Goal: Task Accomplishment & Management: Manage account settings

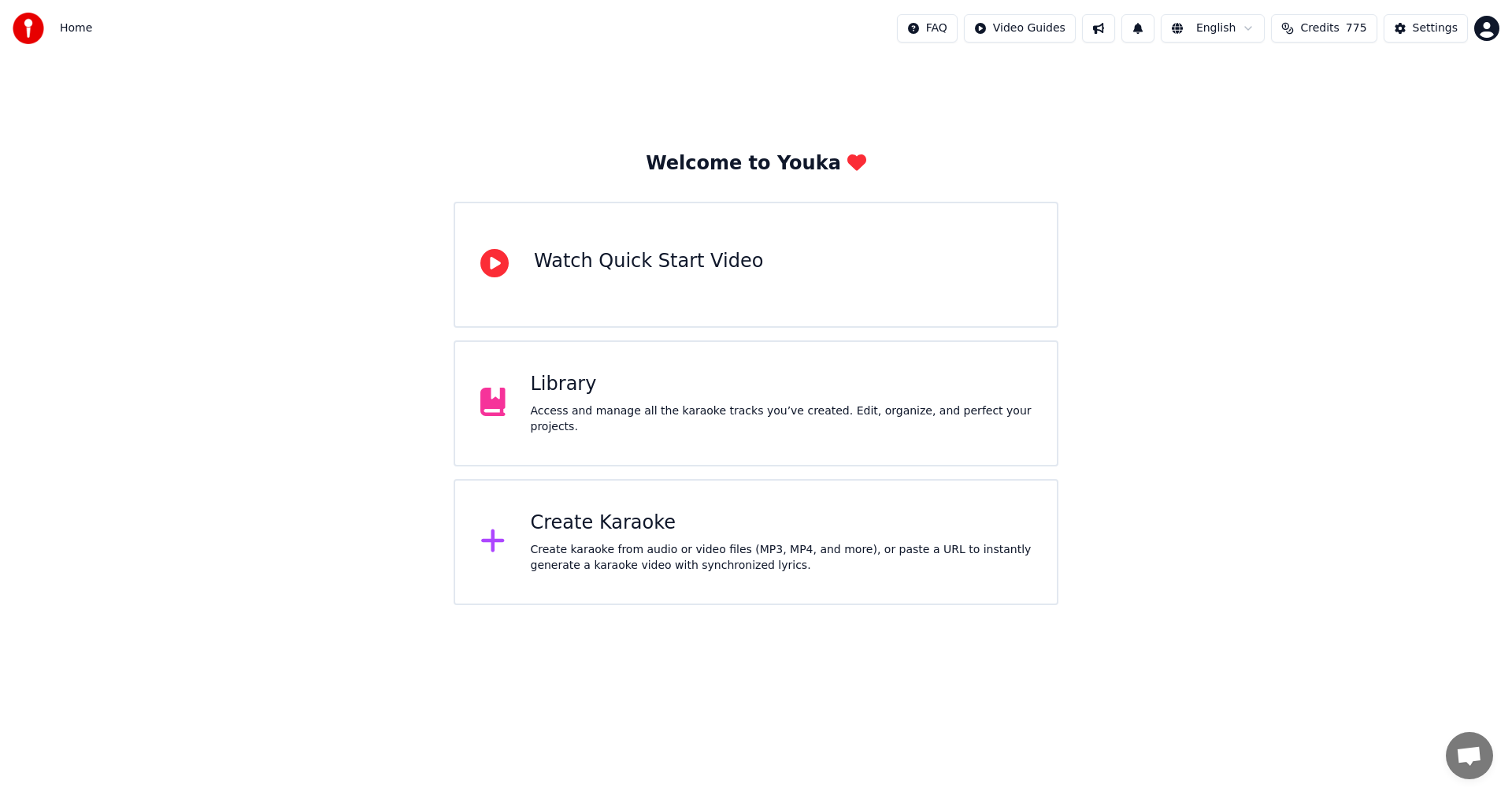
click at [1155, 31] on button at bounding box center [1138, 29] width 33 height 29
click at [1197, 190] on div "Welcome to Youka Watch Quick Start Video Library Access and manage all the kara…" at bounding box center [756, 330] width 1512 height 548
click at [1115, 35] on button at bounding box center [1098, 29] width 33 height 29
click at [1417, 167] on div "Welcome to Youka Watch Quick Start Video Library Access and manage all the kara…" at bounding box center [756, 330] width 1512 height 548
click at [1439, 27] on div "Settings" at bounding box center [1435, 29] width 45 height 16
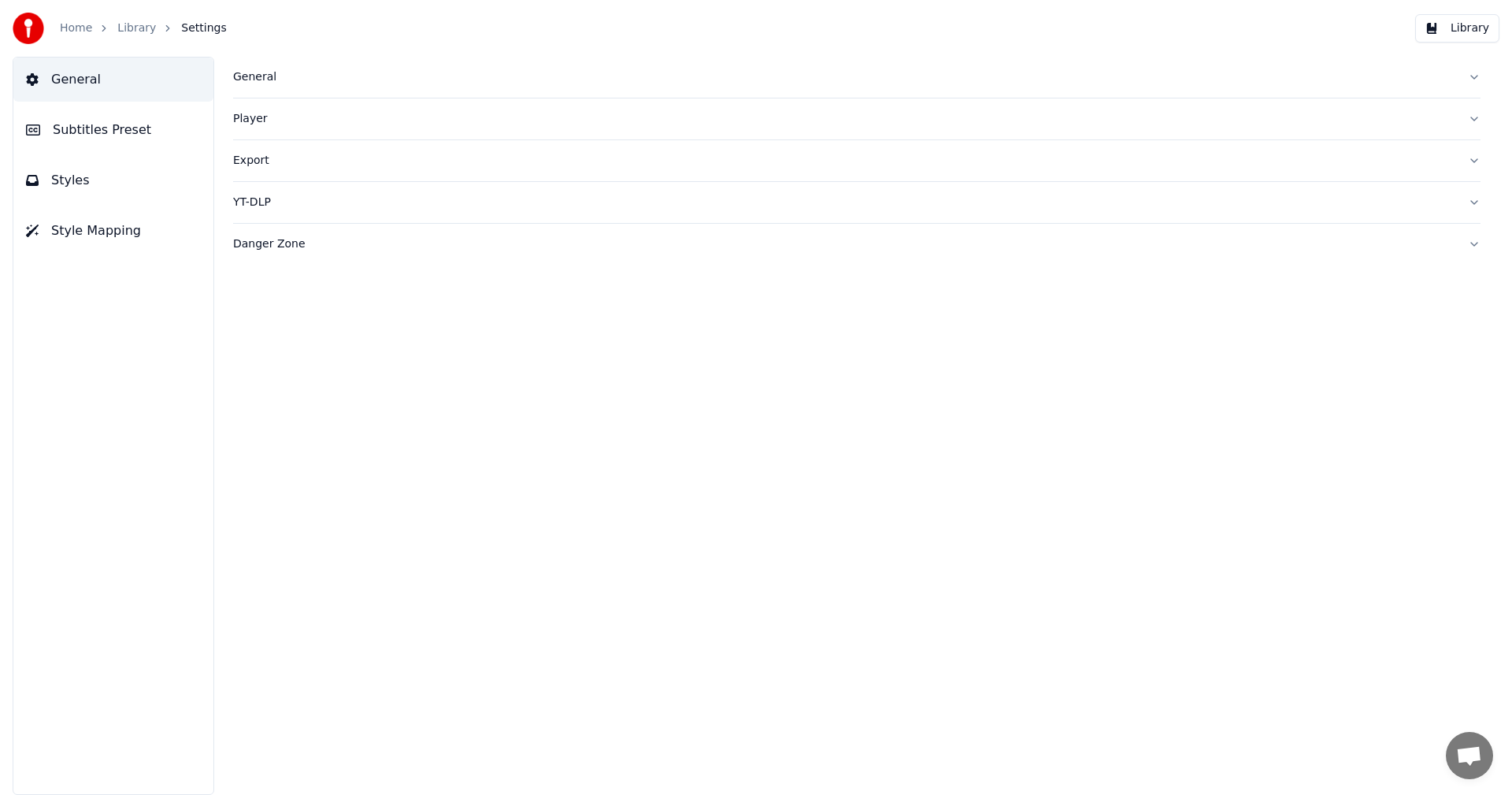
click at [134, 129] on span "Subtitles Preset" at bounding box center [102, 130] width 98 height 19
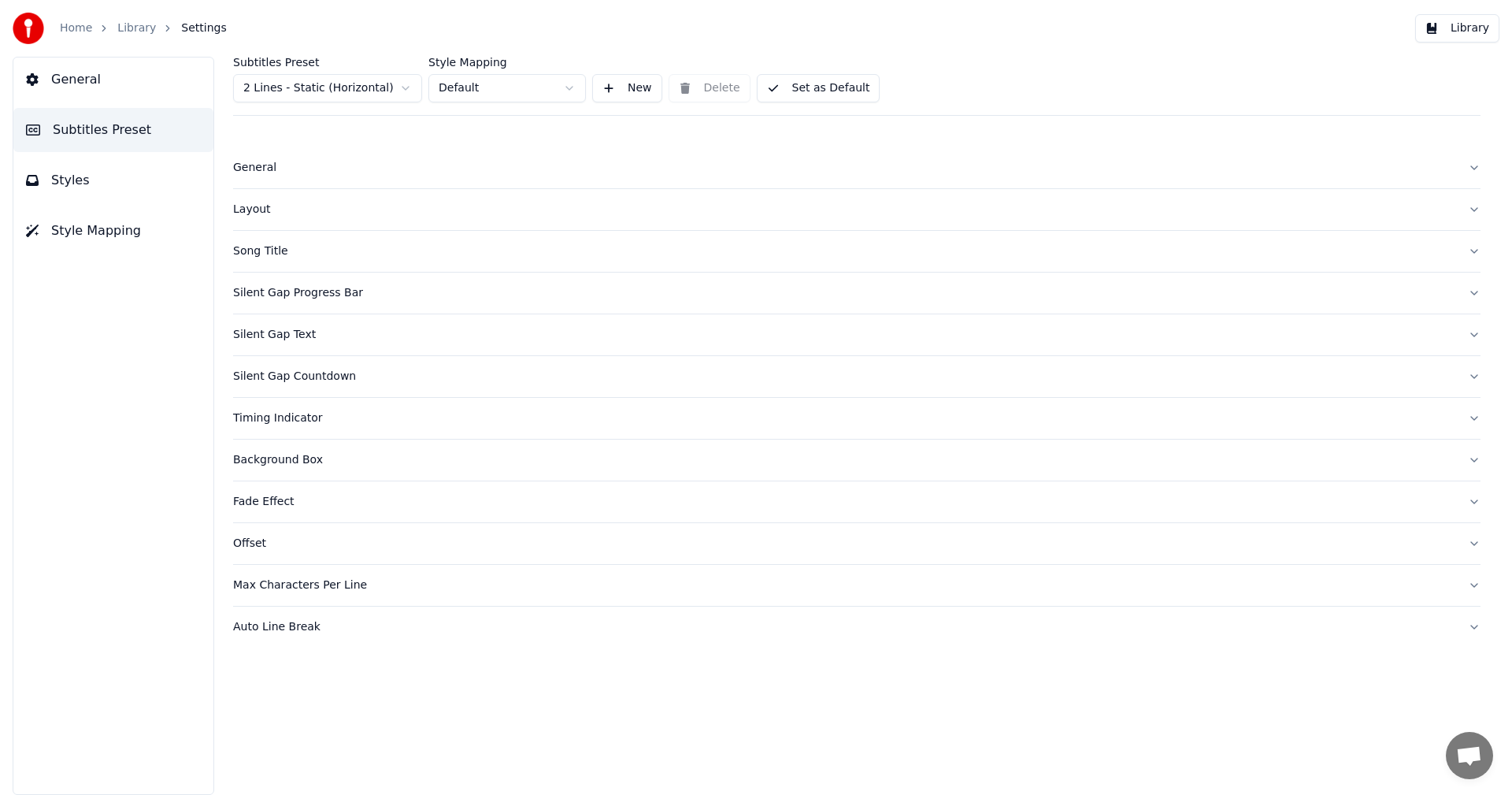
click at [343, 93] on html "Home Library Settings Library General Subtitles Preset Styles Style Mapping Sub…" at bounding box center [756, 398] width 1512 height 795
click at [302, 259] on div "Silent Gap Progress Bar" at bounding box center [843, 252] width 1222 height 16
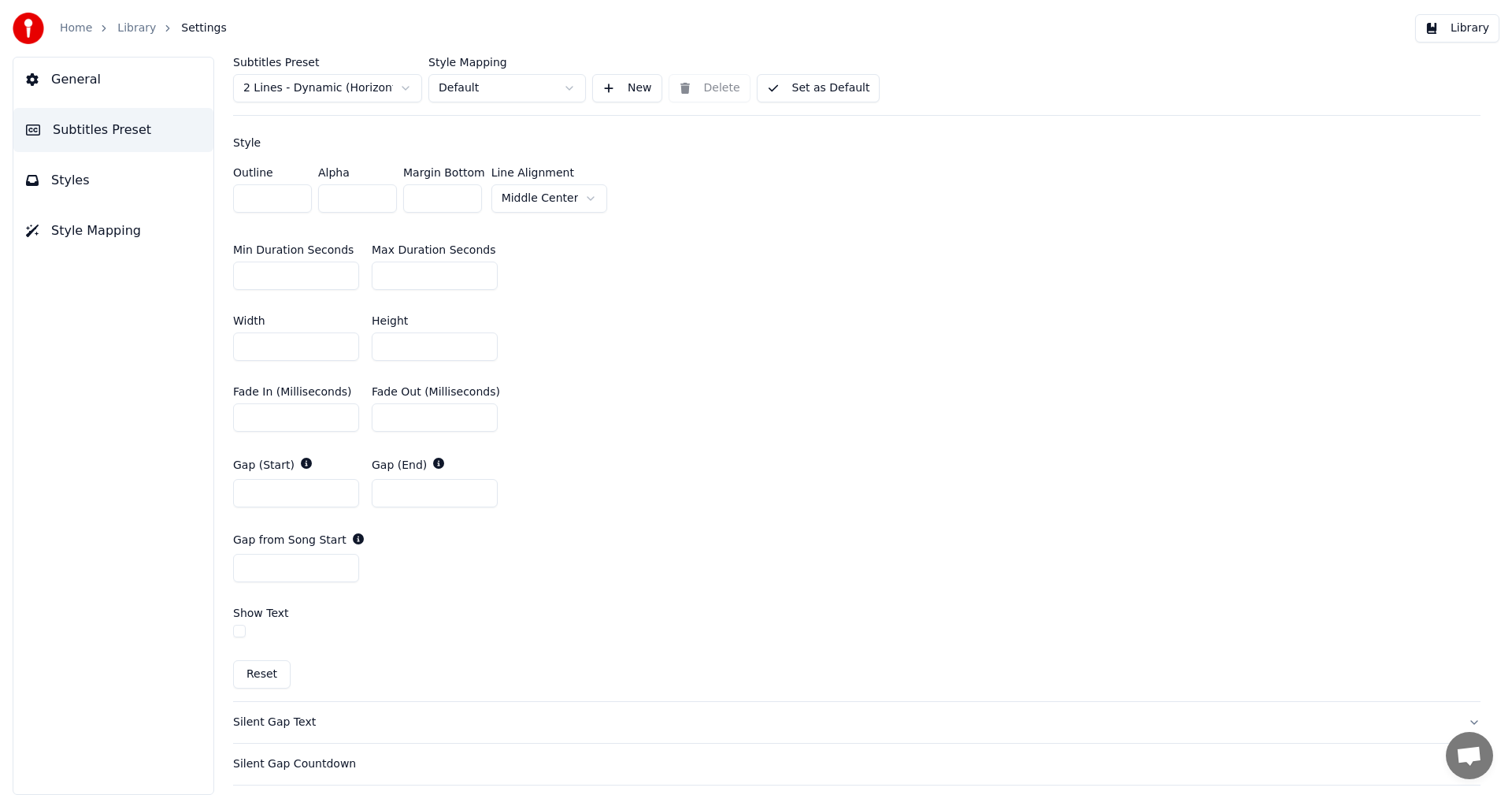
scroll to position [630, 0]
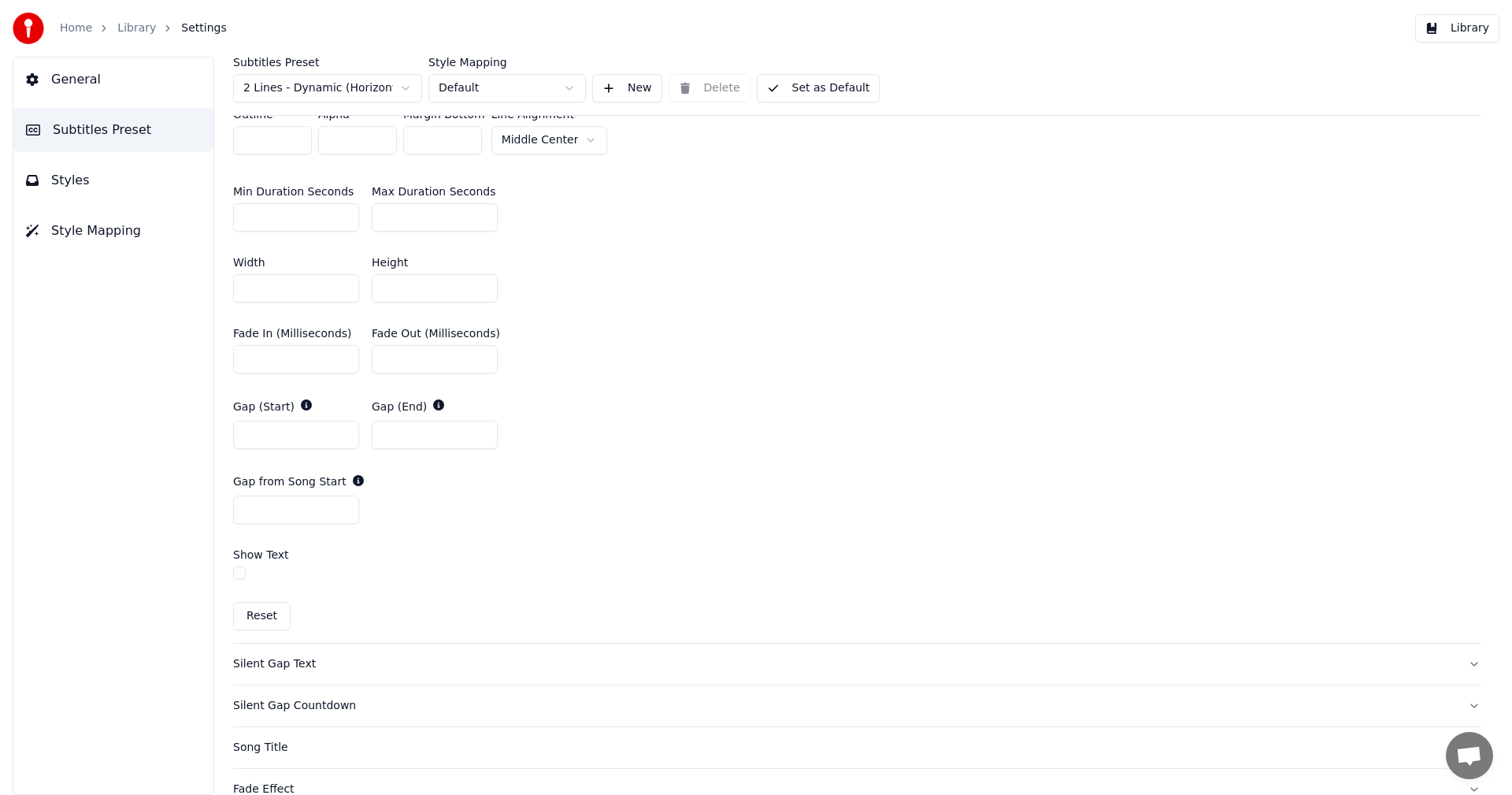
click at [273, 664] on div "Silent Gap Text" at bounding box center [843, 664] width 1222 height 16
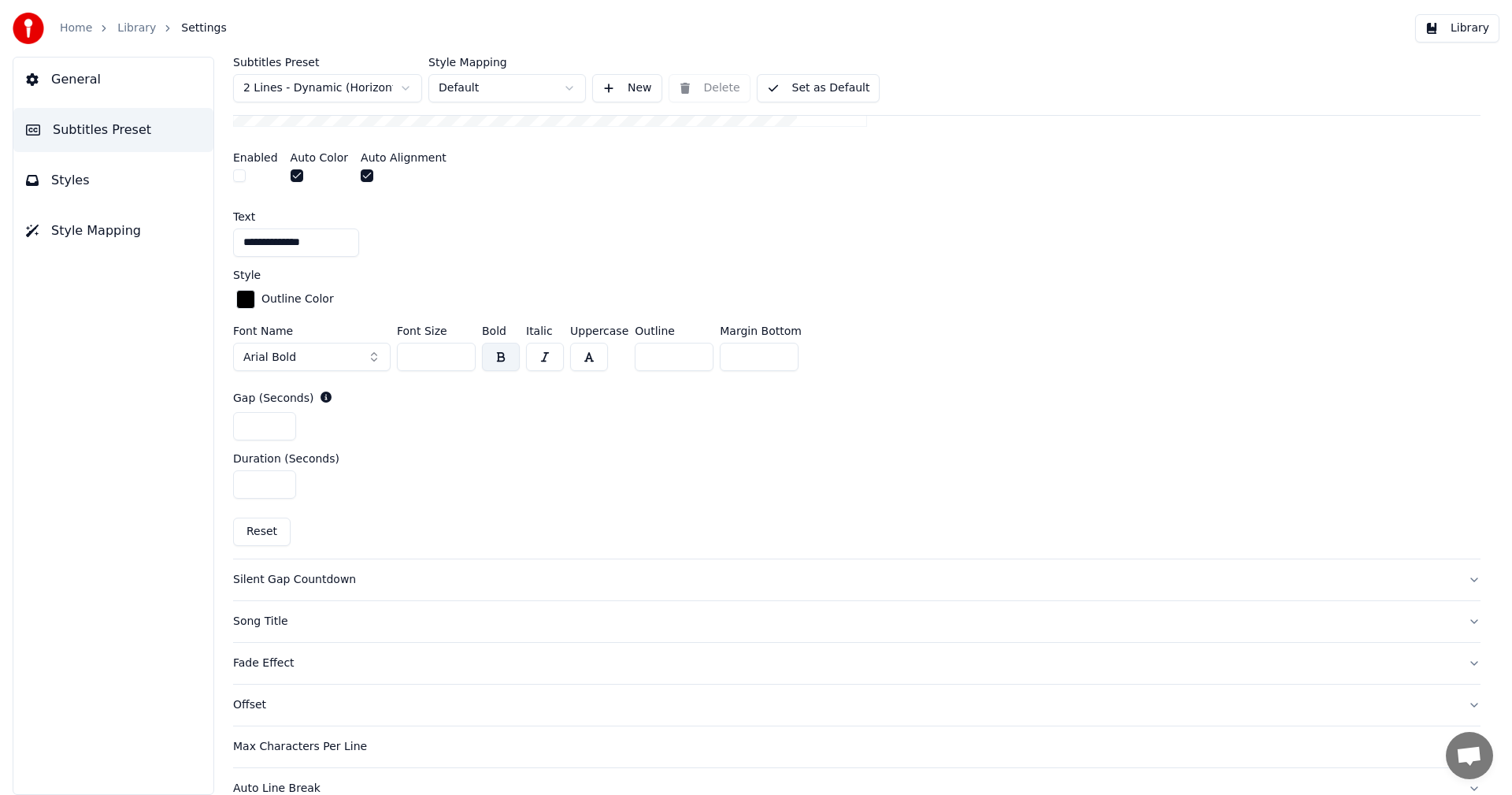
click at [89, 30] on link "Home" at bounding box center [76, 29] width 32 height 16
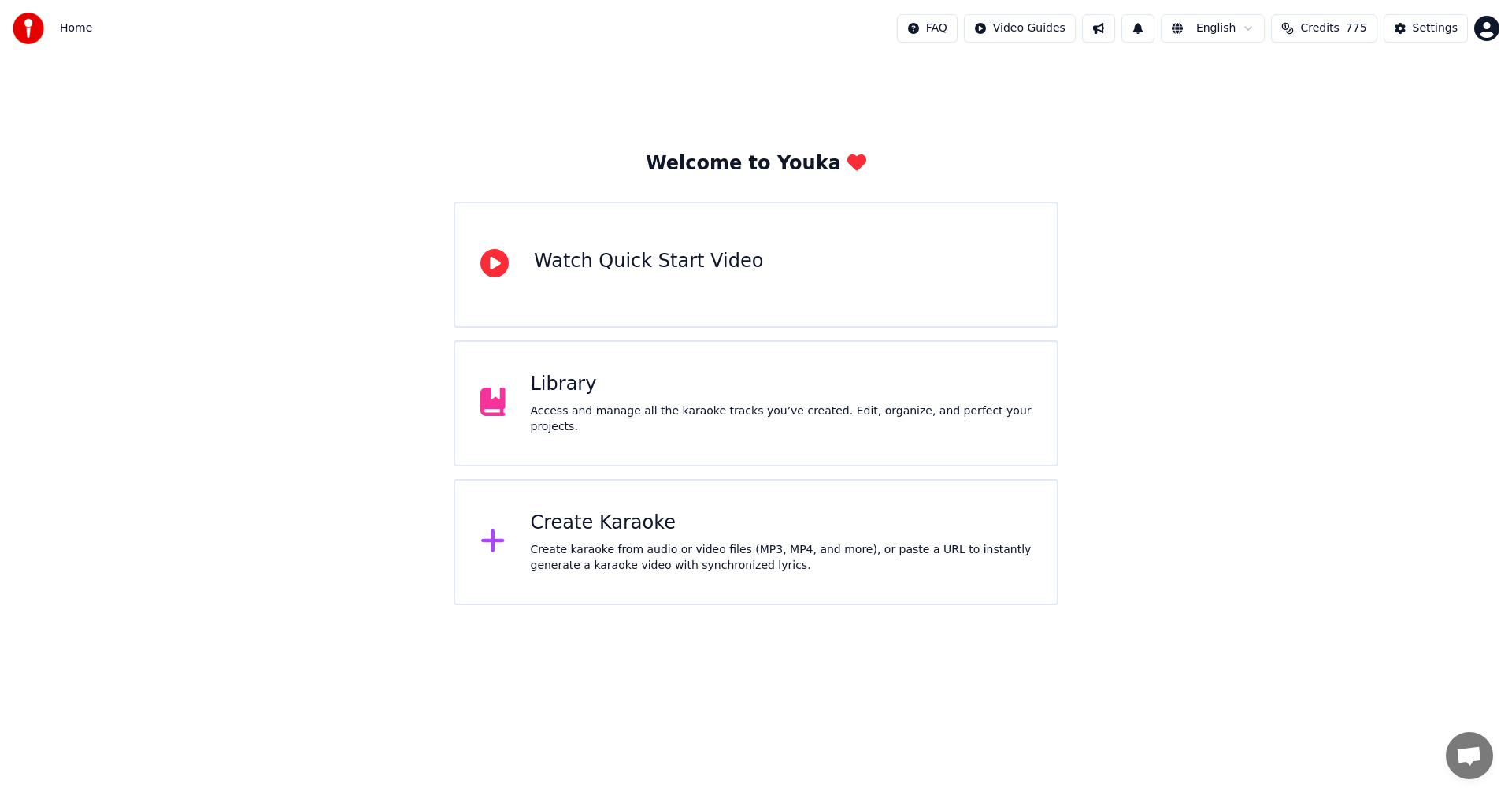
click at [1115, 35] on button at bounding box center [1098, 29] width 33 height 29
click at [1445, 30] on div "Settings" at bounding box center [1435, 29] width 45 height 16
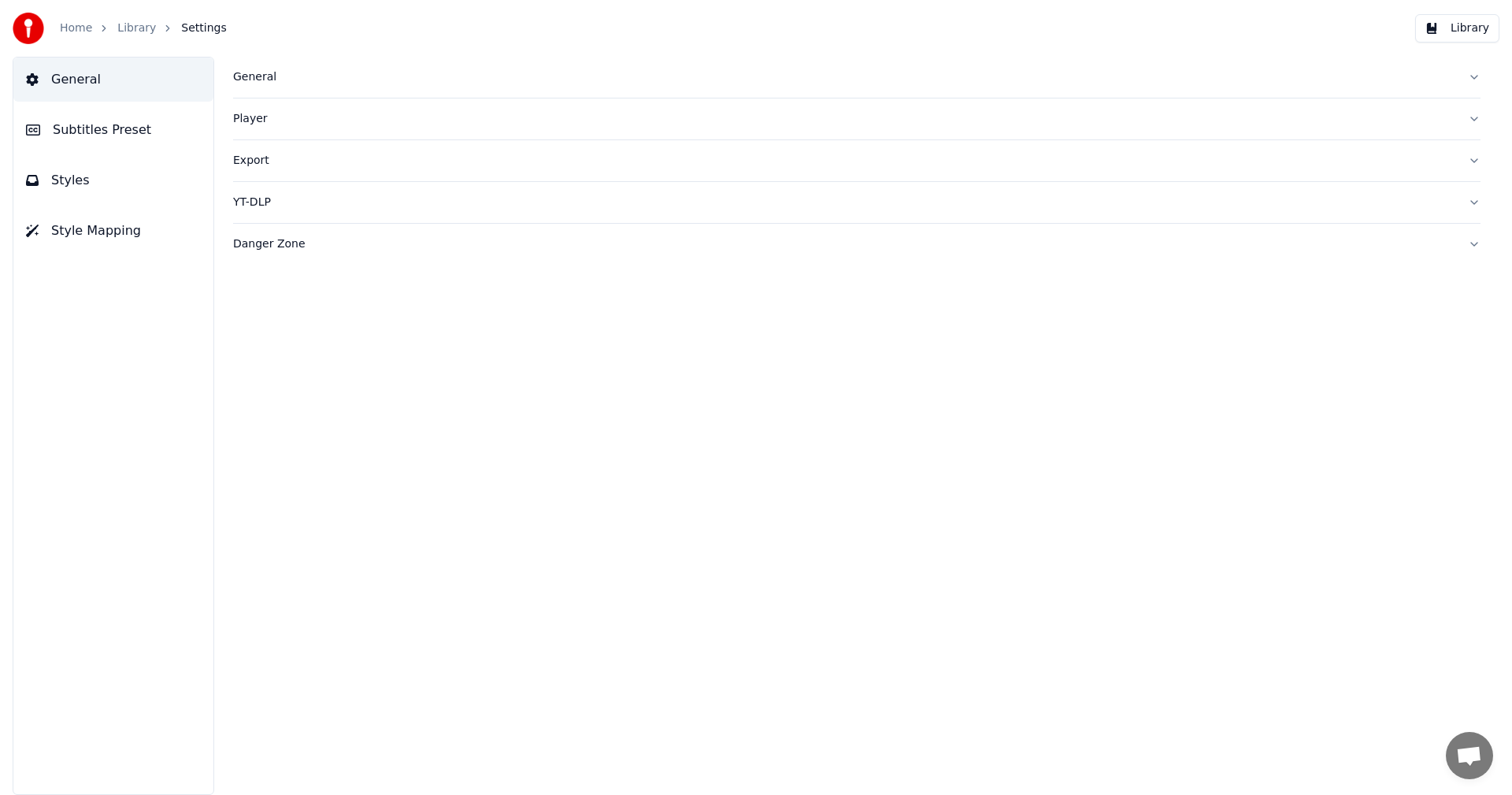
click at [124, 132] on span "Subtitles Preset" at bounding box center [102, 130] width 98 height 19
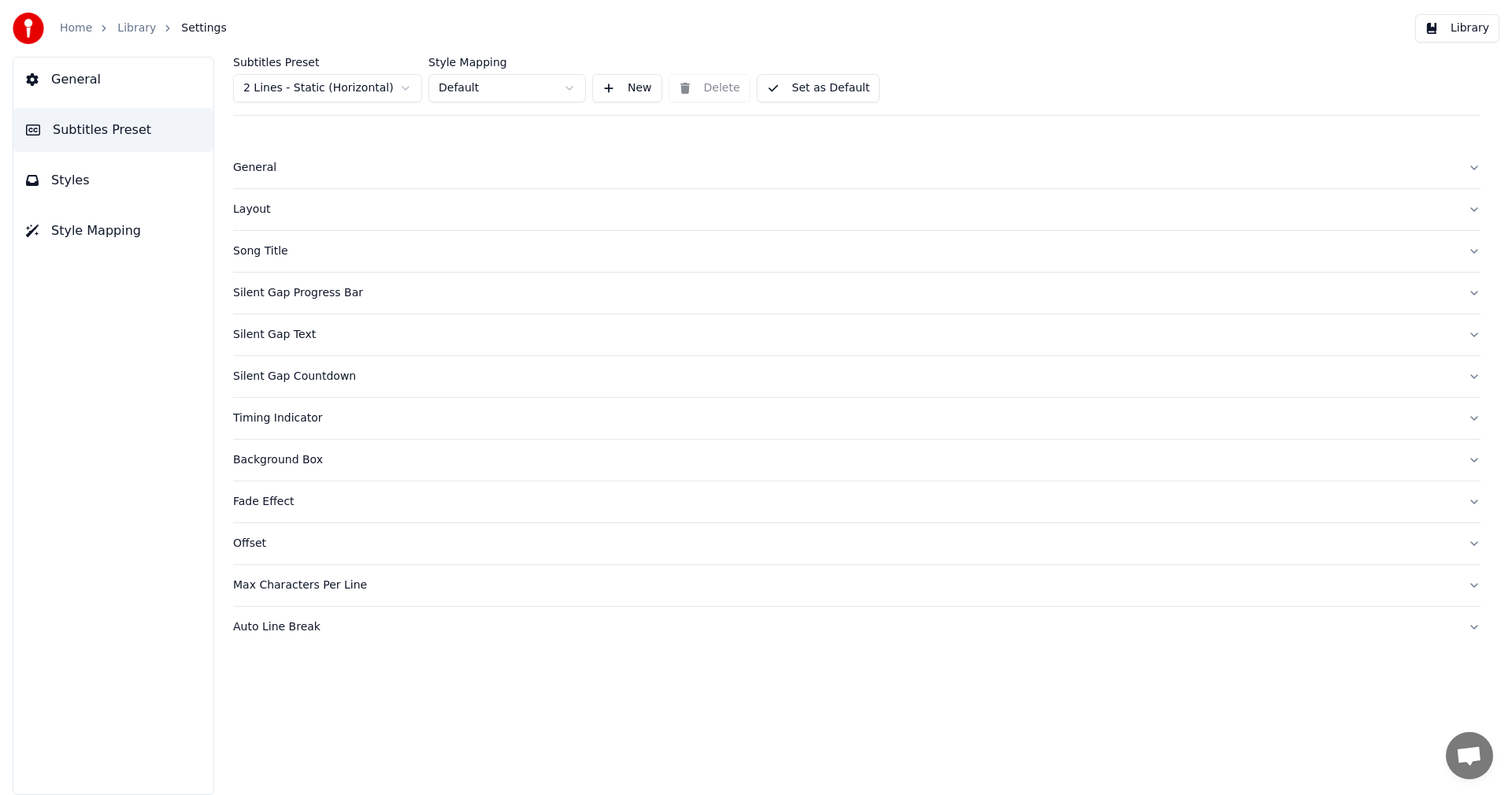
click at [276, 301] on button "Silent Gap Progress Bar" at bounding box center [857, 293] width 1248 height 41
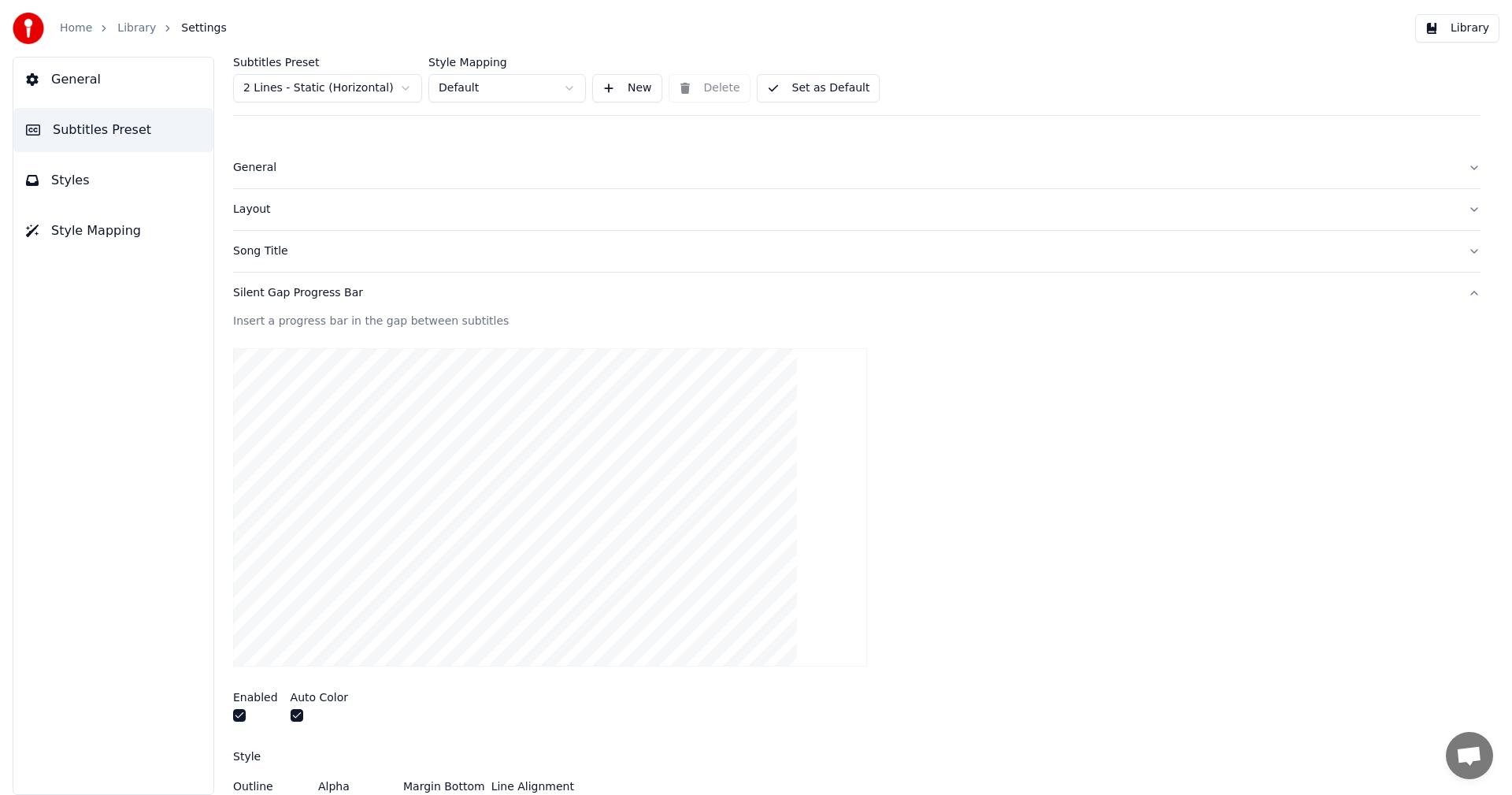
click at [337, 87] on html "Home Library Settings Library General Subtitles Preset Styles Style Mapping Sub…" at bounding box center [756, 398] width 1512 height 795
type input "**"
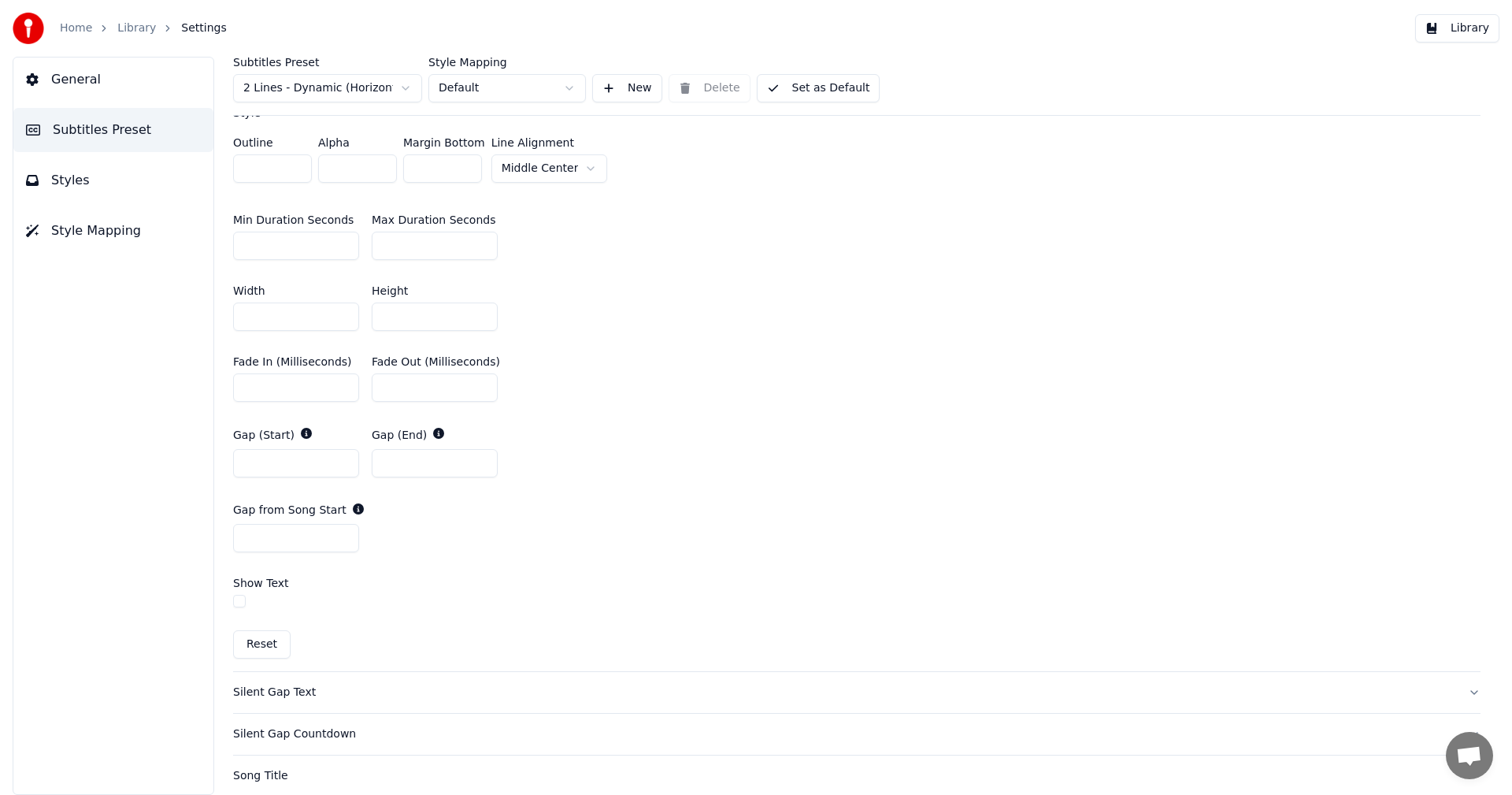
scroll to position [630, 0]
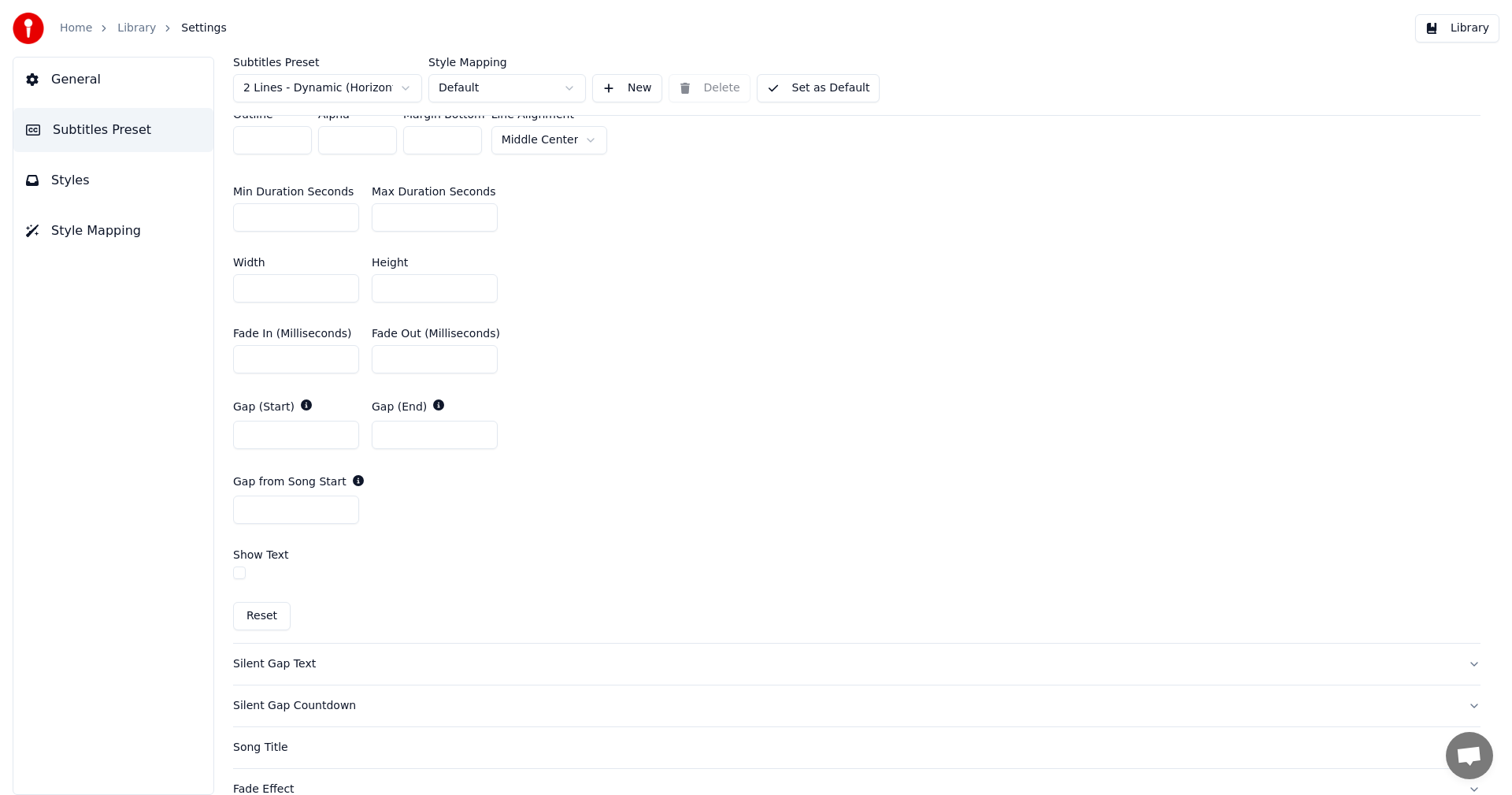
click at [238, 570] on button "button" at bounding box center [239, 573] width 13 height 13
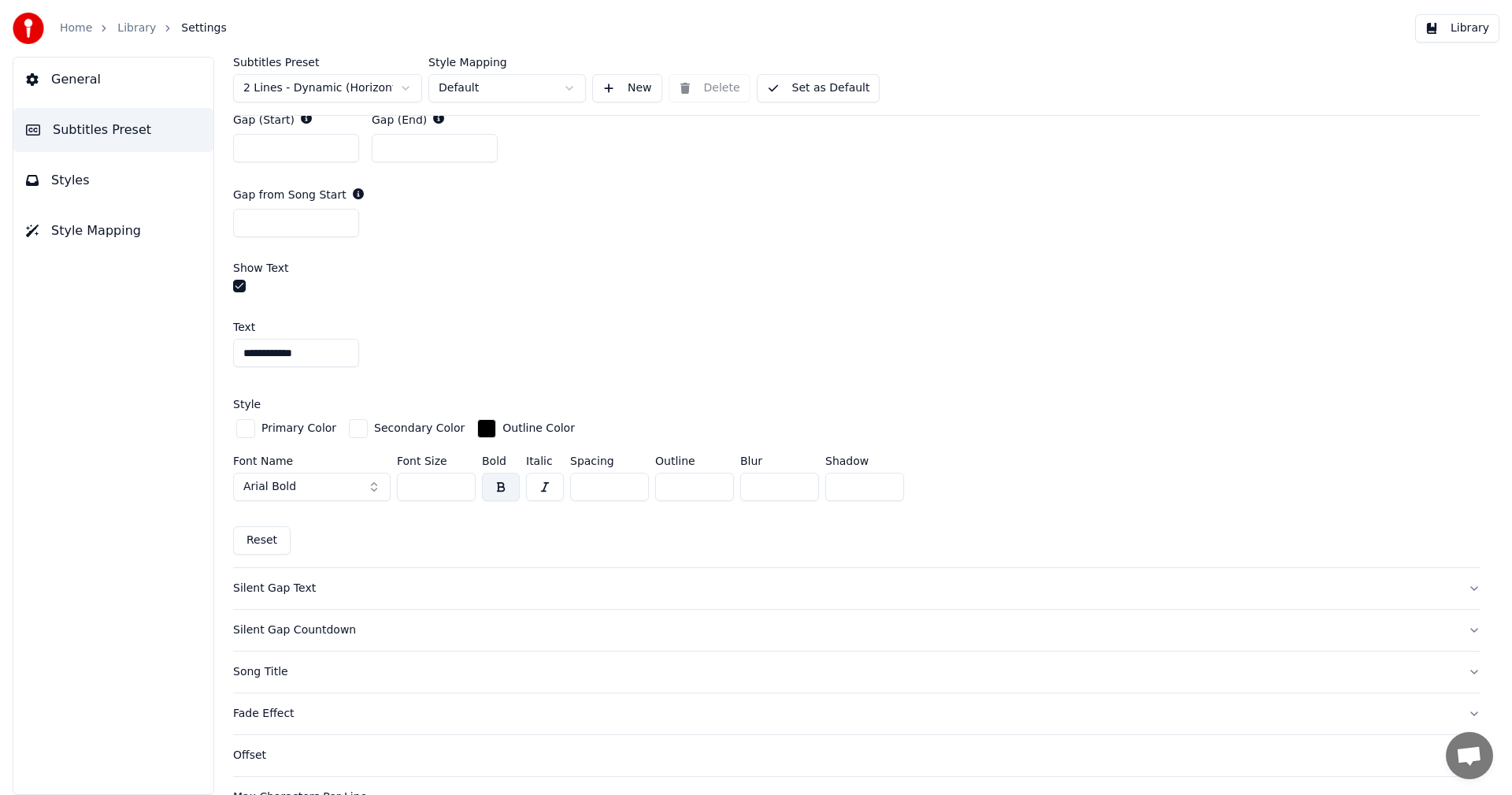
scroll to position [945, 0]
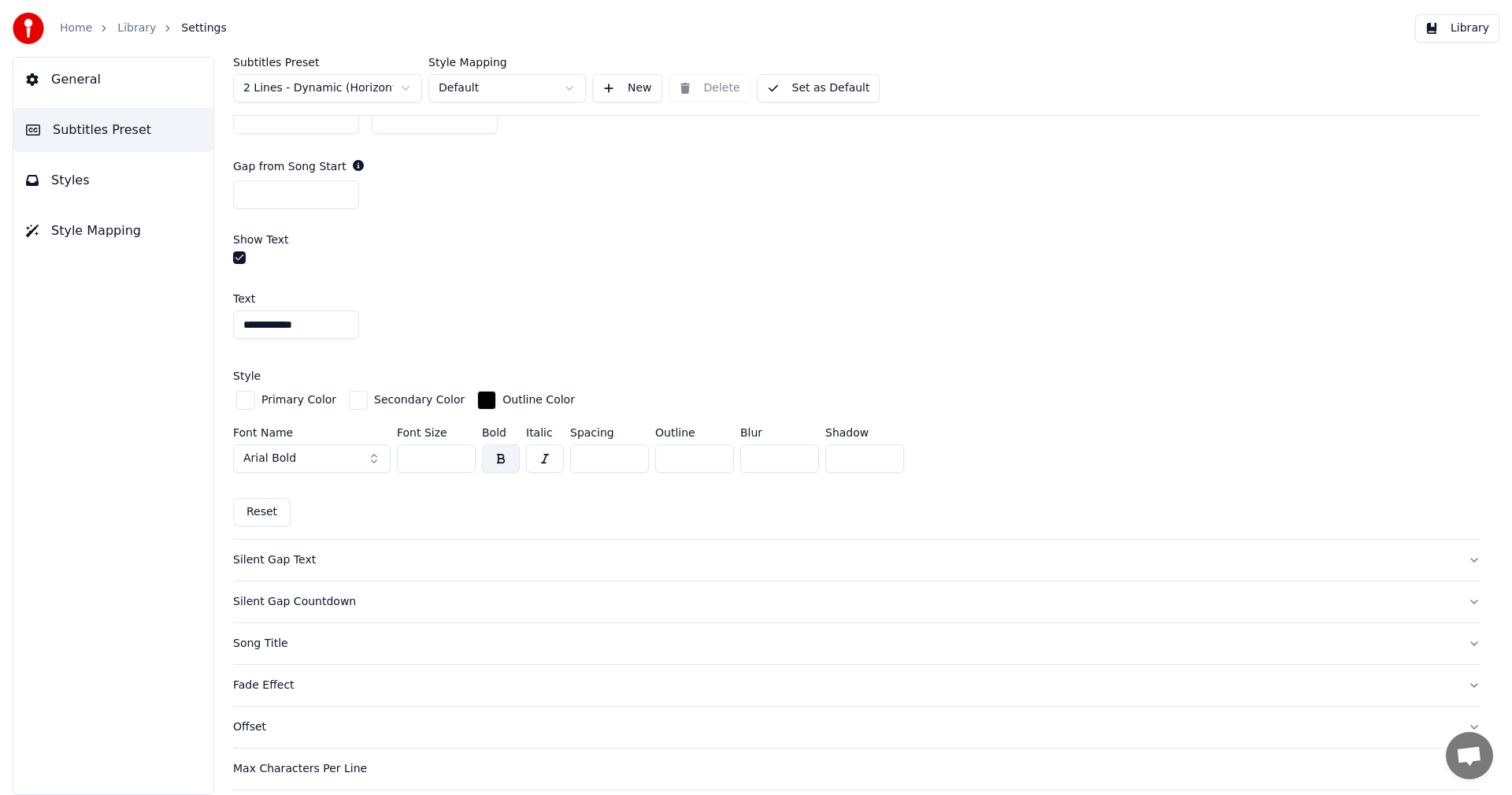
click at [240, 257] on button "button" at bounding box center [239, 258] width 13 height 13
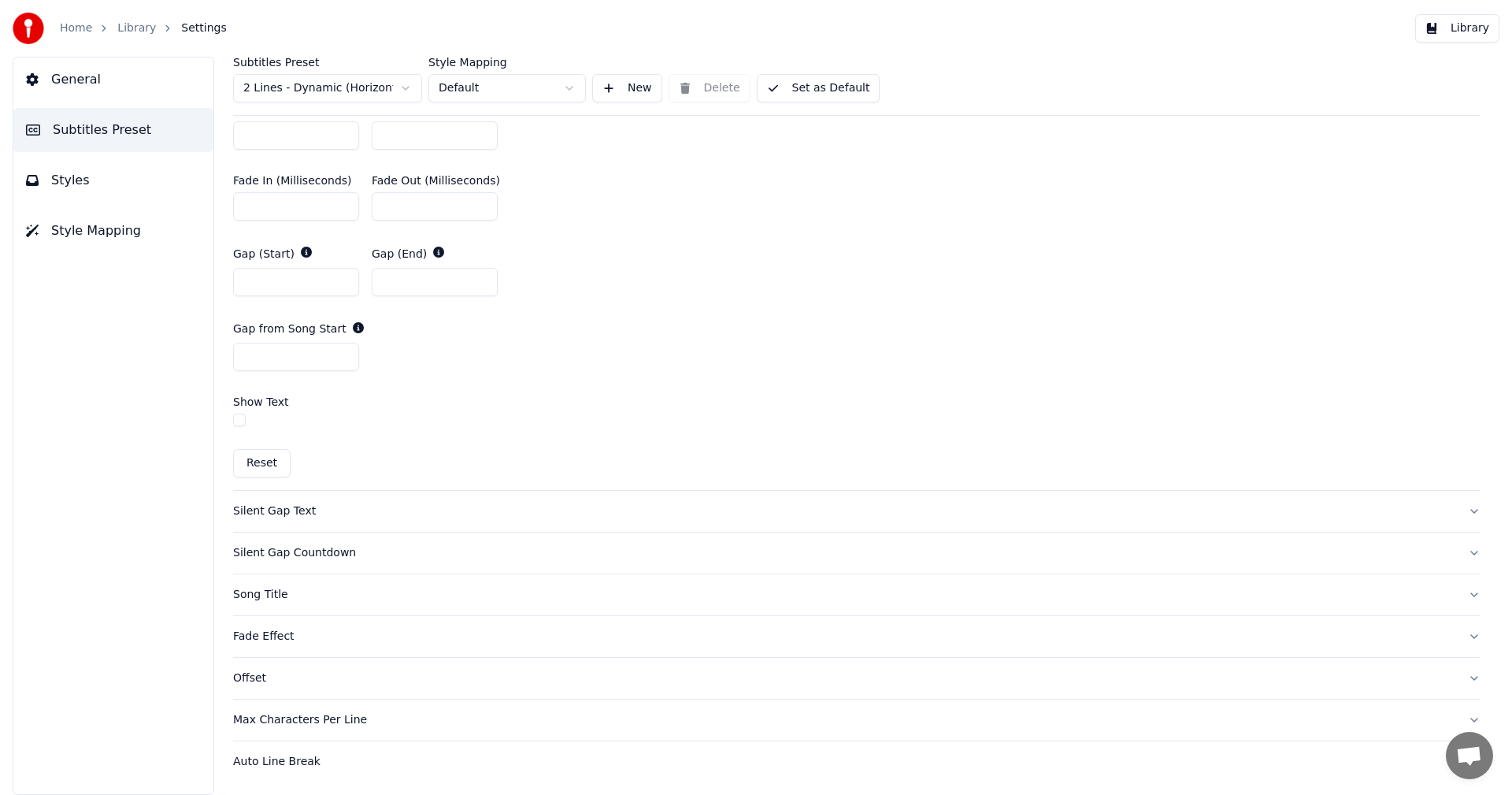
scroll to position [782, 0]
click at [287, 517] on div "Silent Gap Text" at bounding box center [843, 513] width 1222 height 16
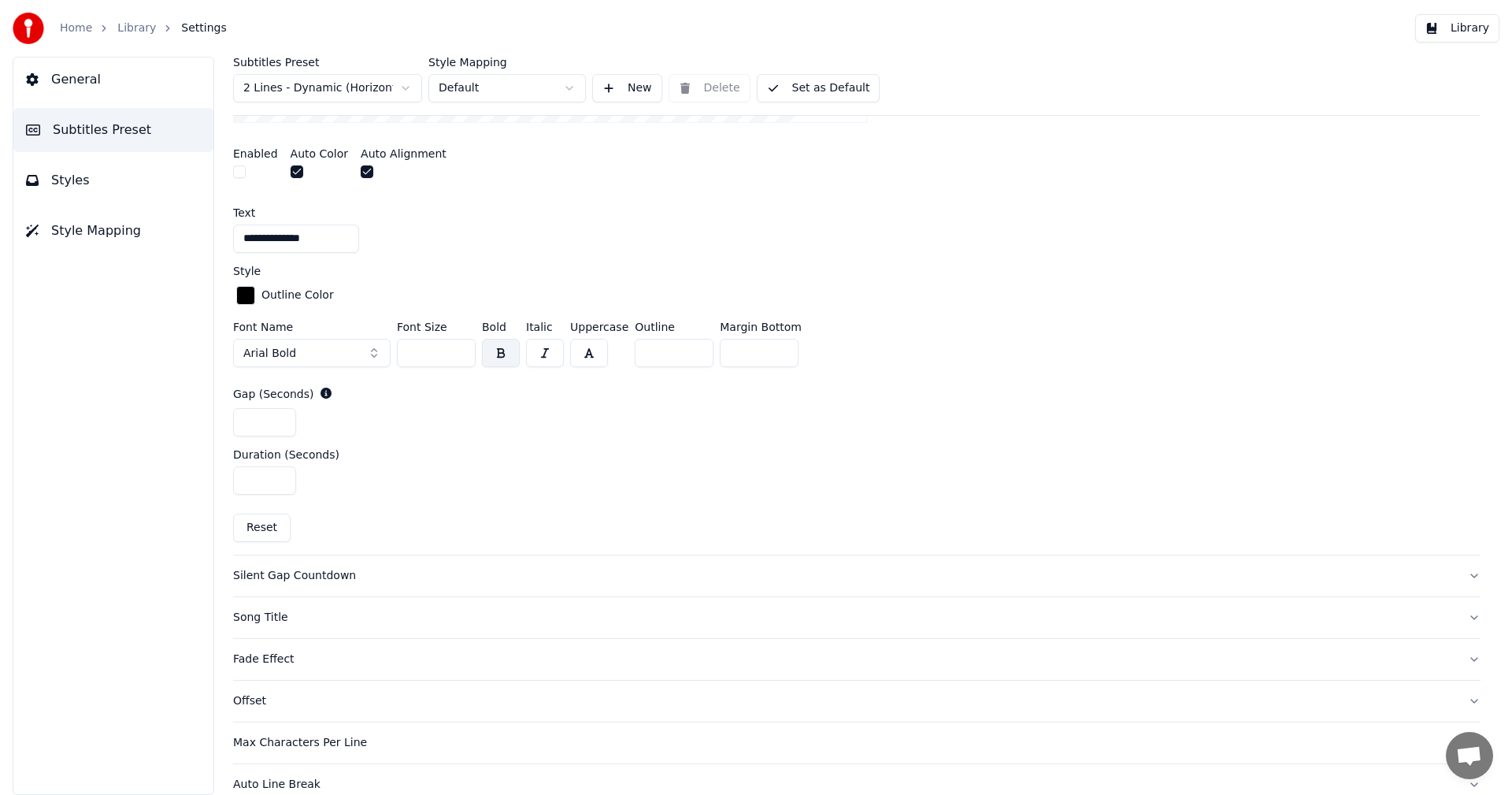
scroll to position [565, 0]
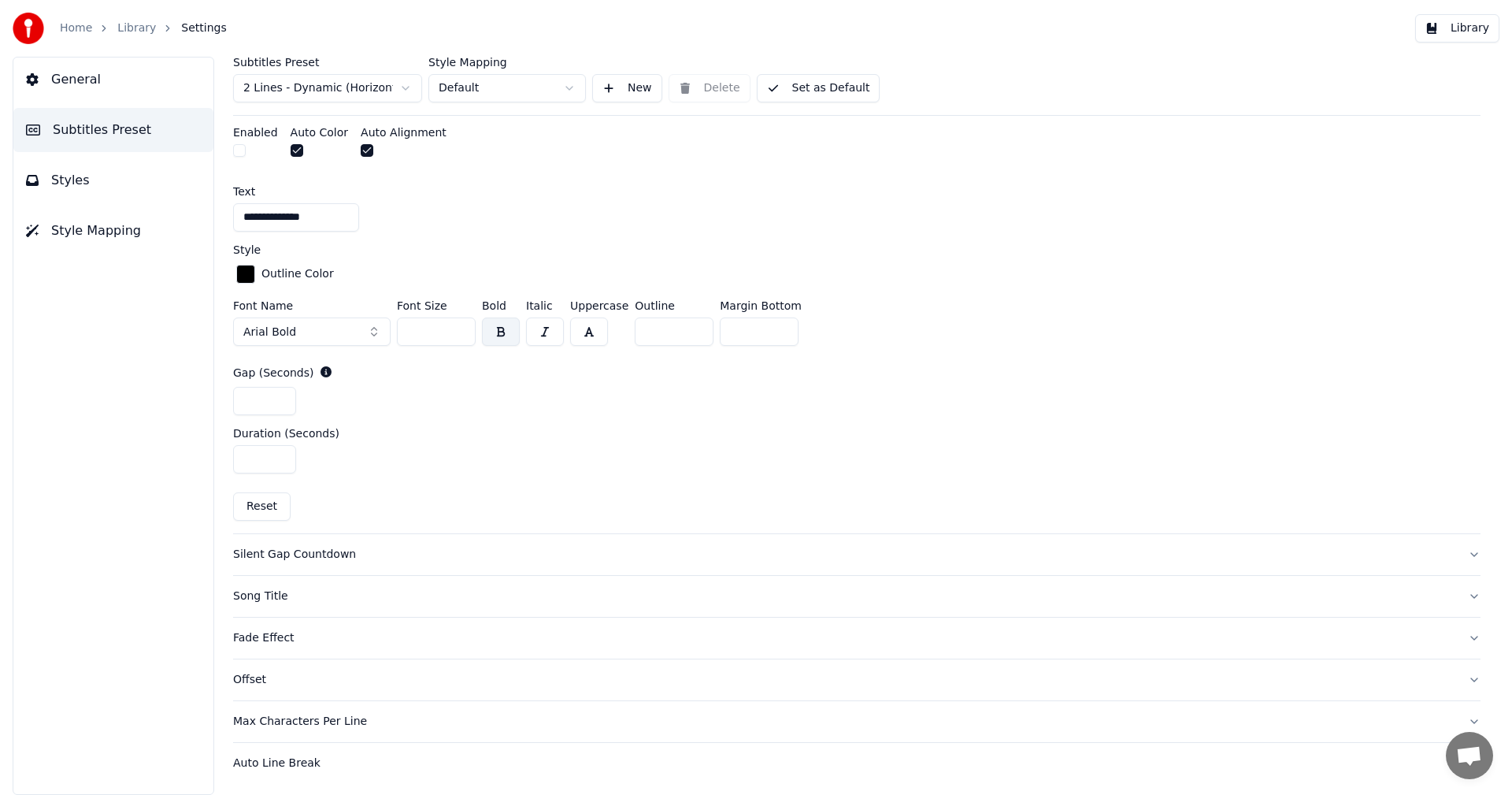
click at [300, 548] on div "Silent Gap Countdown" at bounding box center [843, 555] width 1222 height 16
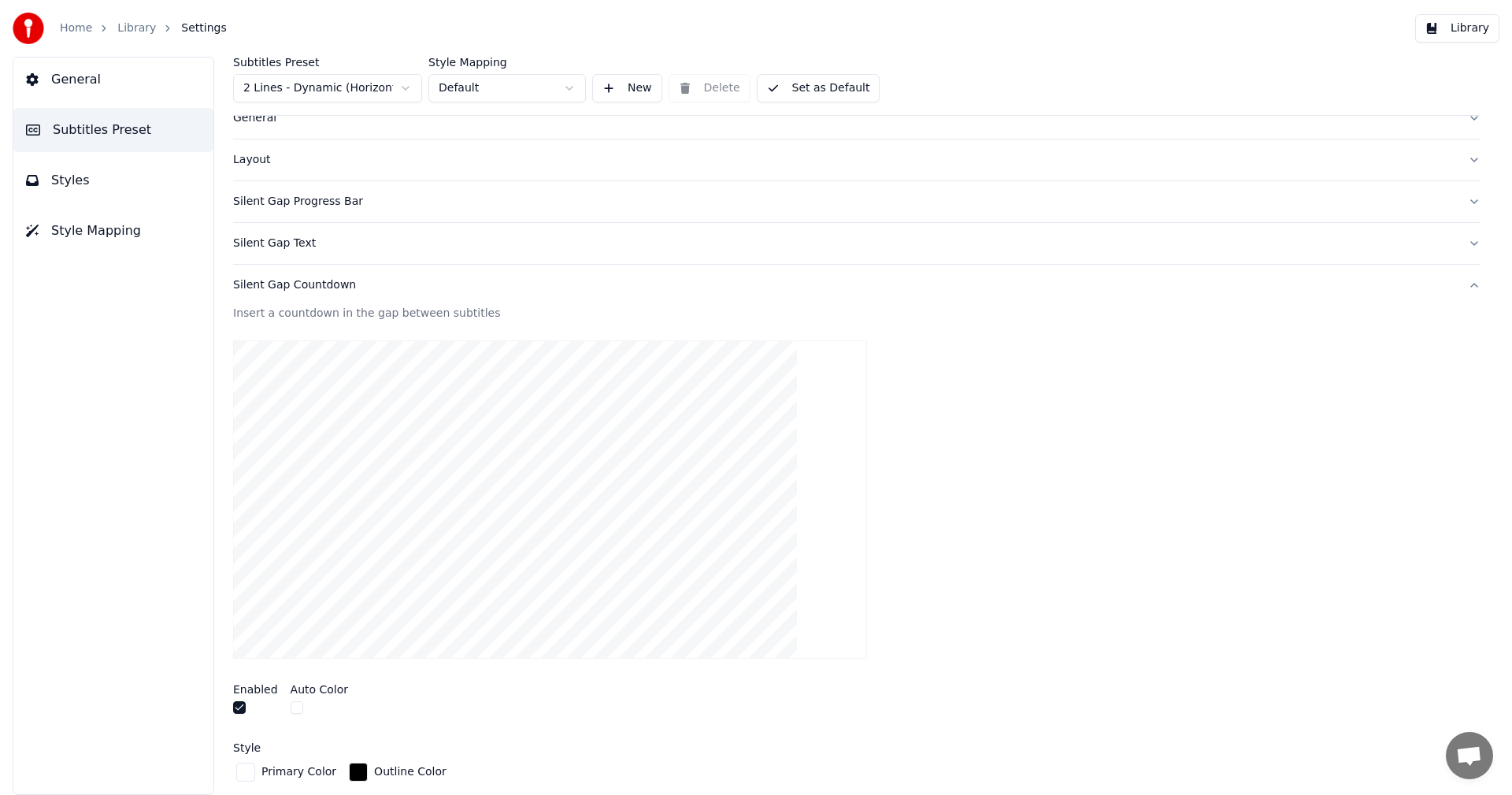
scroll to position [0, 0]
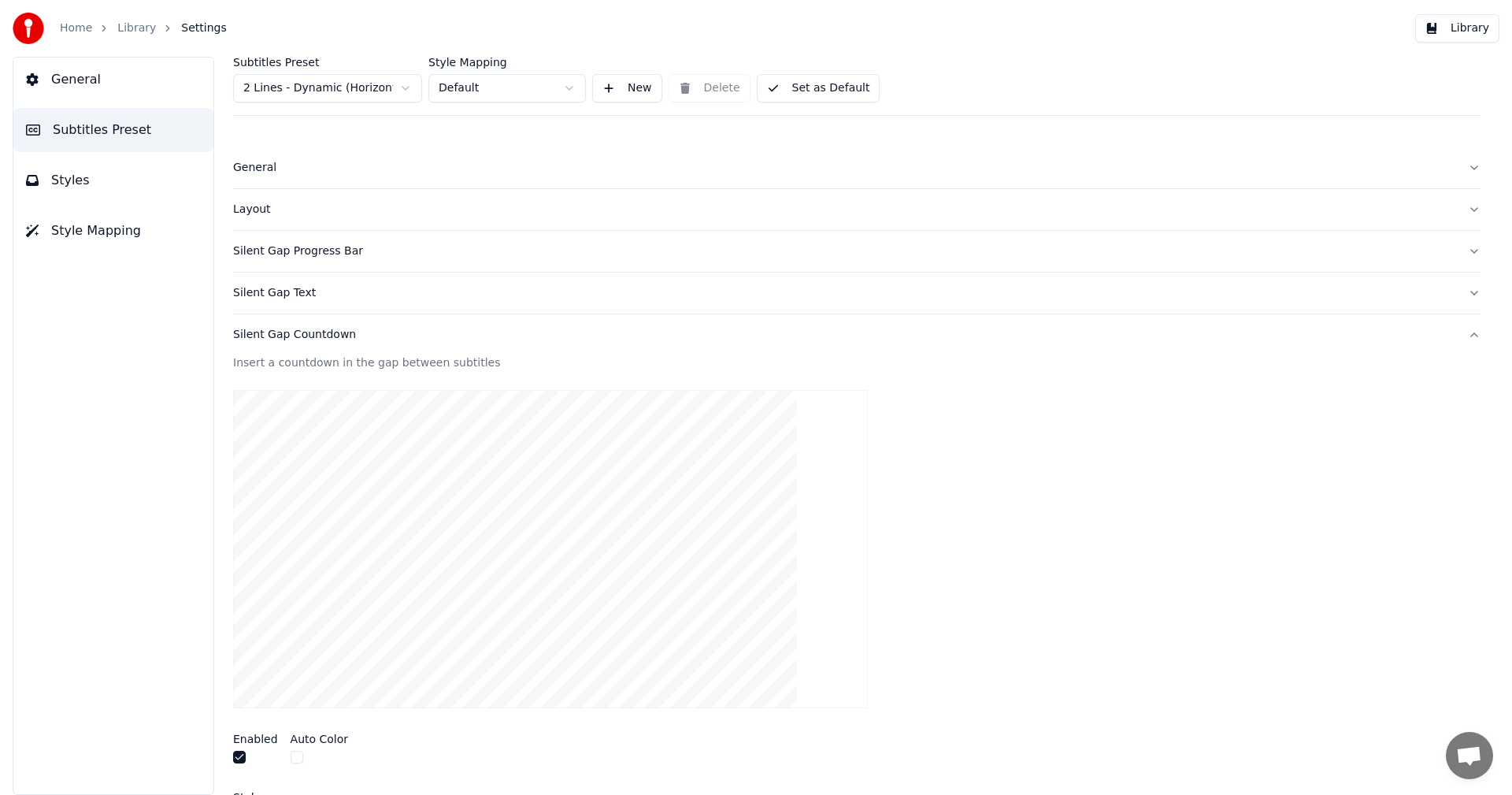
click at [276, 293] on div "Silent Gap Text" at bounding box center [843, 293] width 1222 height 16
click at [329, 254] on div "Silent Gap Progress Bar" at bounding box center [843, 252] width 1222 height 16
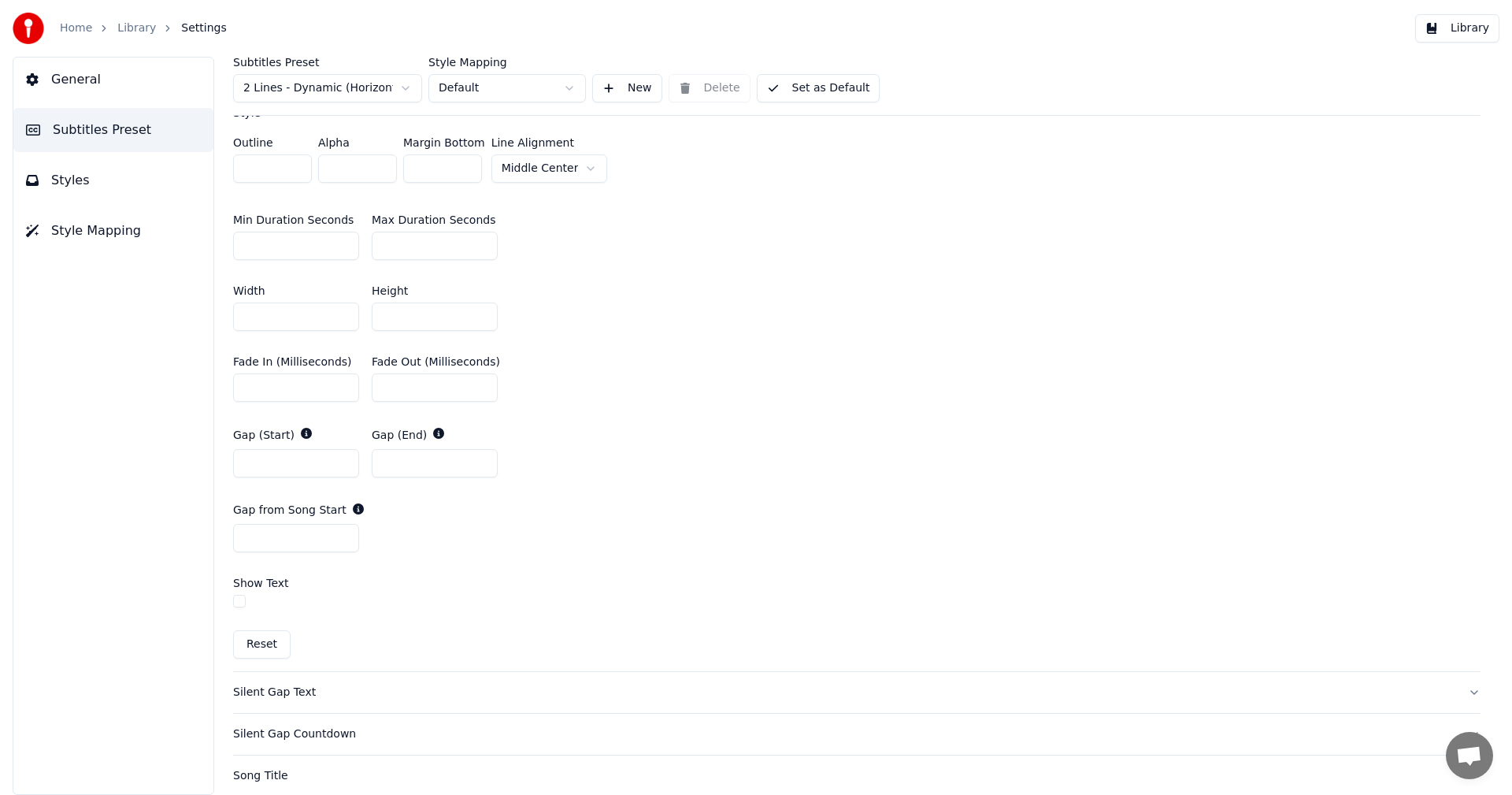
scroll to position [630, 0]
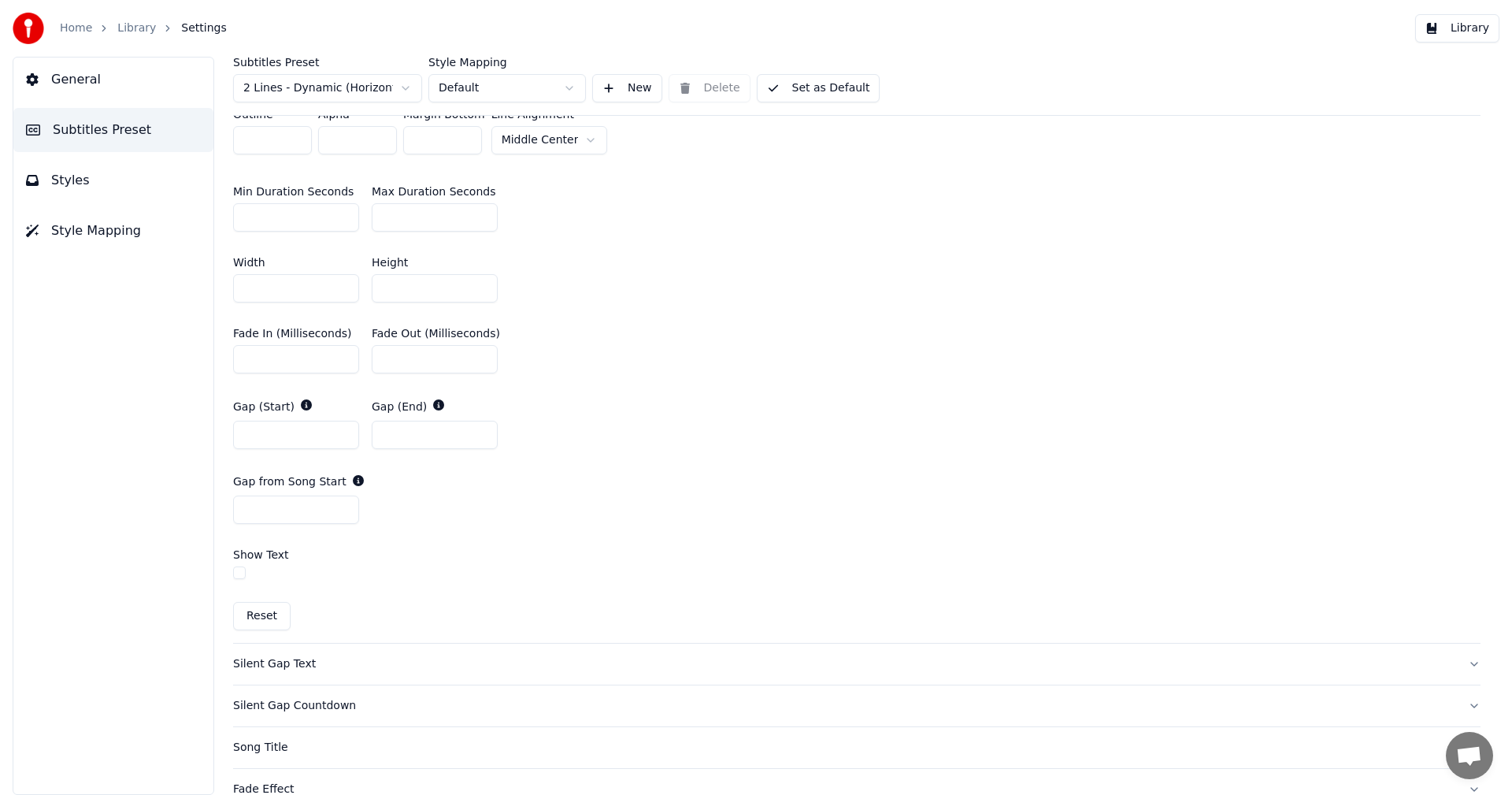
click at [242, 571] on button "button" at bounding box center [239, 573] width 13 height 13
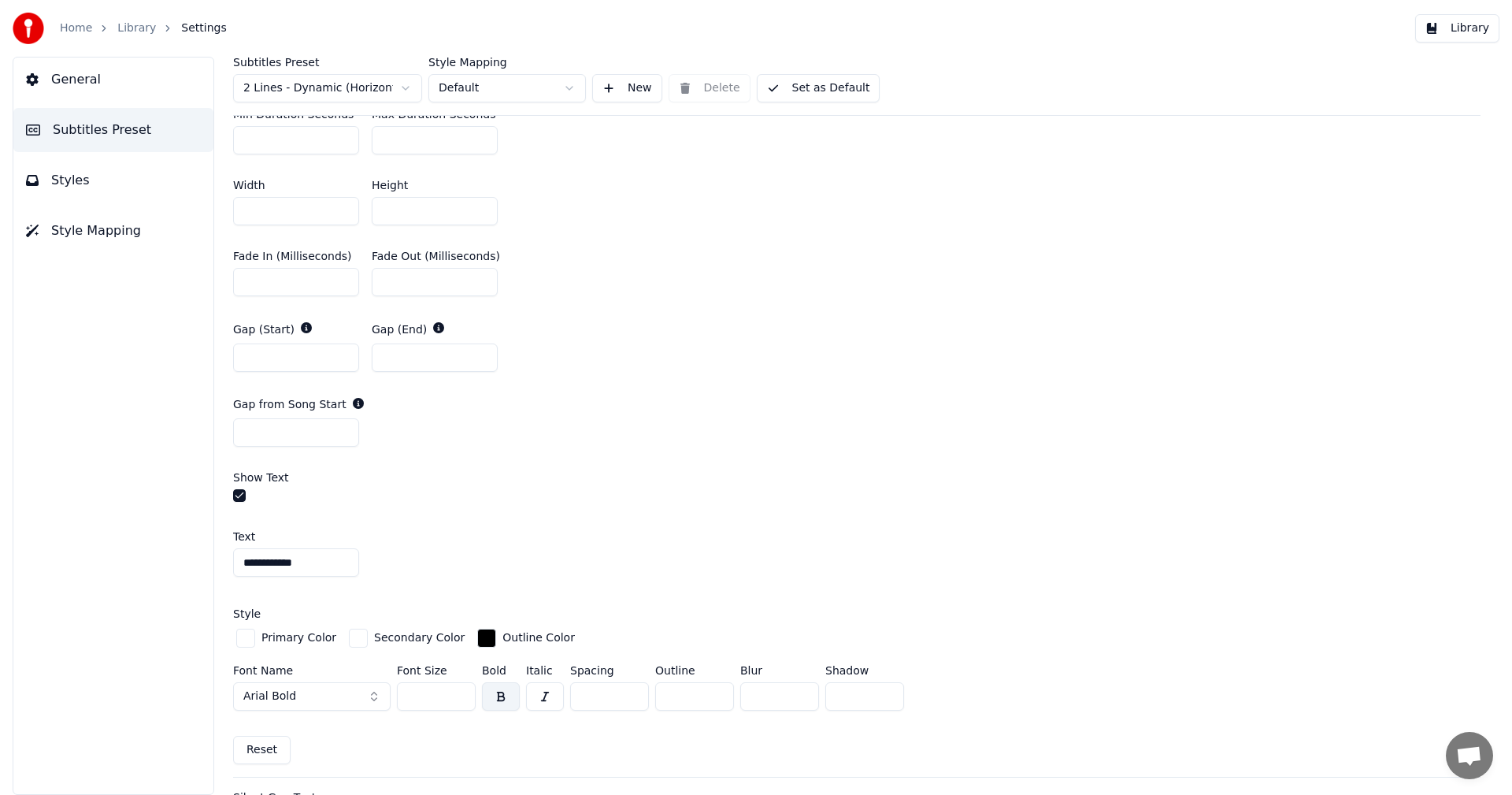
scroll to position [709, 0]
click at [243, 493] on button "button" at bounding box center [239, 494] width 13 height 13
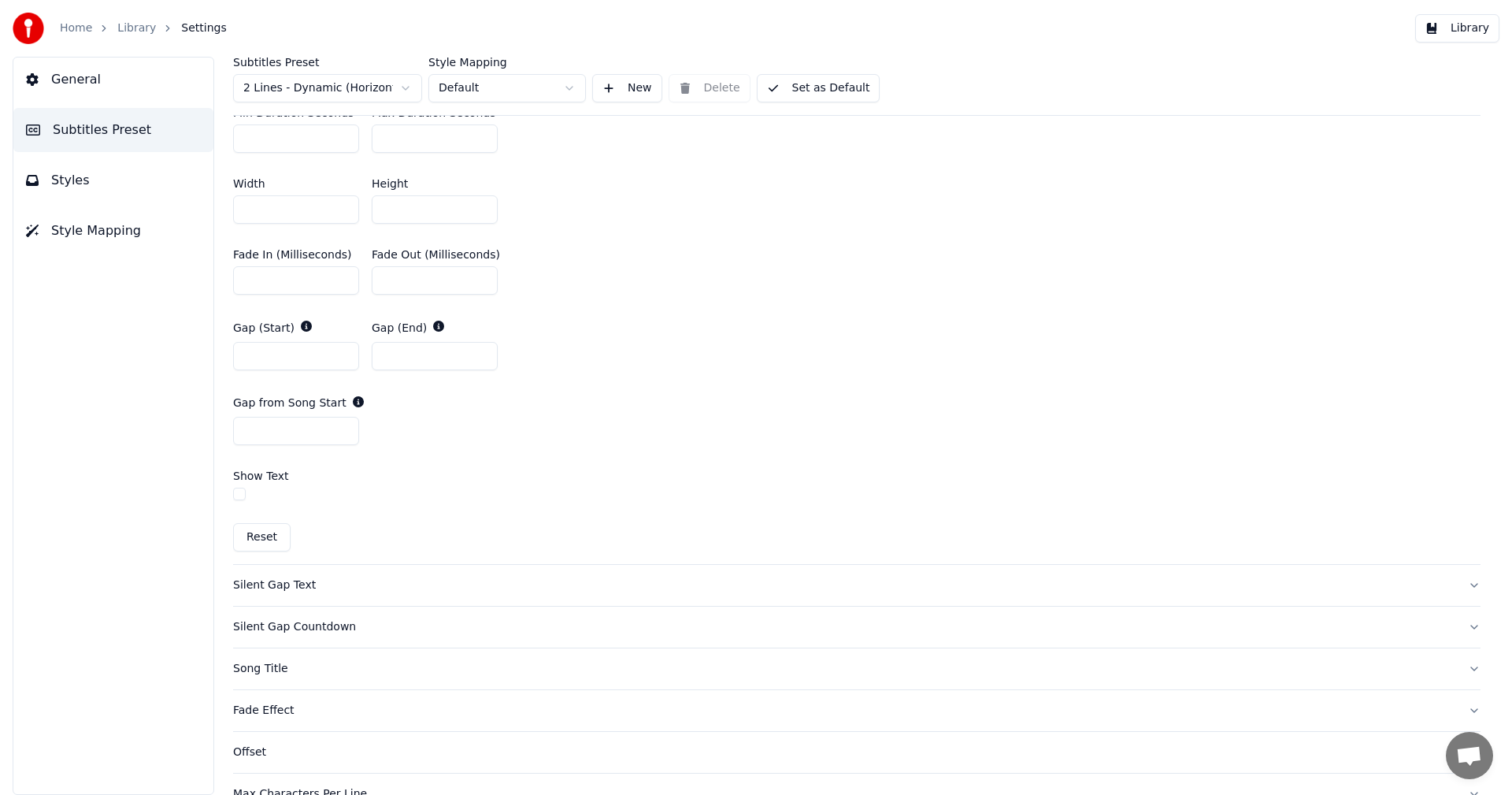
click at [274, 577] on div "Silent Gap Text" at bounding box center [843, 586] width 1222 height 16
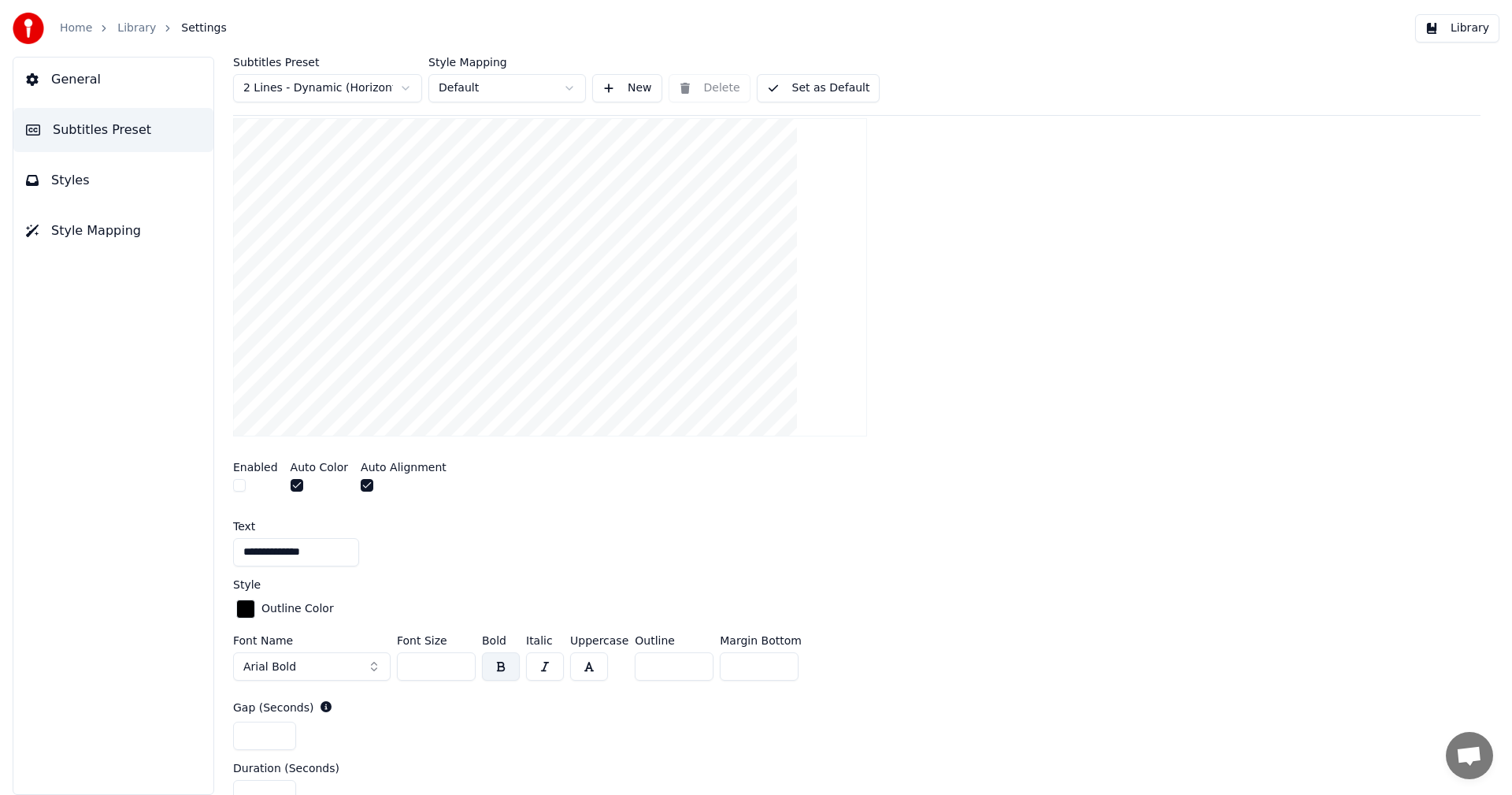
scroll to position [309, 0]
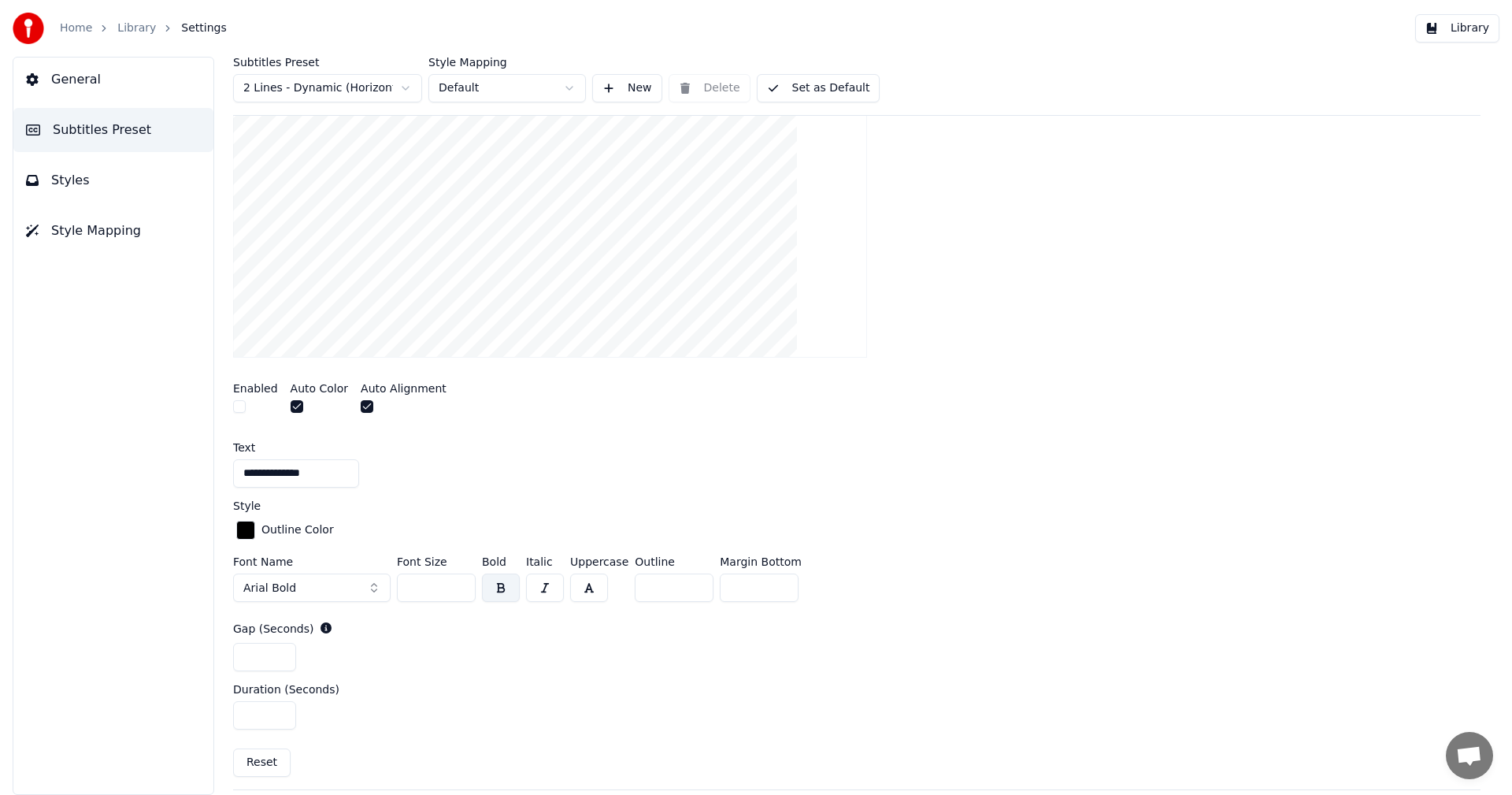
click at [240, 407] on button "button" at bounding box center [239, 406] width 13 height 13
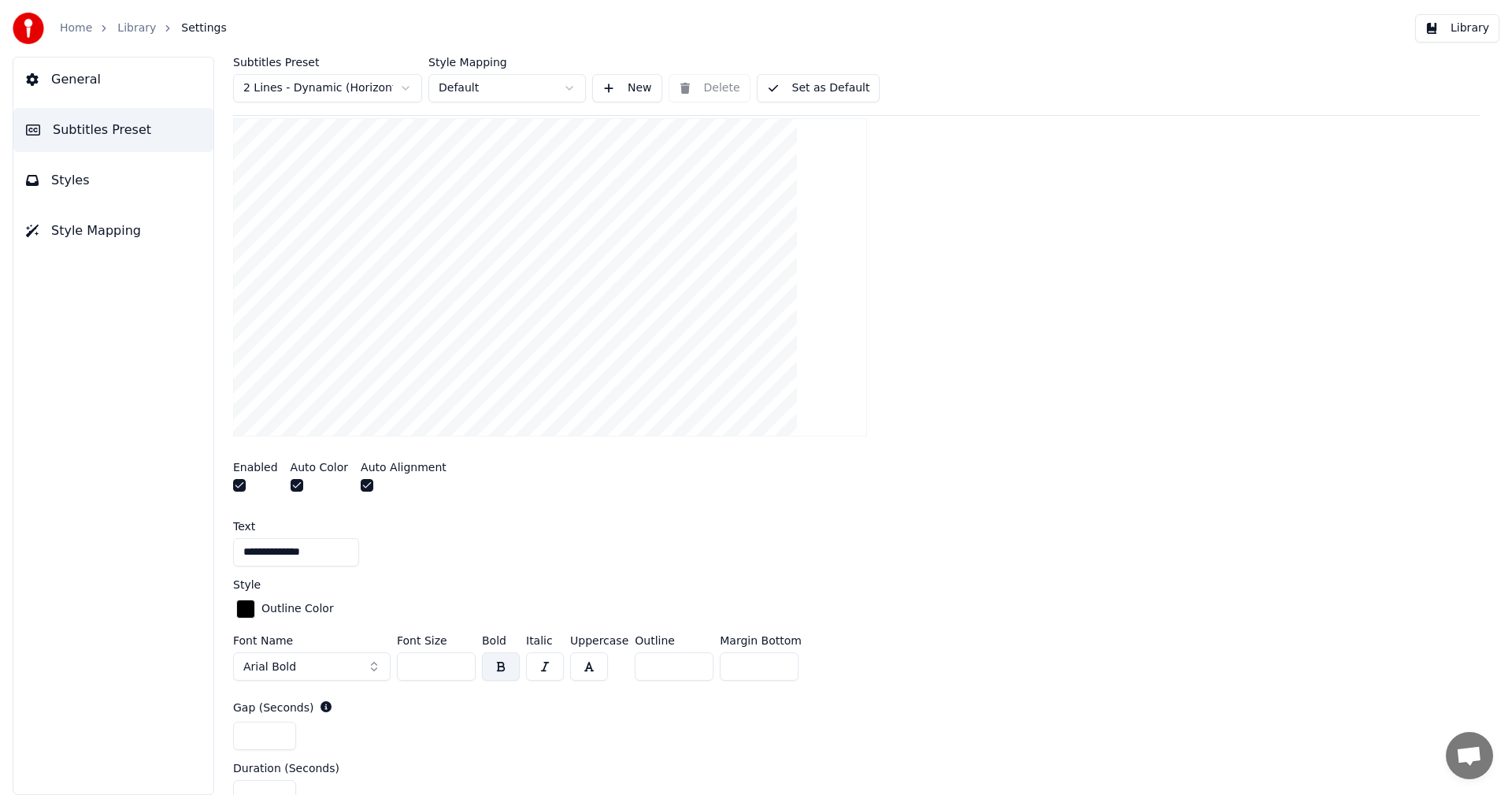
click at [234, 484] on button "button" at bounding box center [239, 485] width 13 height 13
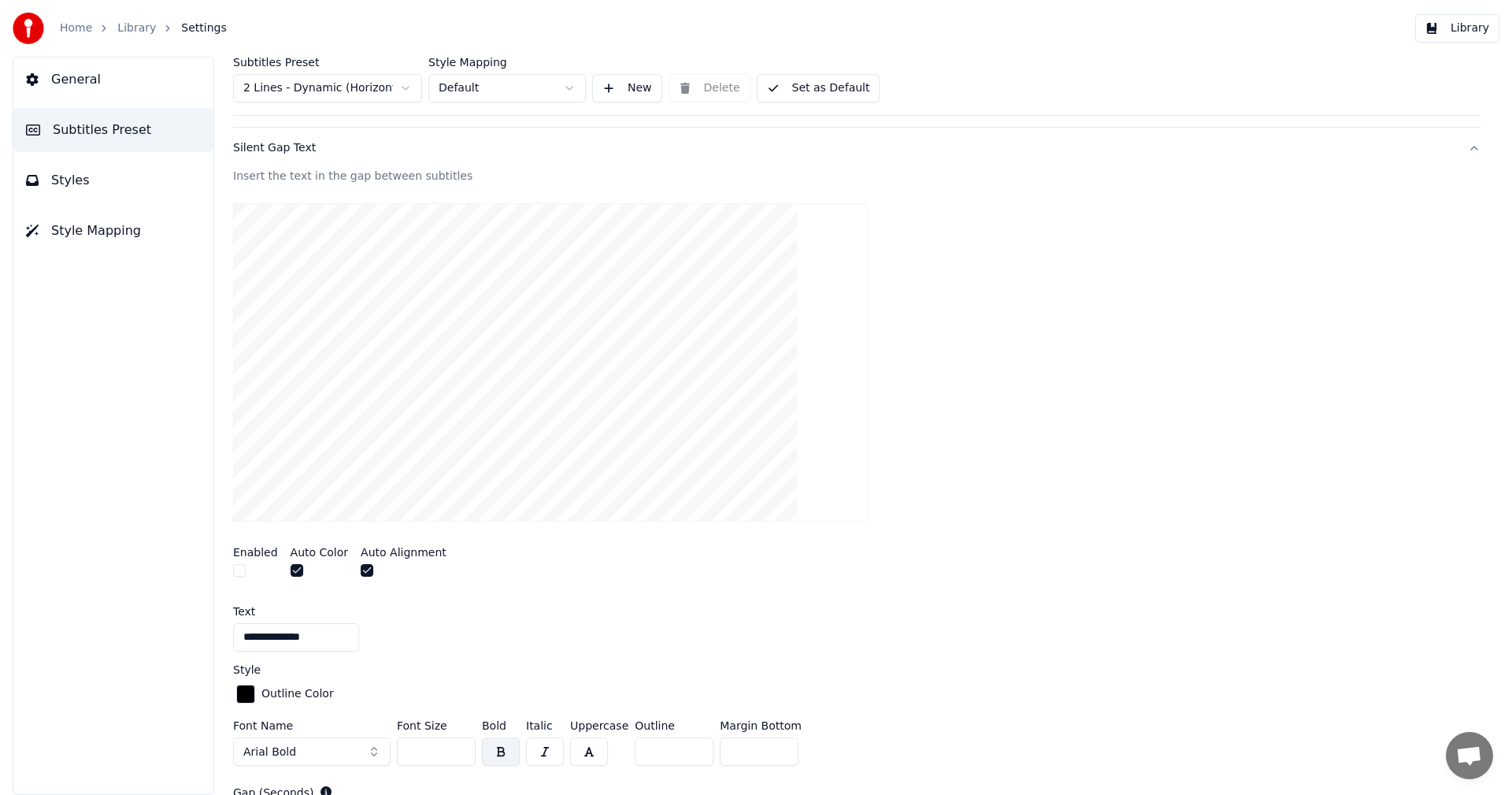
scroll to position [315, 0]
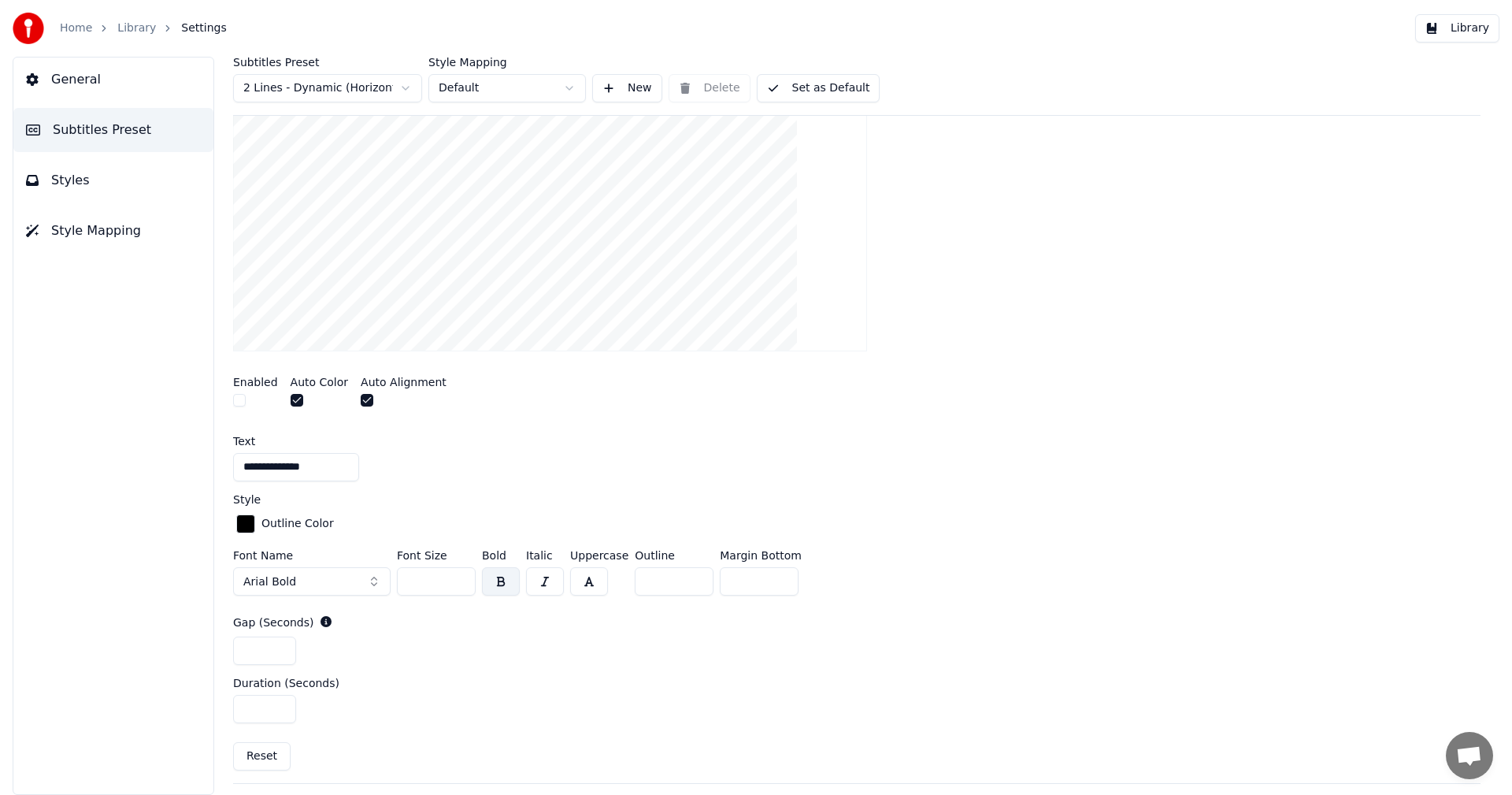
click at [242, 401] on button "button" at bounding box center [239, 400] width 13 height 13
click at [1479, 29] on button "Library" at bounding box center [1457, 29] width 84 height 29
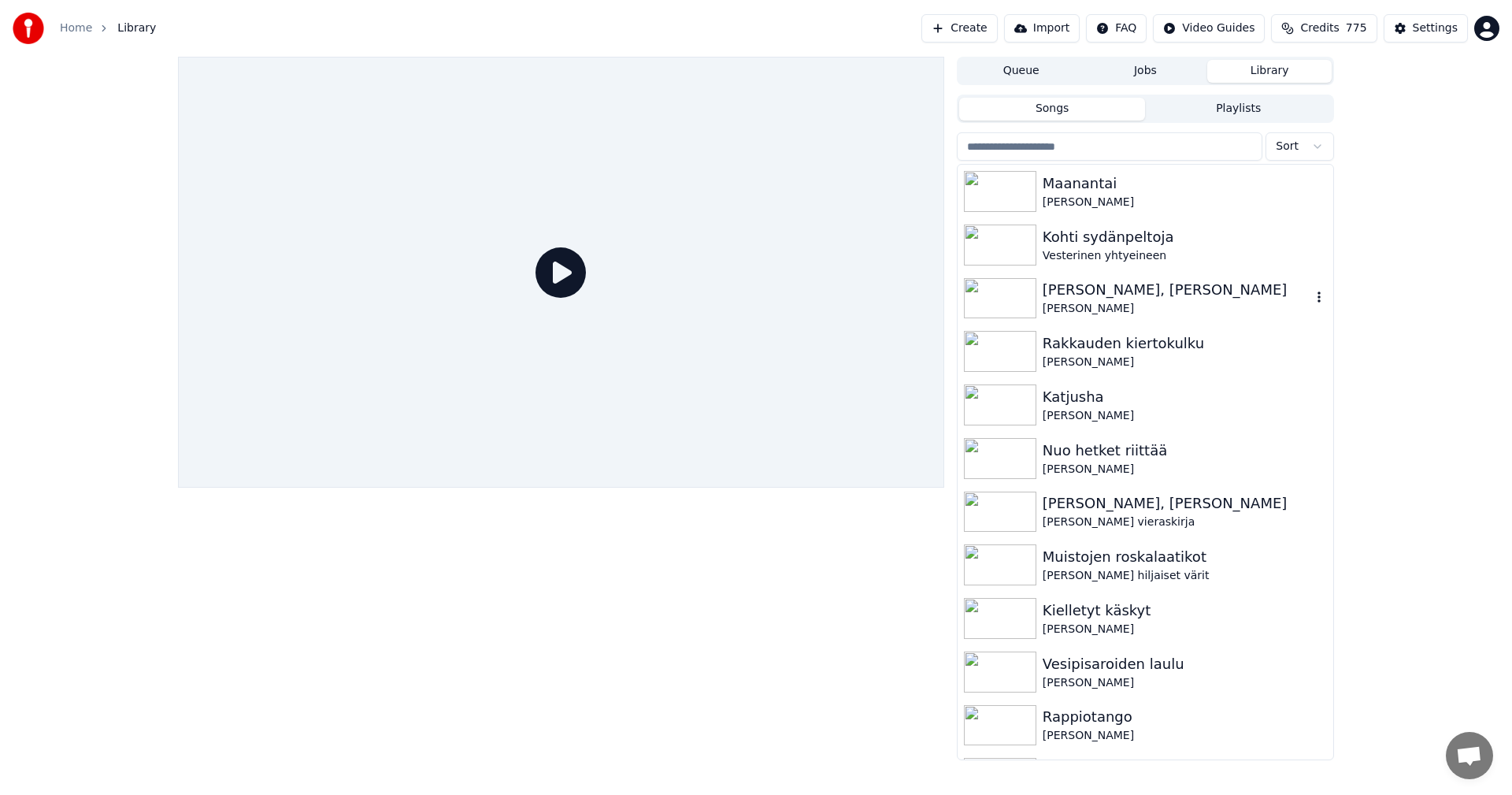
click at [1069, 291] on div "[PERSON_NAME], [PERSON_NAME]" at bounding box center [1177, 289] width 269 height 22
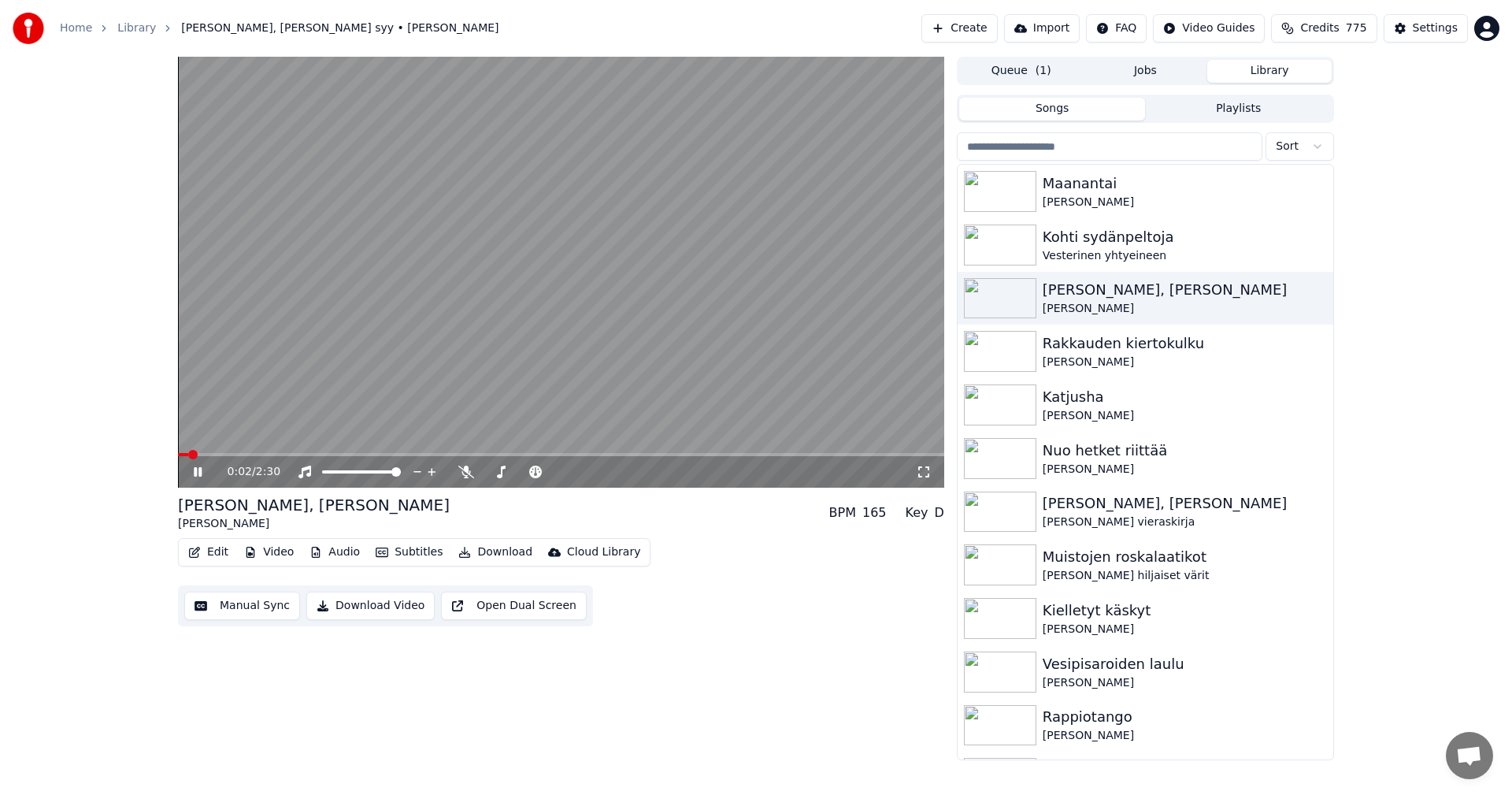
click at [186, 454] on span at bounding box center [183, 455] width 10 height 4
click at [201, 472] on icon at bounding box center [197, 472] width 8 height 10
click at [1418, 22] on div "Settings" at bounding box center [1435, 29] width 45 height 16
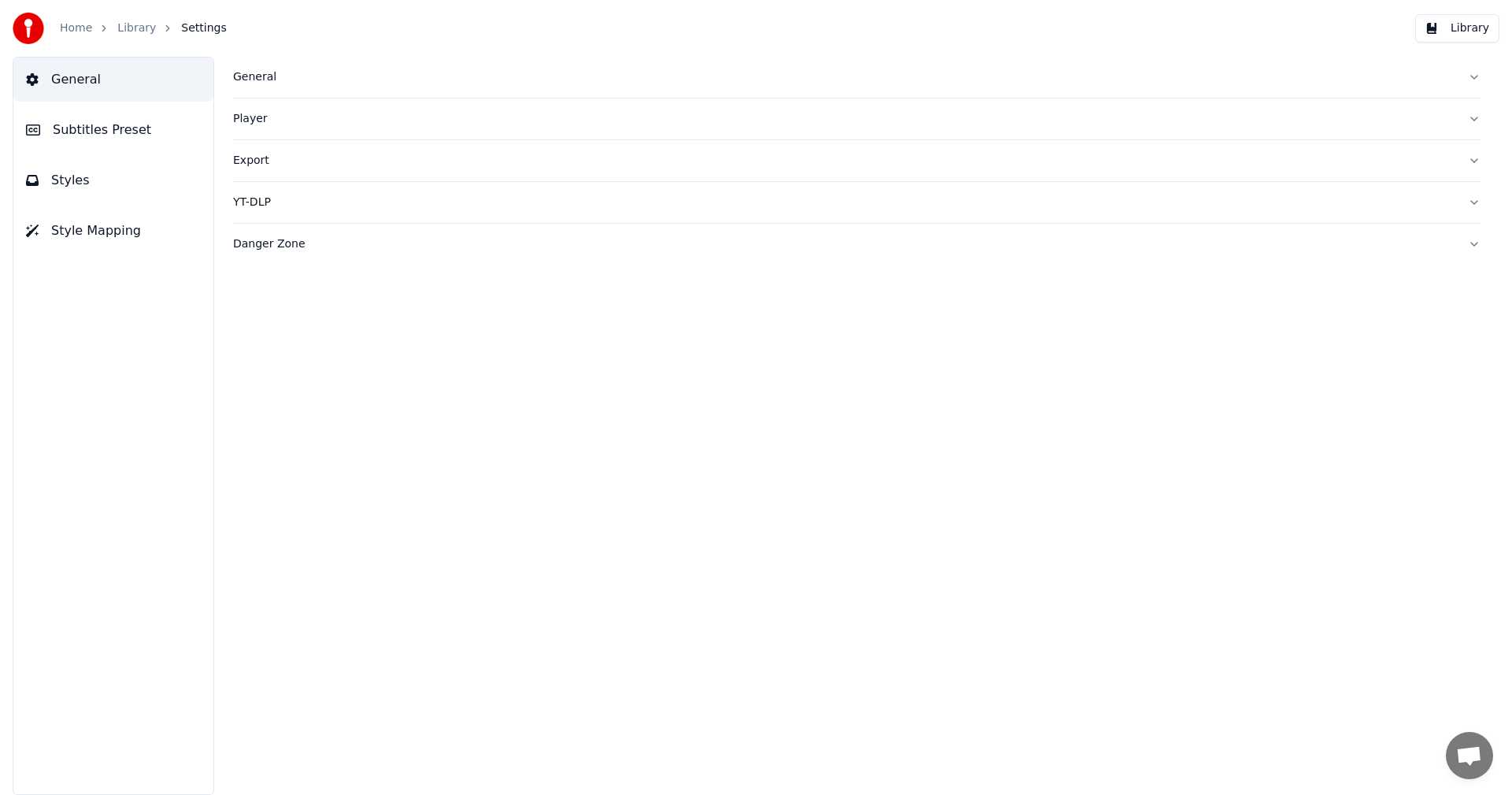
click at [106, 132] on span "Subtitles Preset" at bounding box center [102, 130] width 98 height 19
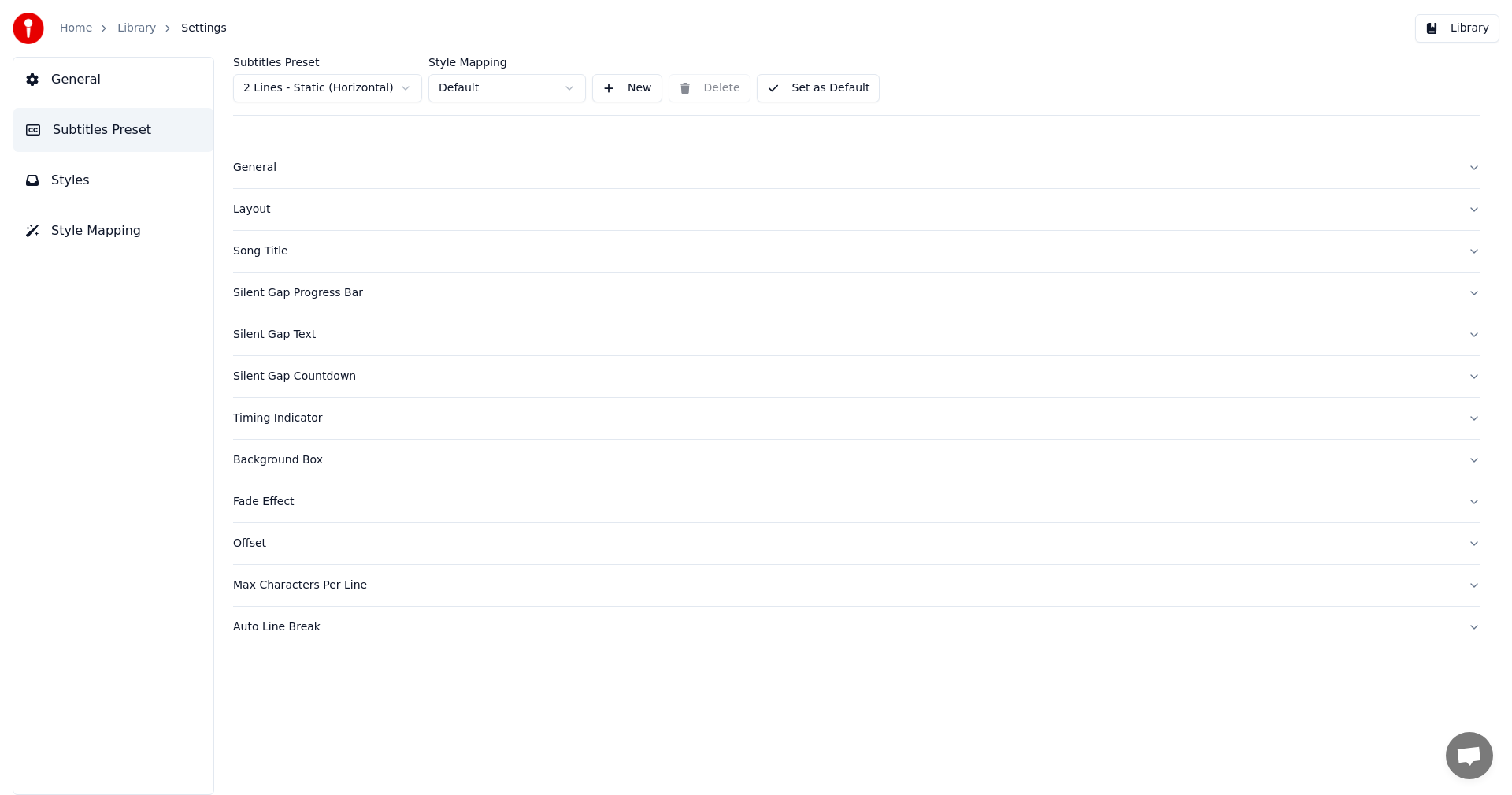
click at [314, 88] on html "Home Library Settings Library General Subtitles Preset Styles Style Mapping Sub…" at bounding box center [756, 398] width 1512 height 795
click at [282, 295] on div "Silent Gap Text" at bounding box center [843, 293] width 1222 height 16
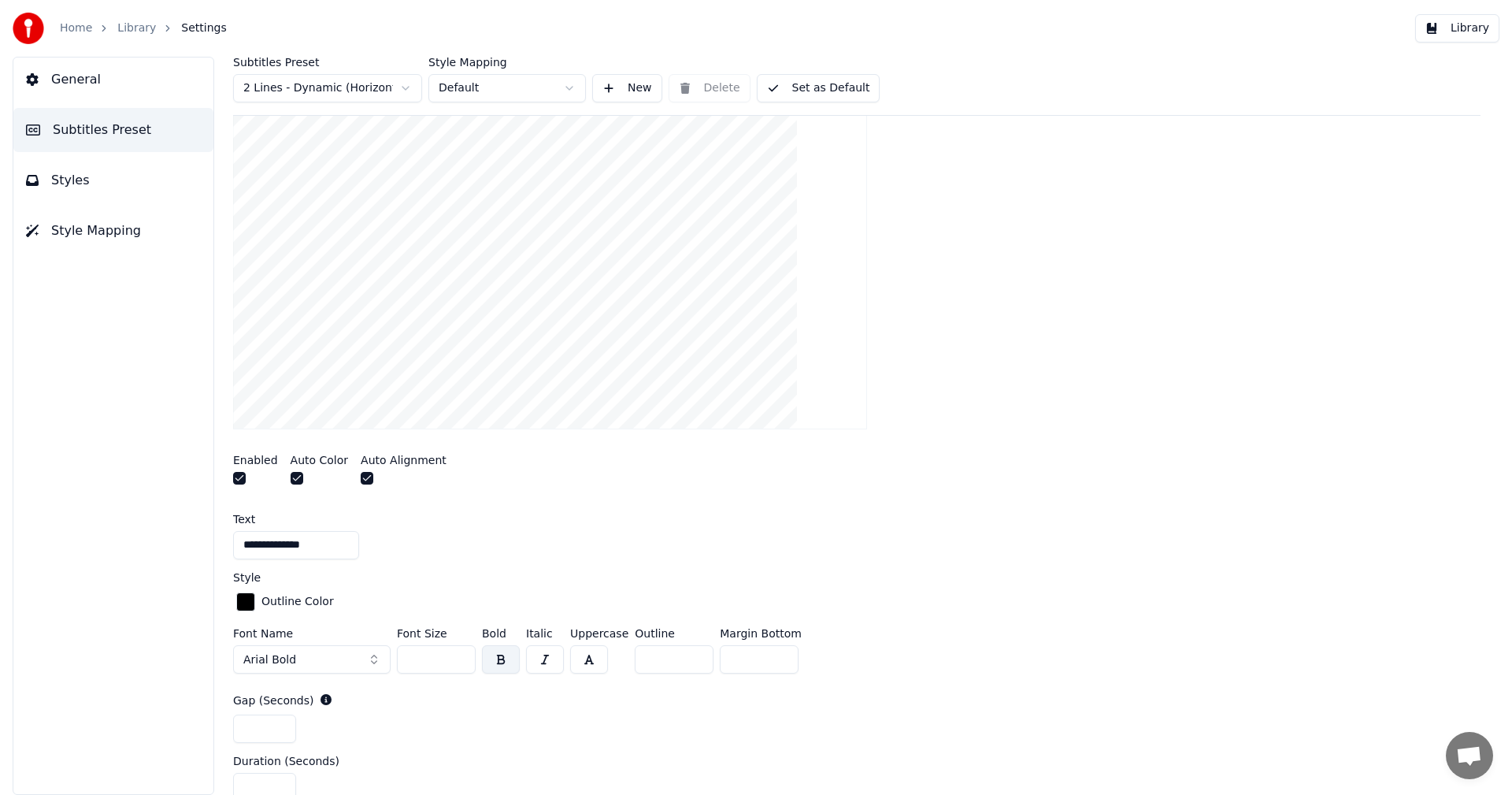
scroll to position [236, 0]
click at [775, 653] on input "*" at bounding box center [759, 660] width 79 height 29
type input "***"
click at [1478, 30] on button "Library" at bounding box center [1457, 29] width 84 height 29
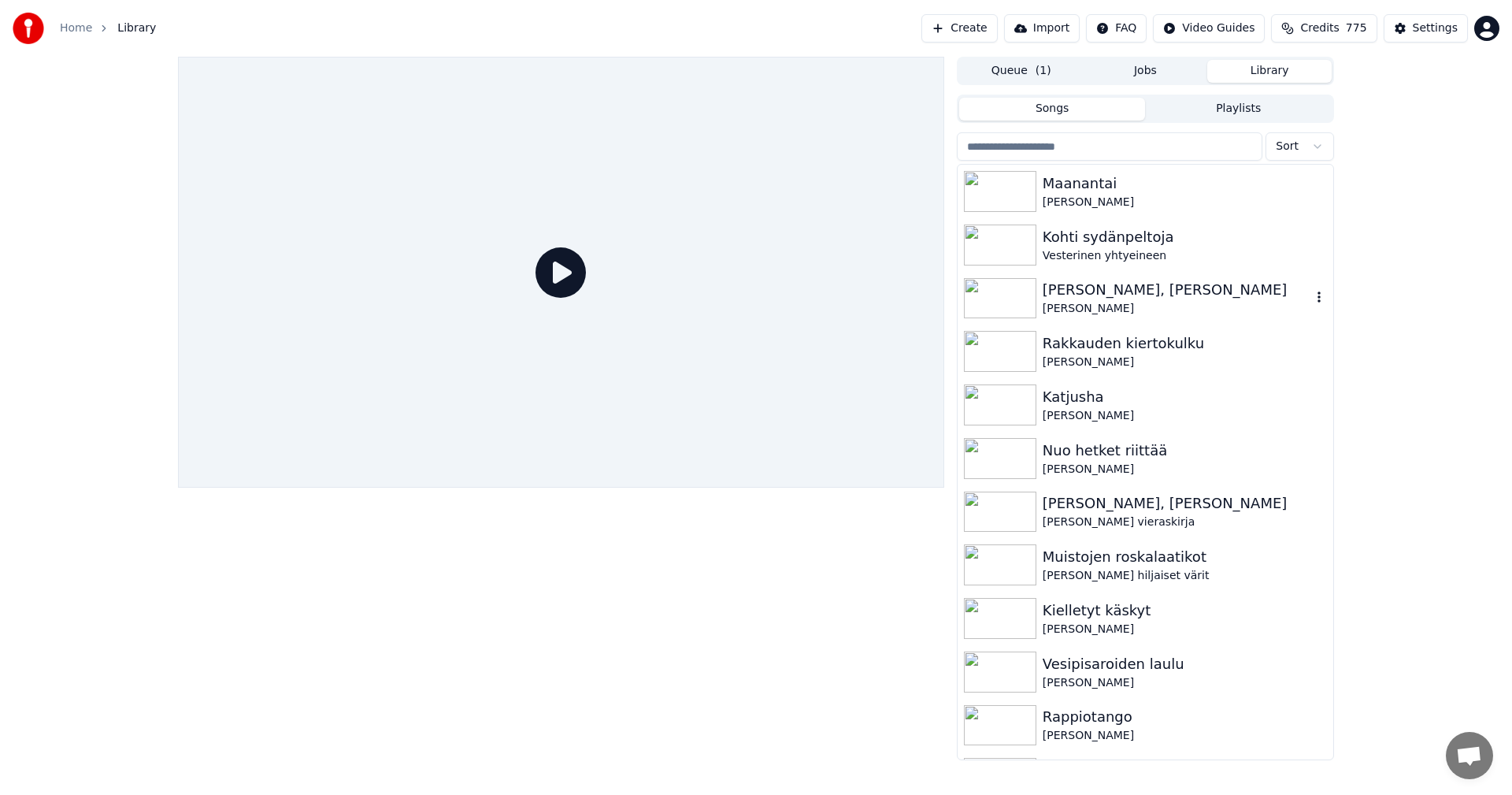
click at [1025, 306] on img at bounding box center [1000, 299] width 73 height 41
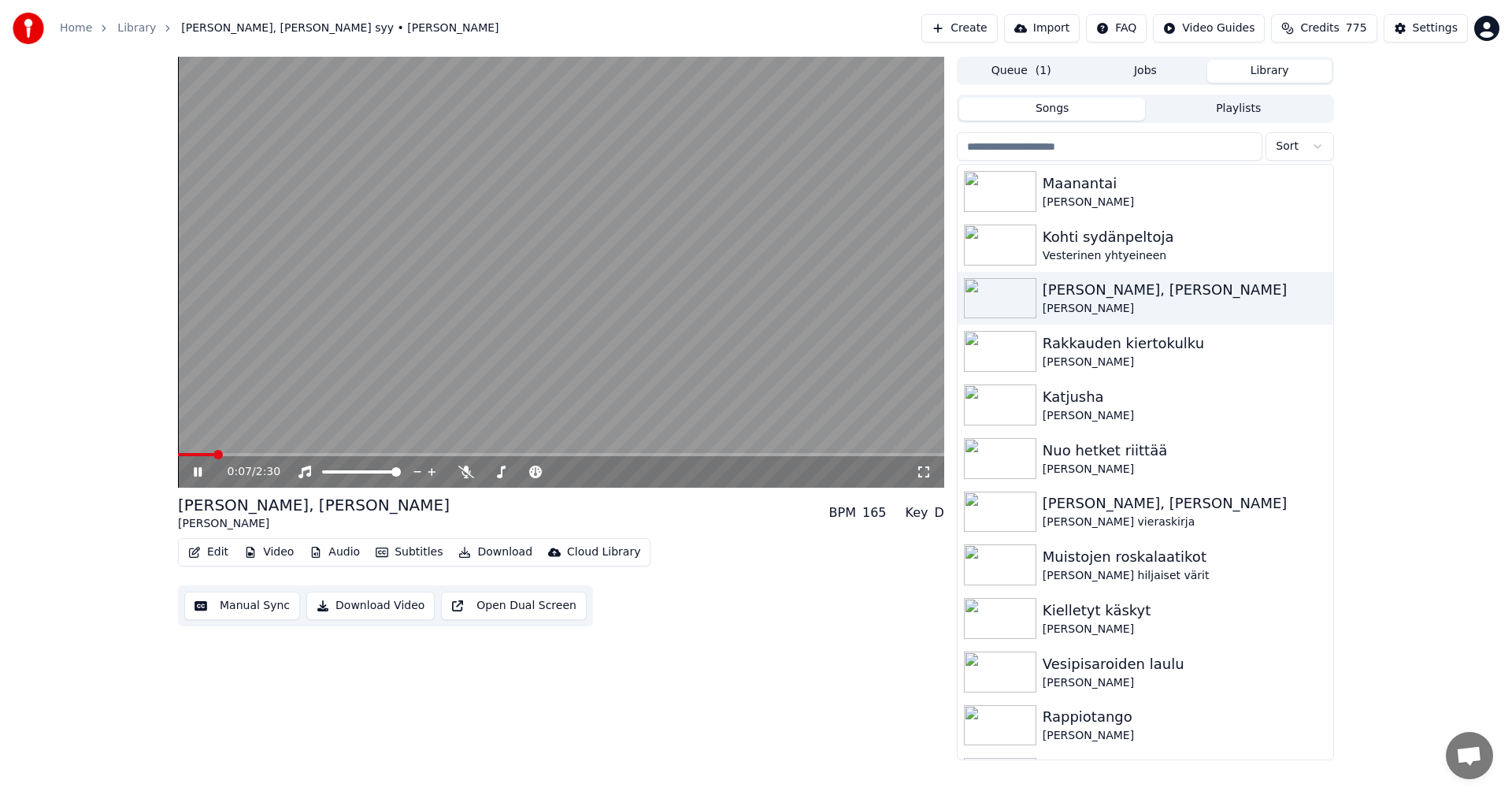
click at [213, 455] on span at bounding box center [561, 455] width 766 height 4
click at [187, 454] on span at bounding box center [213, 455] width 70 height 4
click at [200, 466] on icon at bounding box center [209, 472] width 37 height 13
click at [1424, 28] on div "Settings" at bounding box center [1435, 29] width 45 height 16
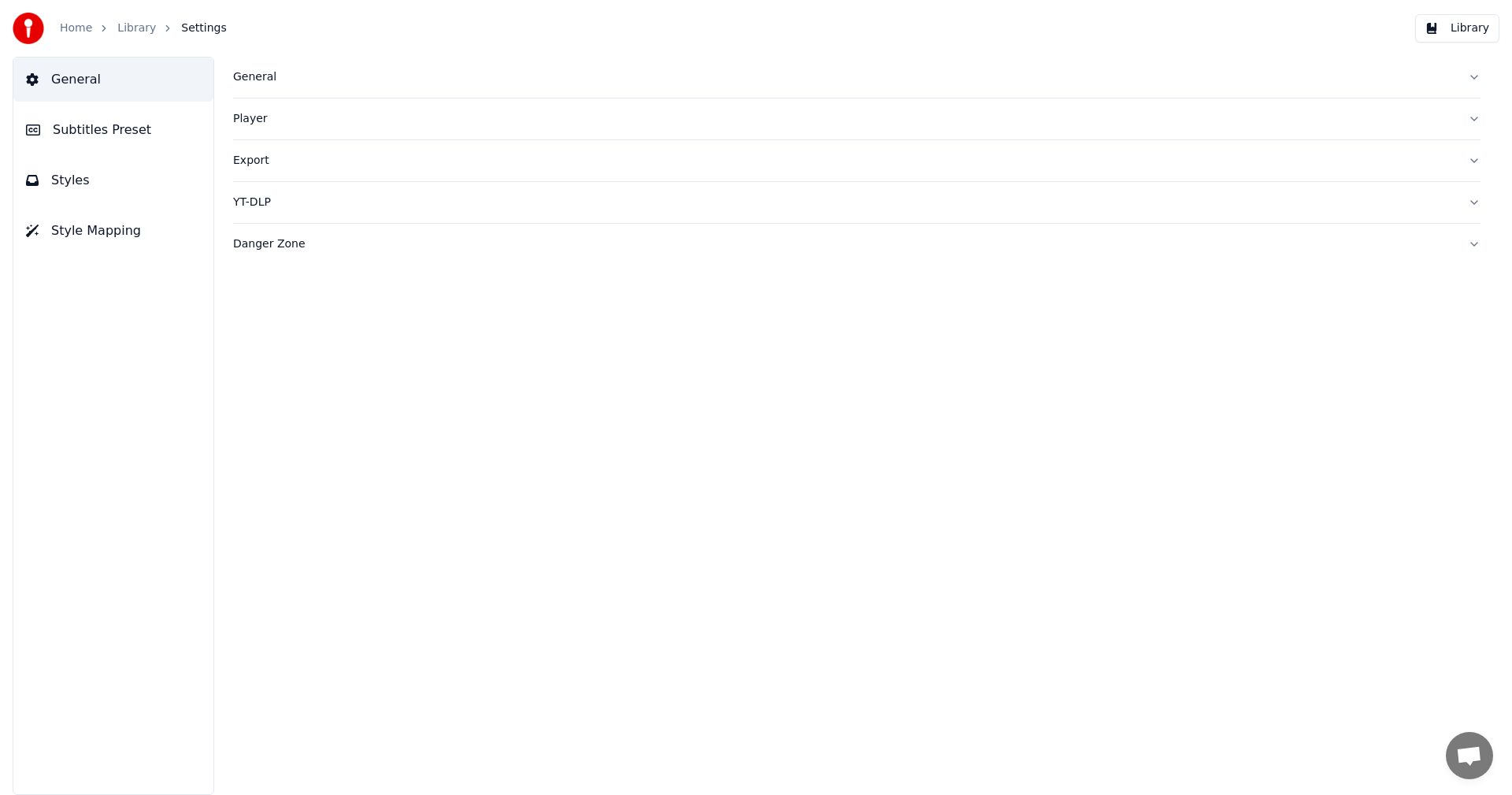
click at [123, 132] on span "Subtitles Preset" at bounding box center [102, 130] width 98 height 19
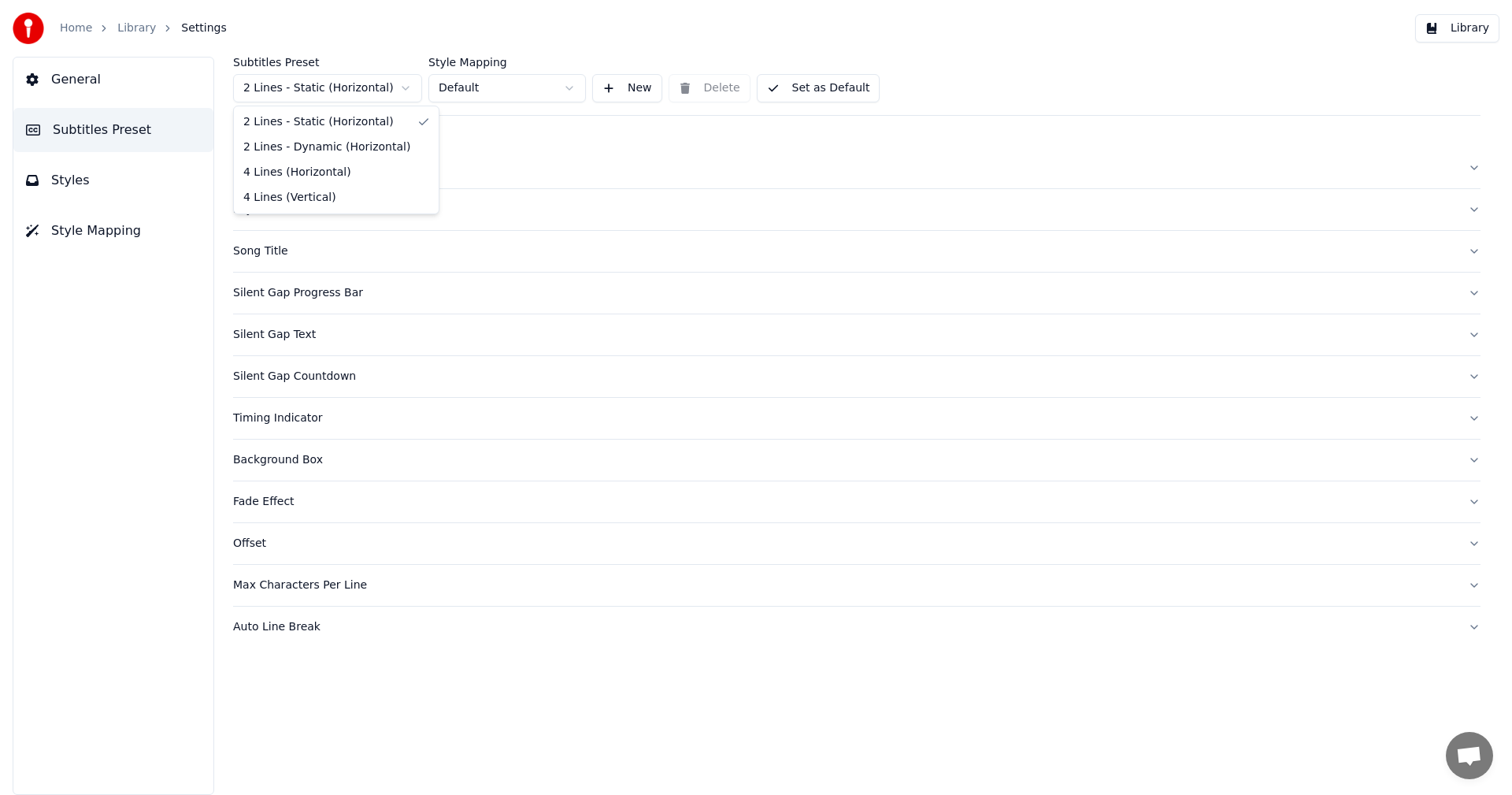
click at [314, 90] on html "Home Library Settings Library General Subtitles Preset Styles Style Mapping Sub…" at bounding box center [756, 398] width 1512 height 795
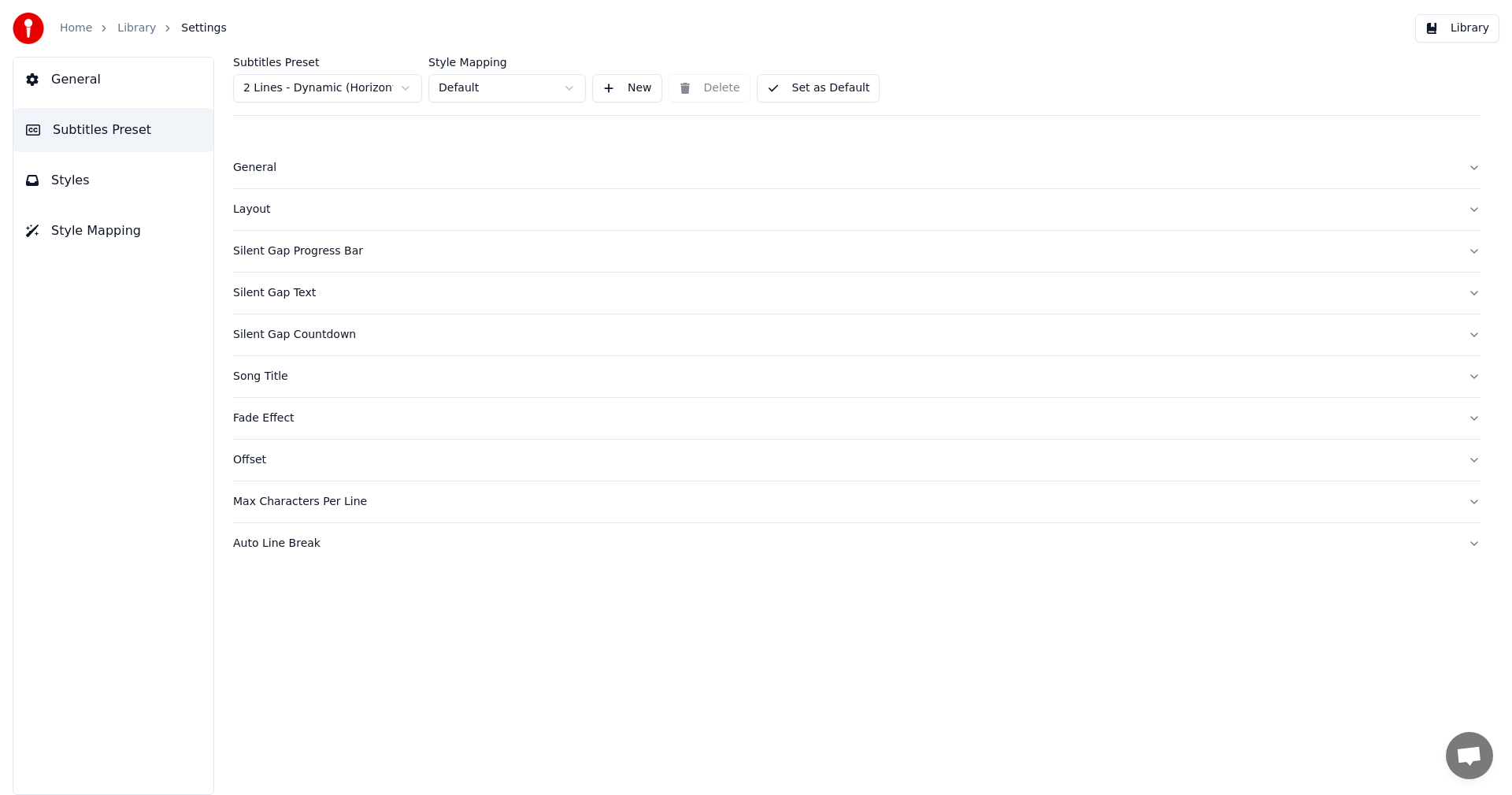
click at [265, 209] on div "Layout" at bounding box center [843, 209] width 1222 height 16
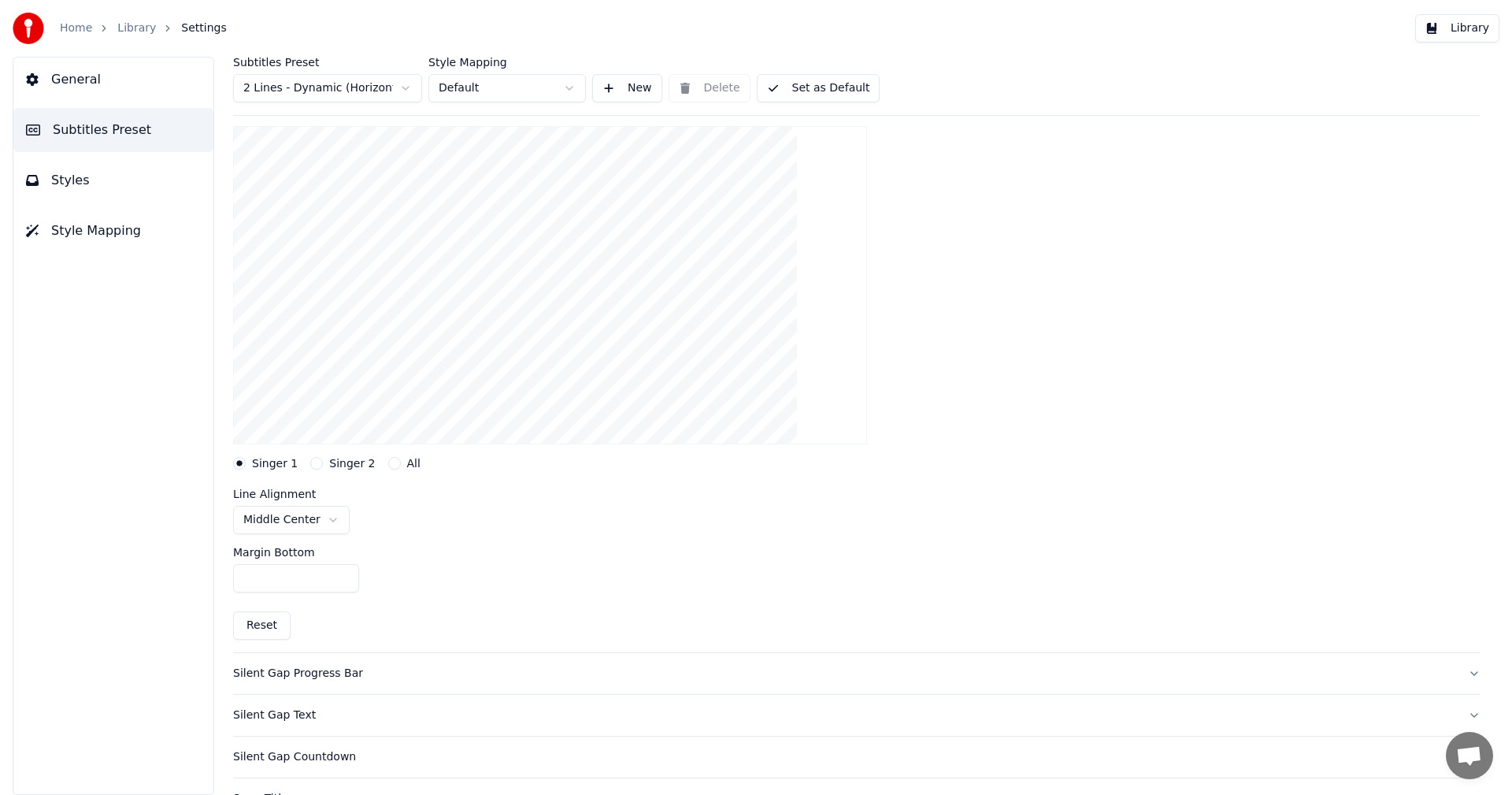
scroll to position [158, 0]
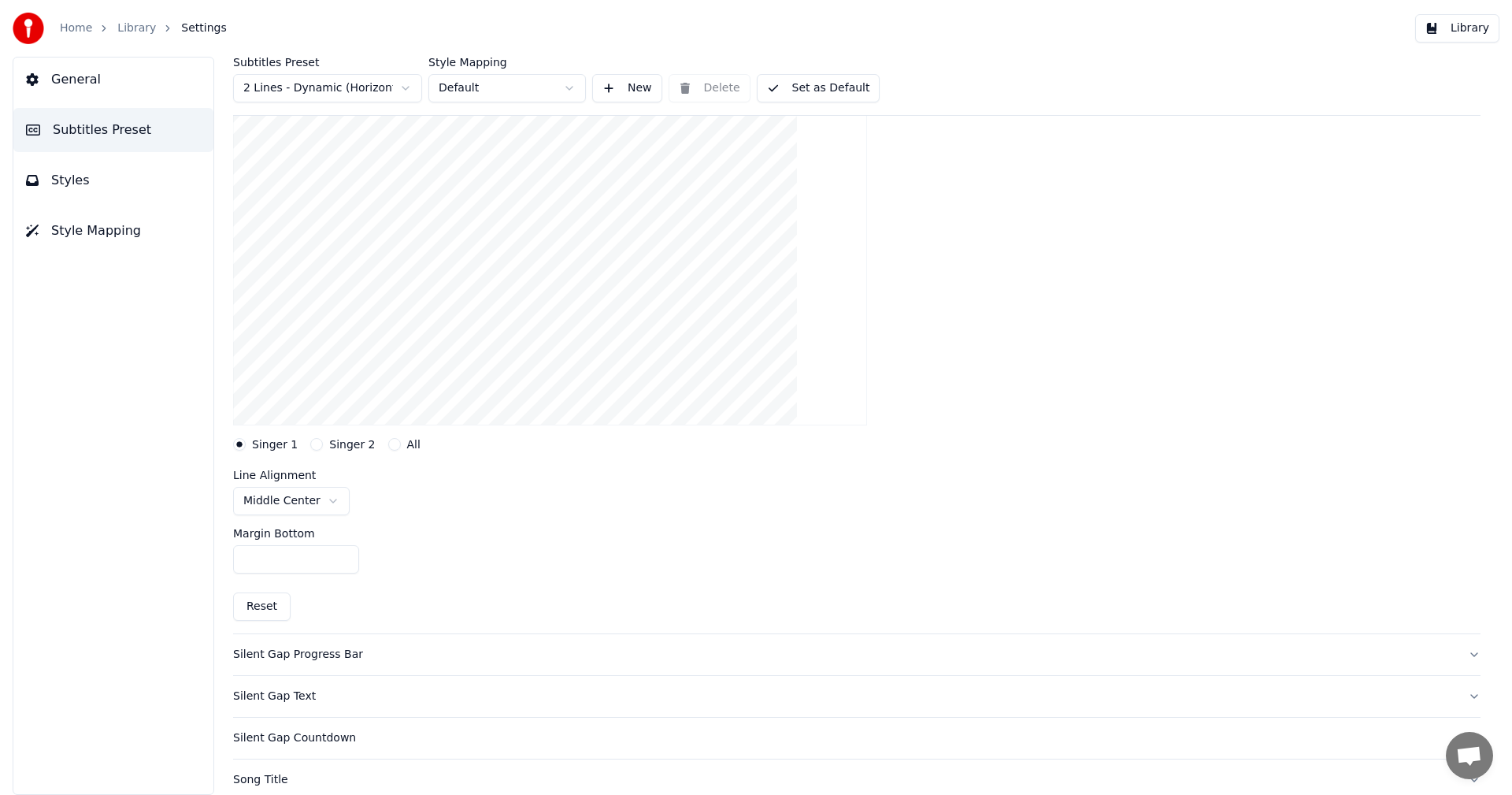
click at [248, 560] on input "***" at bounding box center [295, 560] width 126 height 29
click at [344, 555] on input "***" at bounding box center [295, 560] width 126 height 29
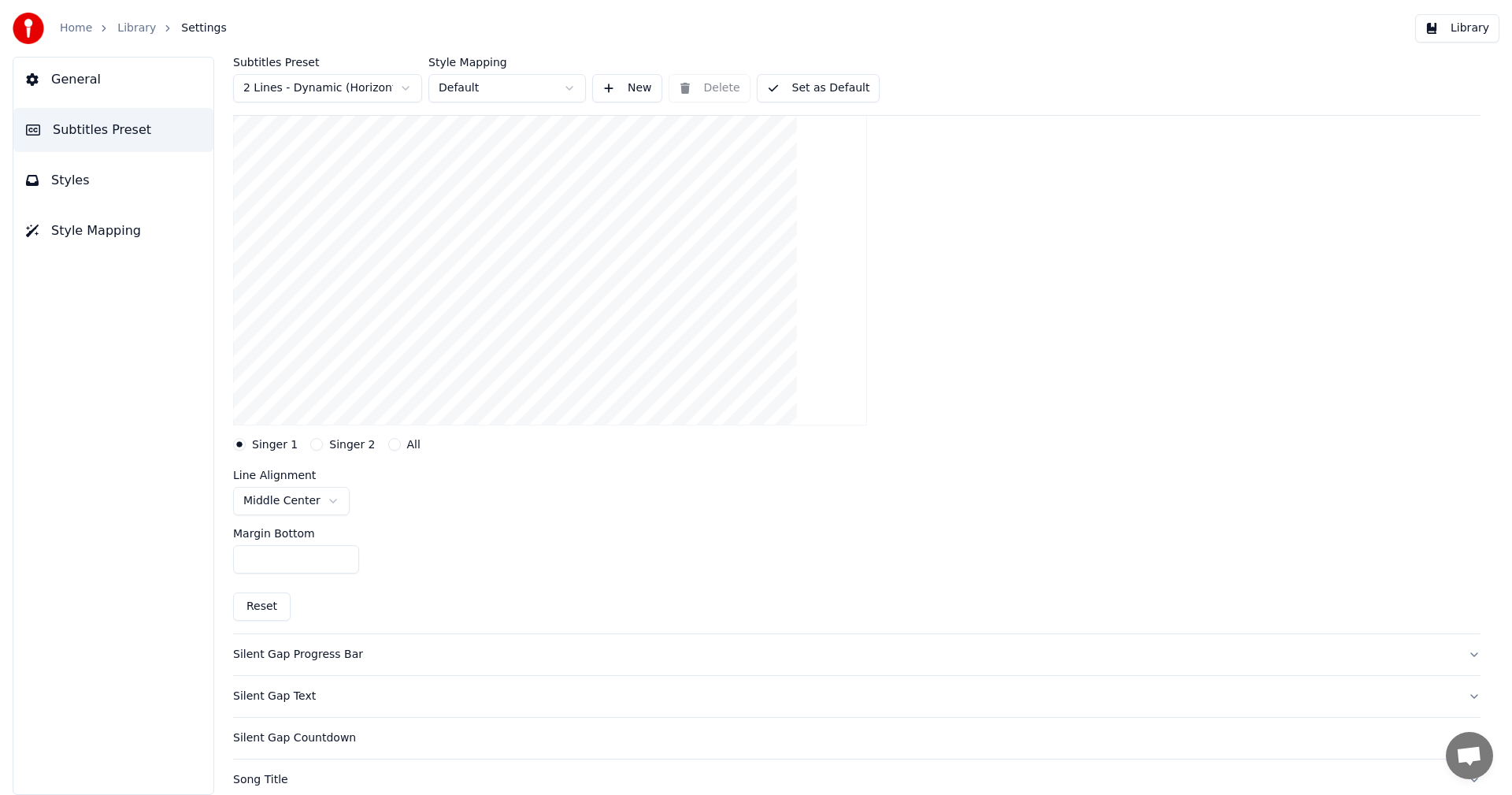
click at [344, 555] on input "***" at bounding box center [295, 560] width 126 height 29
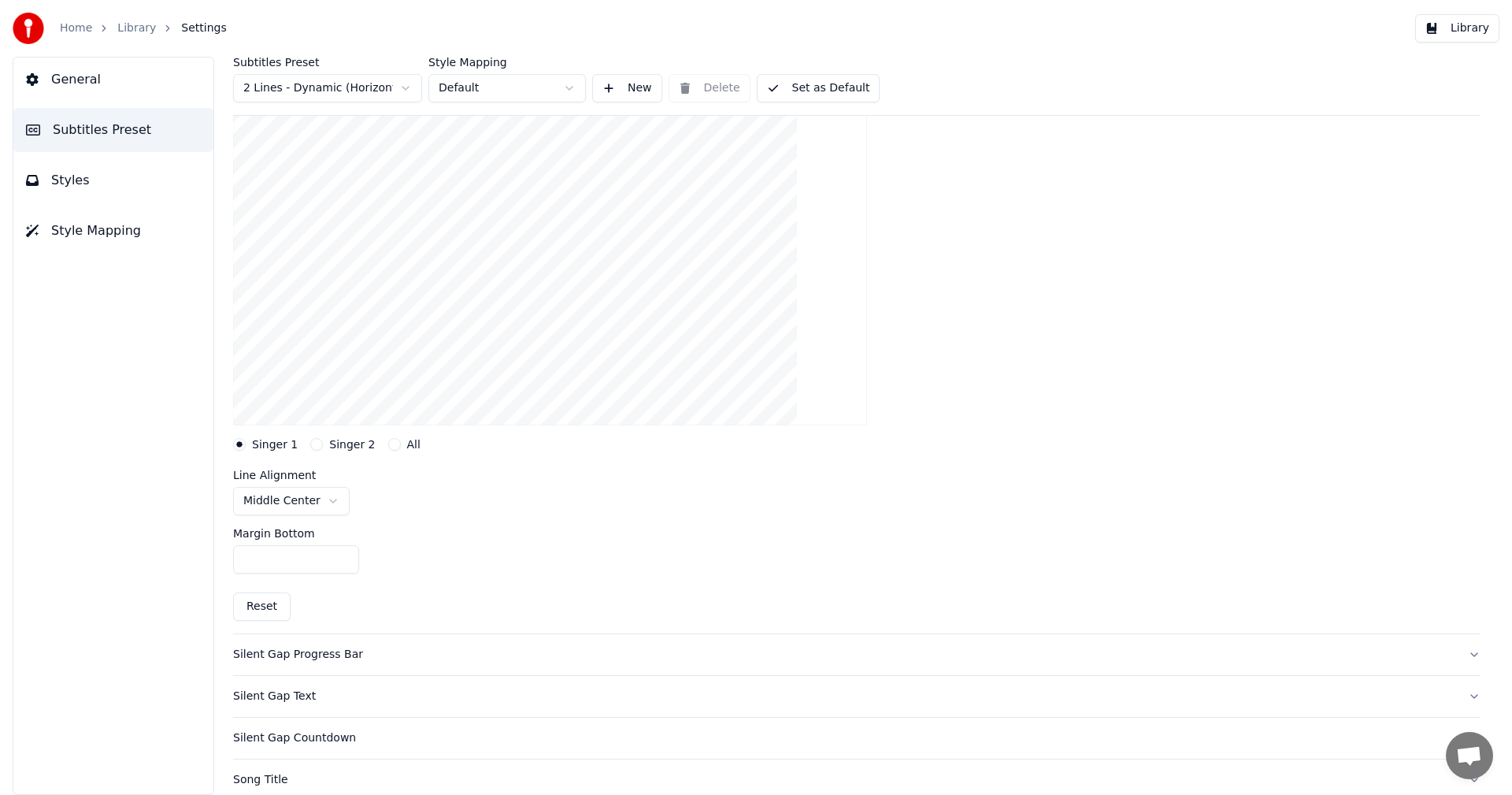
click at [344, 555] on input "***" at bounding box center [295, 560] width 126 height 29
type input "***"
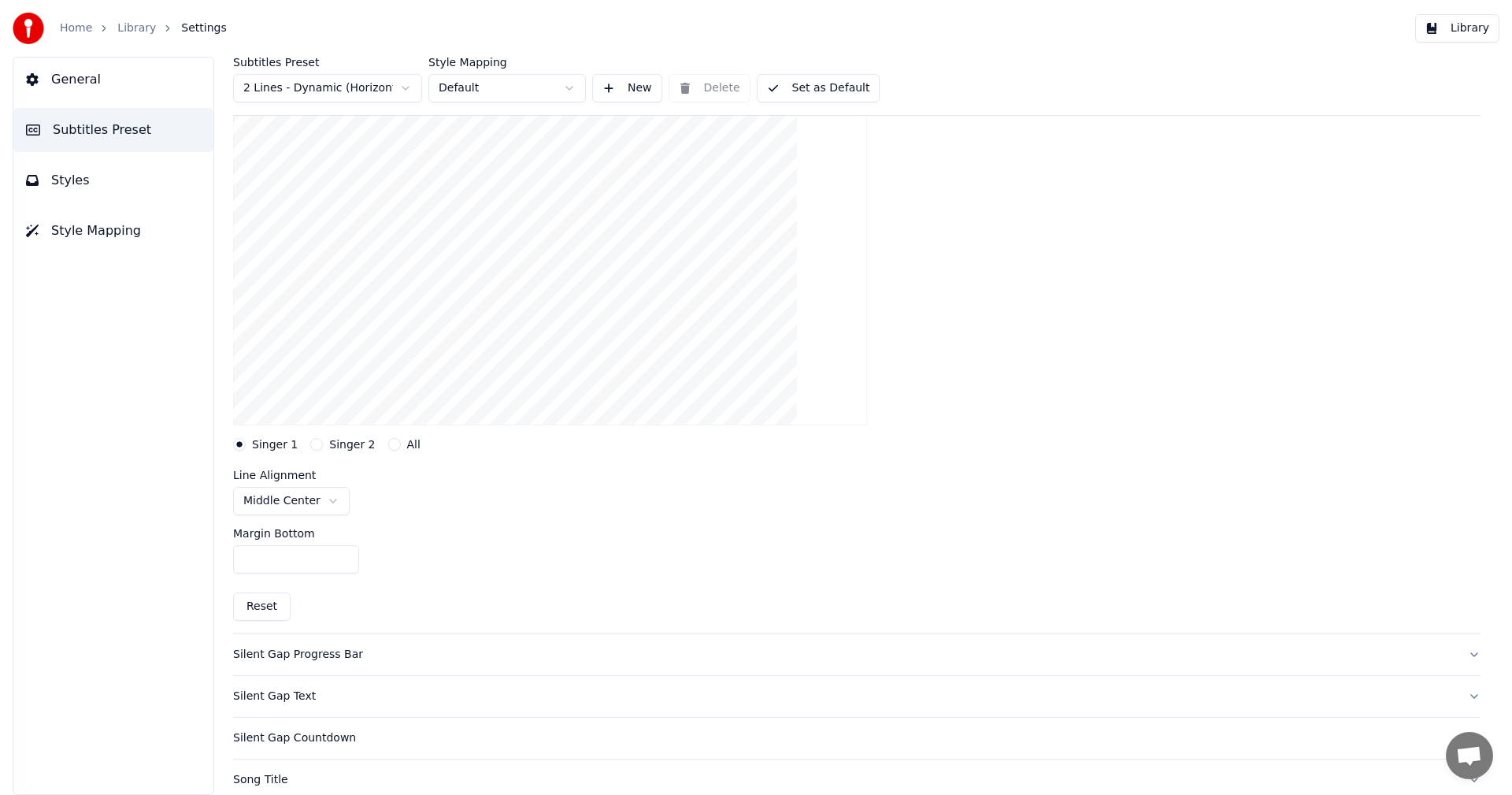
click at [344, 555] on input "***" at bounding box center [295, 560] width 126 height 29
click at [1250, 261] on div at bounding box center [857, 267] width 1248 height 344
click at [1456, 33] on button "Library" at bounding box center [1457, 29] width 84 height 29
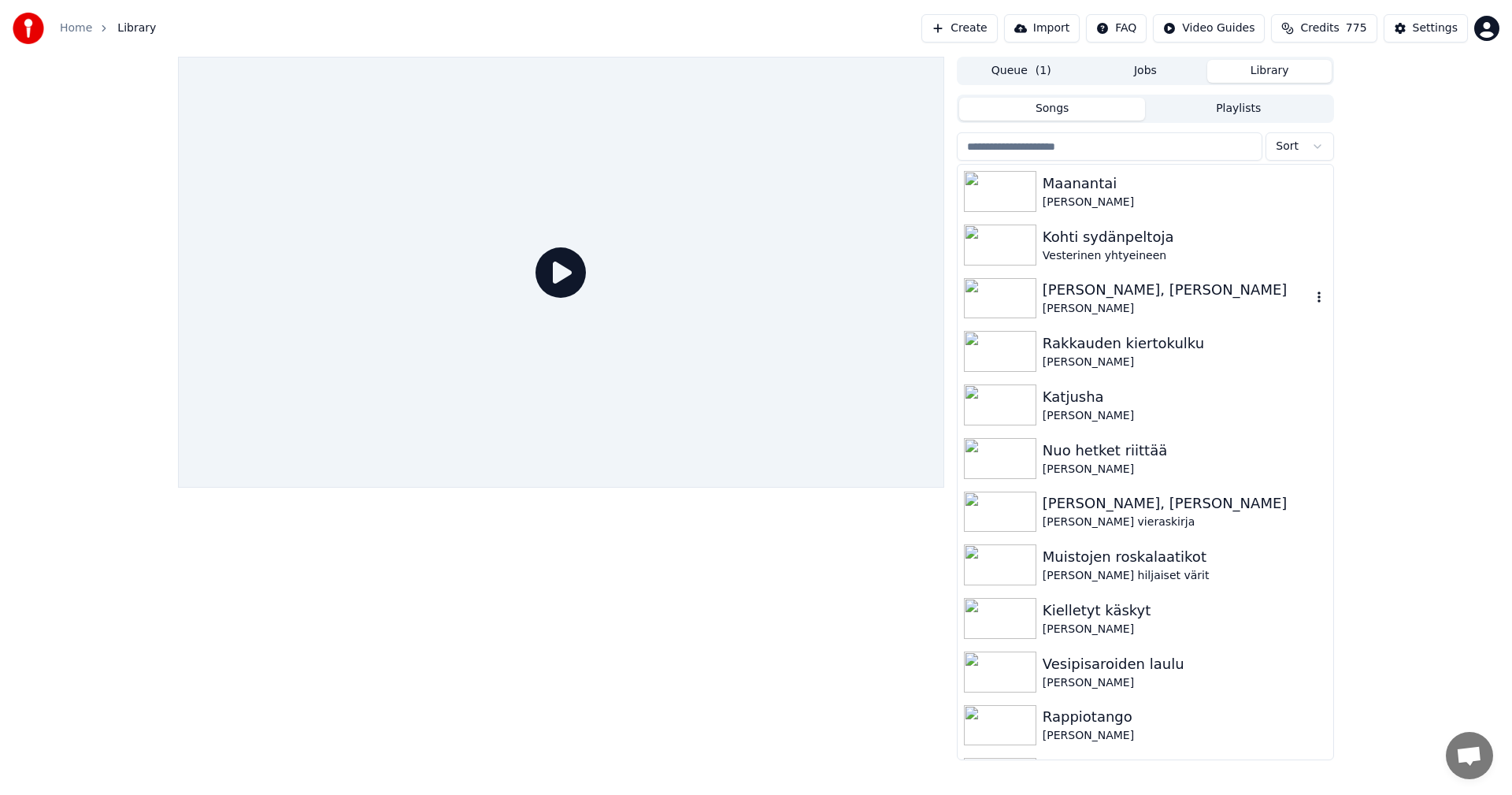
click at [1016, 302] on img at bounding box center [1000, 299] width 73 height 41
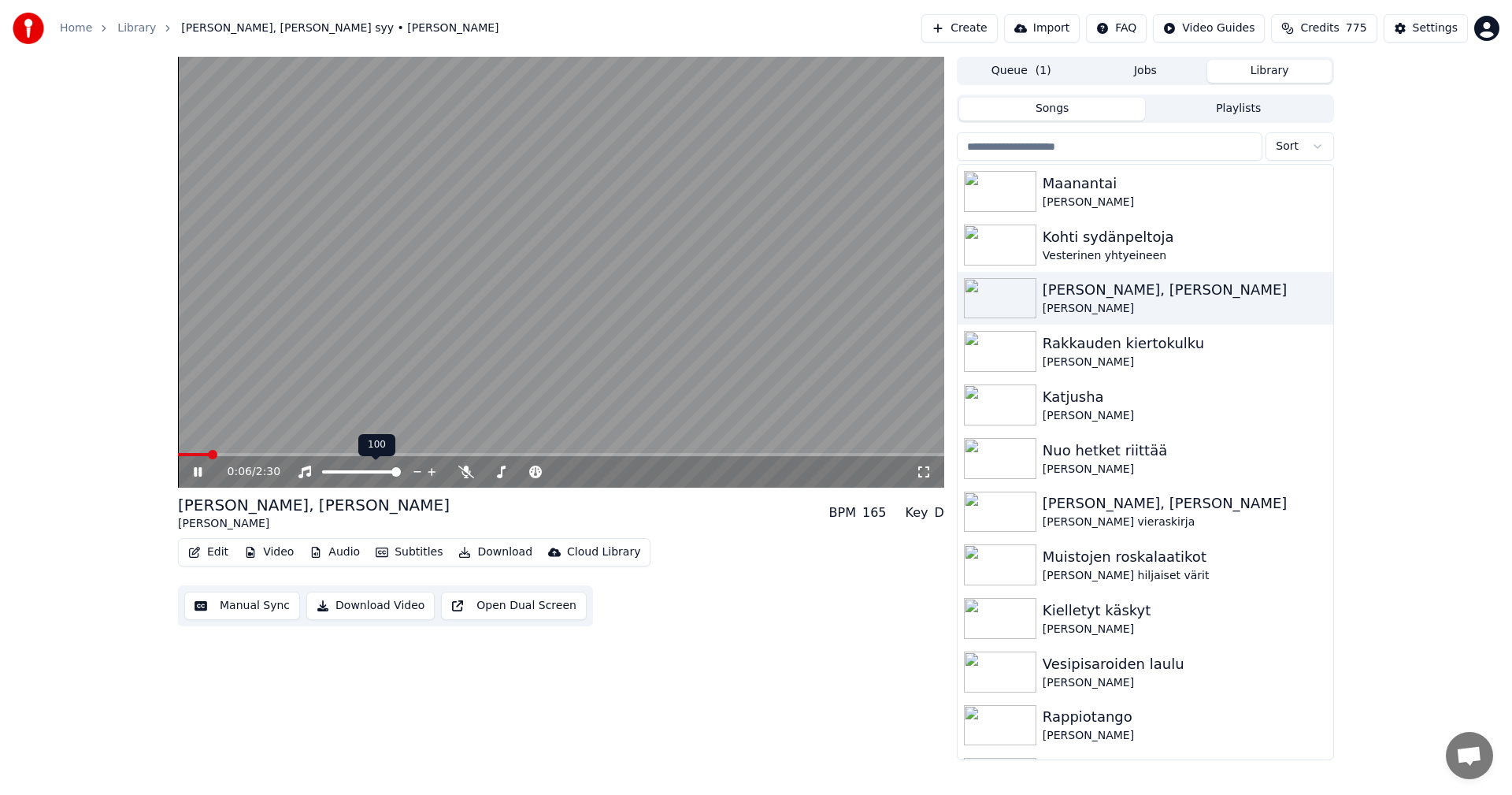
click at [207, 453] on span at bounding box center [561, 455] width 766 height 4
click at [200, 476] on icon at bounding box center [197, 472] width 8 height 10
click at [1439, 23] on div "Settings" at bounding box center [1435, 29] width 45 height 16
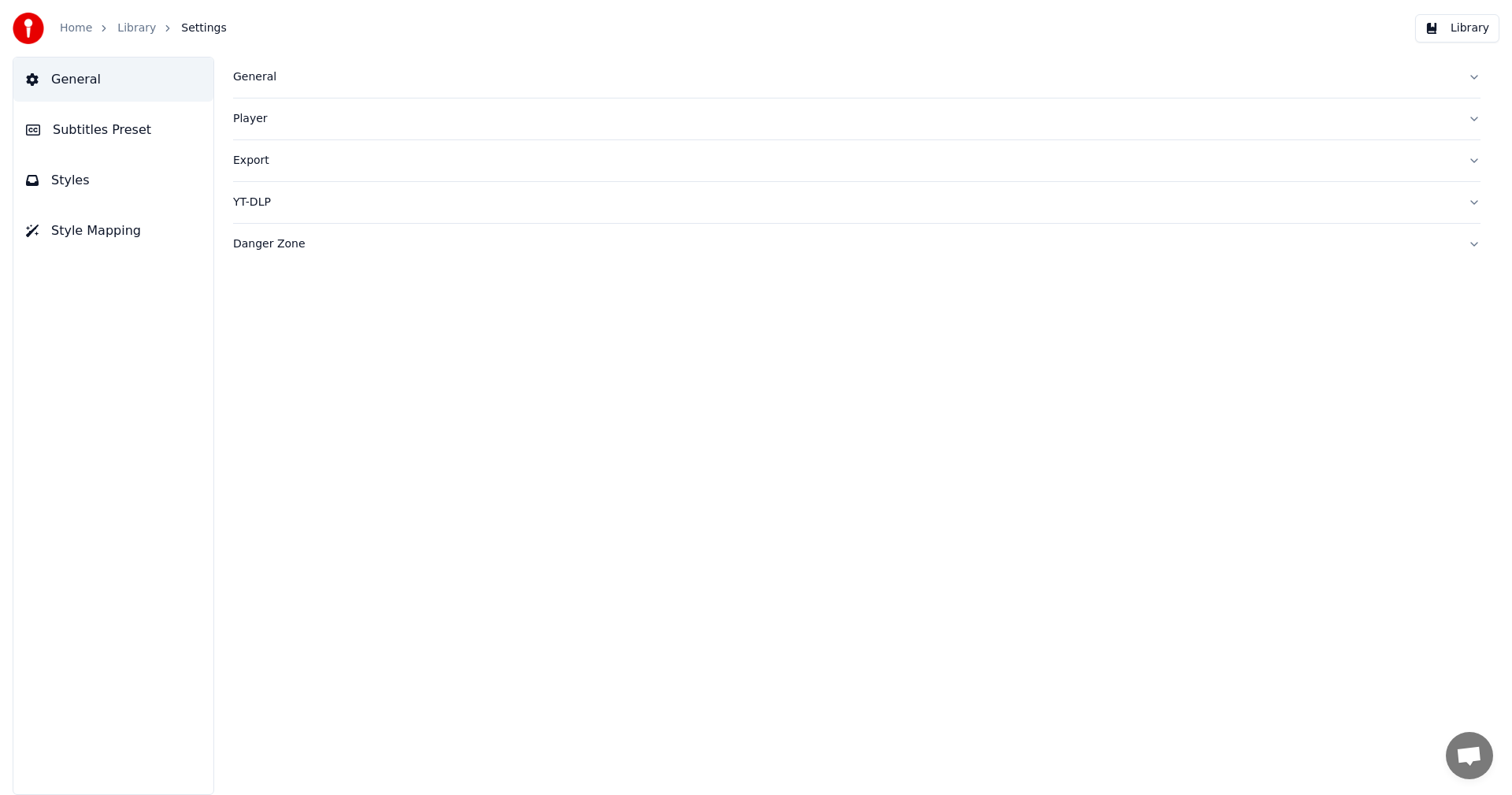
click at [95, 132] on span "Subtitles Preset" at bounding box center [102, 130] width 98 height 19
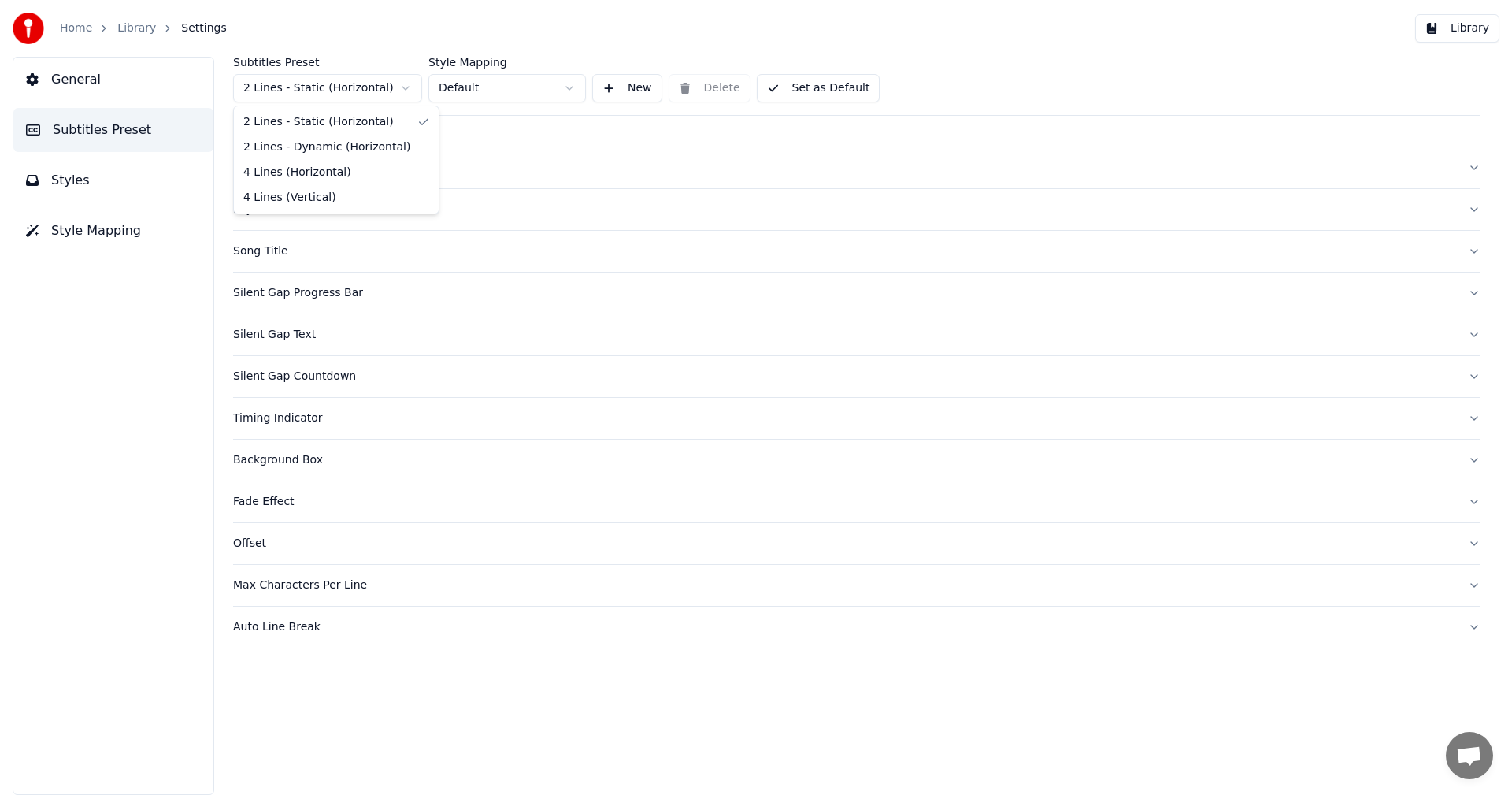
click at [371, 94] on html "Home Library Settings Library General Subtitles Preset Styles Style Mapping Sub…" at bounding box center [756, 398] width 1512 height 795
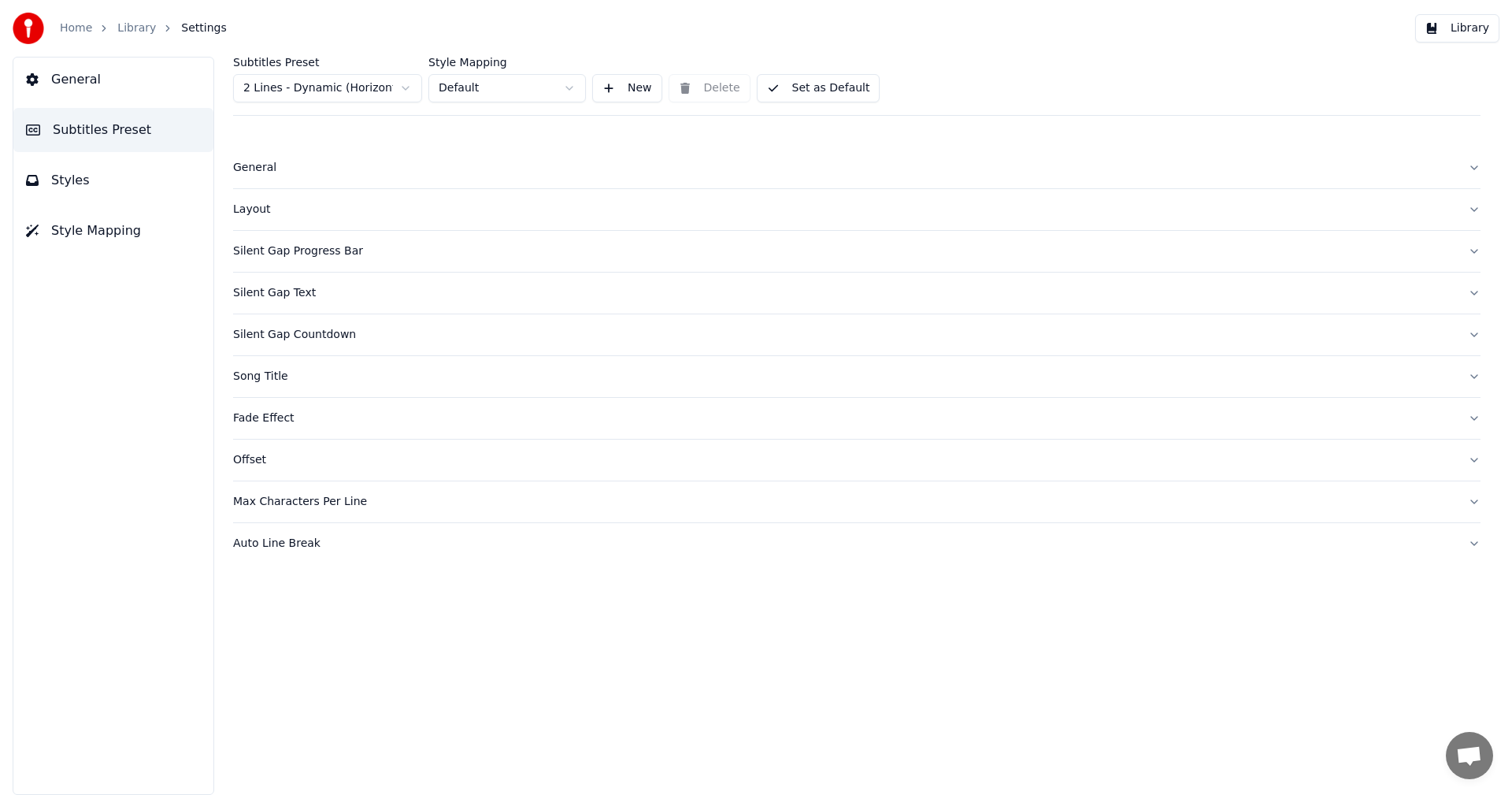
click at [283, 304] on button "Silent Gap Text" at bounding box center [857, 293] width 1248 height 41
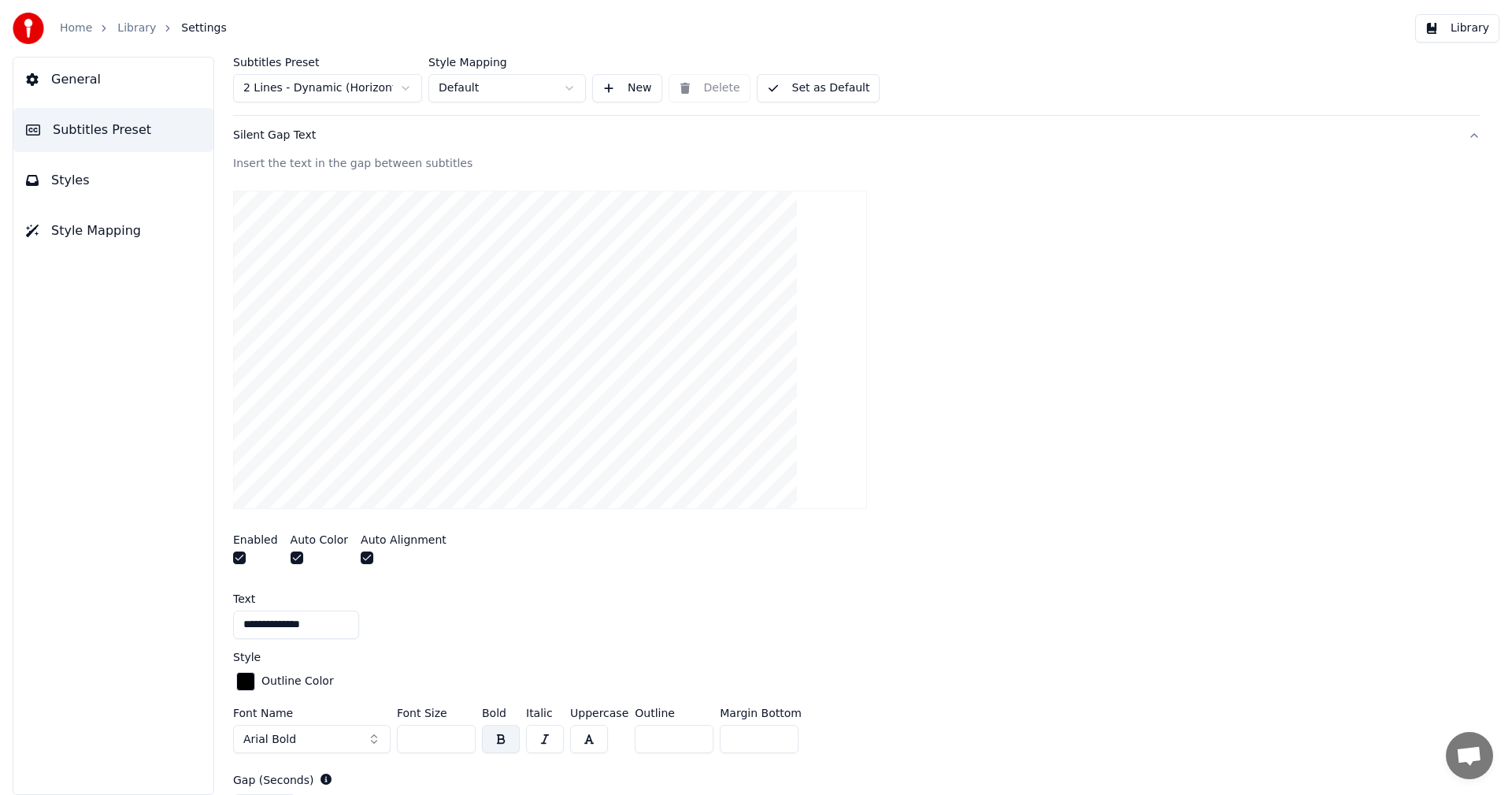
scroll to position [315, 0]
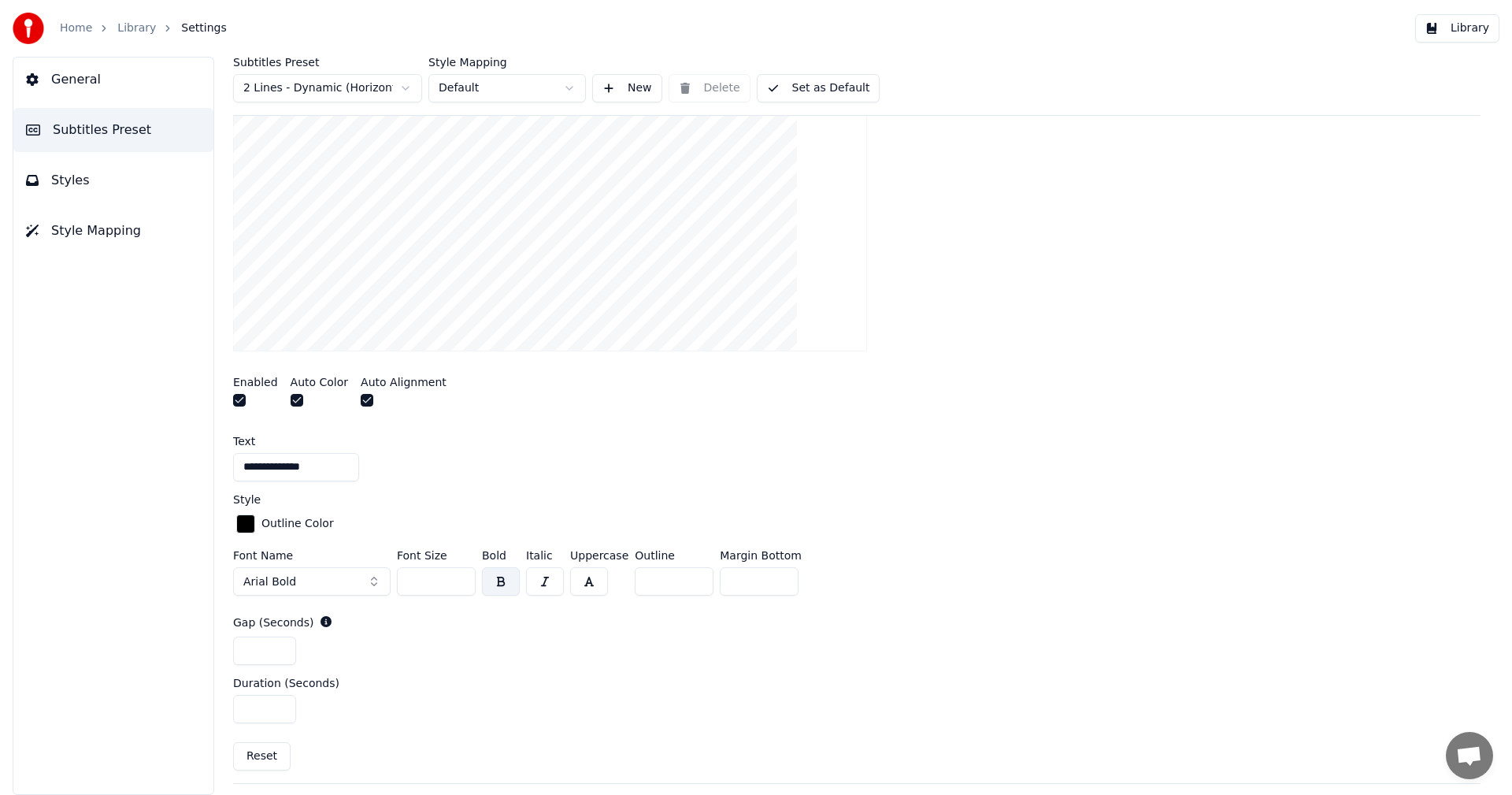
drag, startPoint x: 295, startPoint y: 469, endPoint x: 235, endPoint y: 470, distance: 60.0
click at [235, 470] on input "**********" at bounding box center [295, 467] width 126 height 29
type input "*"
click at [248, 462] on input "*" at bounding box center [295, 467] width 126 height 29
type input "*******"
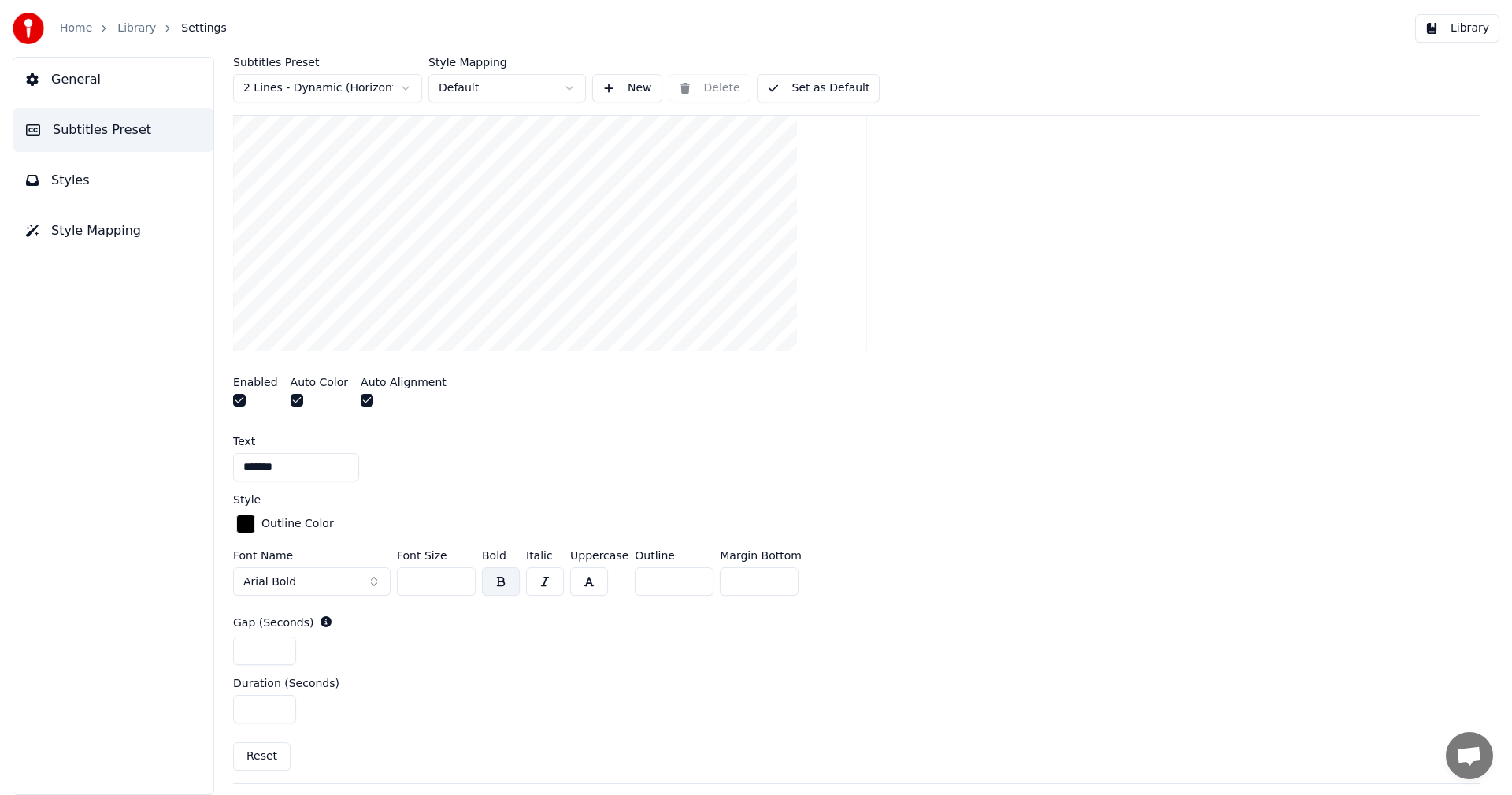
click at [937, 332] on div at bounding box center [857, 192] width 1248 height 344
click at [1474, 27] on button "Library" at bounding box center [1457, 29] width 84 height 29
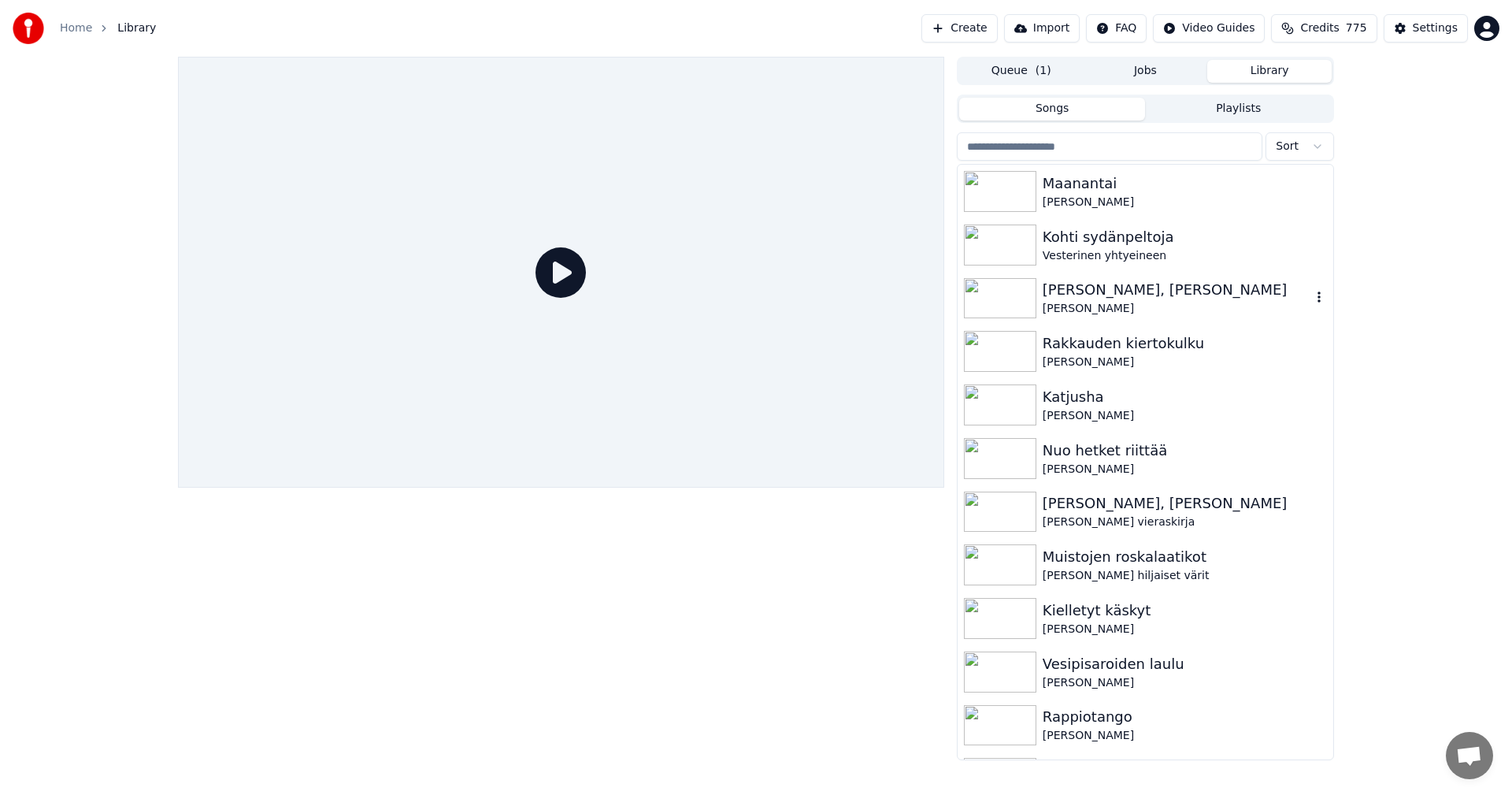
click at [1005, 300] on img at bounding box center [1000, 299] width 73 height 41
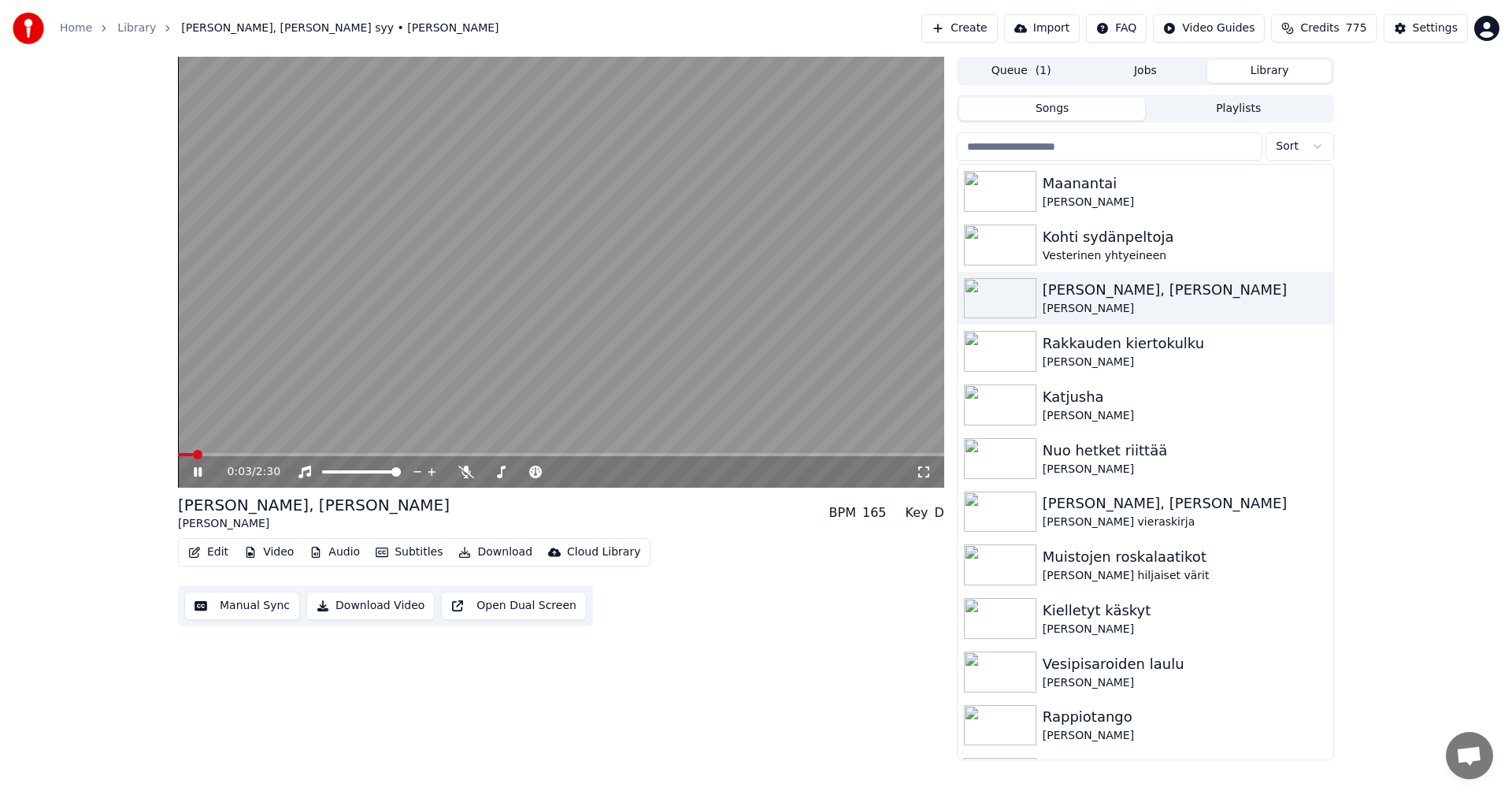
click at [194, 454] on span at bounding box center [561, 455] width 766 height 4
click at [196, 456] on span at bounding box center [188, 455] width 21 height 4
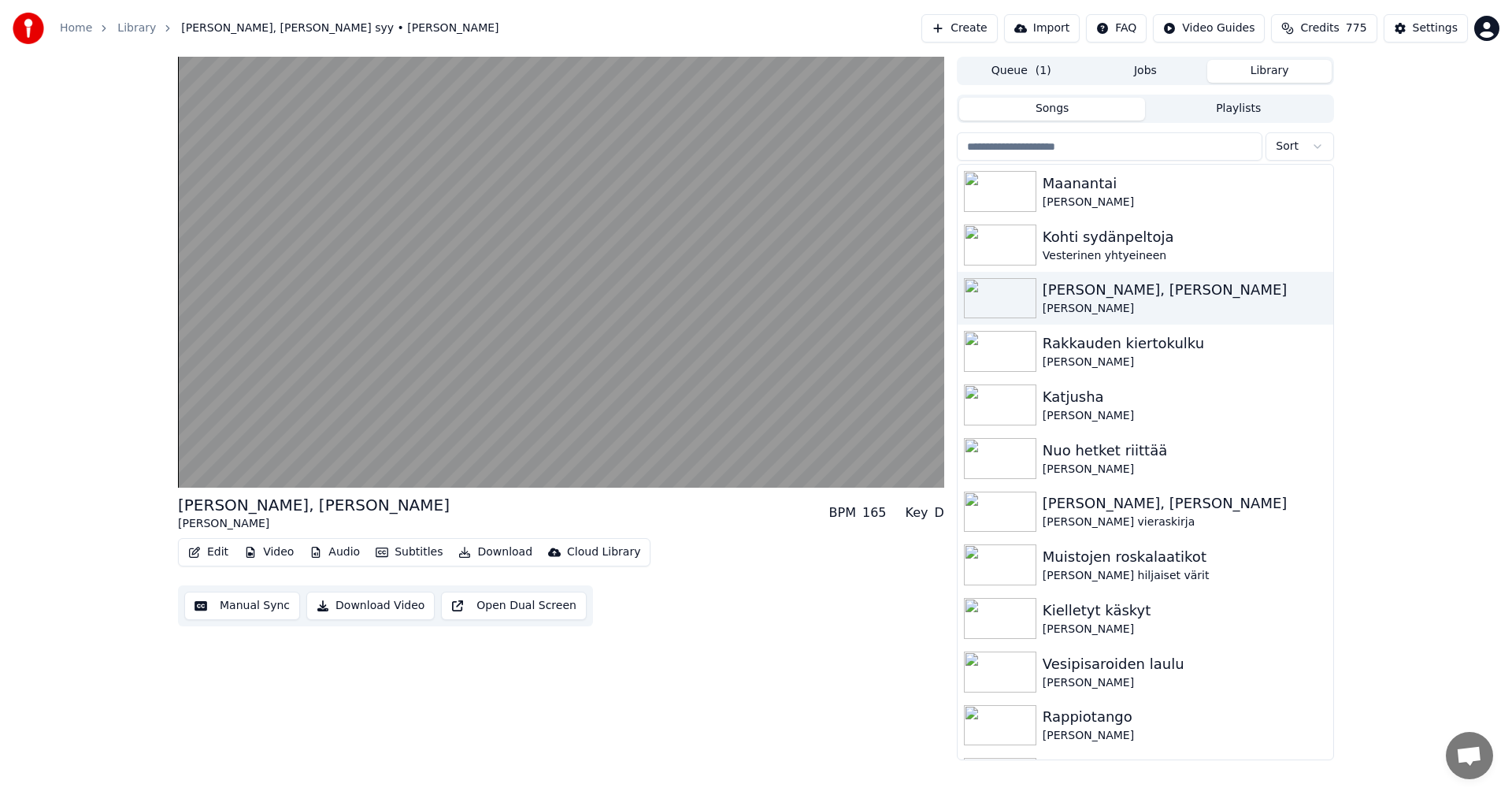
click at [219, 556] on button "Edit" at bounding box center [208, 551] width 53 height 22
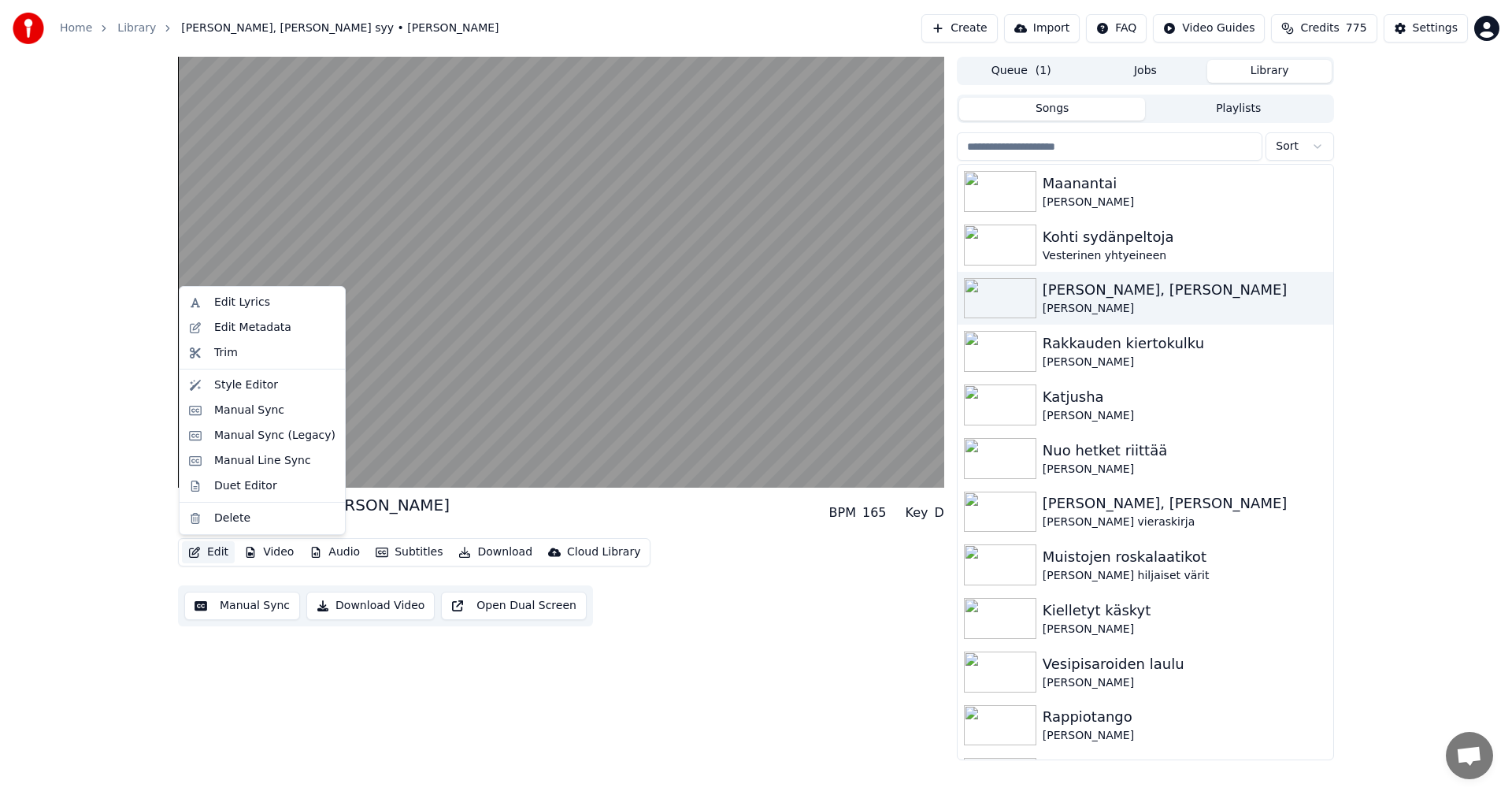
click at [99, 436] on div "Kenen syy, kenen syy Kristina Hautala BPM 165 Key D Edit Video Audio Subtitles …" at bounding box center [756, 408] width 1512 height 704
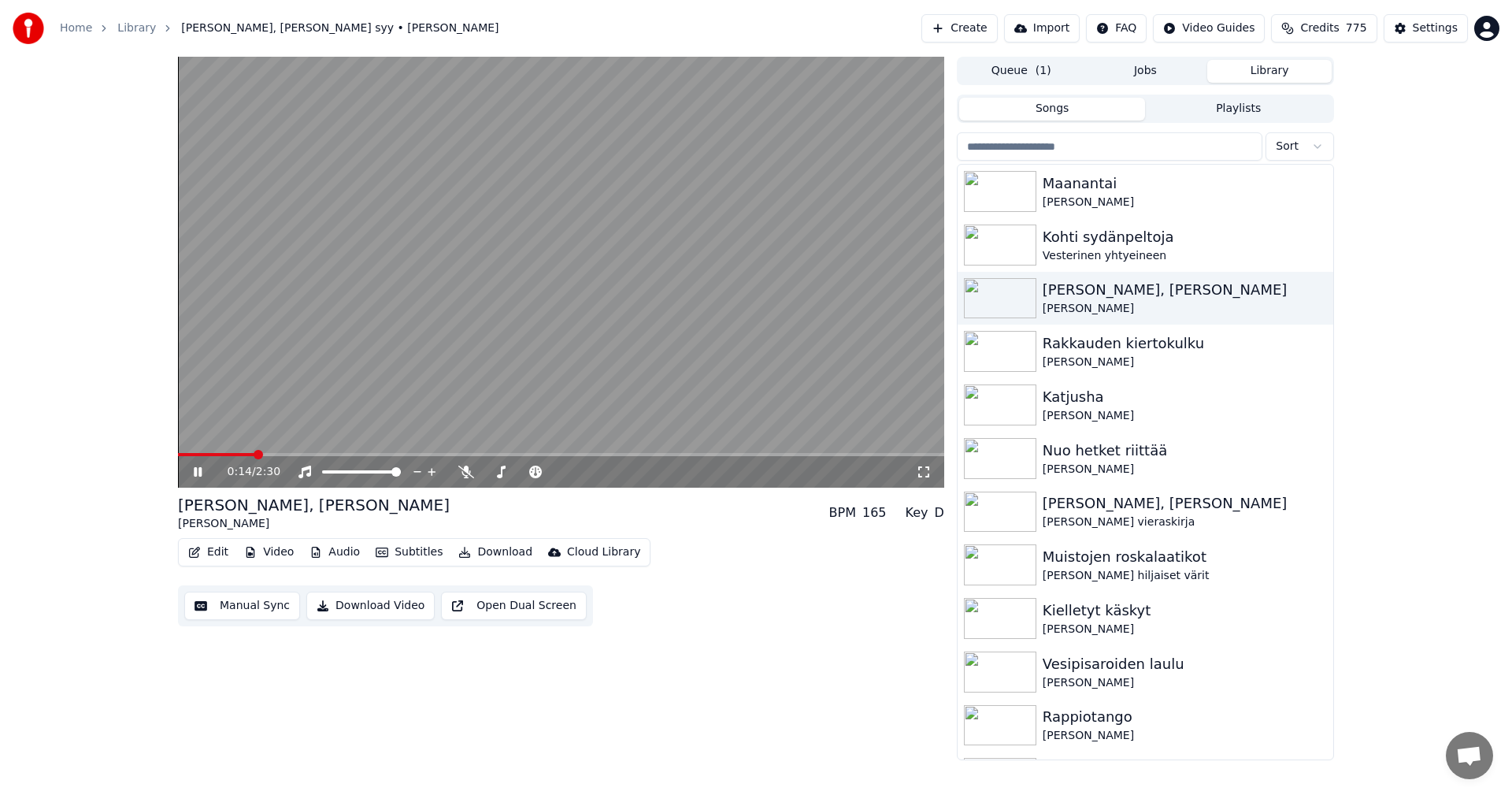
click at [206, 475] on icon at bounding box center [209, 472] width 37 height 13
click at [1455, 24] on div "Settings" at bounding box center [1435, 29] width 45 height 16
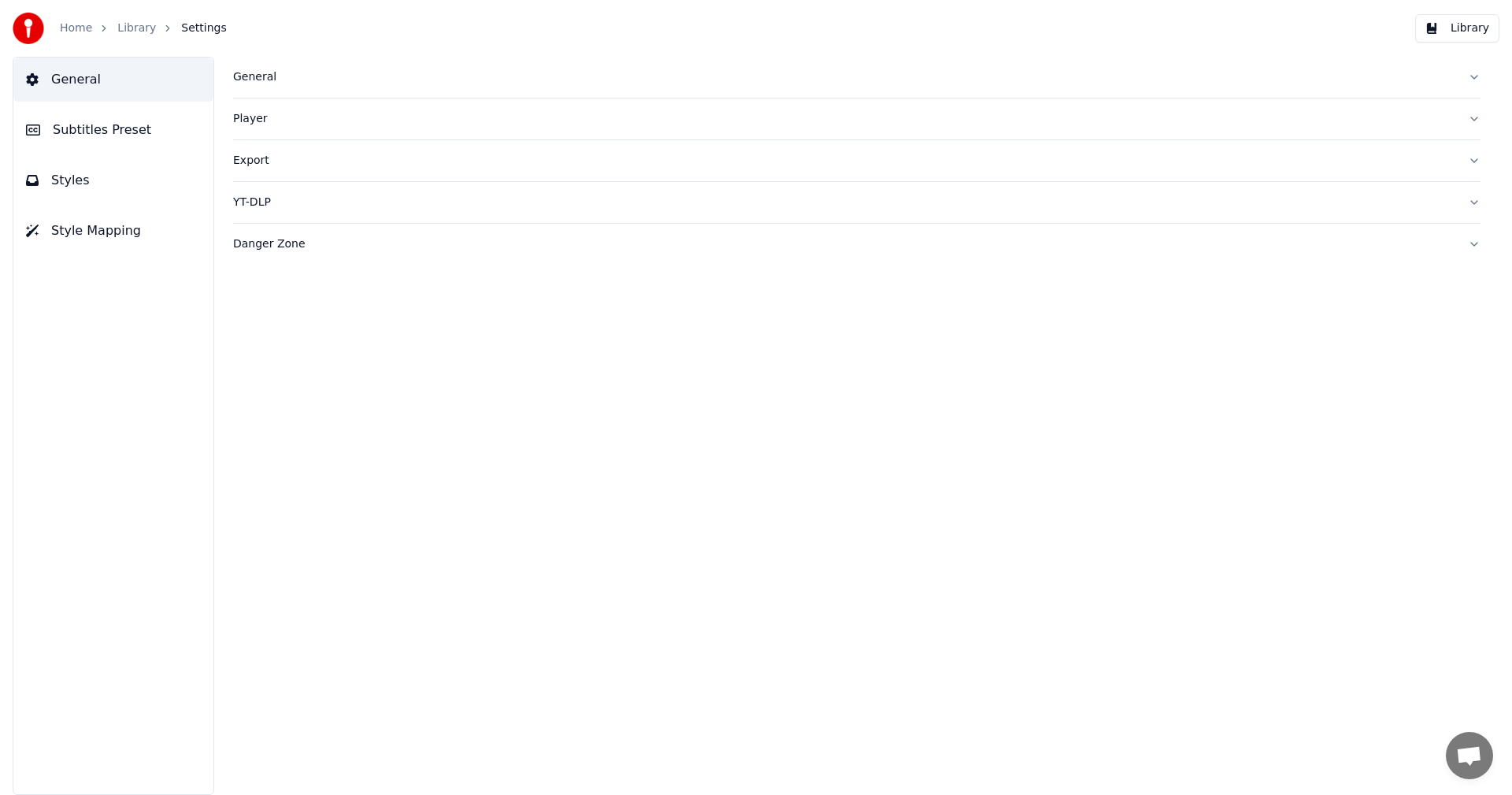
click at [109, 128] on span "Subtitles Preset" at bounding box center [102, 130] width 98 height 19
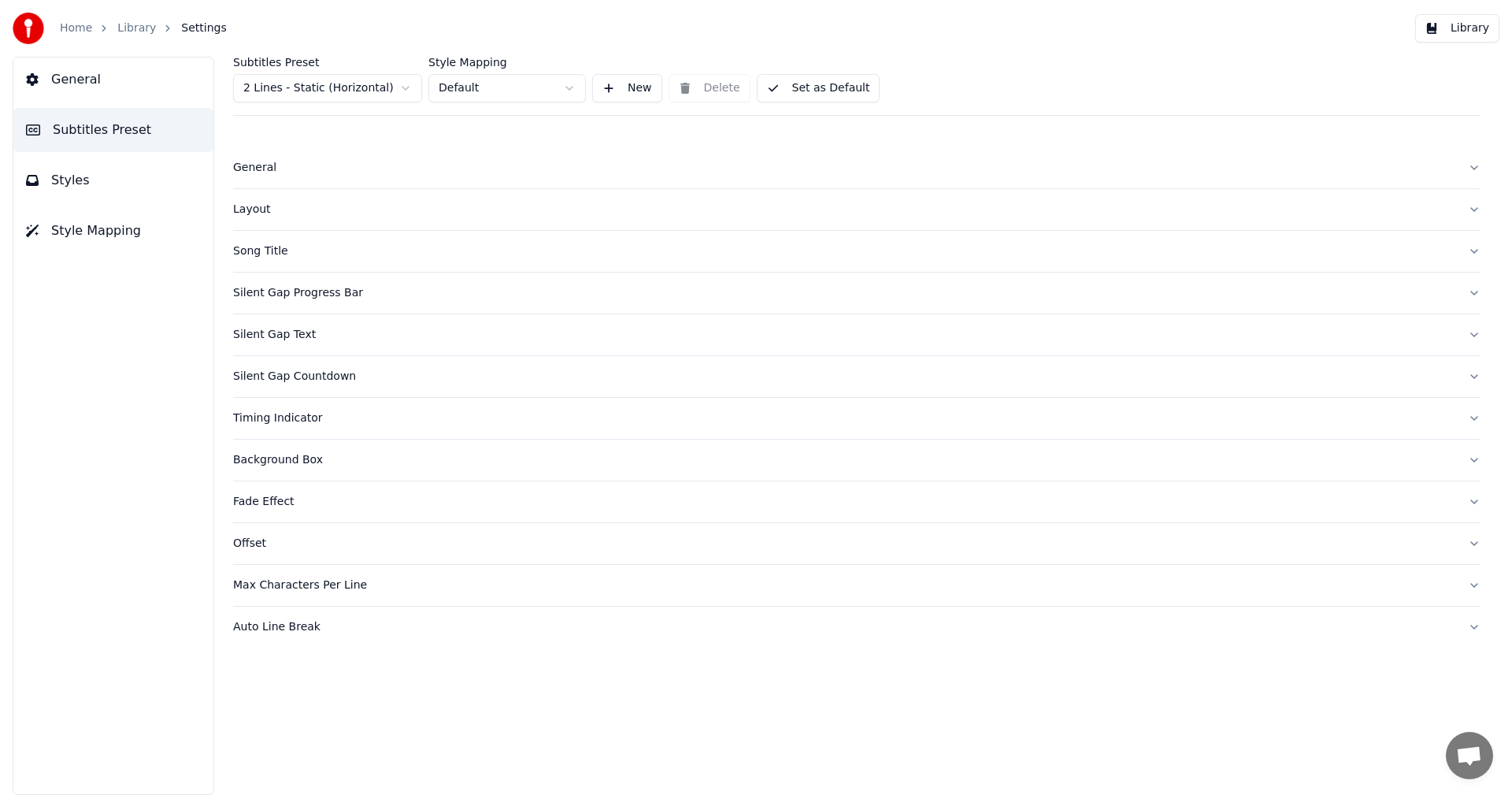
click at [281, 90] on html "Home Library Settings Library General Subtitles Preset Styles Style Mapping Sub…" at bounding box center [756, 398] width 1512 height 795
click at [276, 286] on div "Silent Gap Text" at bounding box center [843, 293] width 1222 height 16
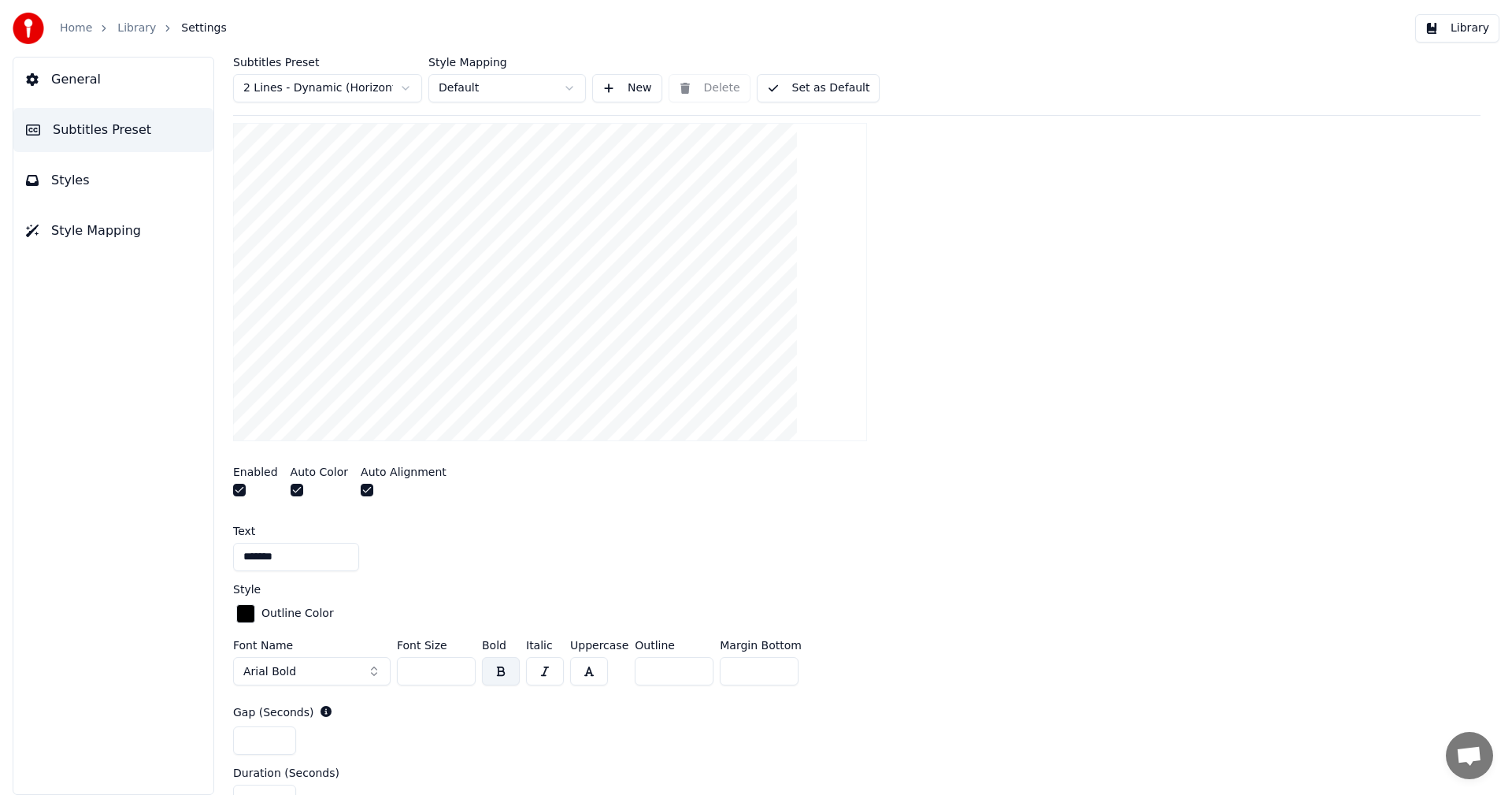
scroll to position [236, 0]
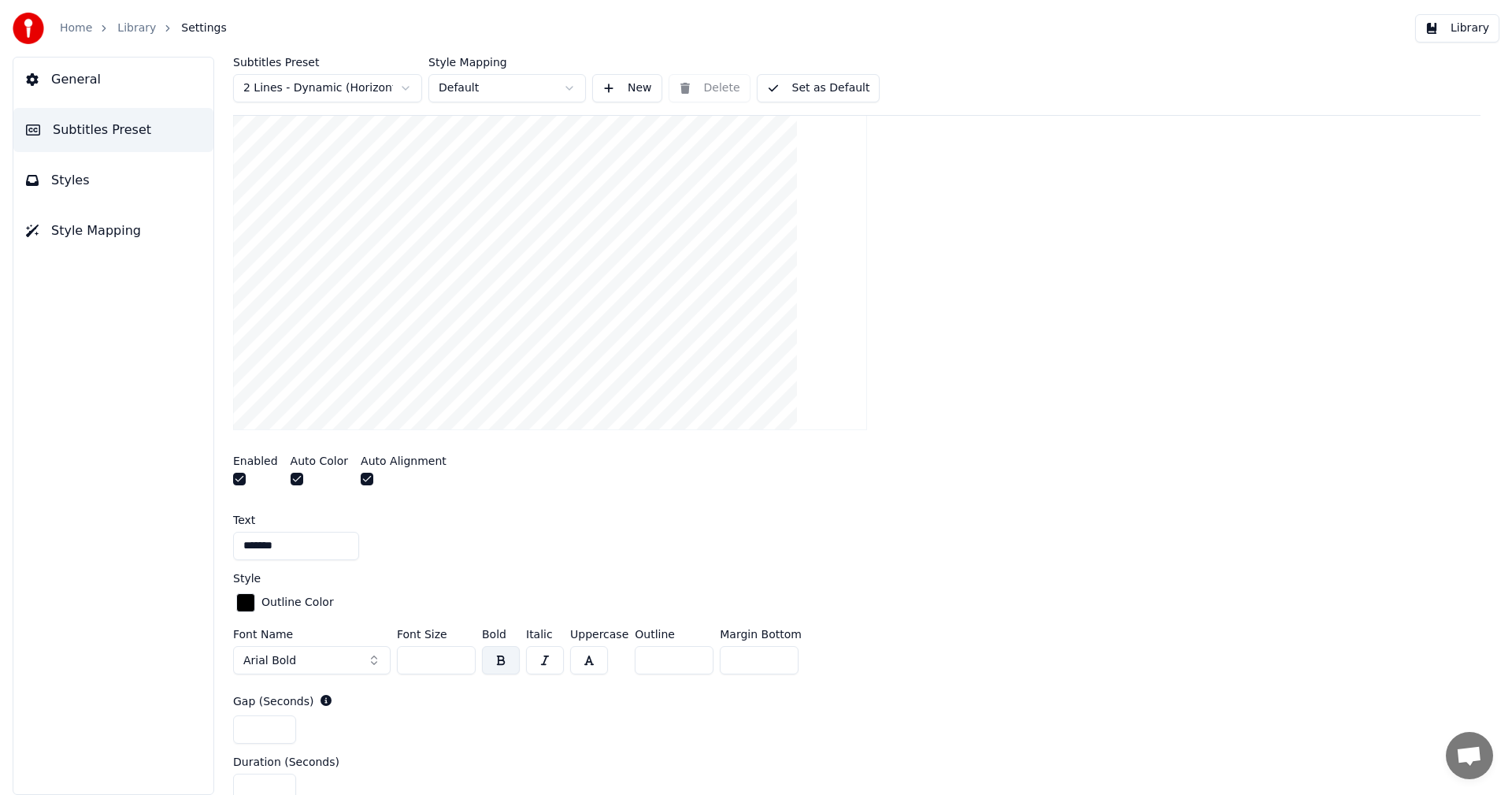
click at [729, 656] on input "***" at bounding box center [759, 660] width 79 height 29
type input "***"
click at [901, 569] on div "Insert the text in the gap between subtitles Enabled Auto Color Auto Alignment …" at bounding box center [857, 469] width 1248 height 785
click at [1472, 28] on button "Library" at bounding box center [1457, 29] width 84 height 29
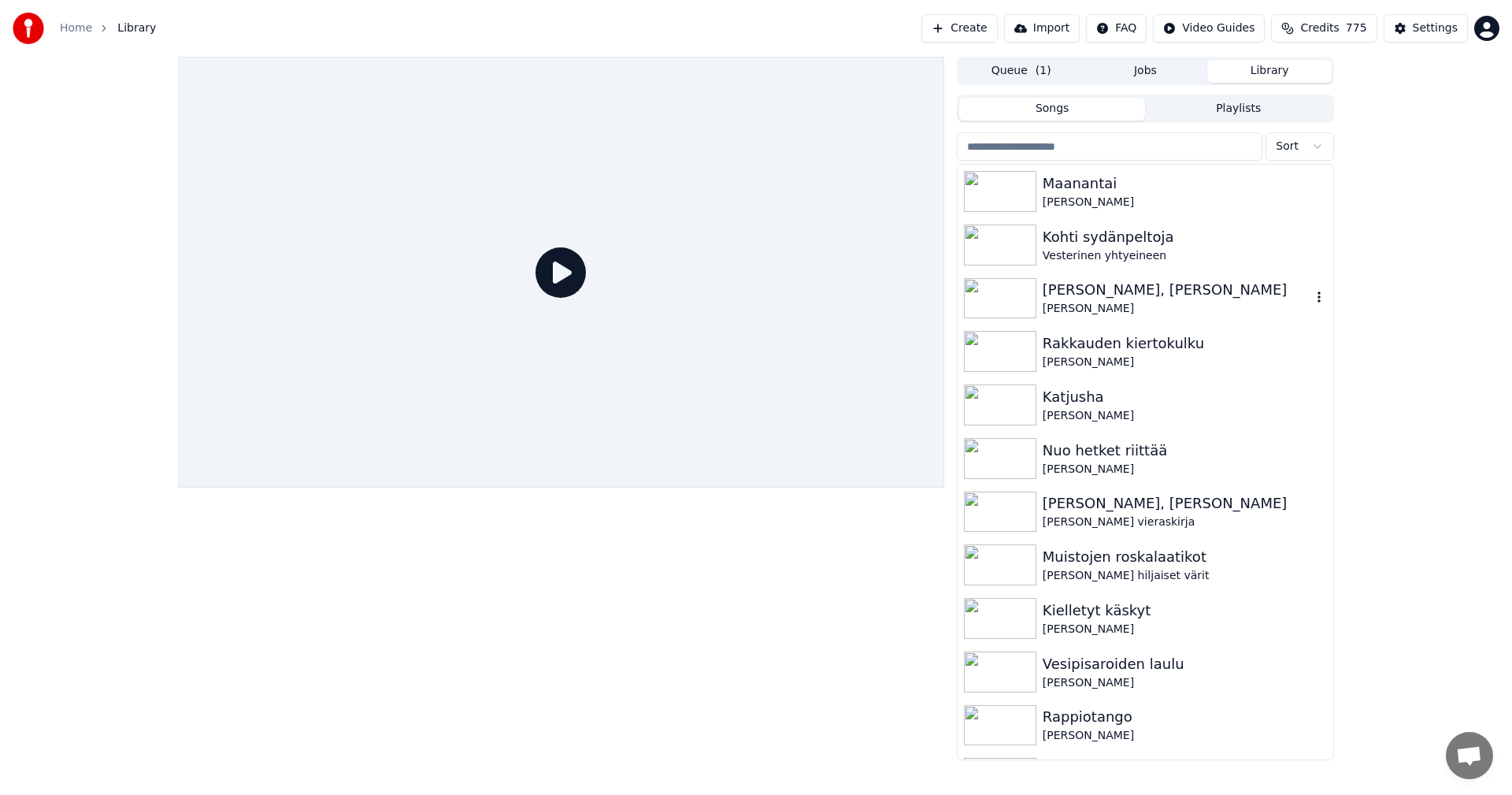
click at [1097, 299] on div "[PERSON_NAME], [PERSON_NAME]" at bounding box center [1177, 289] width 269 height 22
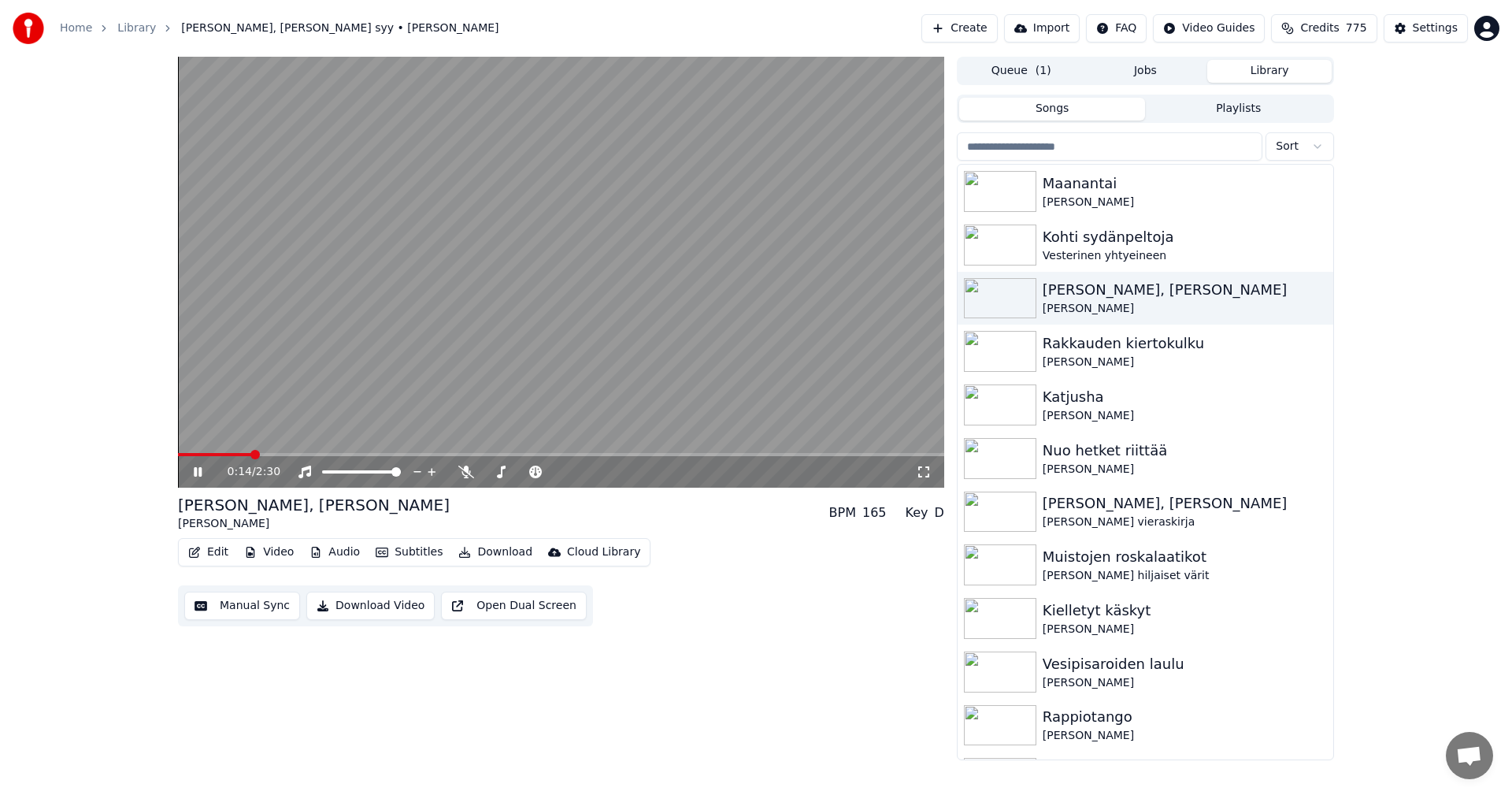
click at [200, 455] on span at bounding box center [215, 455] width 73 height 4
click at [198, 474] on icon at bounding box center [209, 472] width 37 height 13
click at [1431, 29] on div "Settings" at bounding box center [1435, 29] width 45 height 16
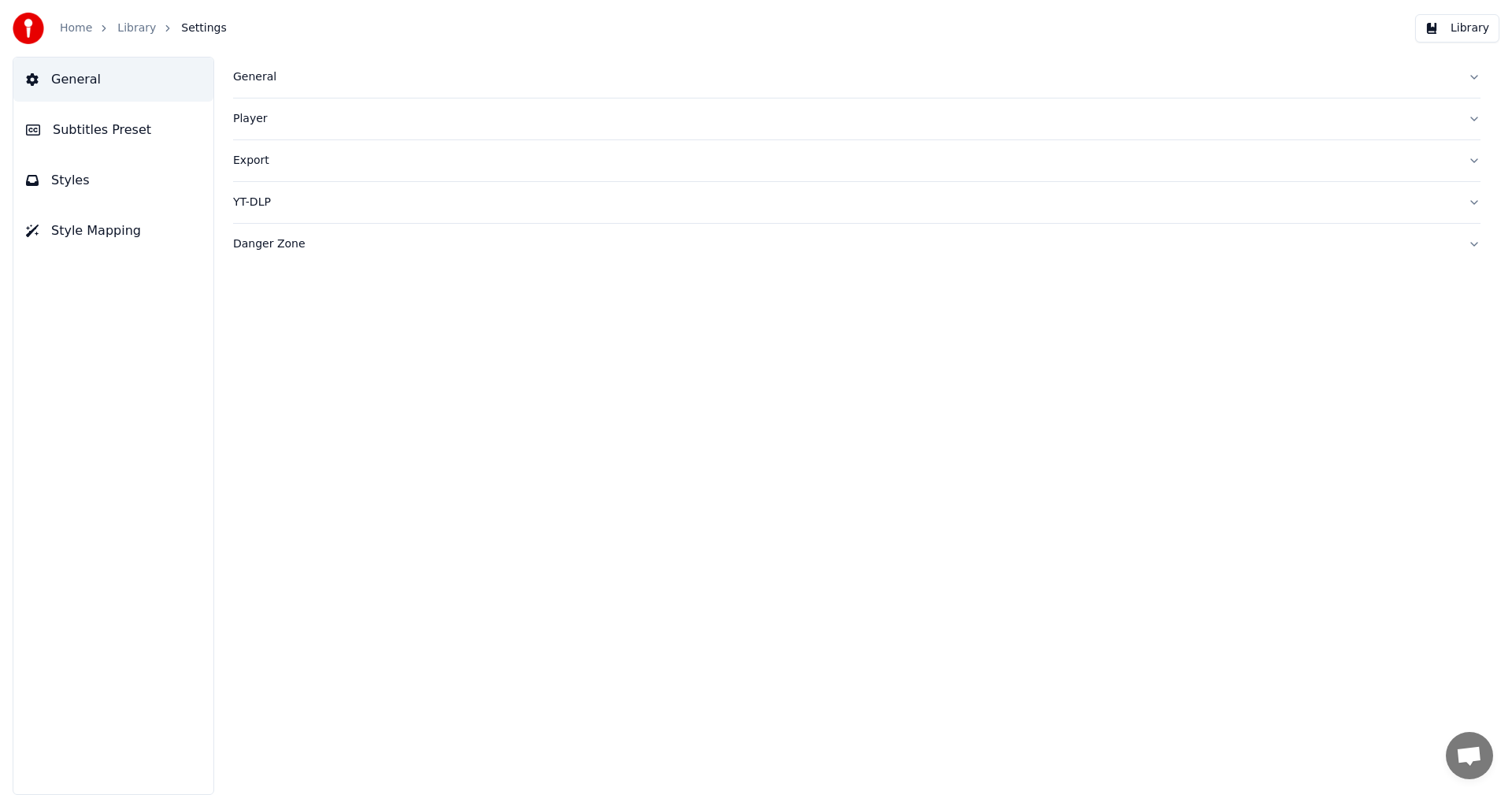
click at [117, 126] on span "Subtitles Preset" at bounding box center [102, 130] width 98 height 19
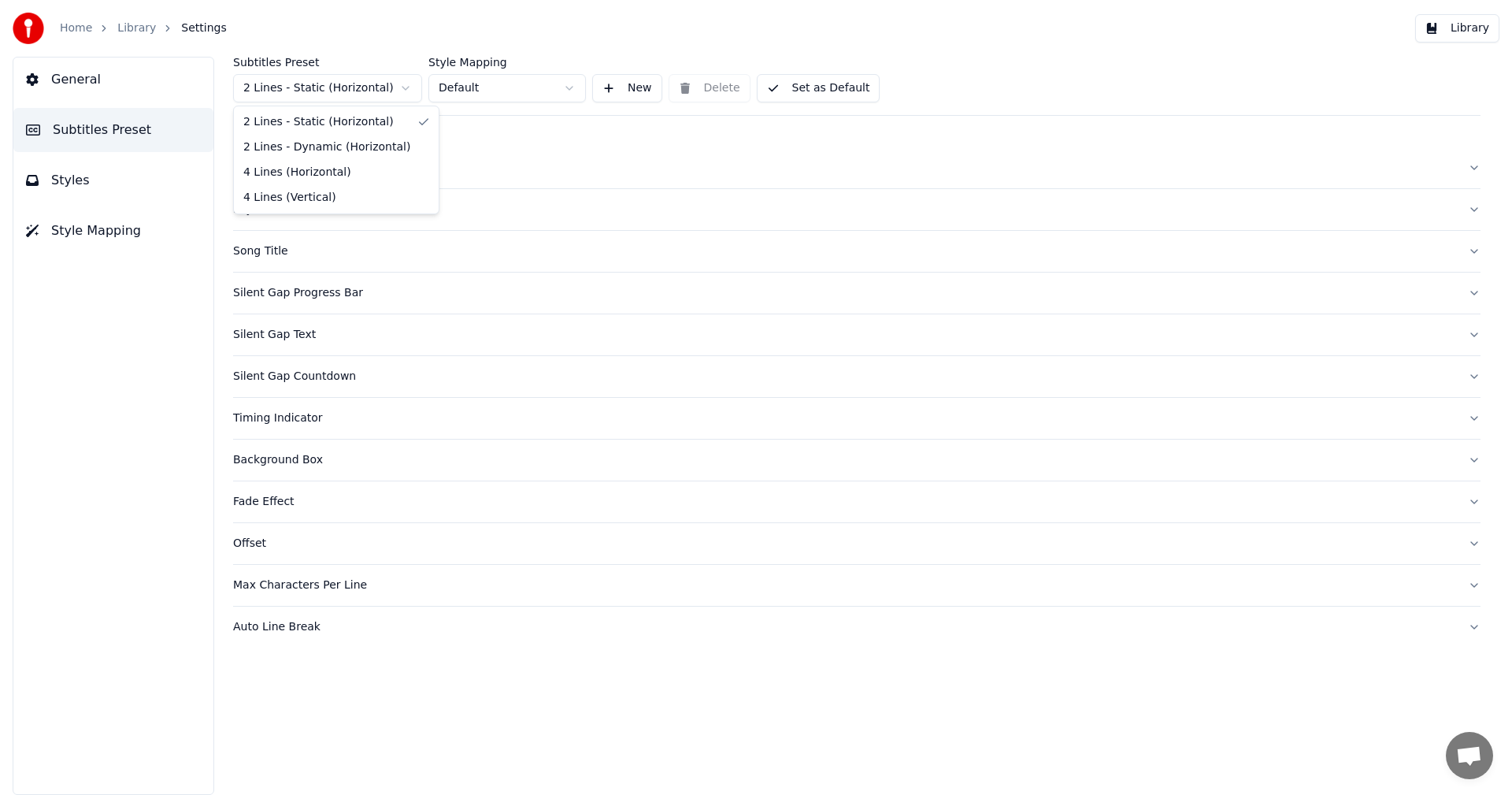
click at [345, 90] on html "Home Library Settings Library General Subtitles Preset Styles Style Mapping Sub…" at bounding box center [756, 398] width 1512 height 795
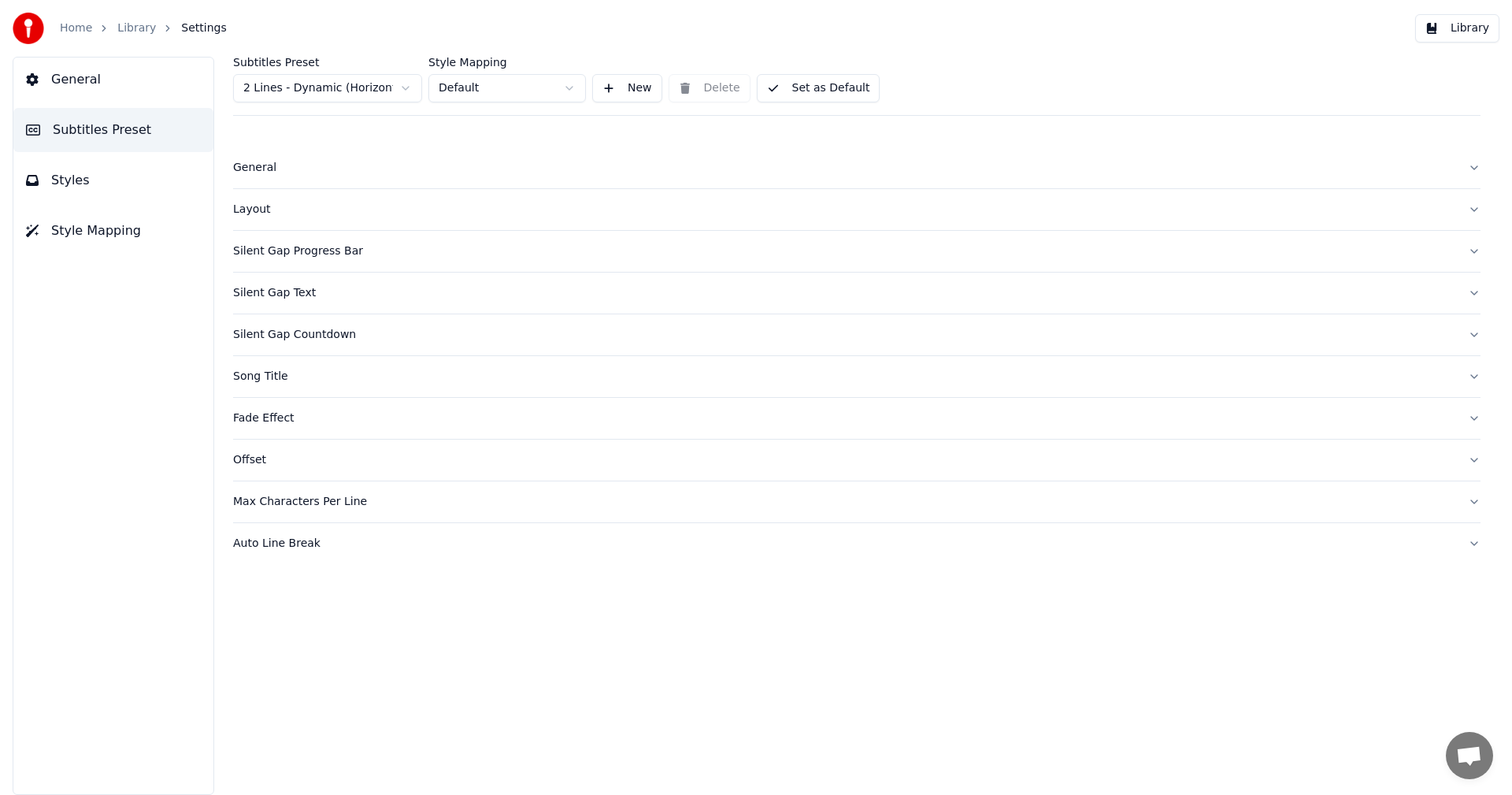
click at [292, 332] on div "Silent Gap Countdown" at bounding box center [843, 335] width 1222 height 16
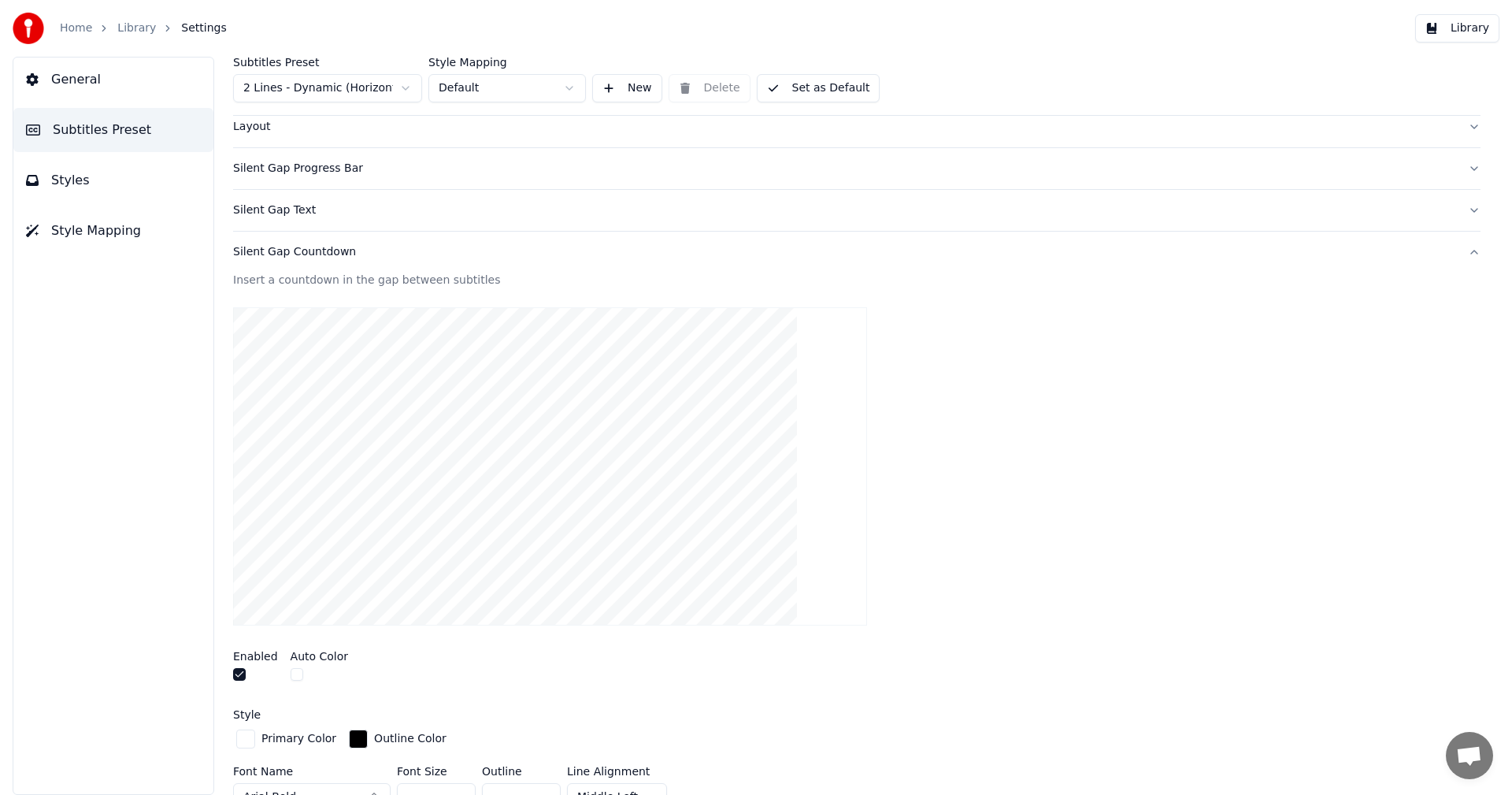
scroll to position [158, 0]
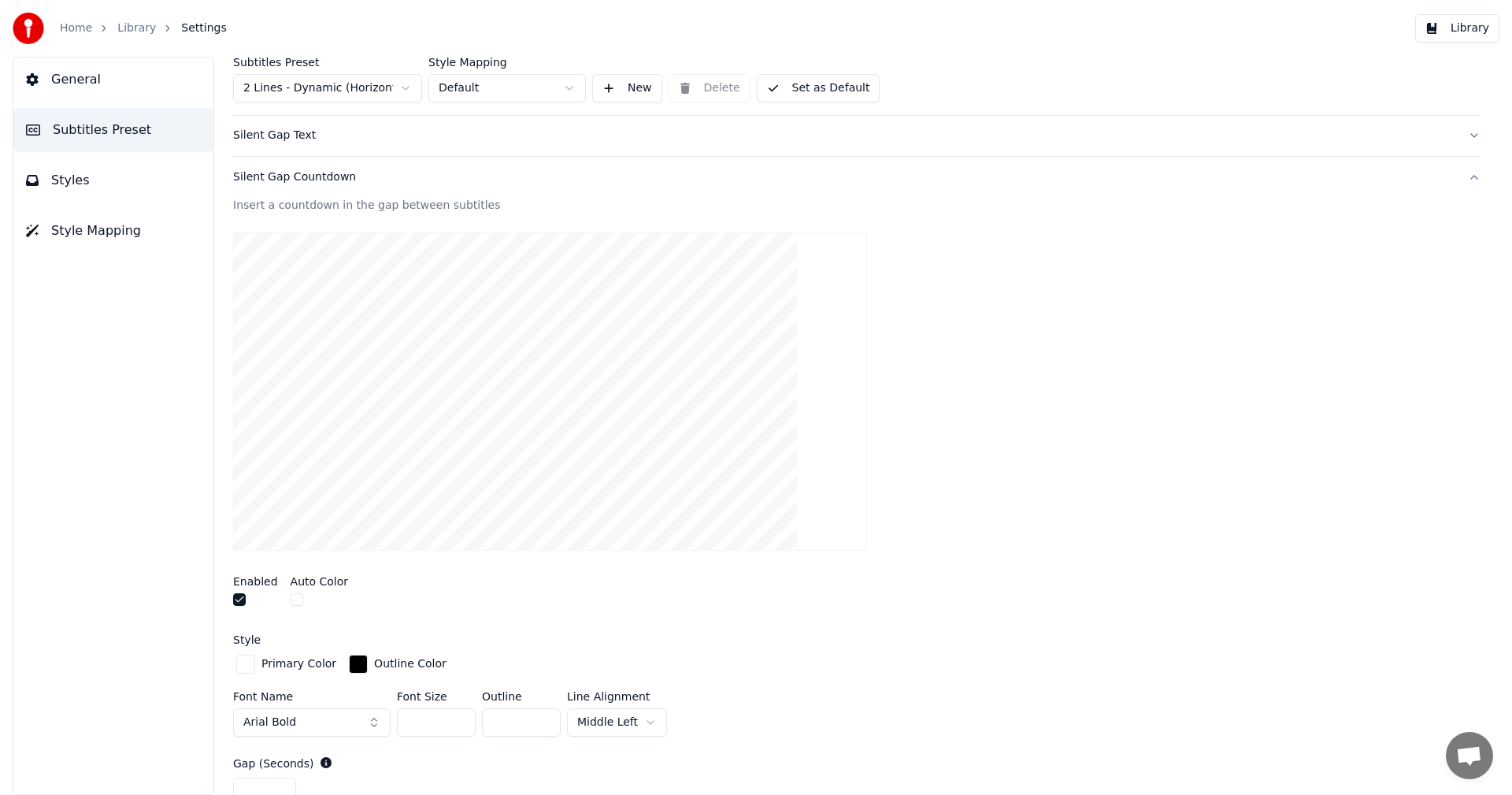
click at [238, 600] on button "button" at bounding box center [239, 600] width 13 height 13
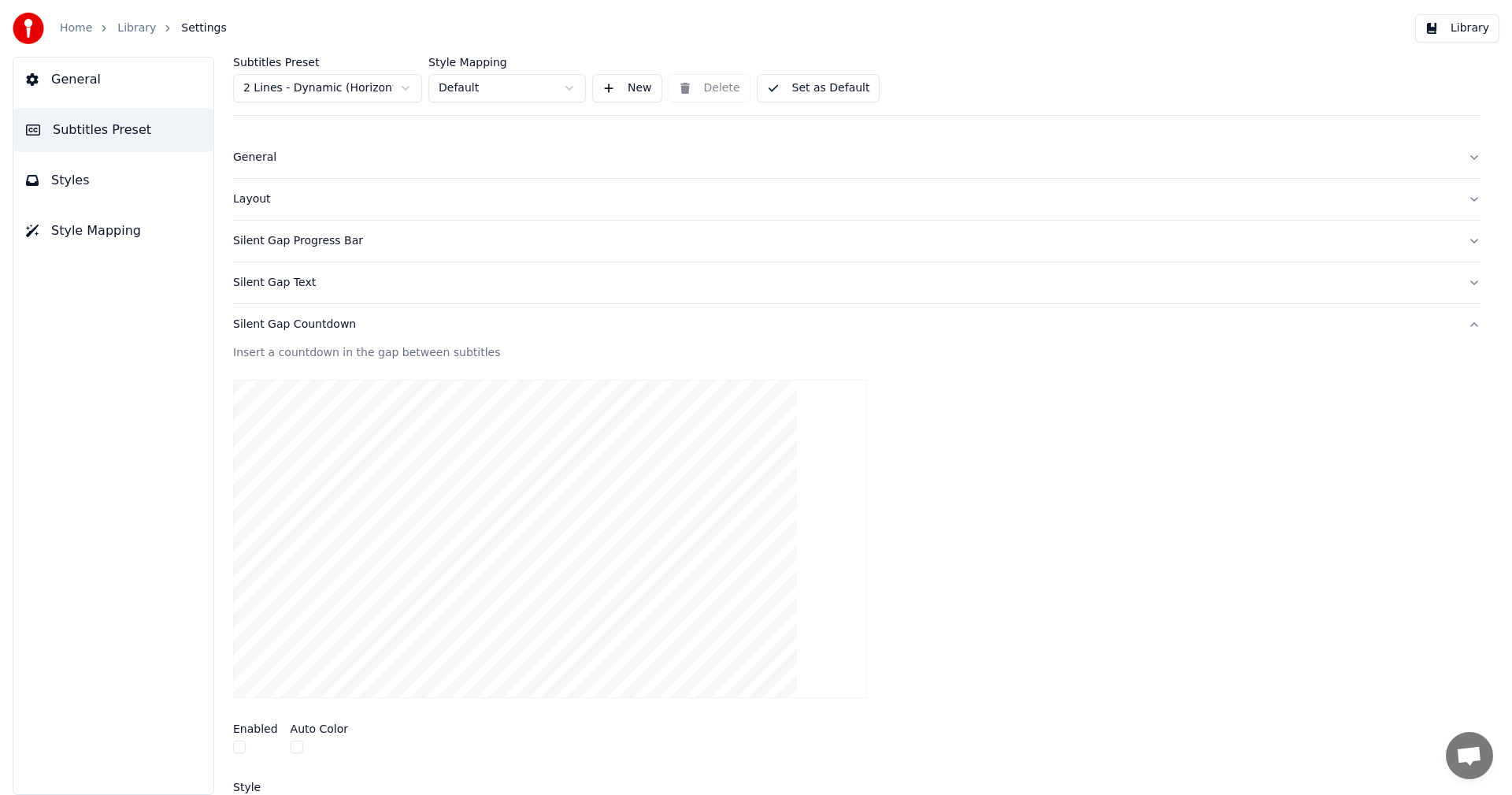
scroll to position [0, 0]
click at [292, 298] on div "Silent Gap Text" at bounding box center [843, 293] width 1222 height 16
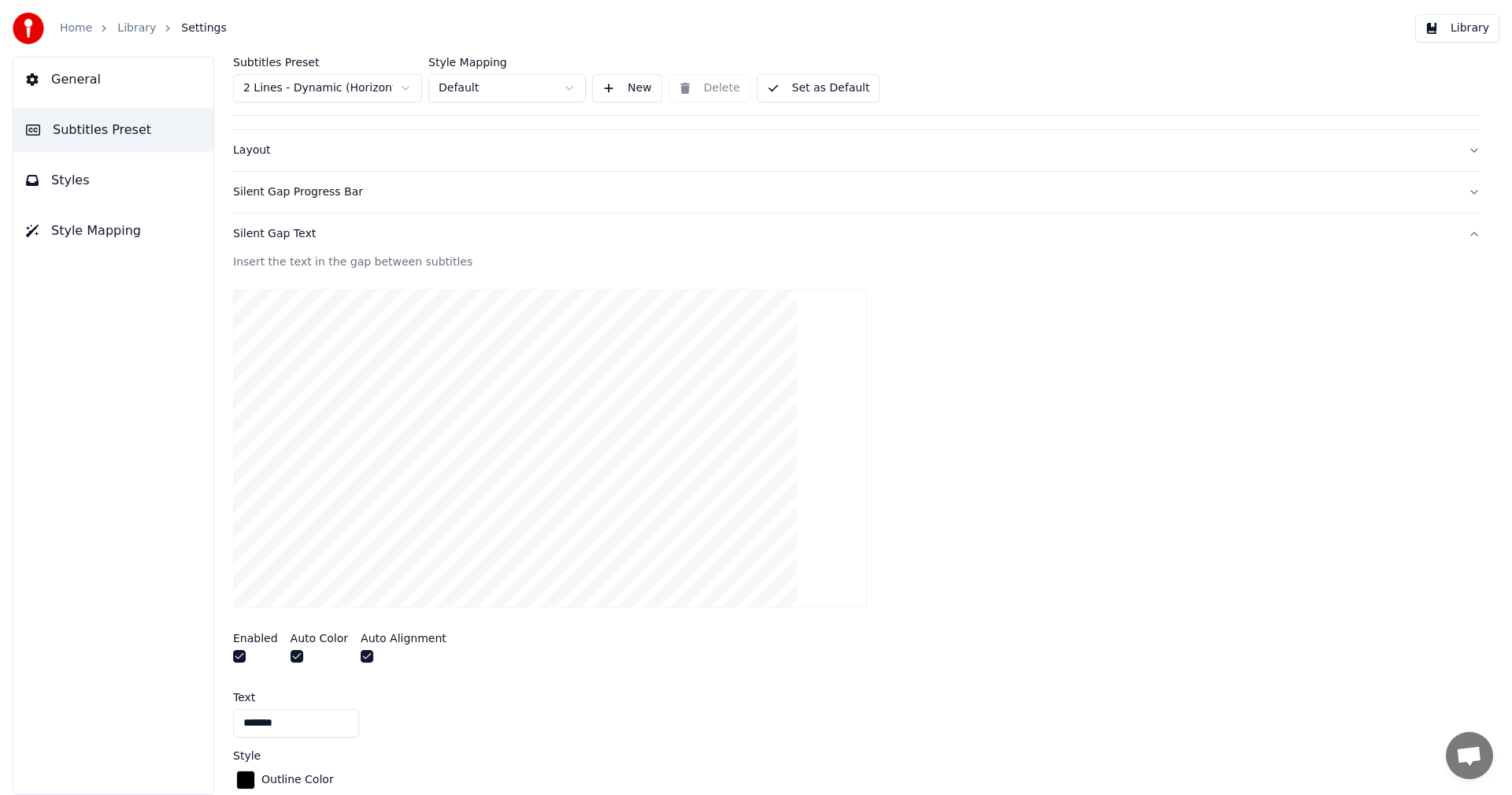
scroll to position [158, 0]
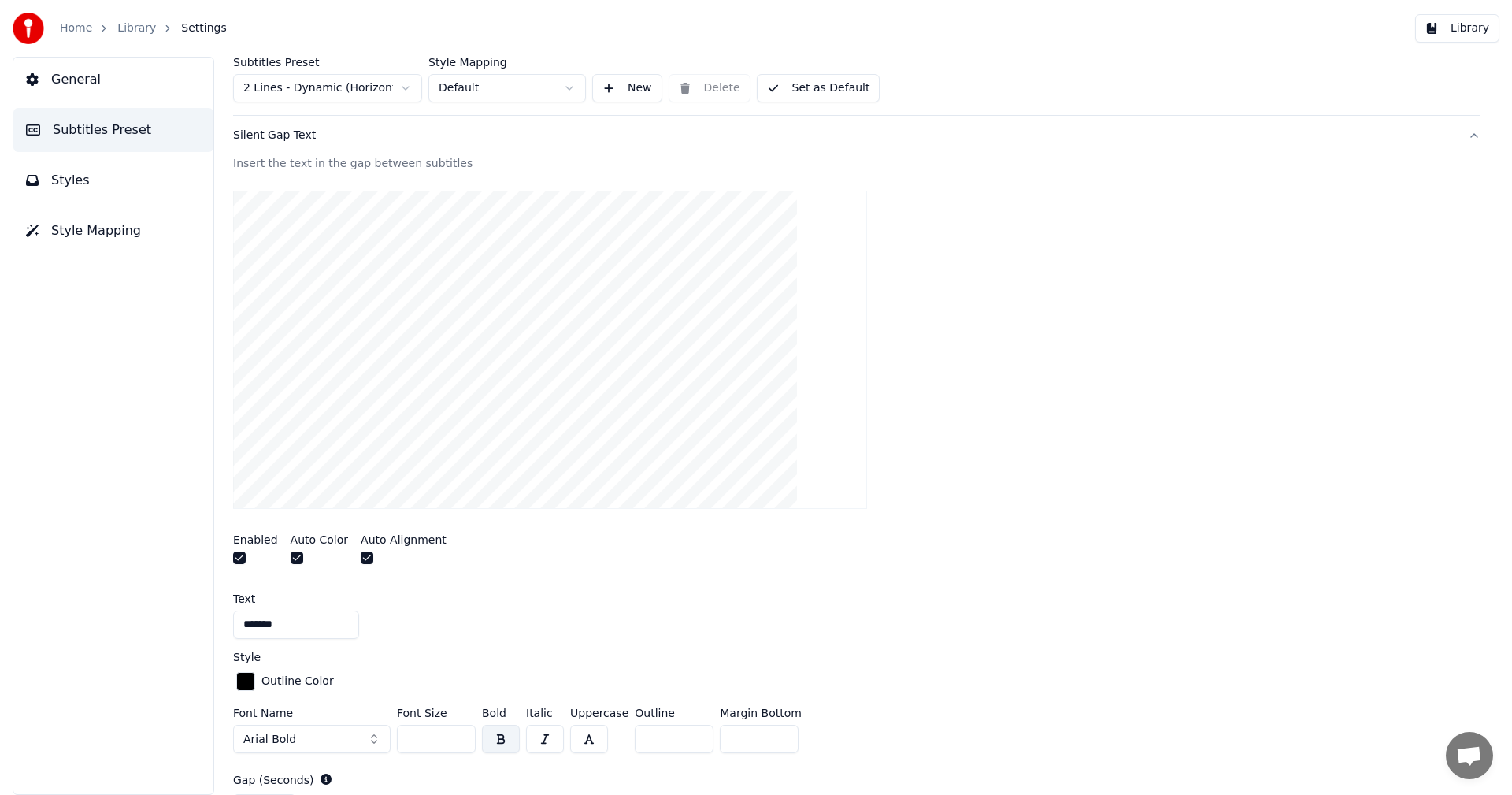
click at [249, 626] on input "*******" at bounding box center [295, 625] width 126 height 29
click at [268, 627] on input "**********" at bounding box center [295, 625] width 126 height 29
type input "**********"
click at [1474, 29] on button "Library" at bounding box center [1457, 29] width 84 height 29
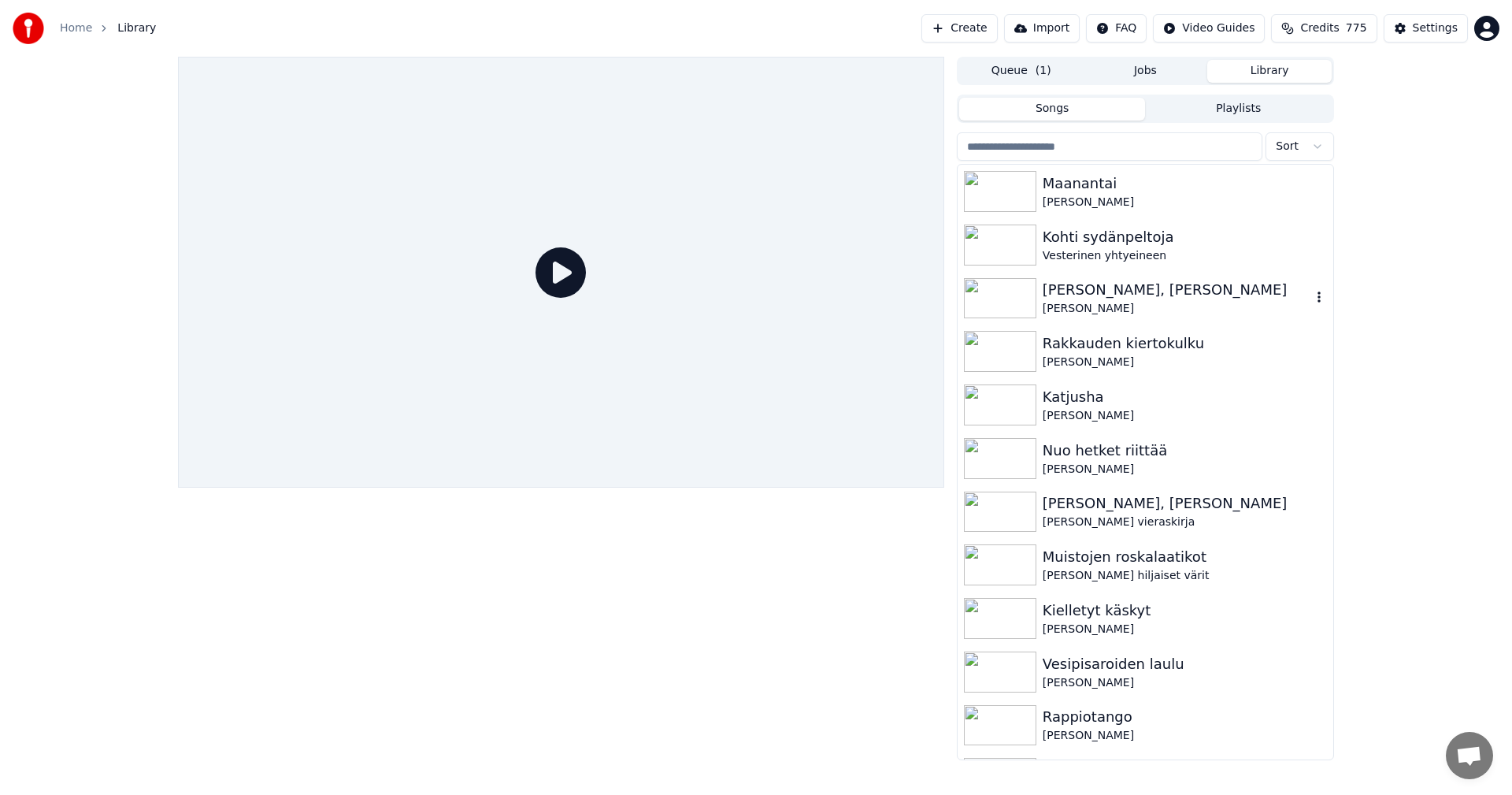
click at [1084, 299] on div "[PERSON_NAME], [PERSON_NAME]" at bounding box center [1177, 289] width 269 height 22
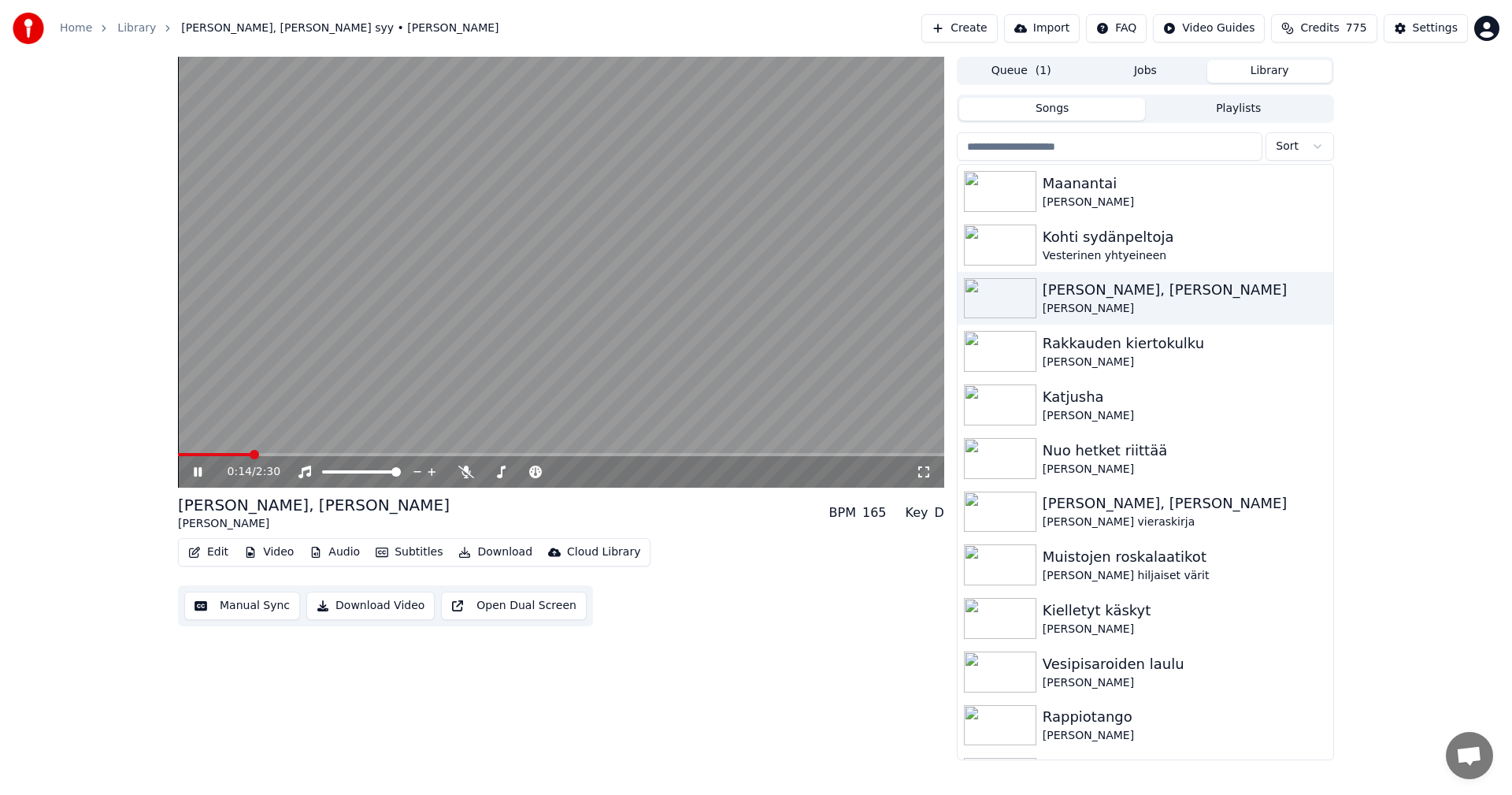
click at [200, 469] on icon at bounding box center [197, 472] width 8 height 10
click at [241, 456] on span at bounding box center [215, 455] width 74 height 4
click at [201, 475] on icon at bounding box center [209, 472] width 37 height 13
click at [227, 454] on span at bounding box center [213, 455] width 71 height 4
click at [202, 456] on span at bounding box center [216, 455] width 75 height 4
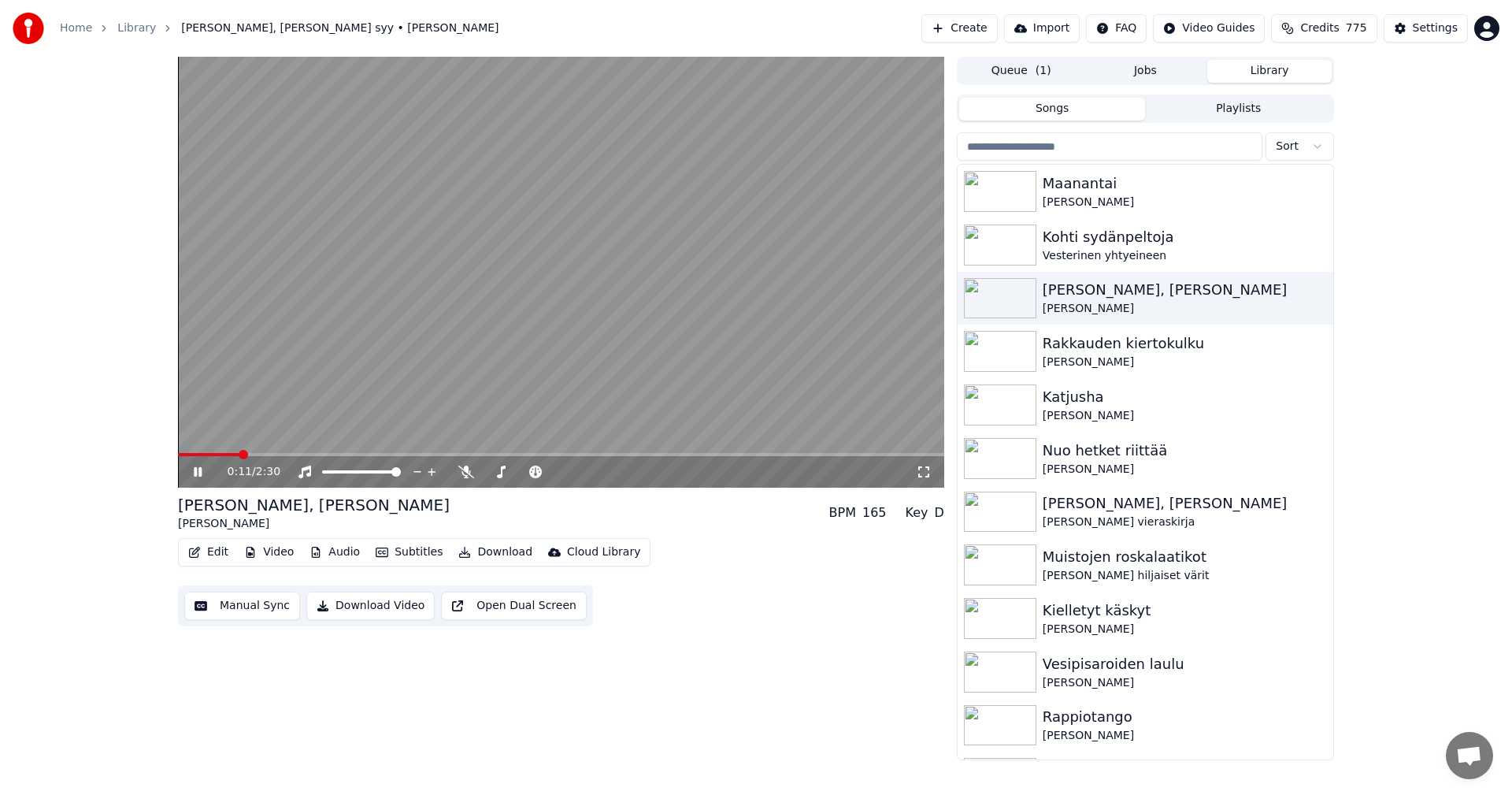
click at [197, 474] on icon at bounding box center [197, 472] width 8 height 10
click at [1453, 27] on div "Settings" at bounding box center [1435, 29] width 45 height 16
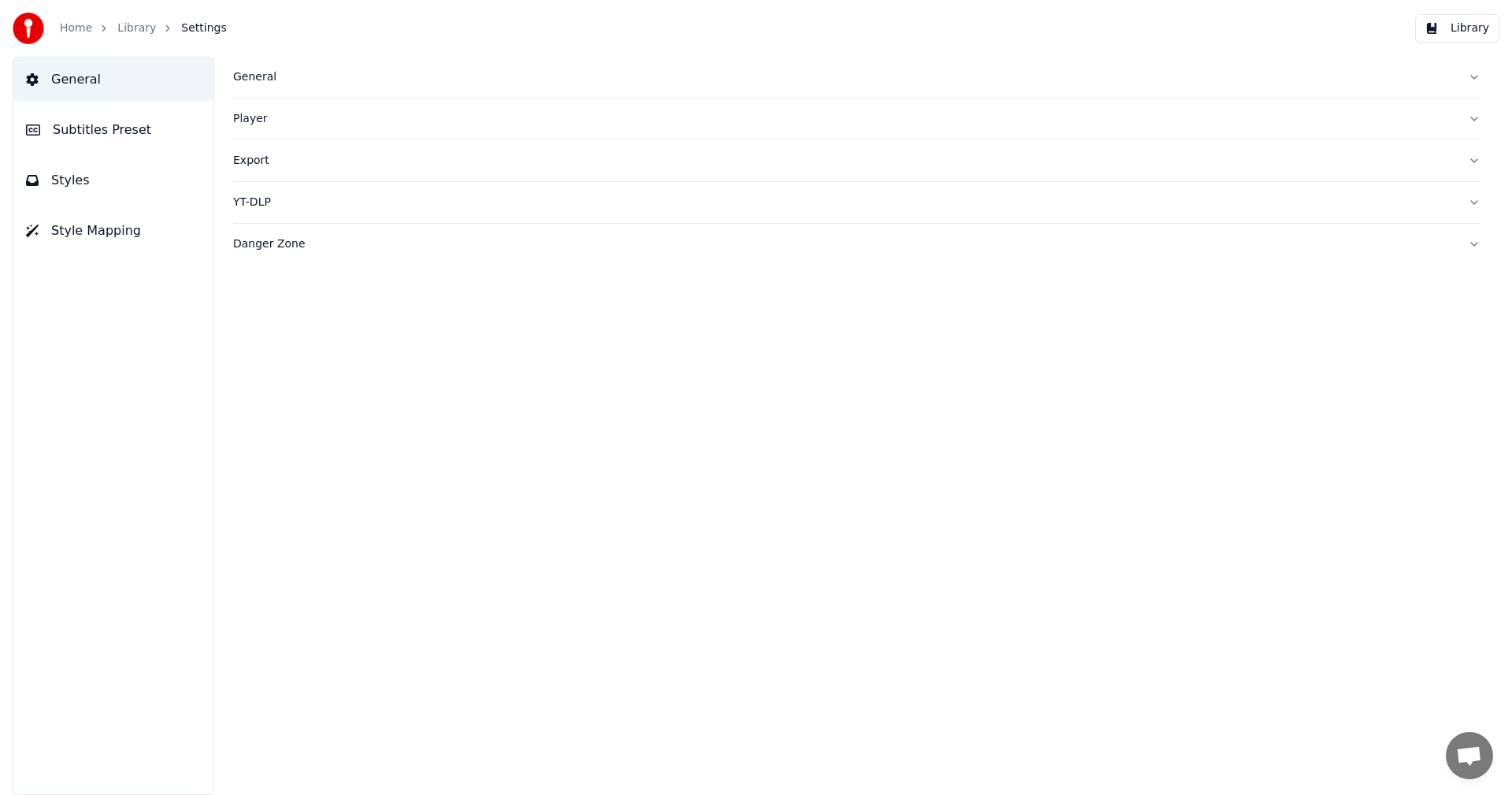
click at [114, 133] on span "Subtitles Preset" at bounding box center [102, 130] width 98 height 19
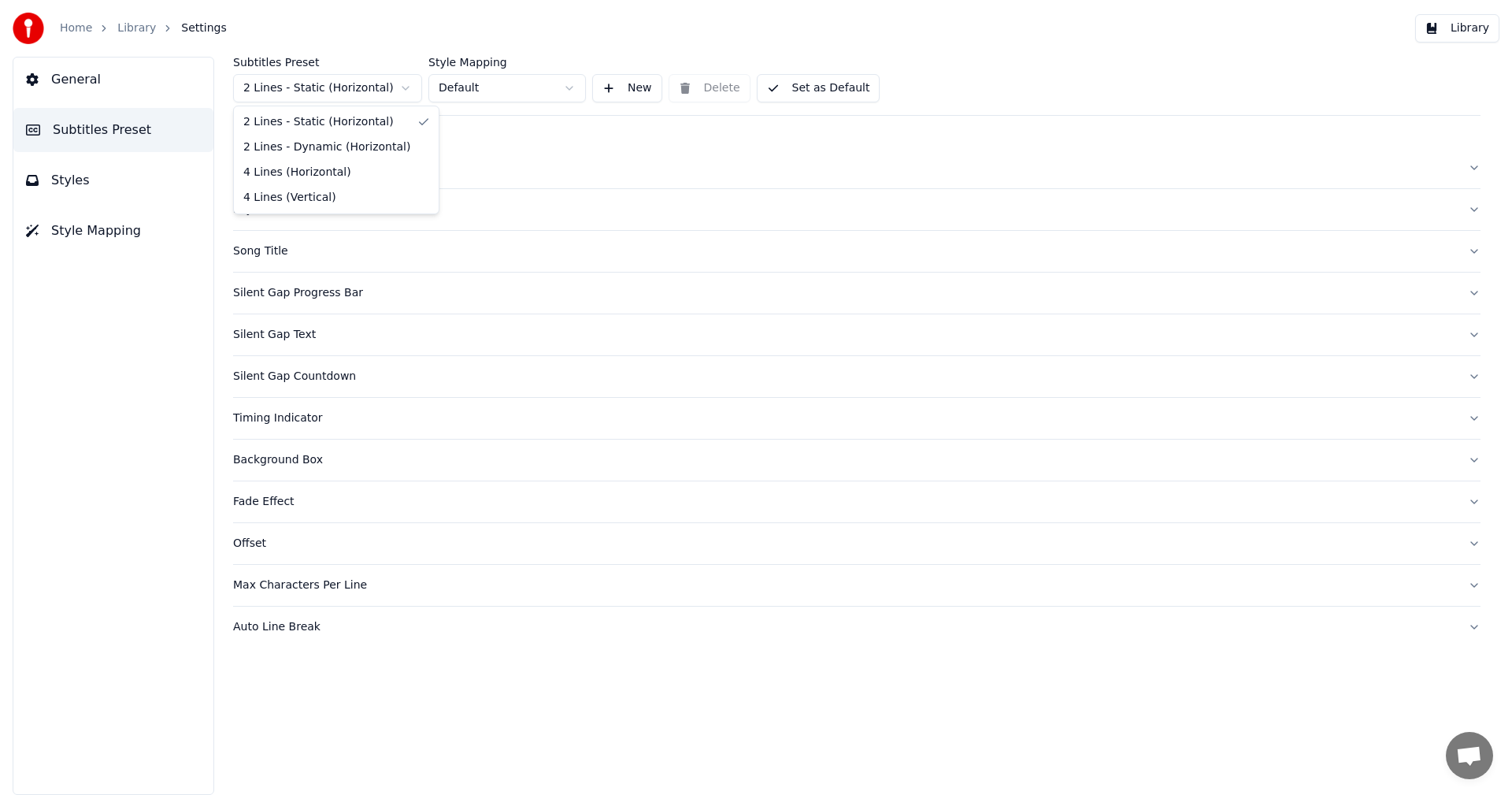
click at [325, 89] on html "Home Library Settings Library General Subtitles Preset Styles Style Mapping Sub…" at bounding box center [756, 398] width 1512 height 795
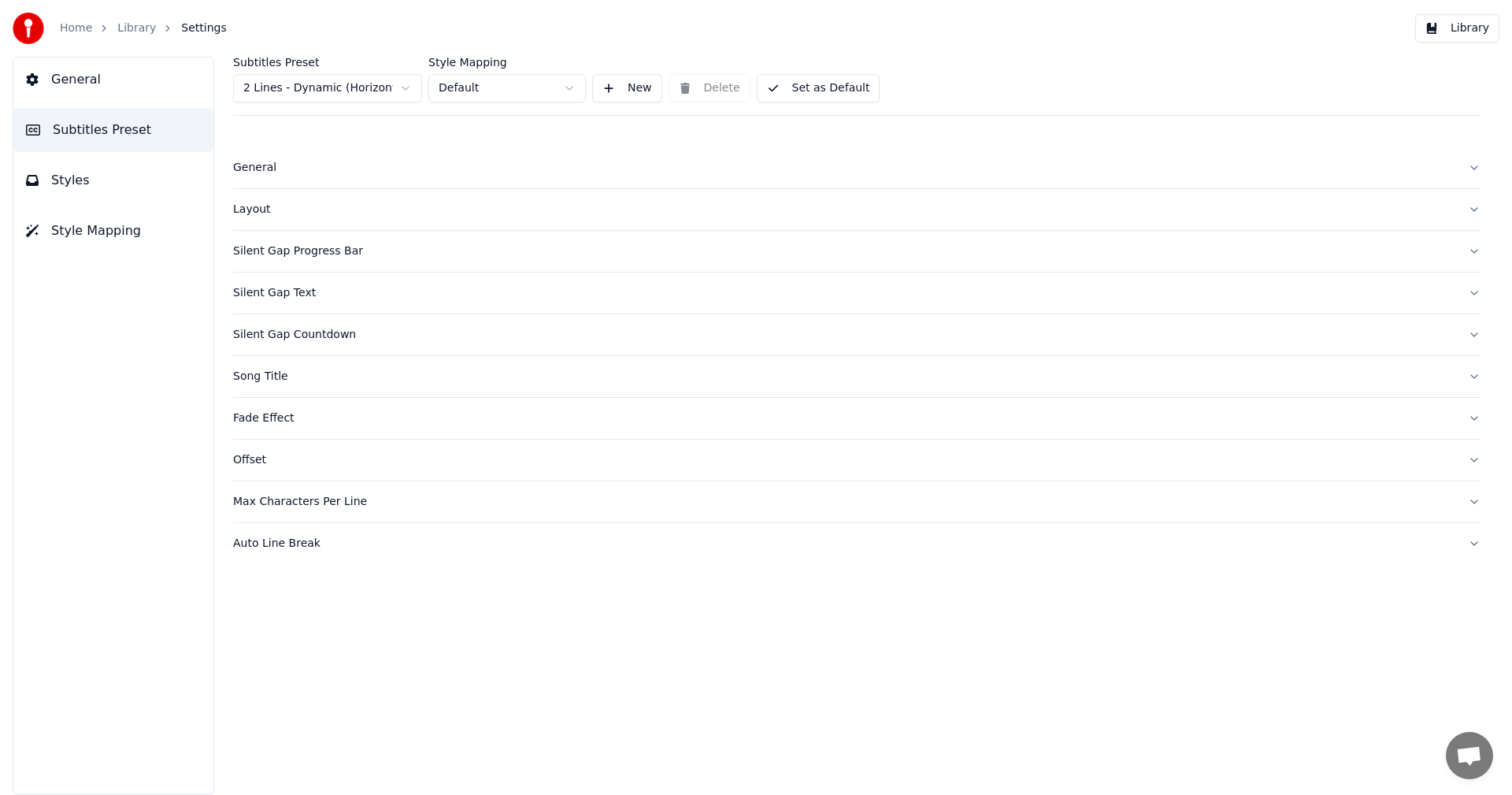
click at [286, 292] on div "Silent Gap Text" at bounding box center [843, 293] width 1222 height 16
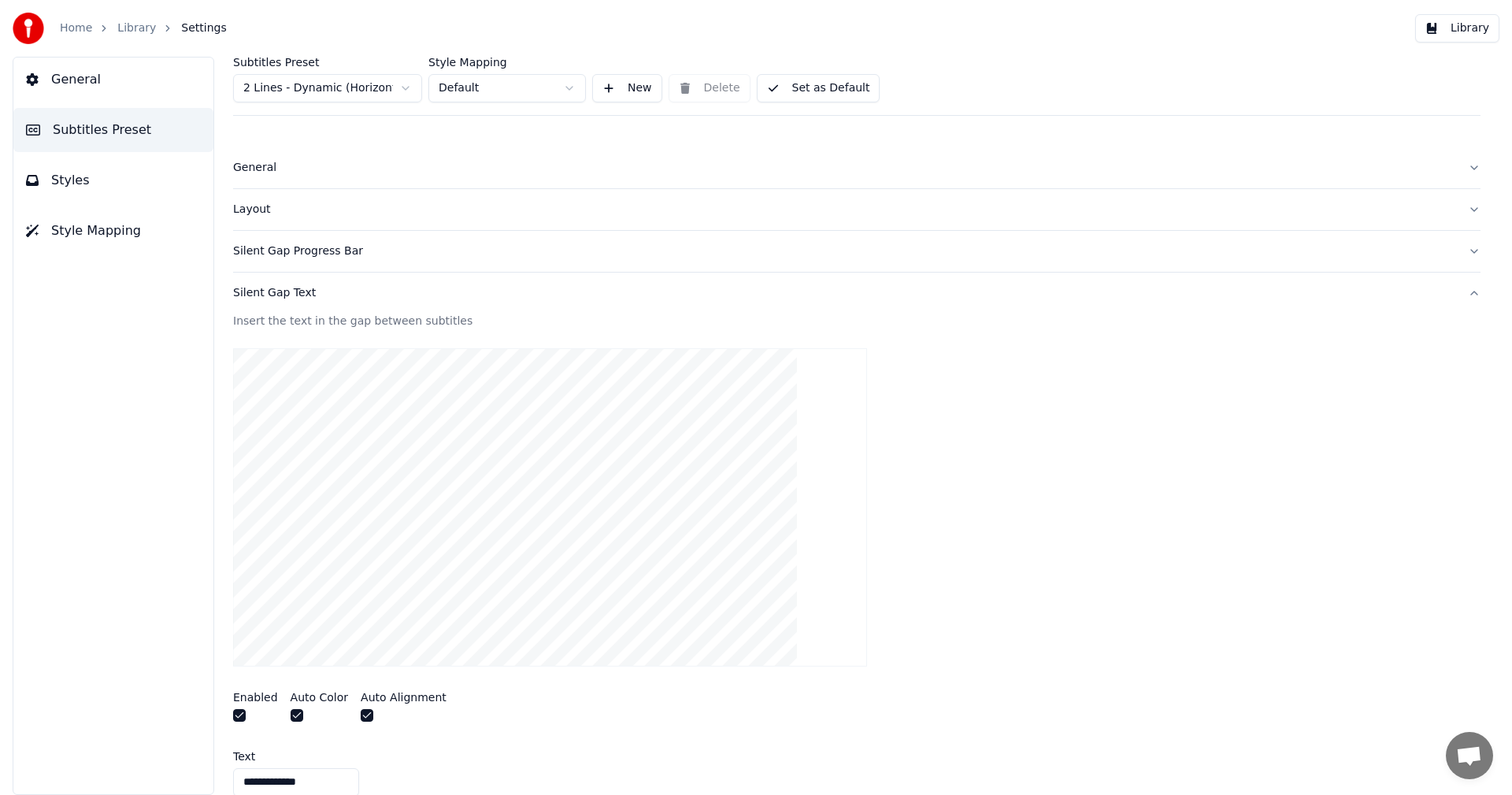
scroll to position [236, 0]
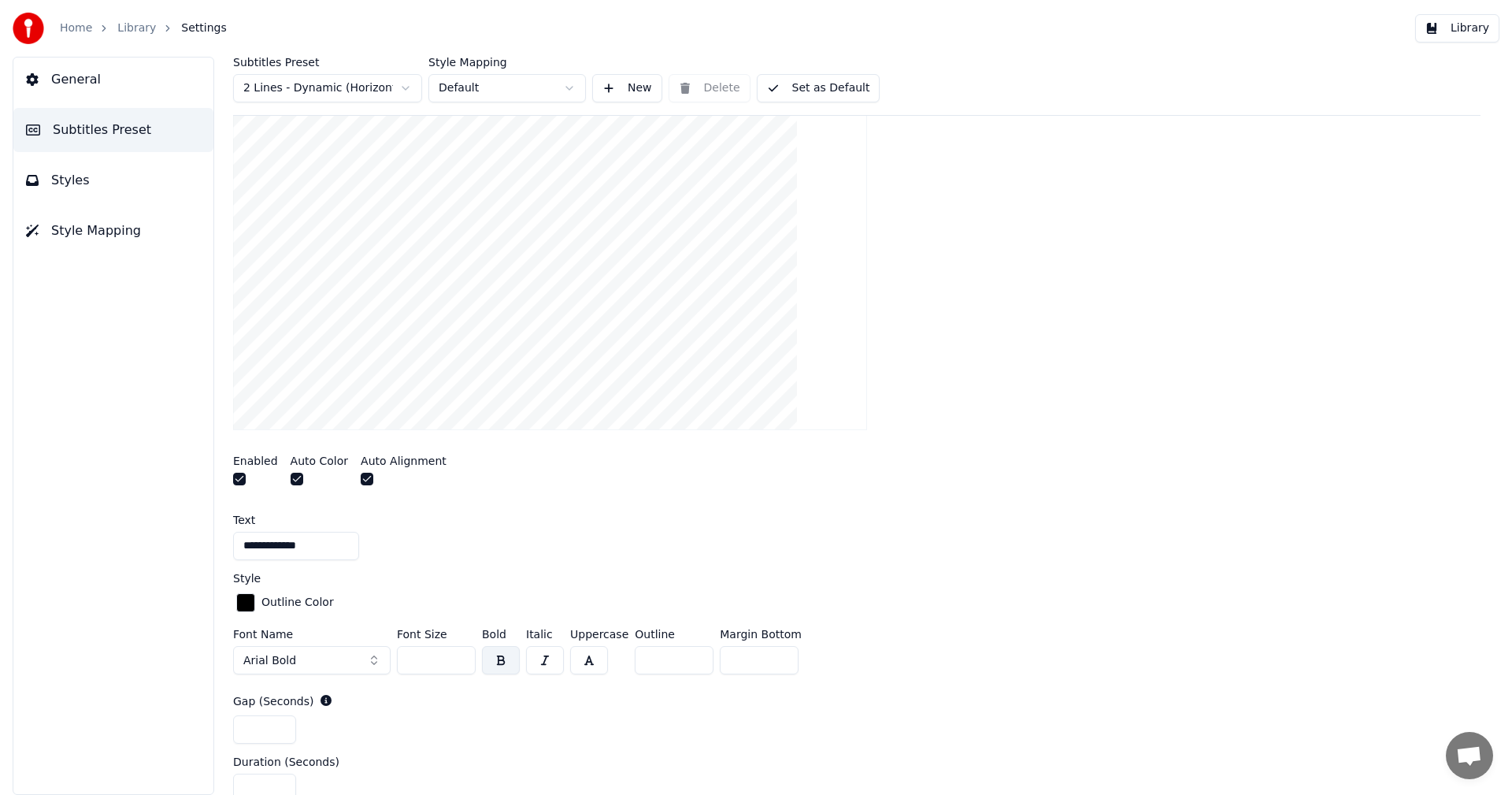
click at [249, 549] on input "**********" at bounding box center [295, 546] width 126 height 29
click at [271, 548] on input "**********" at bounding box center [295, 546] width 126 height 29
click at [254, 549] on input "**********" at bounding box center [295, 546] width 126 height 29
click at [261, 551] on input "**********" at bounding box center [295, 546] width 126 height 29
click at [284, 548] on input "**********" at bounding box center [295, 546] width 126 height 29
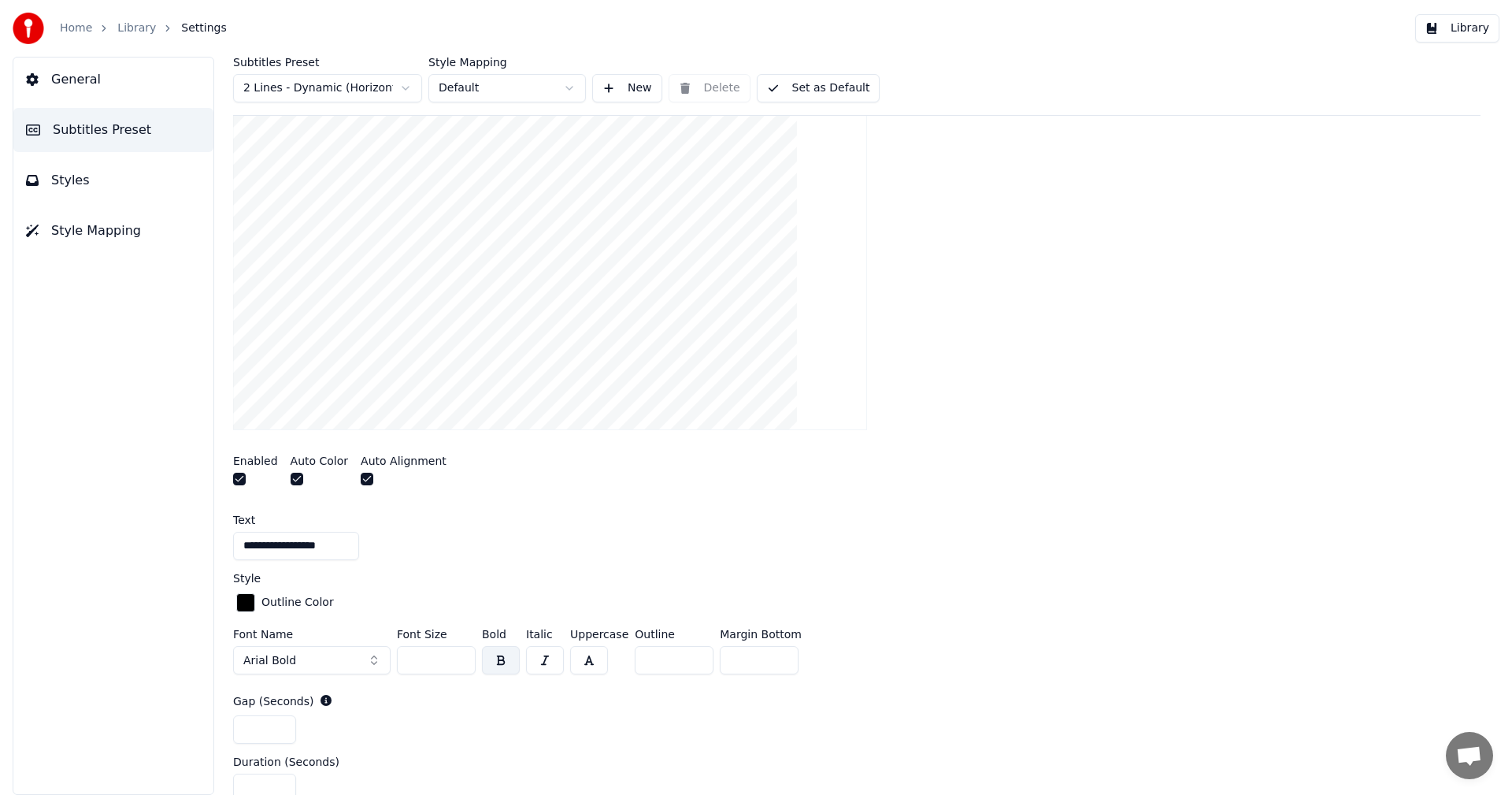
click at [287, 548] on input "**********" at bounding box center [295, 546] width 126 height 29
type input "**********"
click at [970, 288] on div at bounding box center [857, 271] width 1248 height 344
click at [1452, 32] on button "Library" at bounding box center [1457, 29] width 84 height 29
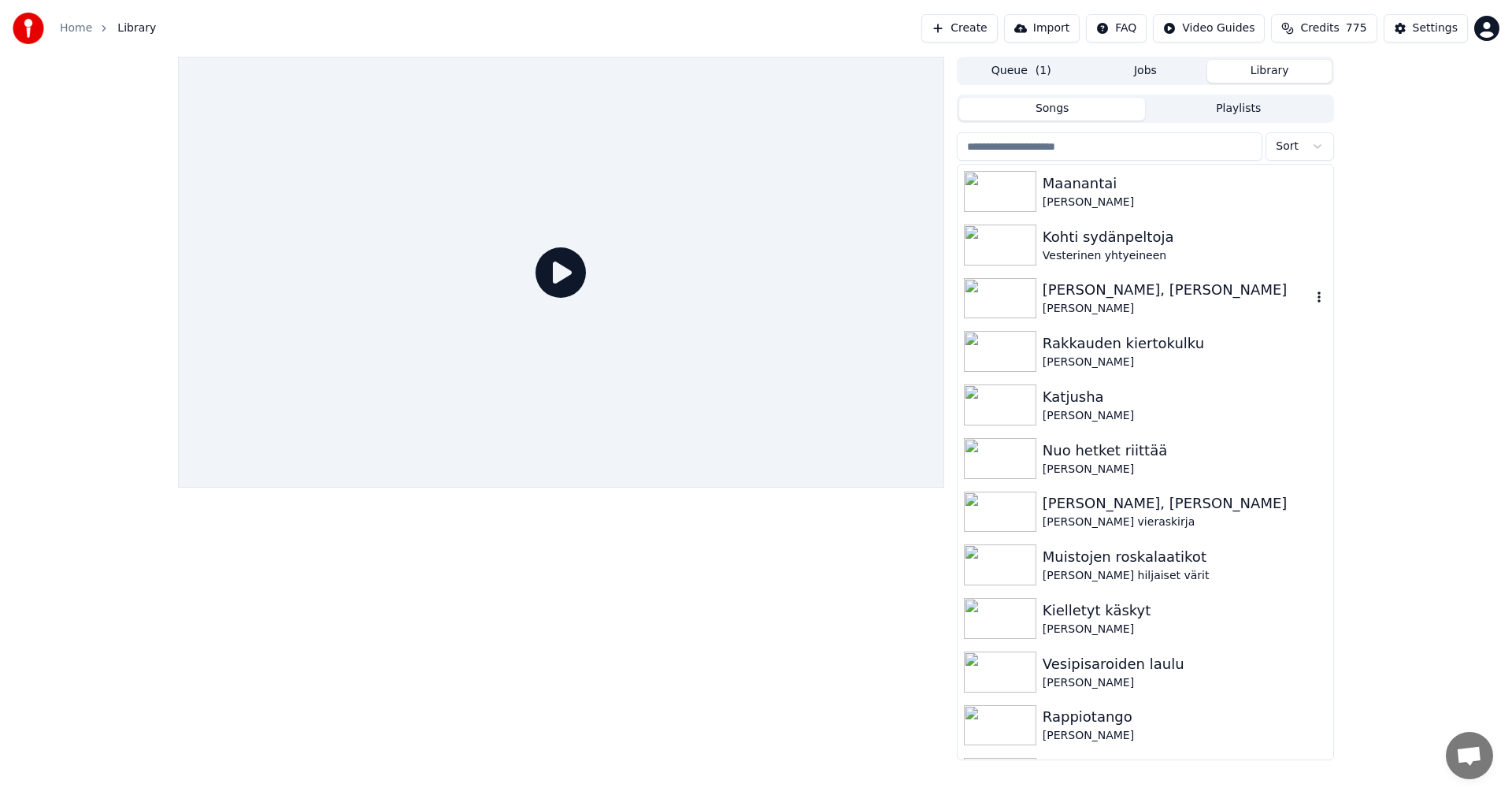
click at [1087, 293] on div "[PERSON_NAME], [PERSON_NAME]" at bounding box center [1177, 289] width 269 height 22
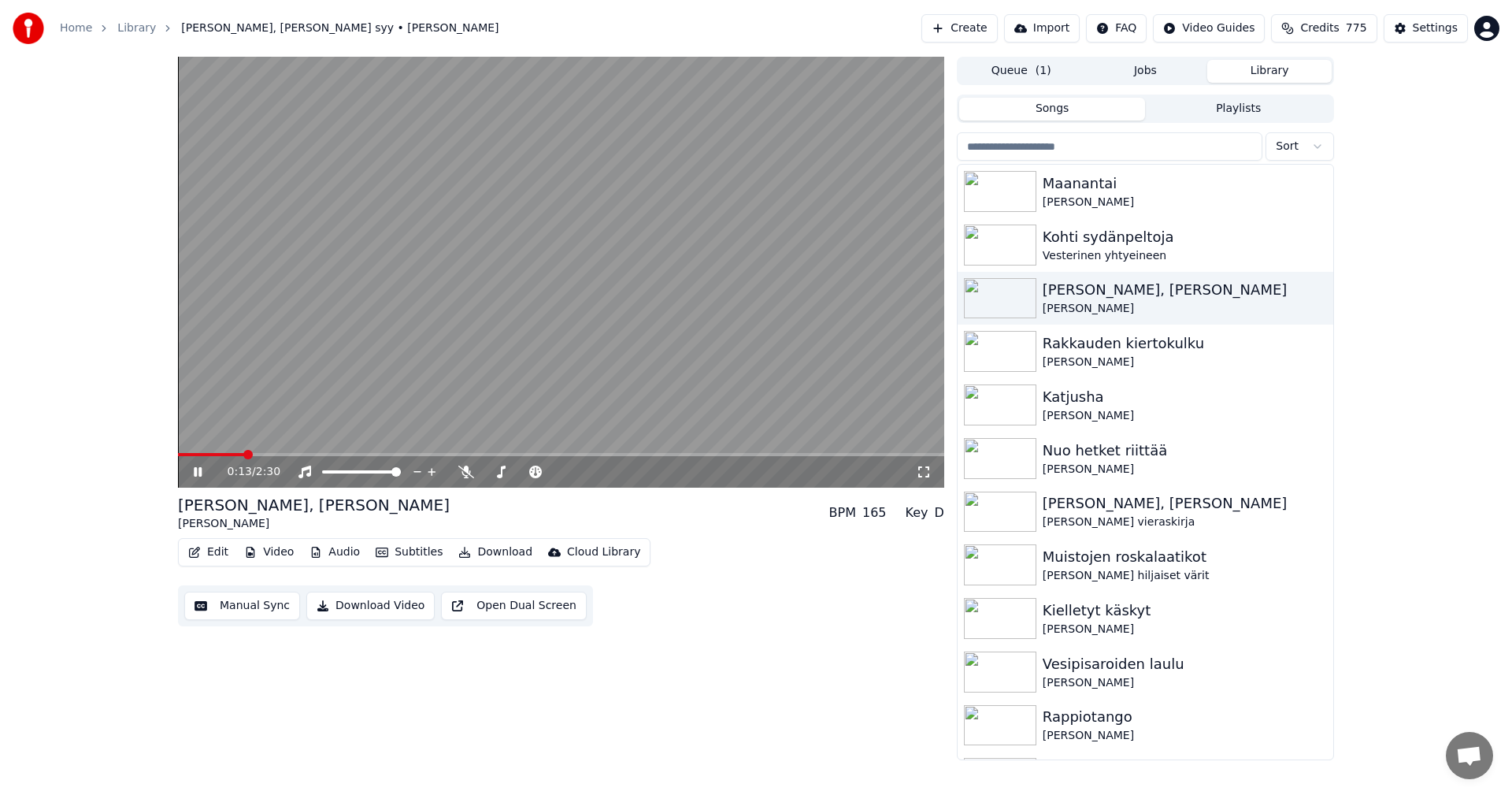
click at [243, 454] on span at bounding box center [211, 455] width 66 height 4
click at [217, 453] on span at bounding box center [215, 455] width 73 height 4
click at [200, 471] on icon at bounding box center [197, 472] width 8 height 10
click at [1422, 22] on div "Settings" at bounding box center [1435, 29] width 45 height 16
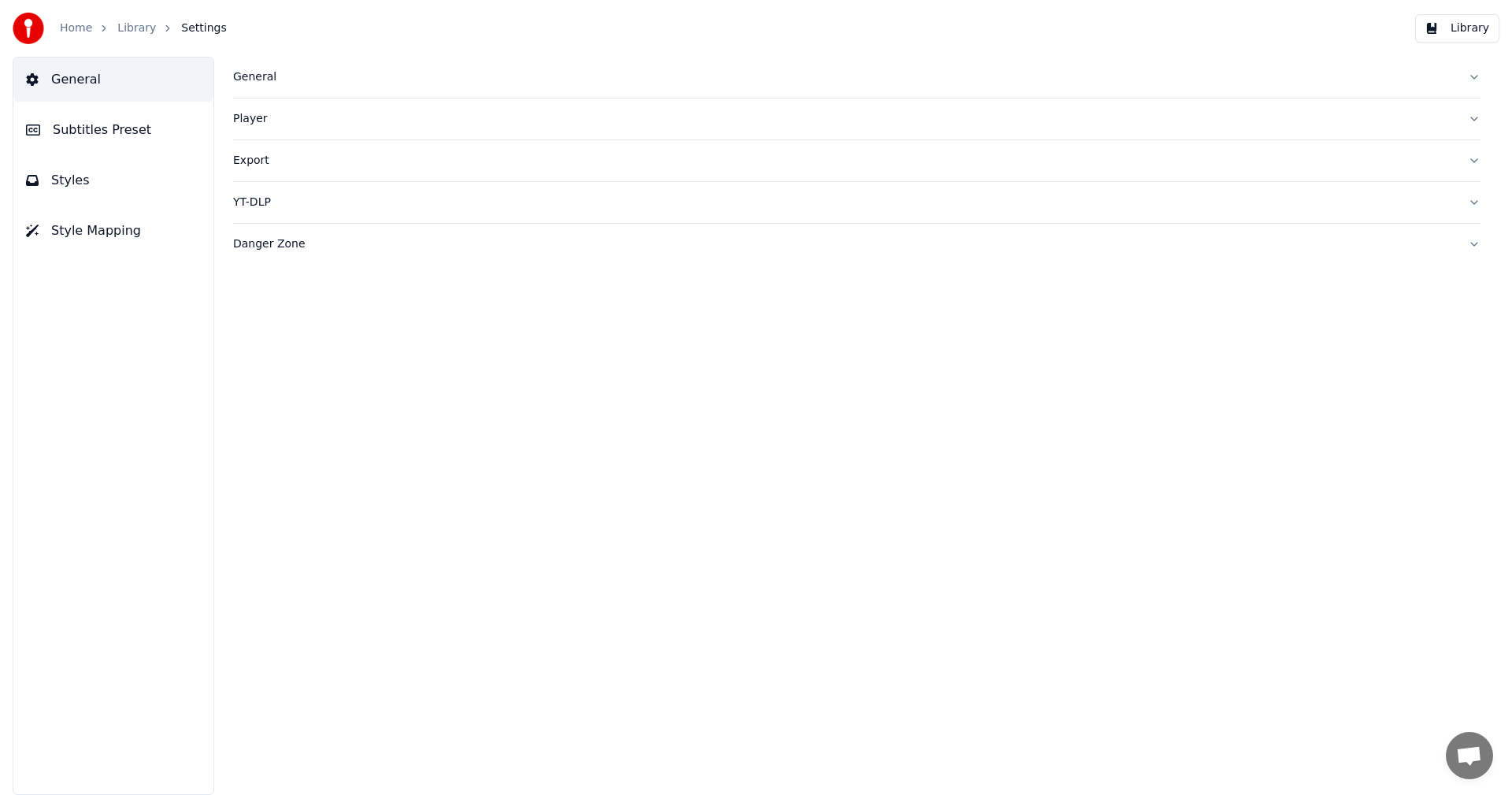
click at [139, 128] on button "Subtitles Preset" at bounding box center [113, 130] width 200 height 44
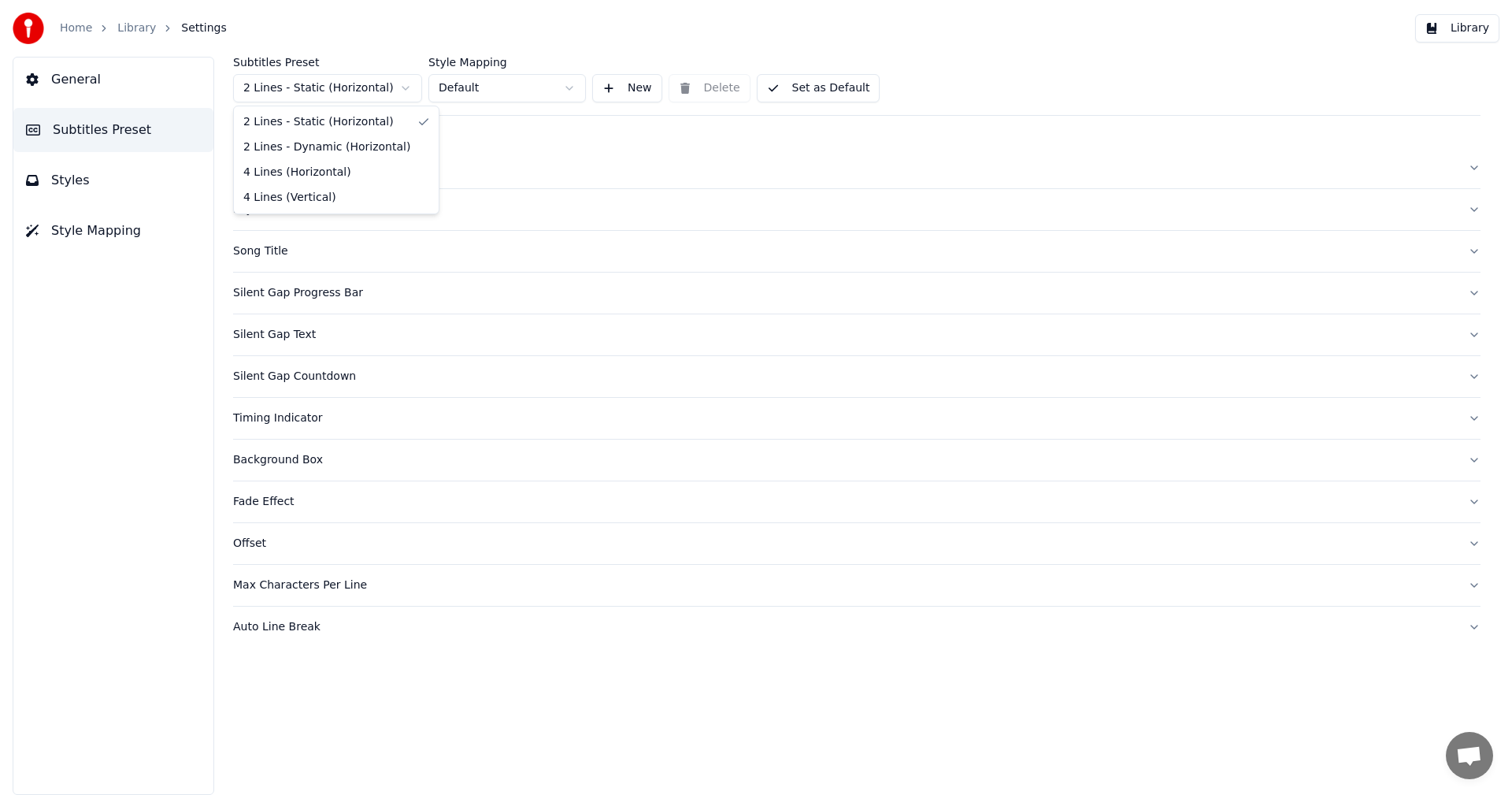
click at [357, 90] on html "Home Library Settings Library General Subtitles Preset Styles Style Mapping Sub…" at bounding box center [756, 398] width 1512 height 795
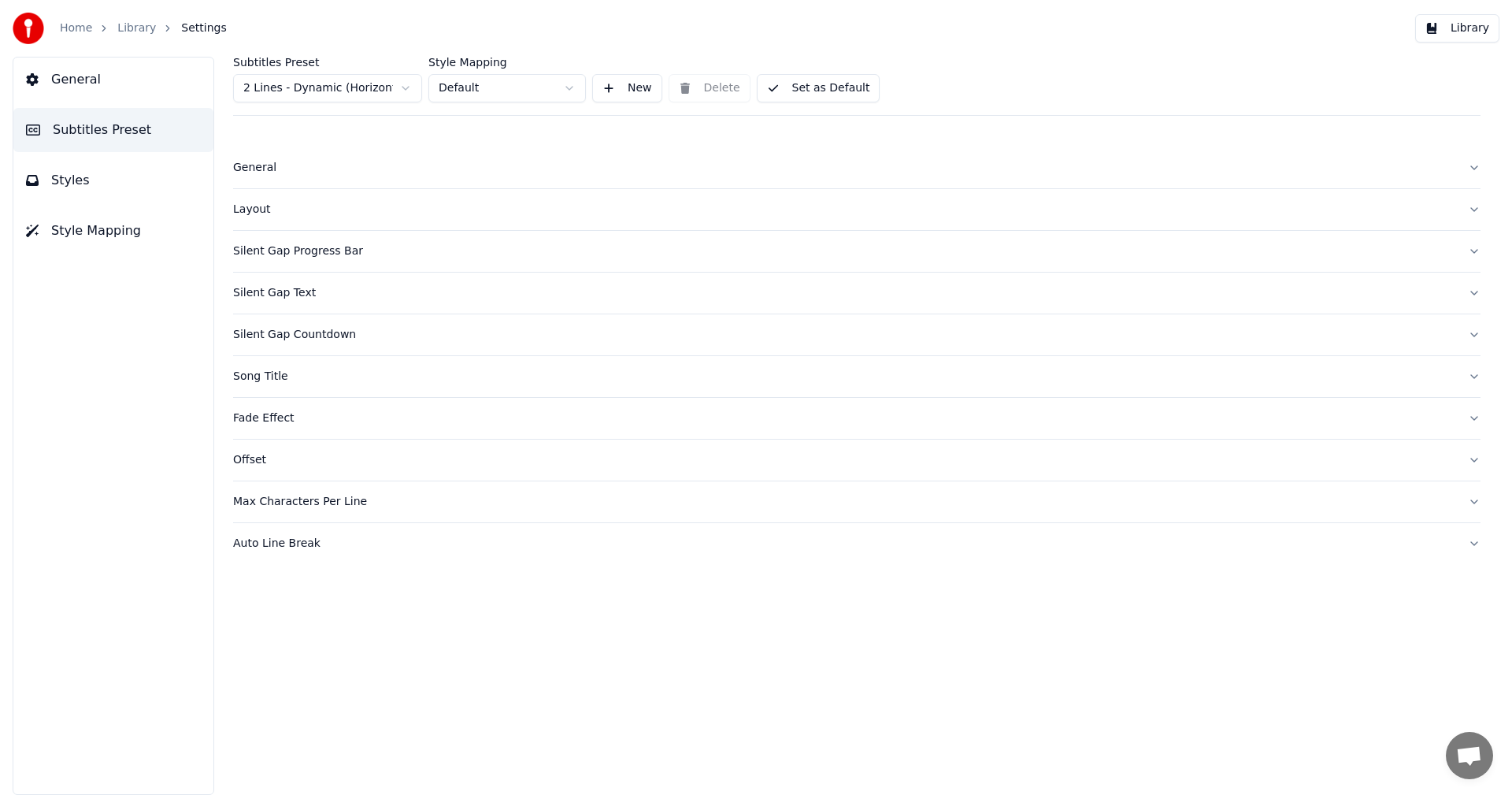
click at [308, 332] on div "Silent Gap Countdown" at bounding box center [843, 335] width 1222 height 16
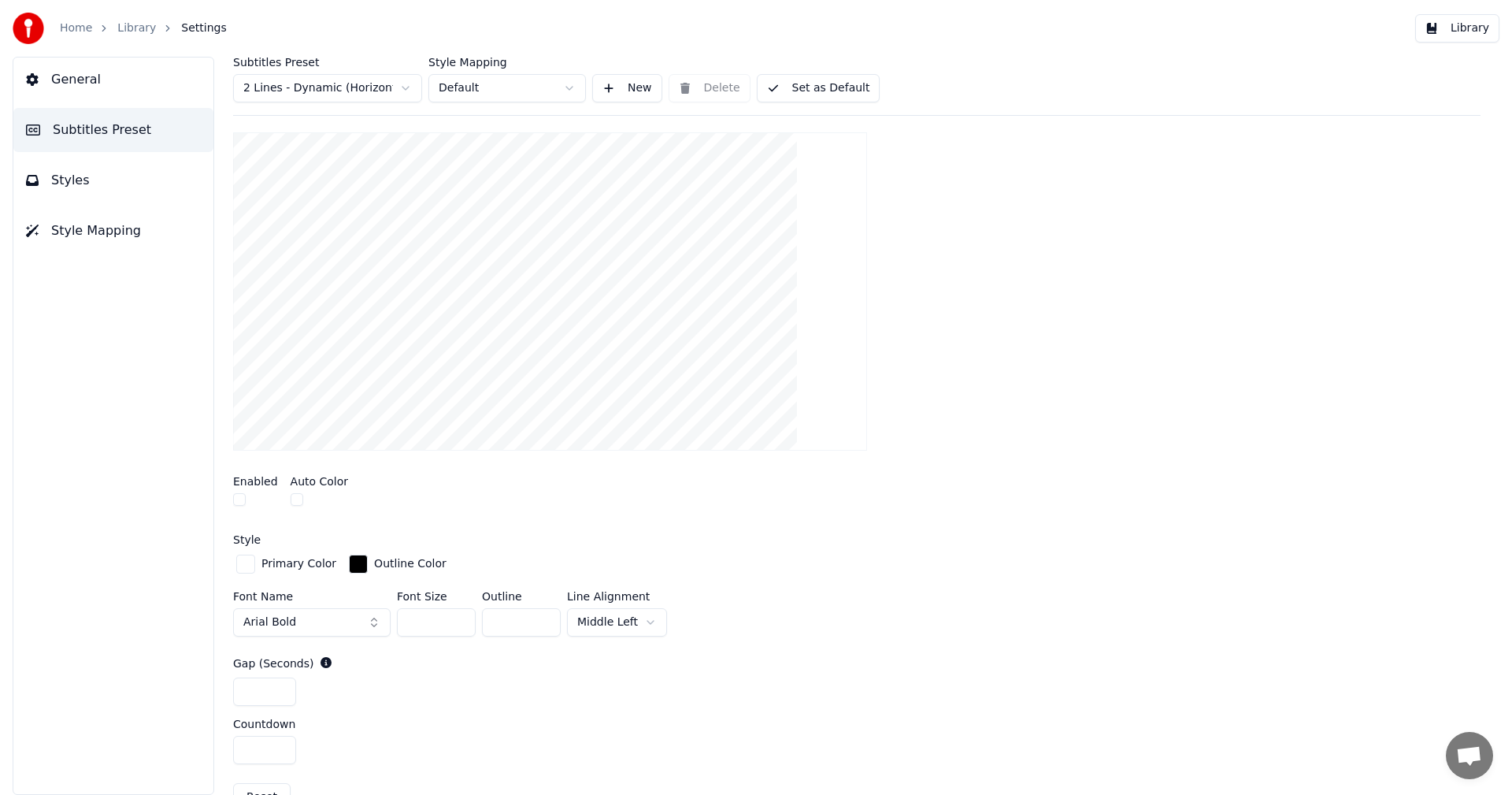
scroll to position [113, 0]
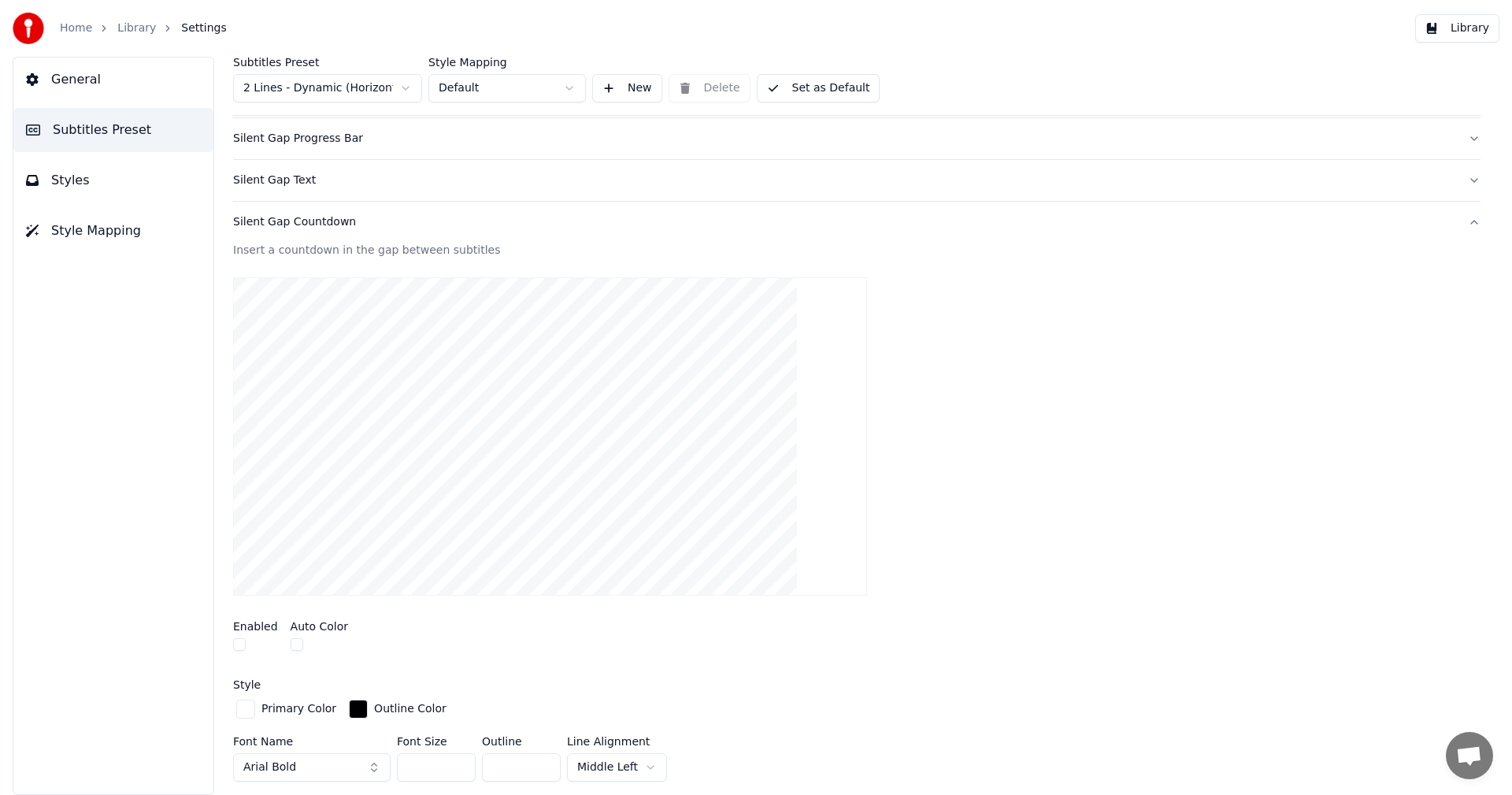
click at [289, 184] on div "Silent Gap Text" at bounding box center [843, 181] width 1222 height 16
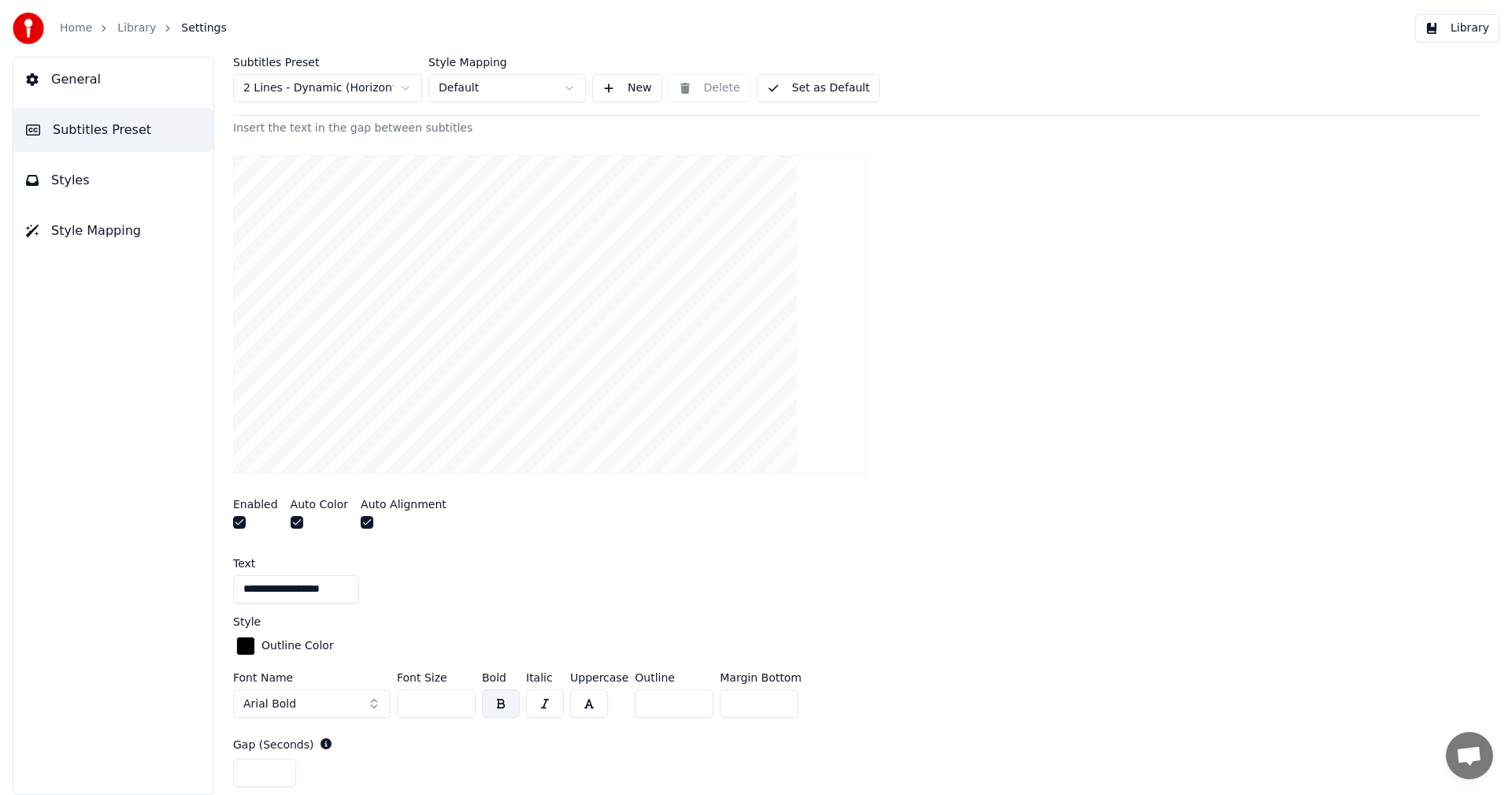
scroll to position [270, 0]
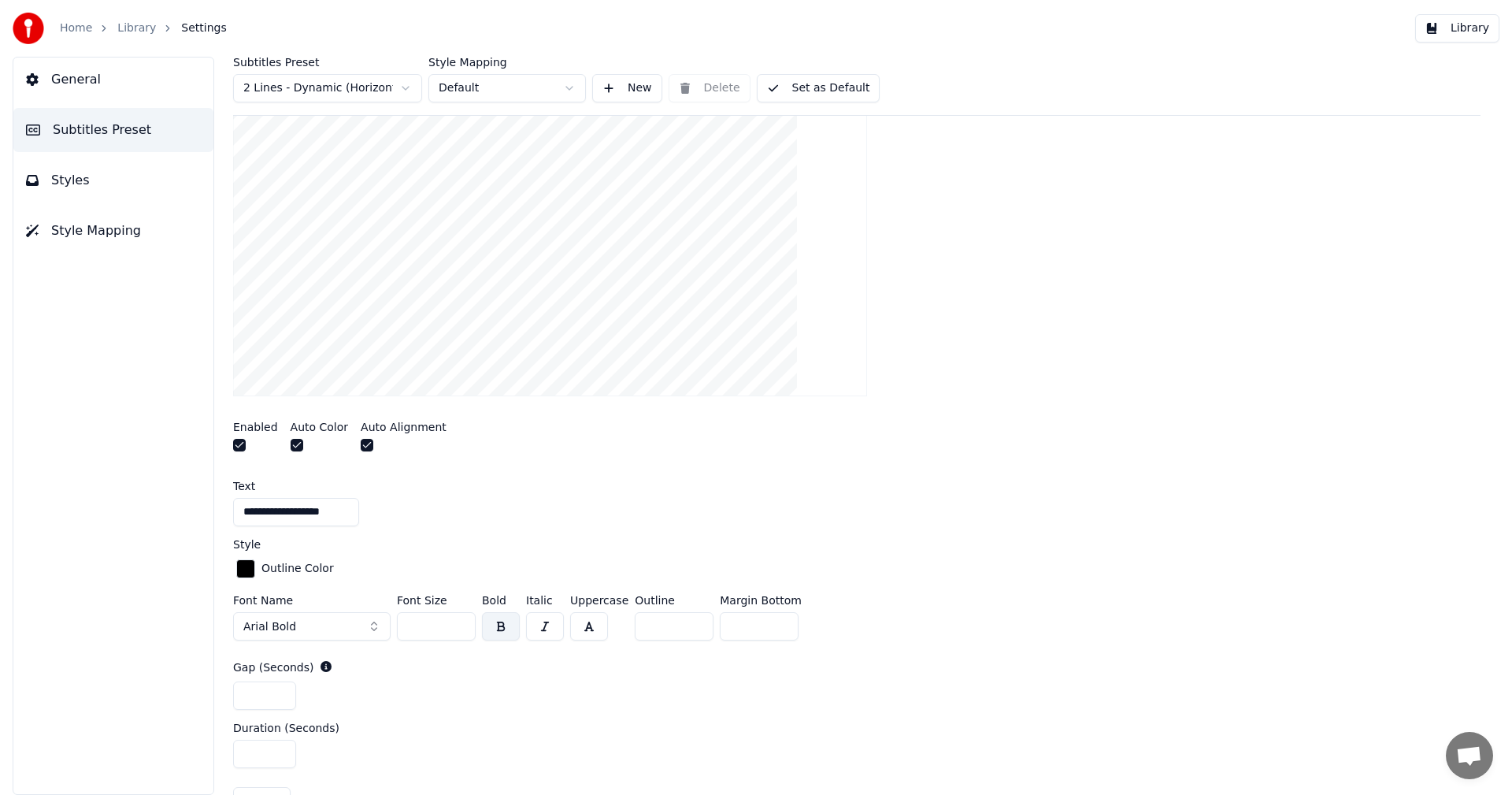
click at [258, 512] on input "**********" at bounding box center [295, 512] width 126 height 29
click at [261, 517] on input "**********" at bounding box center [295, 512] width 126 height 29
click at [260, 517] on input "**********" at bounding box center [295, 512] width 126 height 29
click at [279, 515] on input "**********" at bounding box center [295, 512] width 126 height 29
click at [285, 517] on input "**********" at bounding box center [295, 512] width 126 height 29
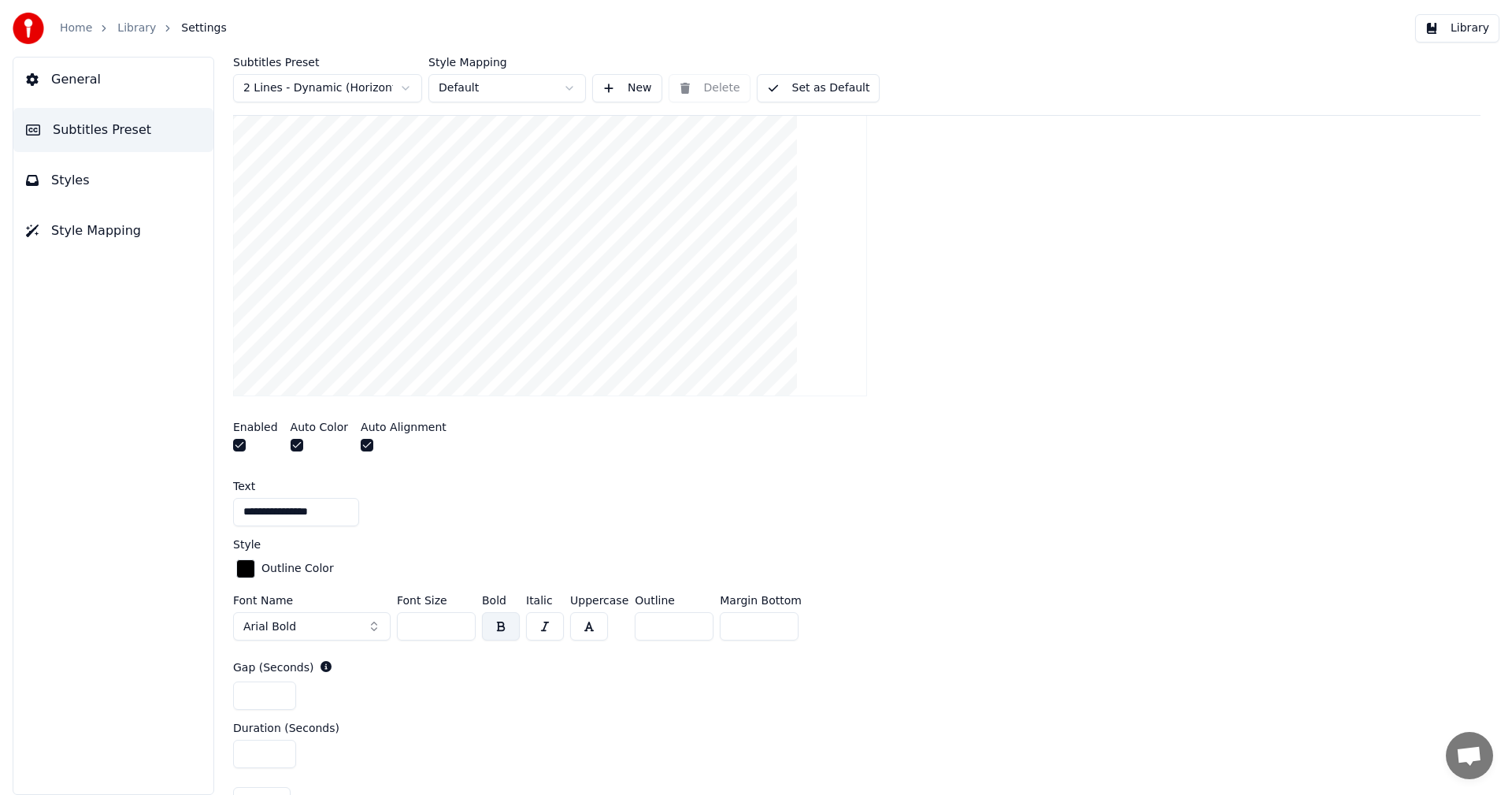
click at [284, 517] on input "**********" at bounding box center [295, 512] width 126 height 29
click at [283, 516] on input "**********" at bounding box center [295, 512] width 126 height 29
click at [298, 513] on input "**********" at bounding box center [295, 512] width 126 height 29
type input "**********"
click at [911, 389] on div at bounding box center [857, 237] width 1248 height 344
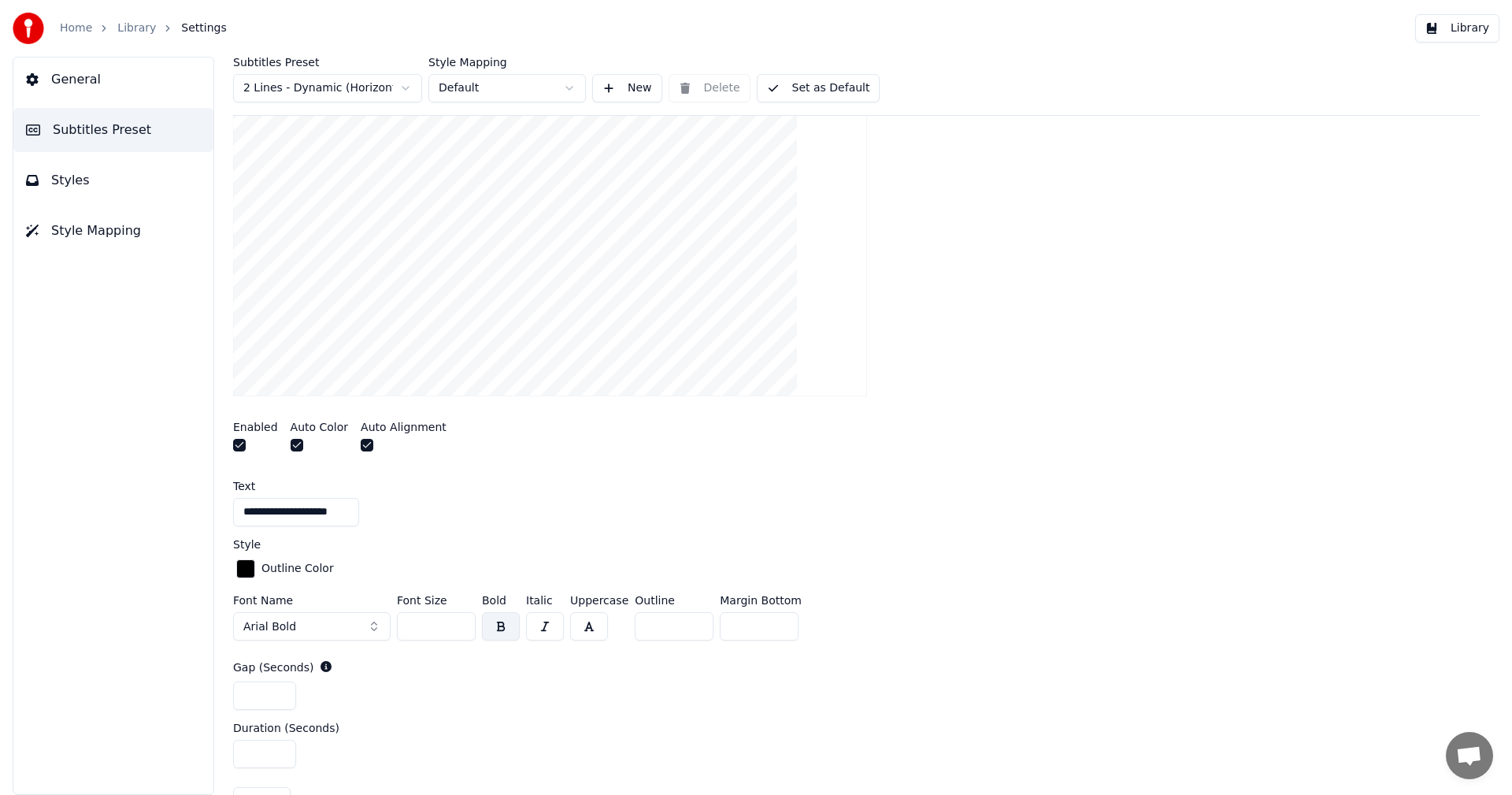
click at [1474, 32] on button "Library" at bounding box center [1457, 29] width 84 height 29
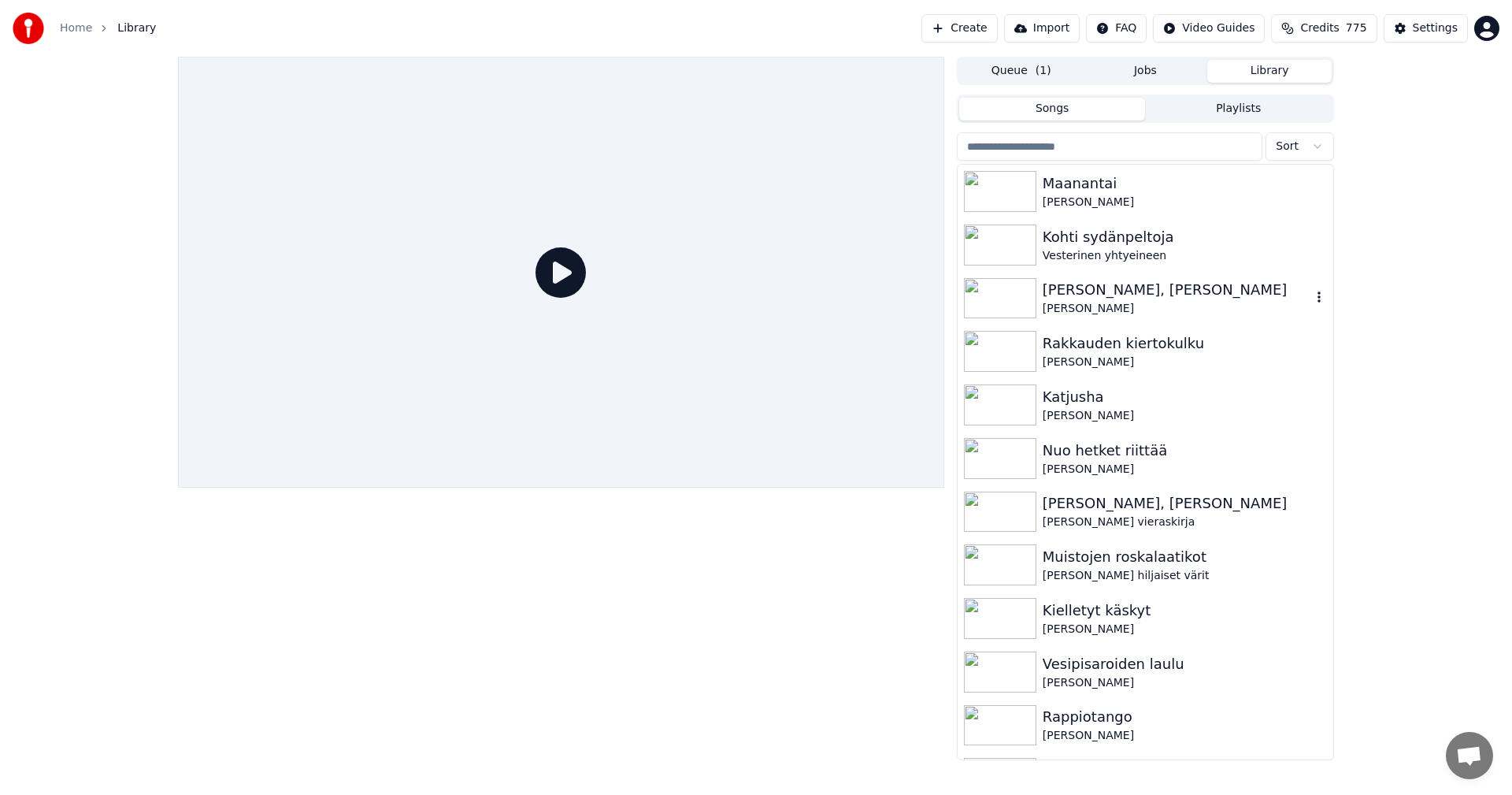
click at [1031, 299] on img at bounding box center [1000, 299] width 73 height 41
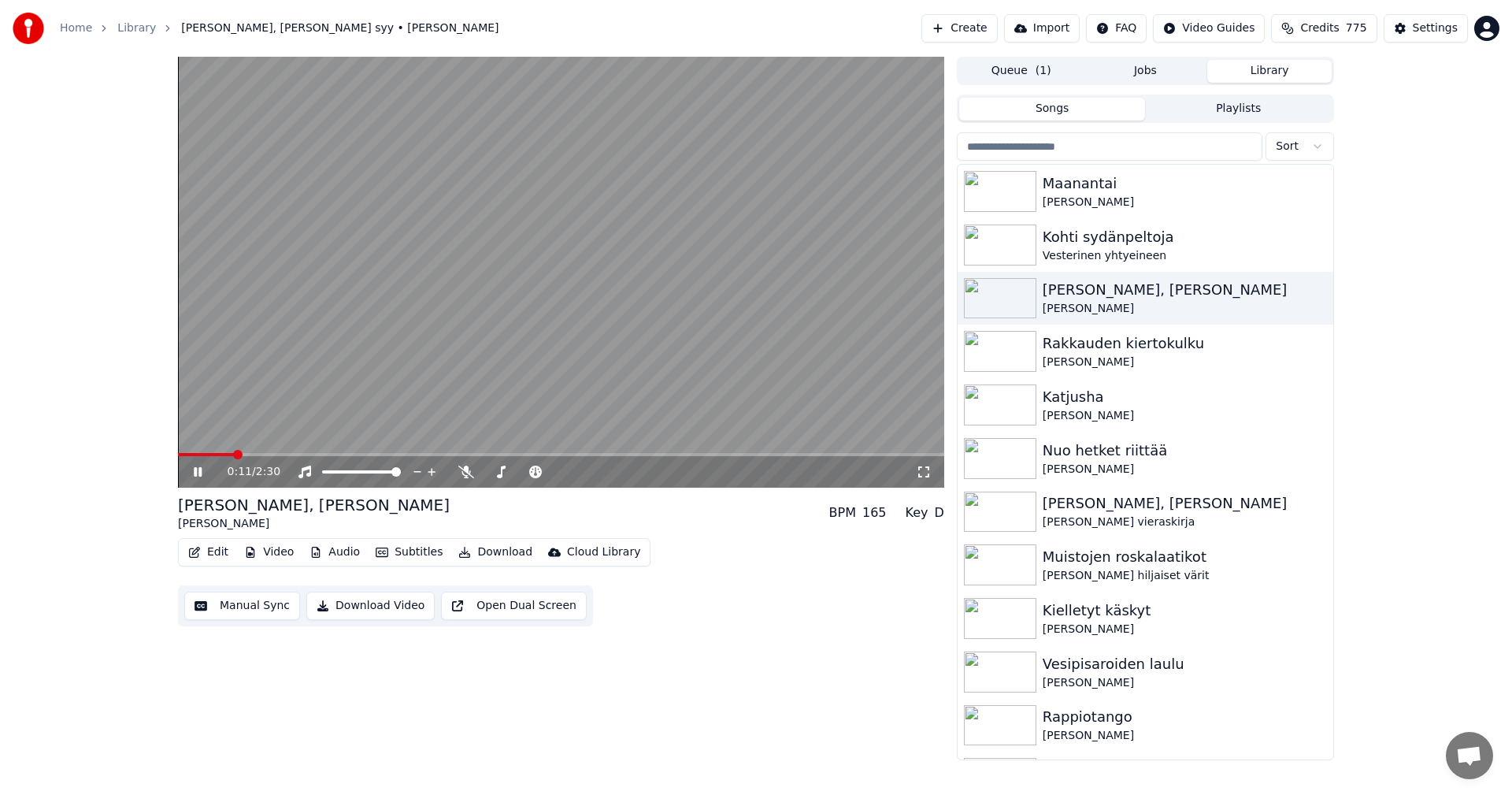
click at [234, 456] on span at bounding box center [206, 455] width 56 height 4
click at [213, 452] on video at bounding box center [561, 271] width 766 height 431
click at [213, 454] on span at bounding box center [212, 455] width 69 height 4
click at [199, 471] on icon at bounding box center [198, 472] width 10 height 11
click at [213, 456] on span at bounding box center [211, 455] width 67 height 4
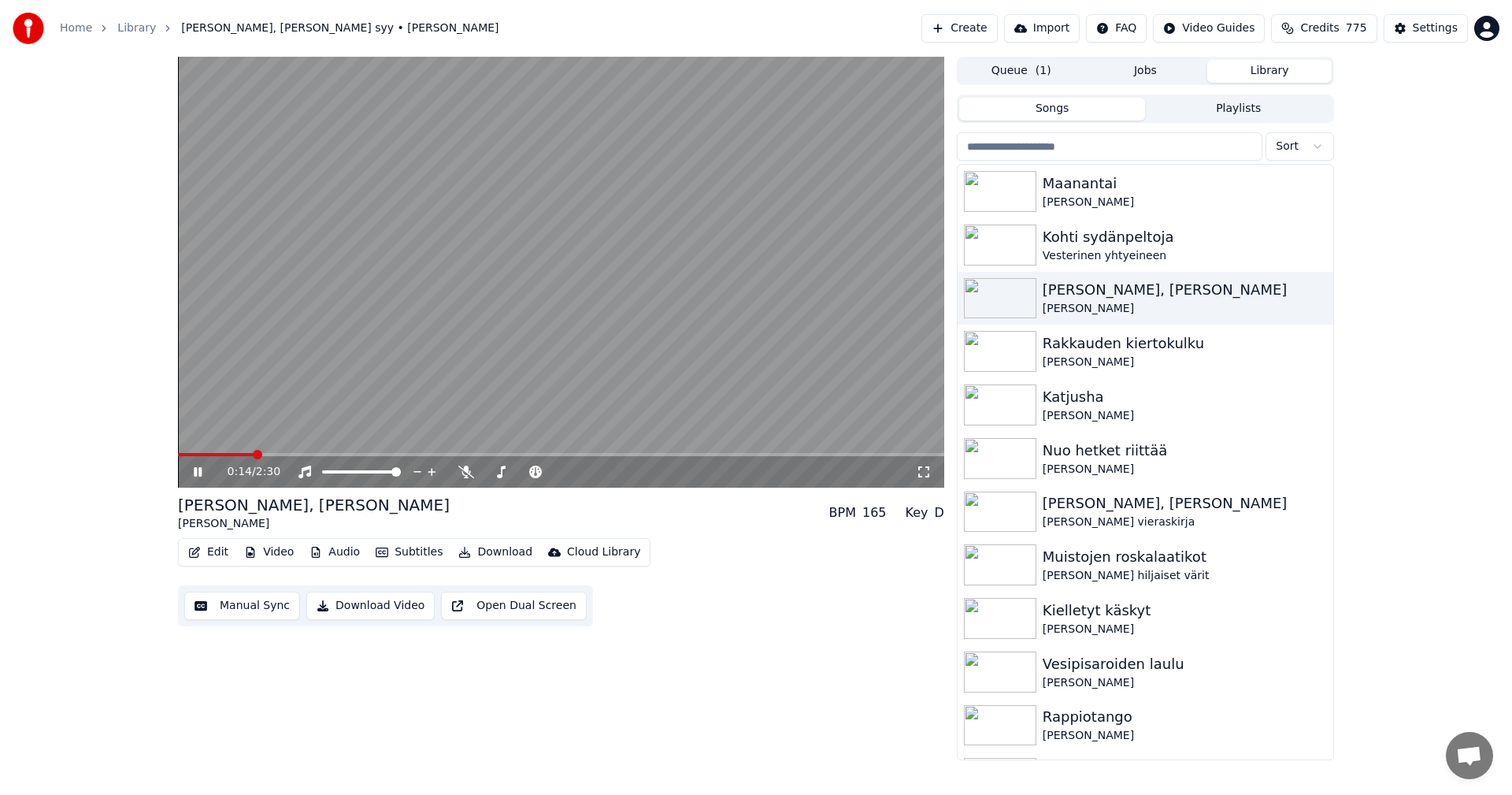
click at [200, 475] on icon at bounding box center [197, 472] width 8 height 10
click at [1441, 34] on div "Settings" at bounding box center [1435, 29] width 45 height 16
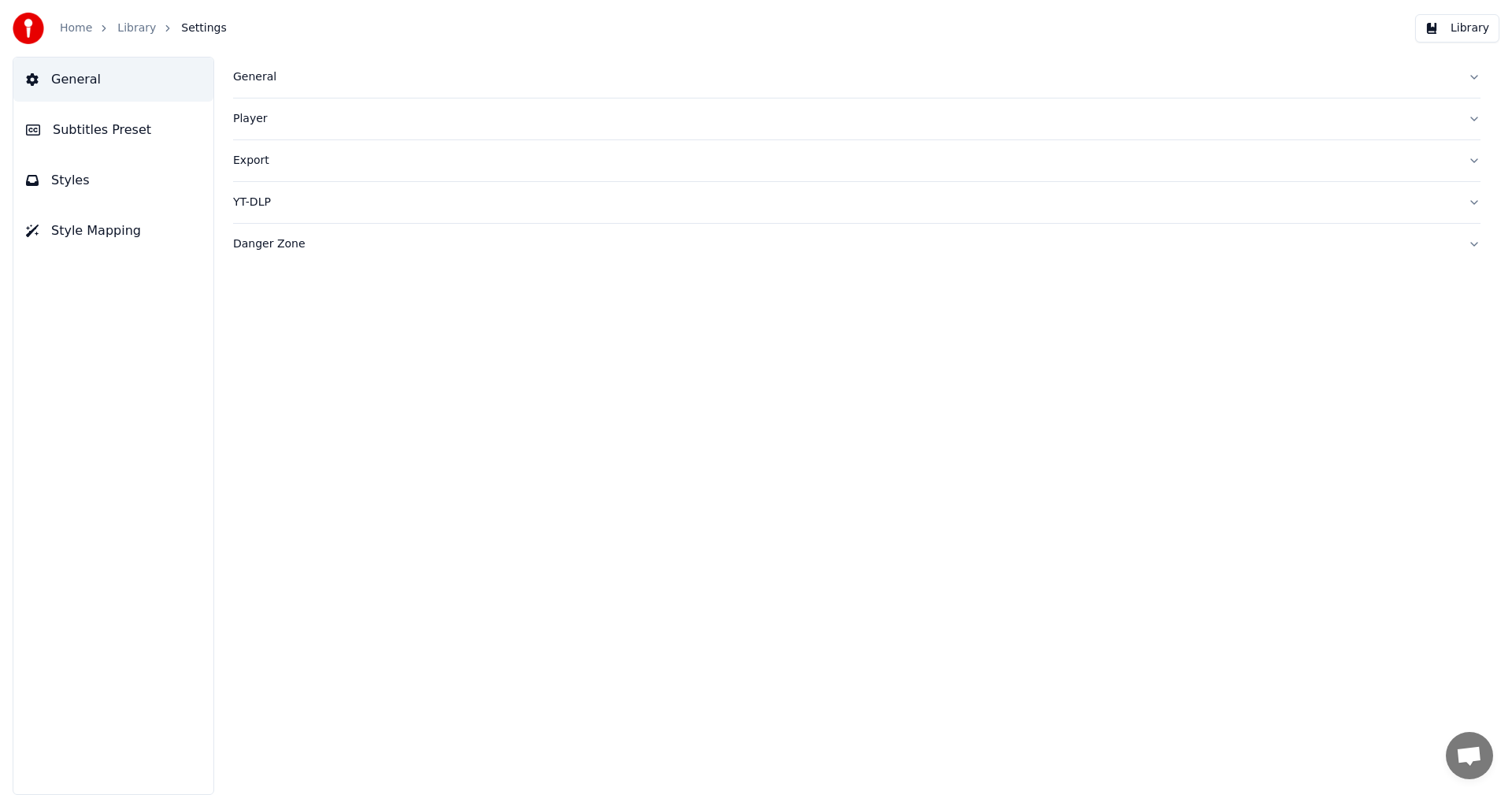
click at [138, 130] on span "Subtitles Preset" at bounding box center [102, 130] width 98 height 19
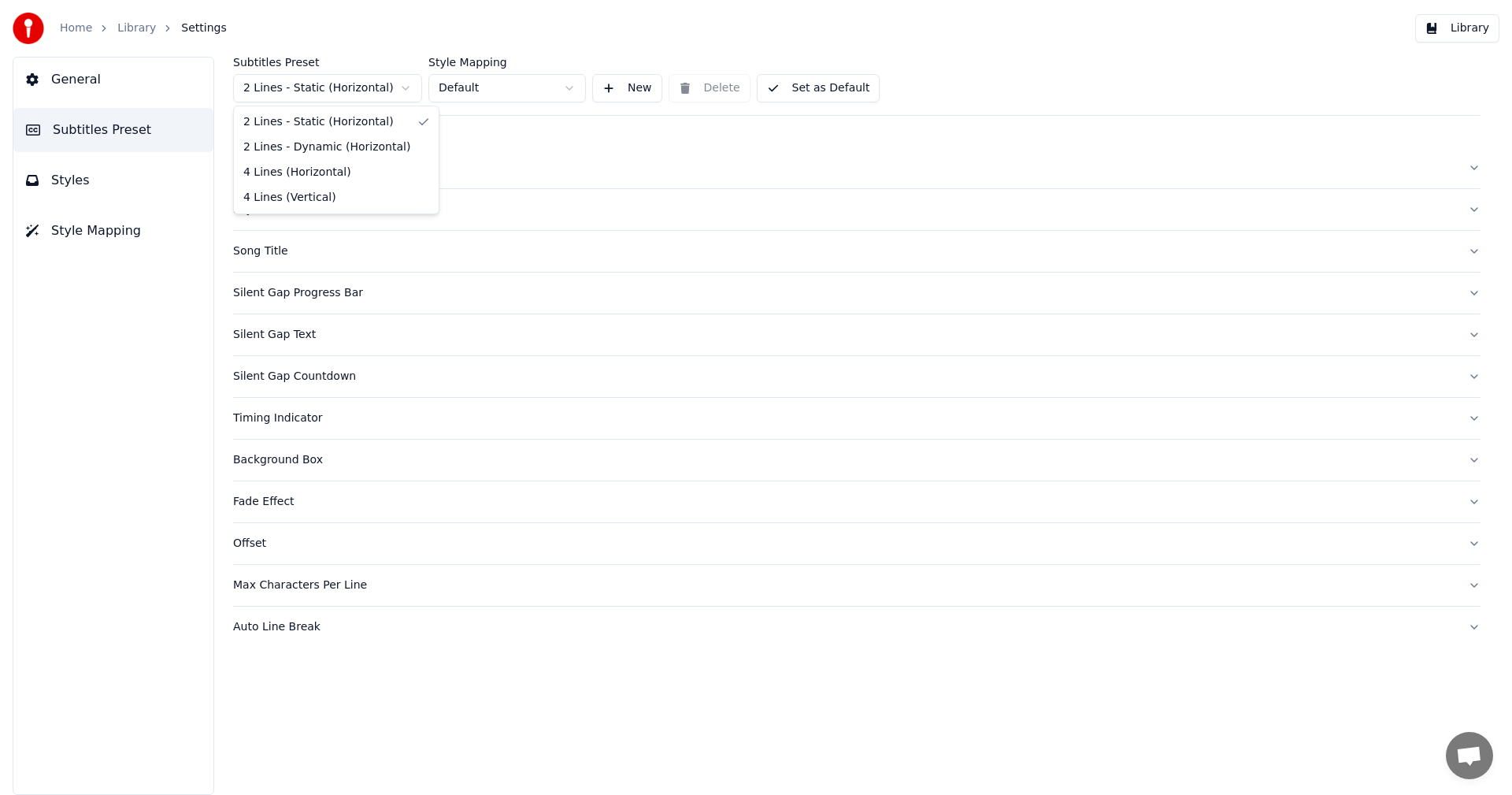
click at [405, 90] on html "Home Library Settings Library General Subtitles Preset Styles Style Mapping Sub…" at bounding box center [756, 398] width 1512 height 795
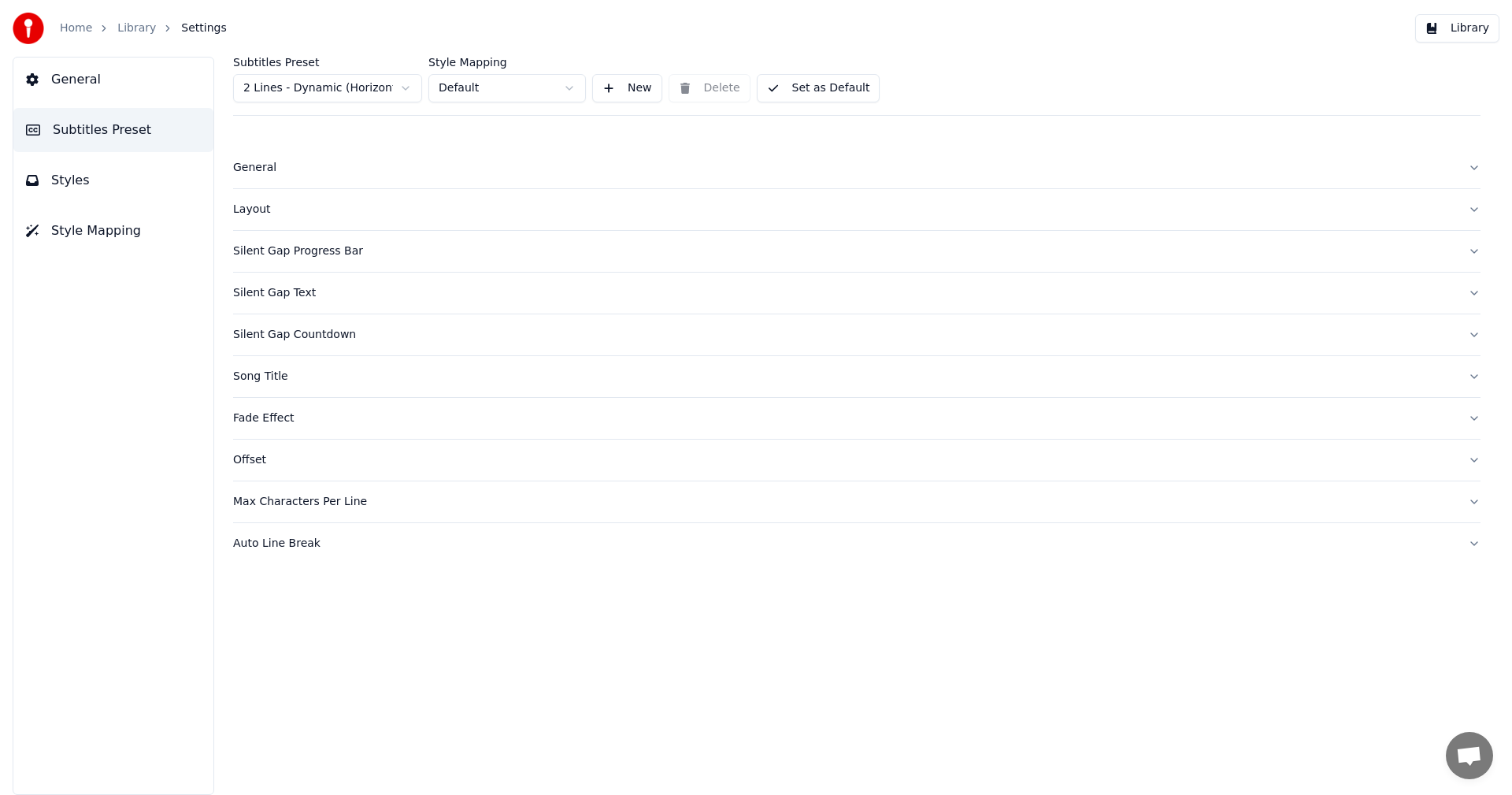
click at [295, 296] on div "Silent Gap Text" at bounding box center [843, 293] width 1222 height 16
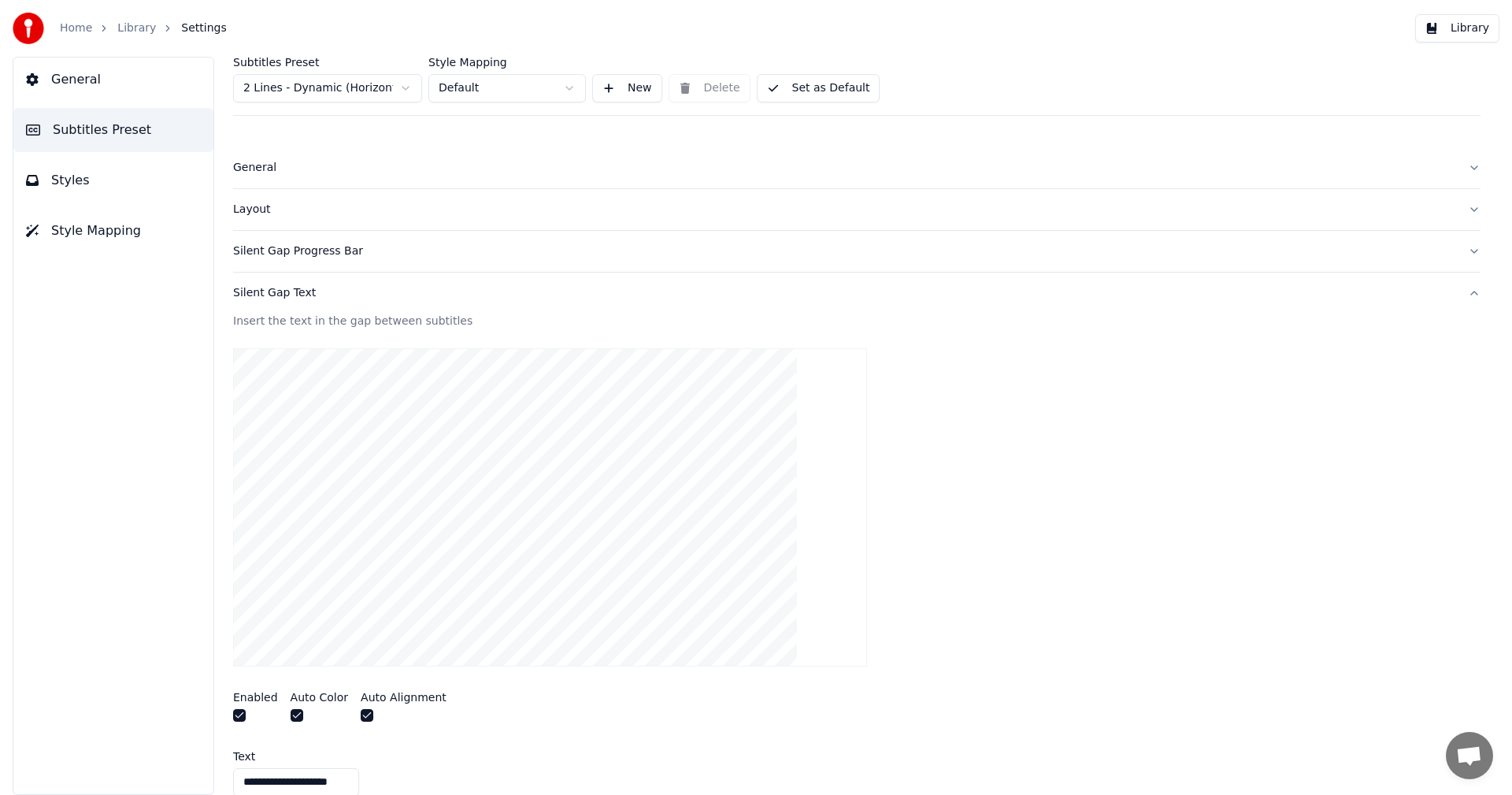
click at [239, 714] on button "button" at bounding box center [239, 715] width 13 height 13
click at [140, 130] on button "Subtitles Preset" at bounding box center [113, 130] width 200 height 44
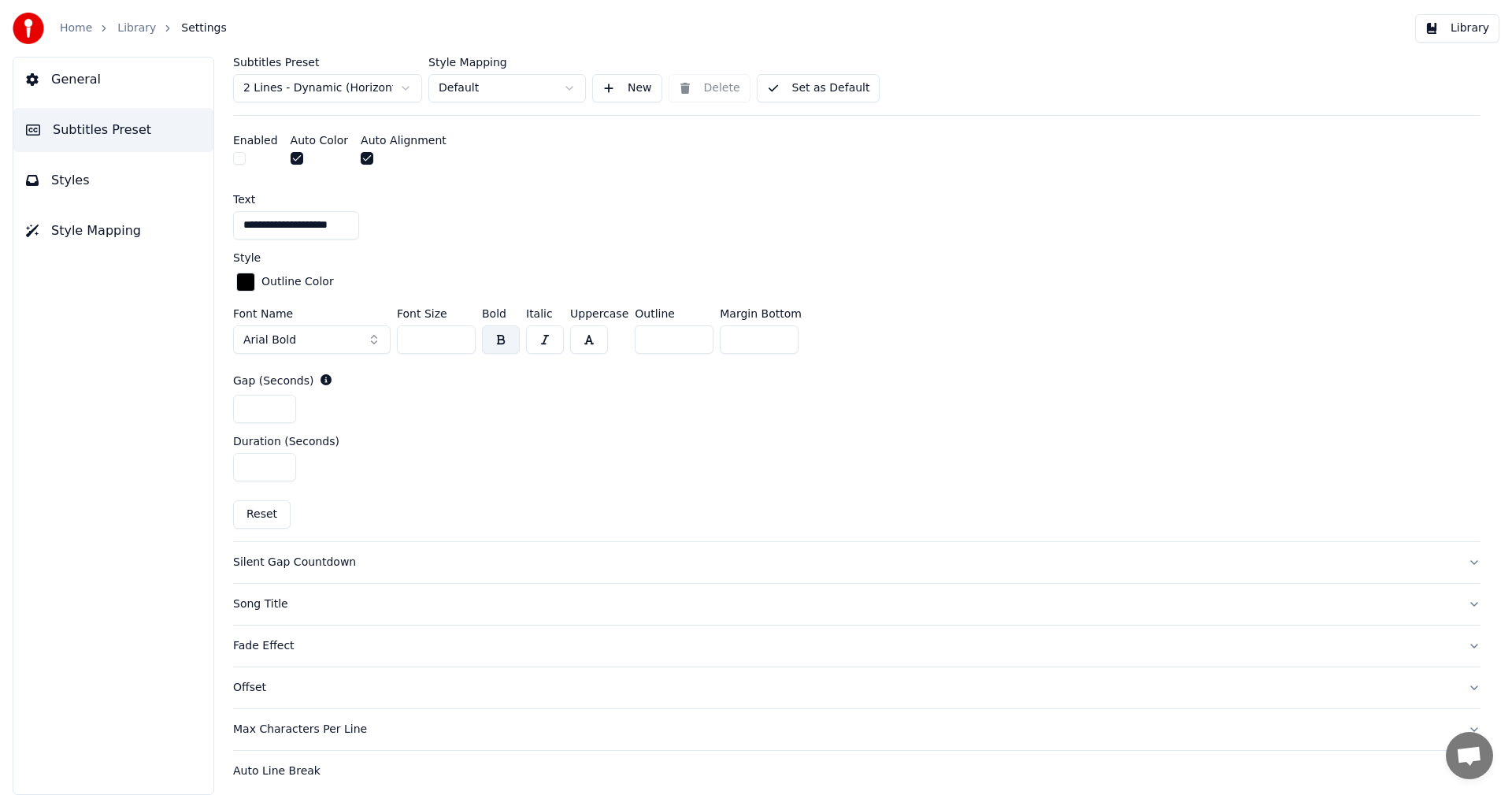
scroll to position [565, 0]
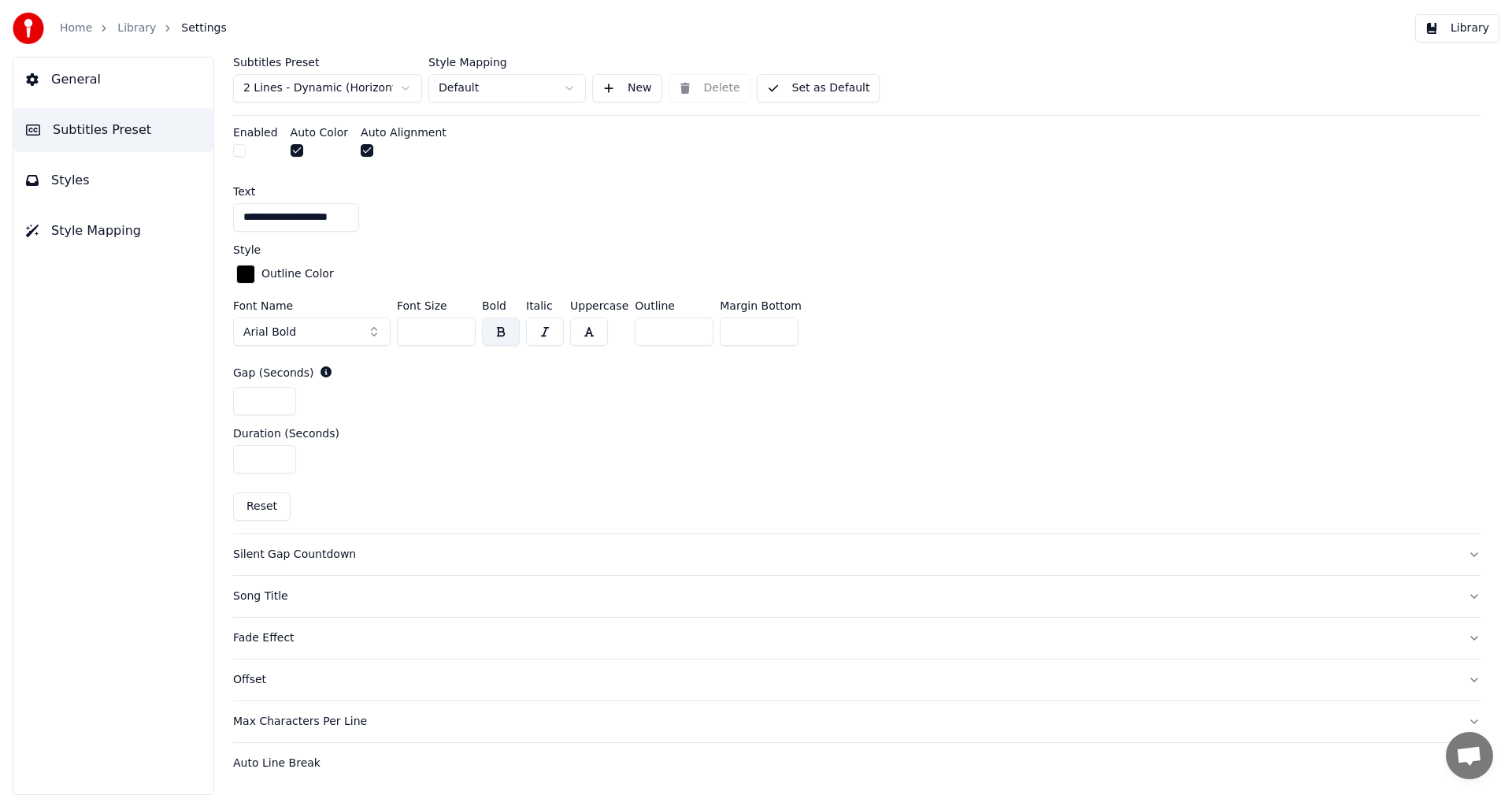
click at [298, 555] on div "Silent Gap Countdown" at bounding box center [843, 555] width 1222 height 16
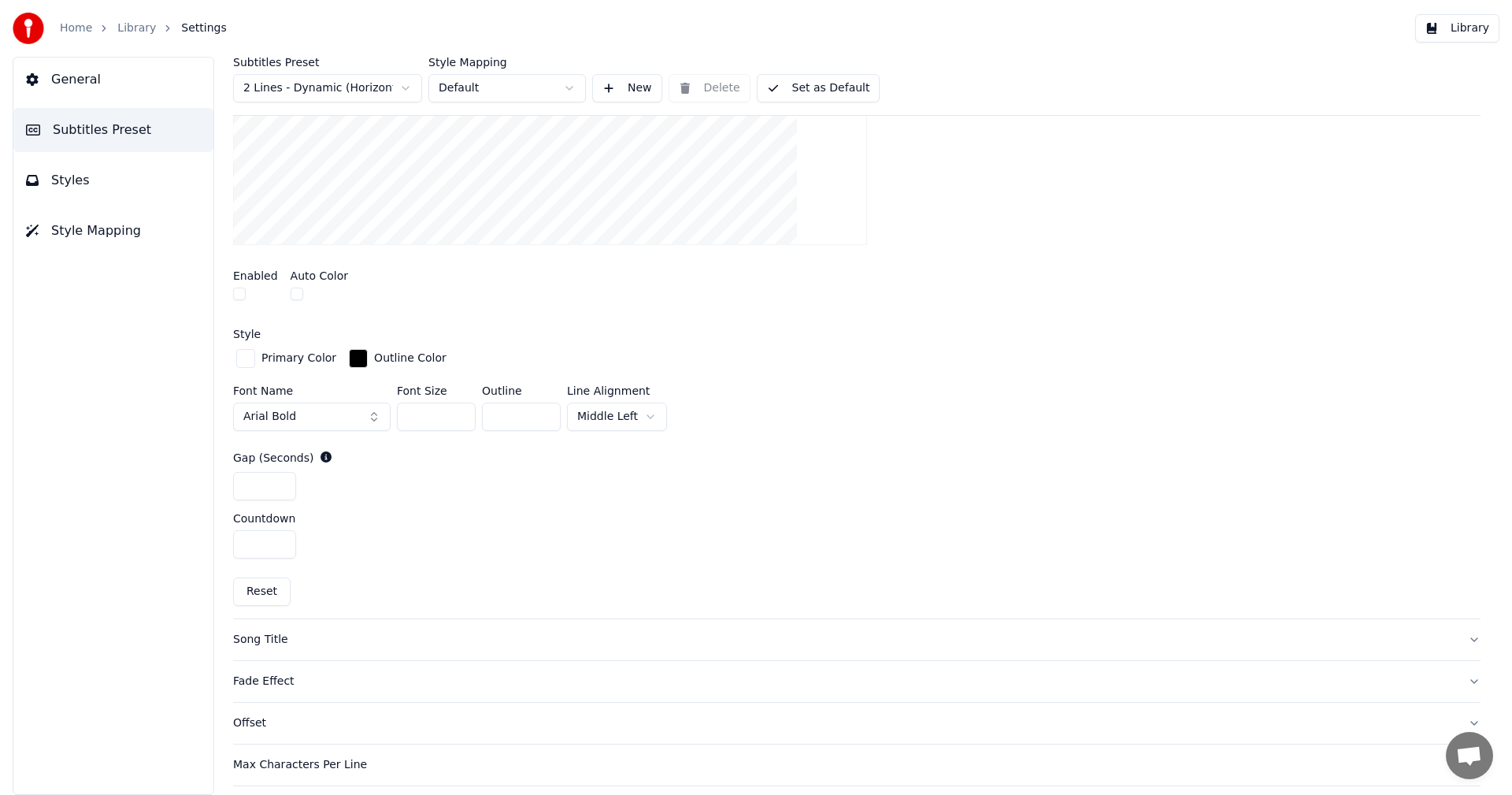
scroll to position [507, 0]
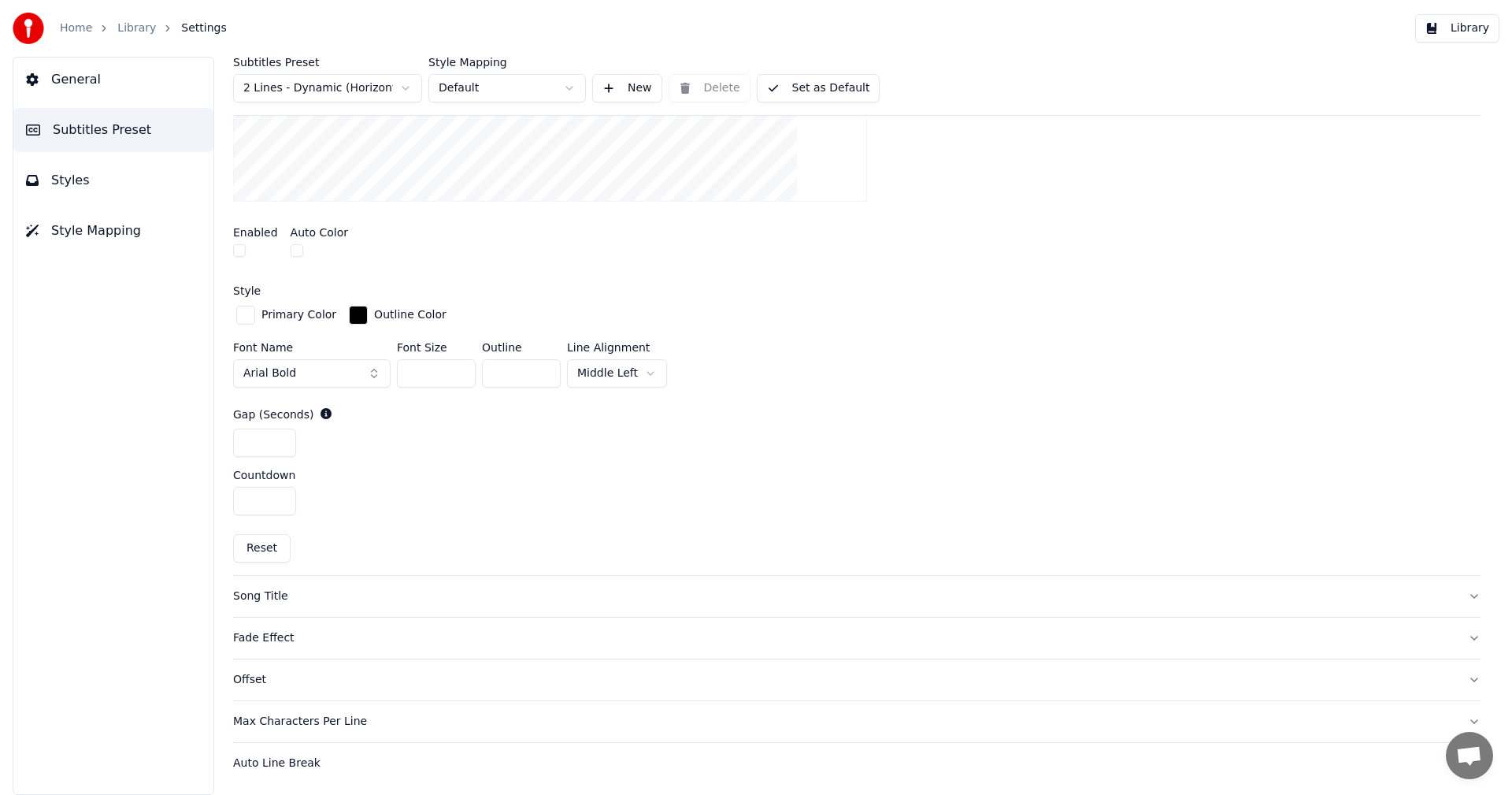
click at [239, 246] on button "button" at bounding box center [239, 251] width 13 height 13
click at [650, 373] on html "Home Library Settings Library General Subtitles Preset Styles Style Mapping Sub…" at bounding box center [756, 398] width 1512 height 795
click at [1460, 30] on button "Library" at bounding box center [1457, 29] width 84 height 29
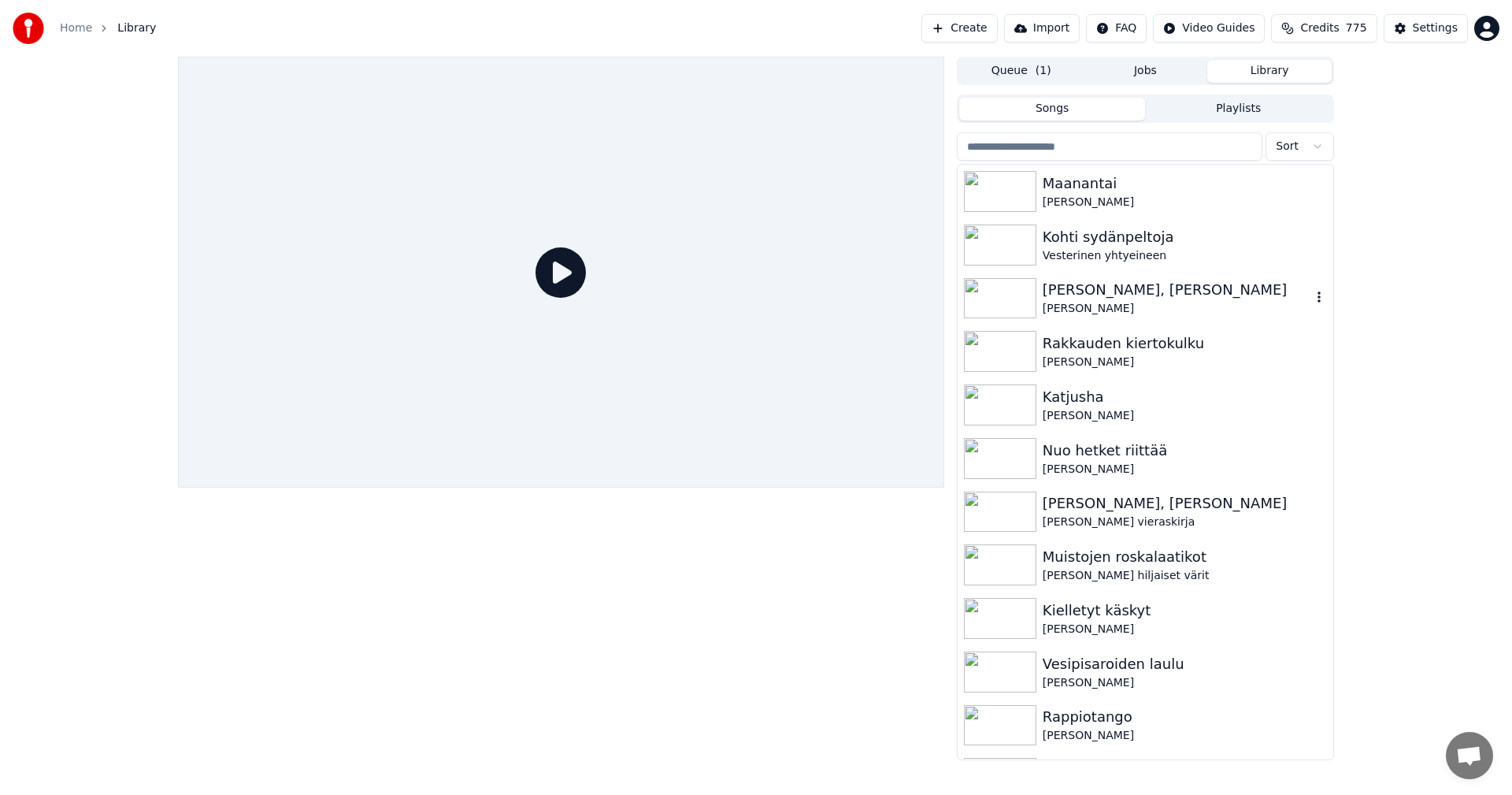
click at [1018, 309] on img at bounding box center [1000, 299] width 73 height 41
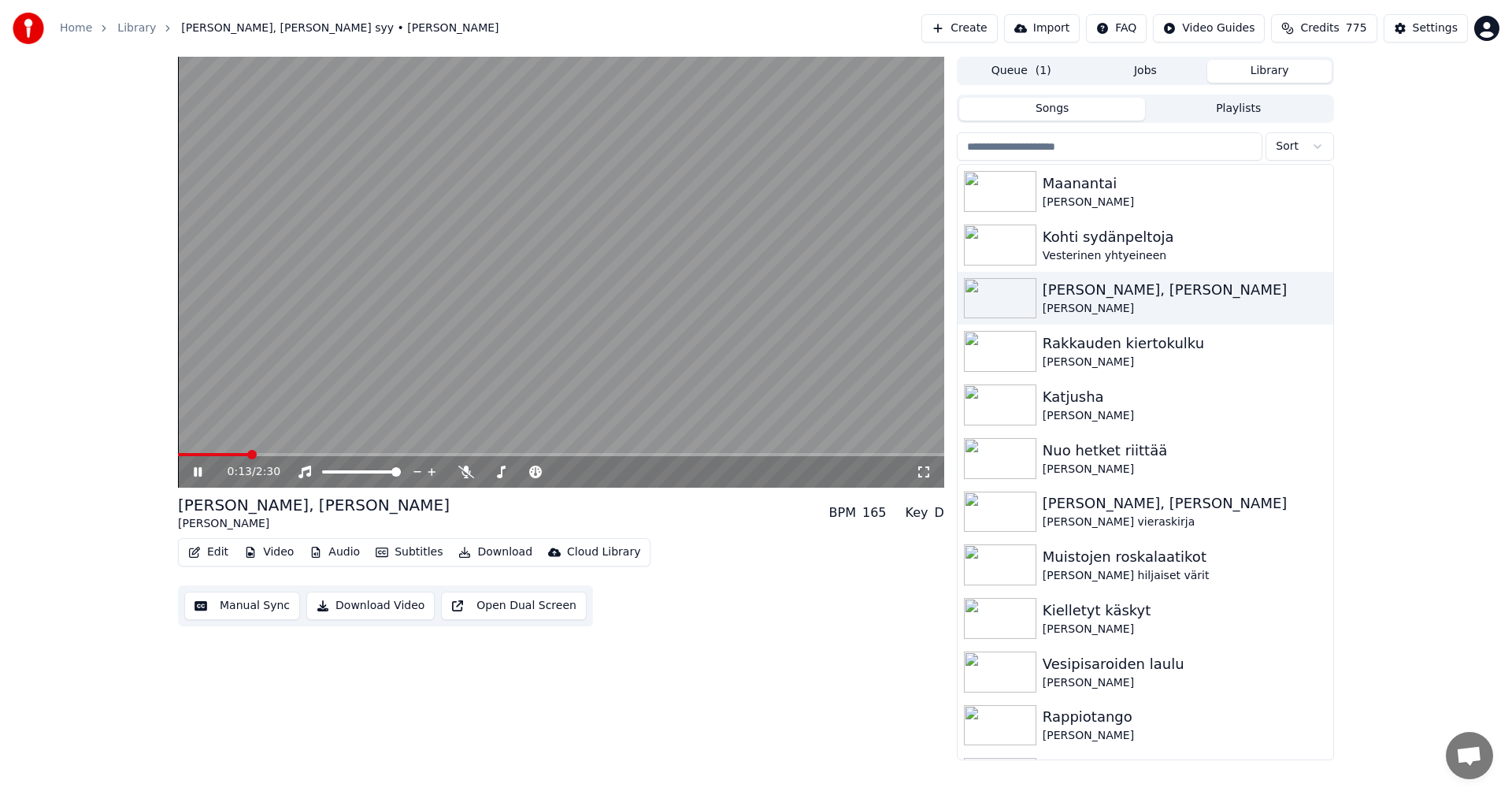
click at [235, 452] on video at bounding box center [561, 271] width 766 height 431
click at [233, 454] on span at bounding box center [206, 455] width 56 height 4
click at [199, 472] on icon at bounding box center [198, 472] width 10 height 11
click at [209, 454] on span at bounding box center [209, 455] width 64 height 4
click at [224, 455] on span at bounding box center [201, 455] width 46 height 4
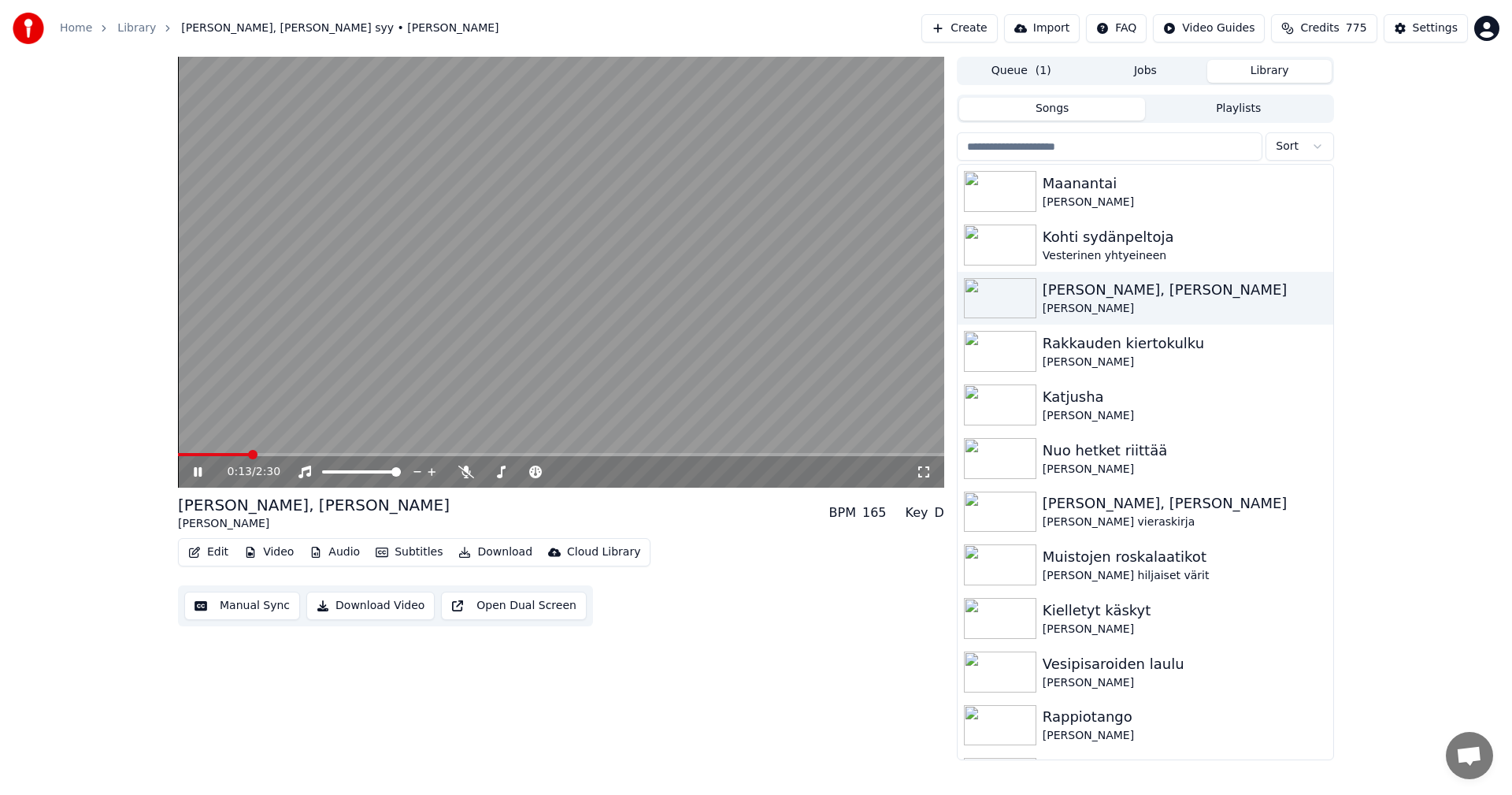
click at [218, 455] on span at bounding box center [213, 455] width 71 height 4
click at [234, 453] on span at bounding box center [214, 455] width 72 height 4
click at [218, 456] on span at bounding box center [199, 455] width 41 height 4
click at [200, 472] on icon at bounding box center [197, 472] width 8 height 10
click at [1445, 21] on div "Settings" at bounding box center [1435, 29] width 45 height 16
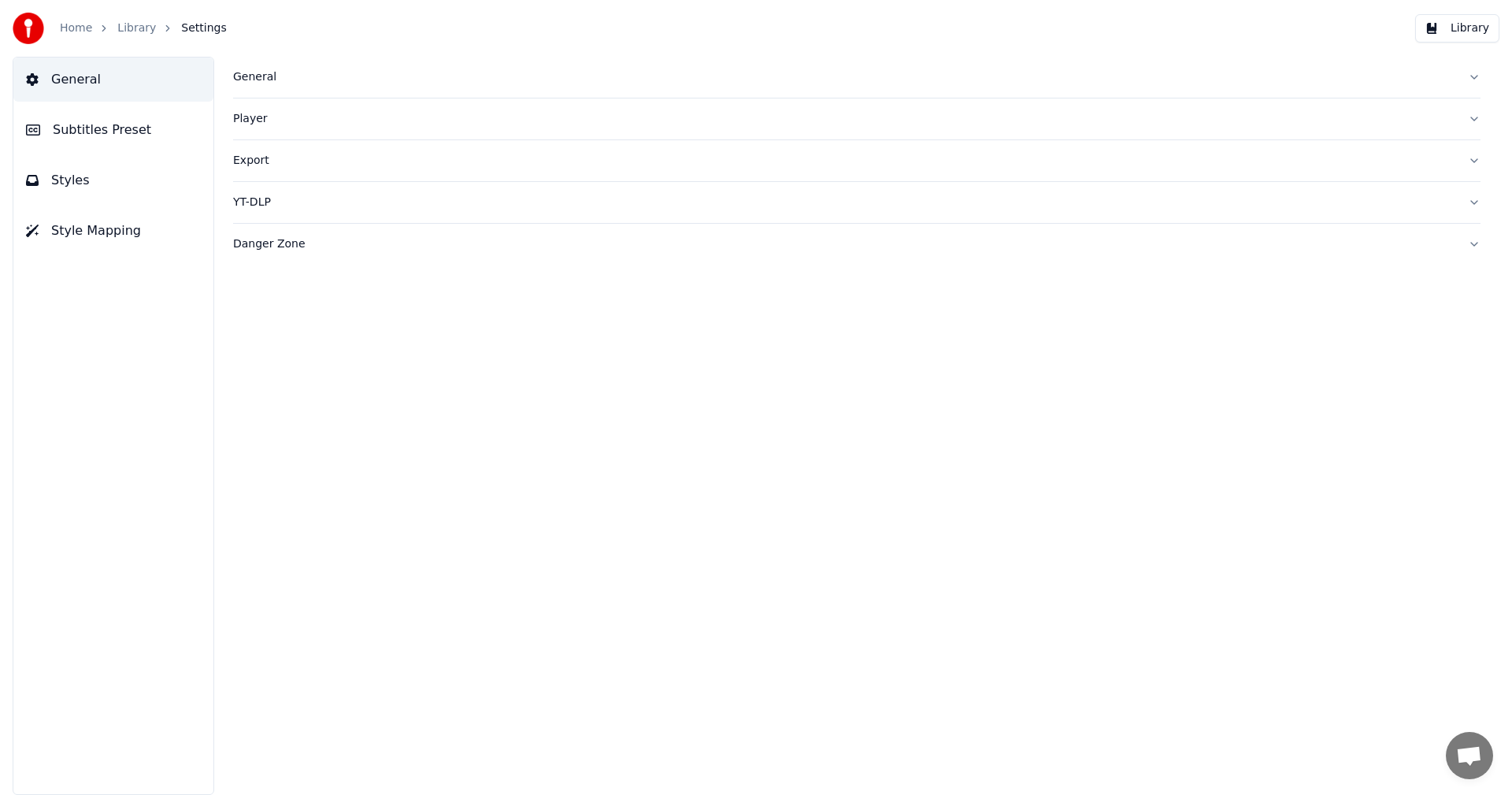
click at [98, 131] on span "Subtitles Preset" at bounding box center [102, 130] width 98 height 19
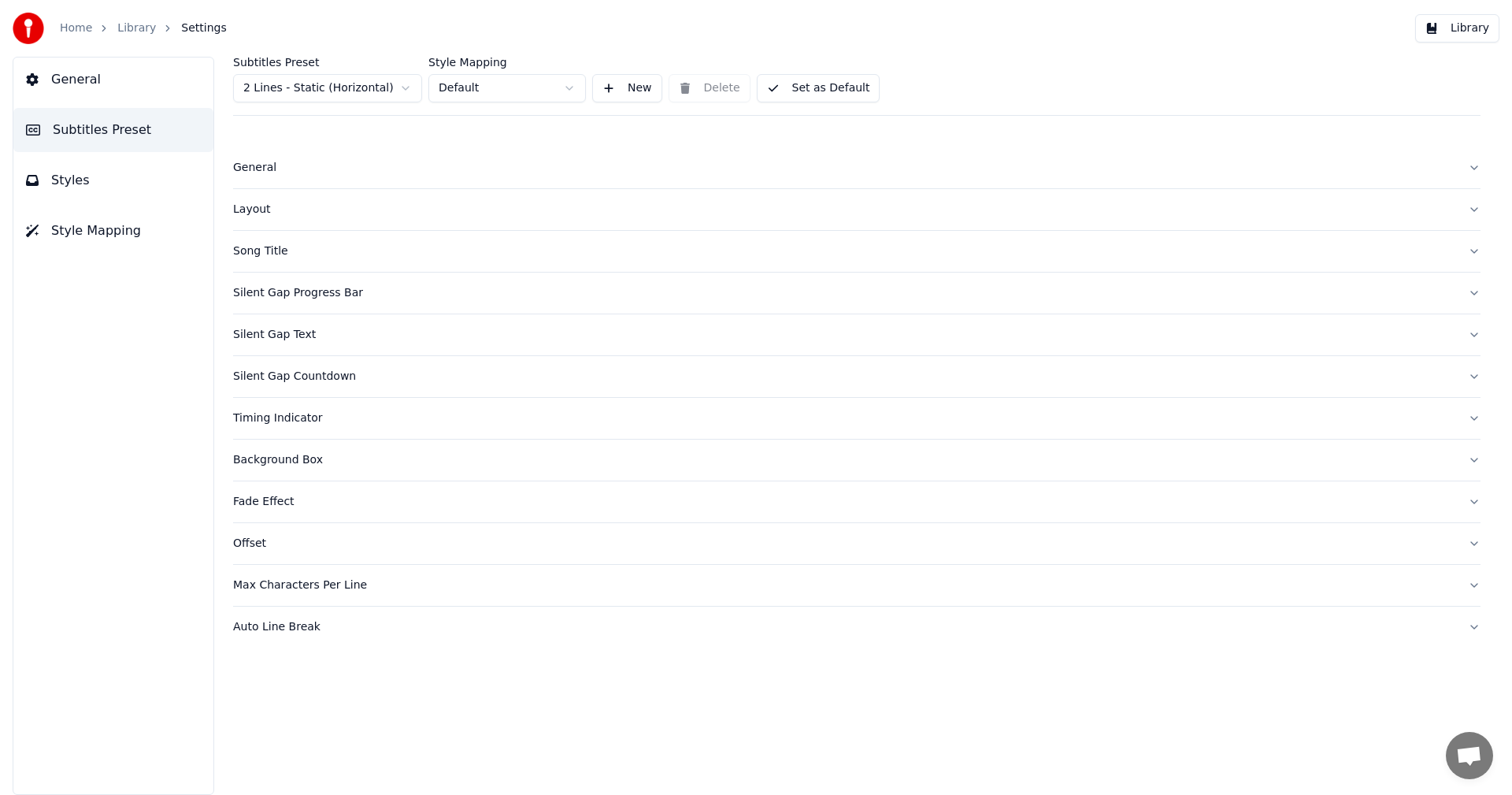
click at [303, 81] on html "Home Library Settings Library General Subtitles Preset Styles Style Mapping Sub…" at bounding box center [756, 398] width 1512 height 795
click at [300, 335] on div "Silent Gap Countdown" at bounding box center [843, 335] width 1222 height 16
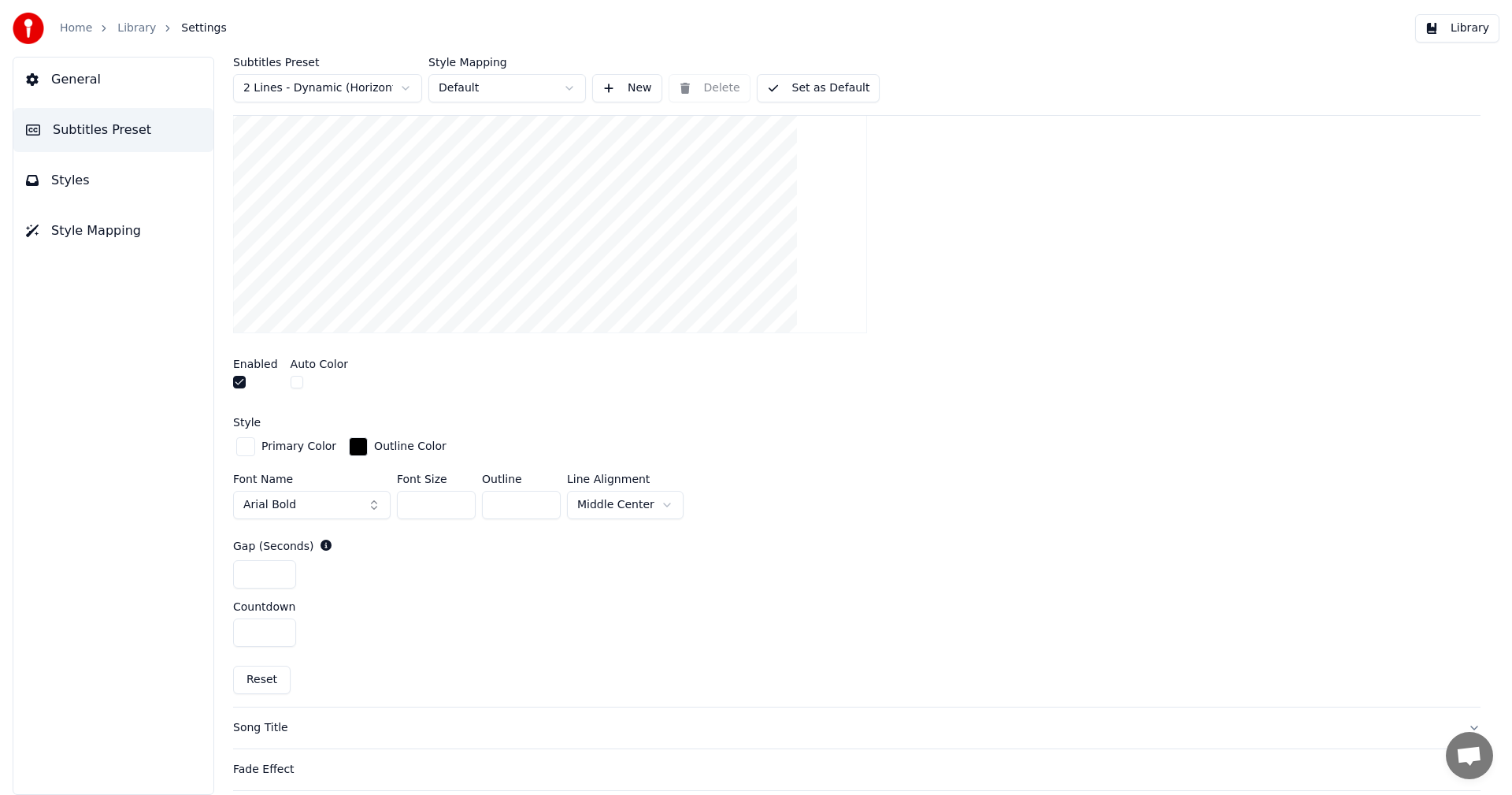
scroll to position [394, 0]
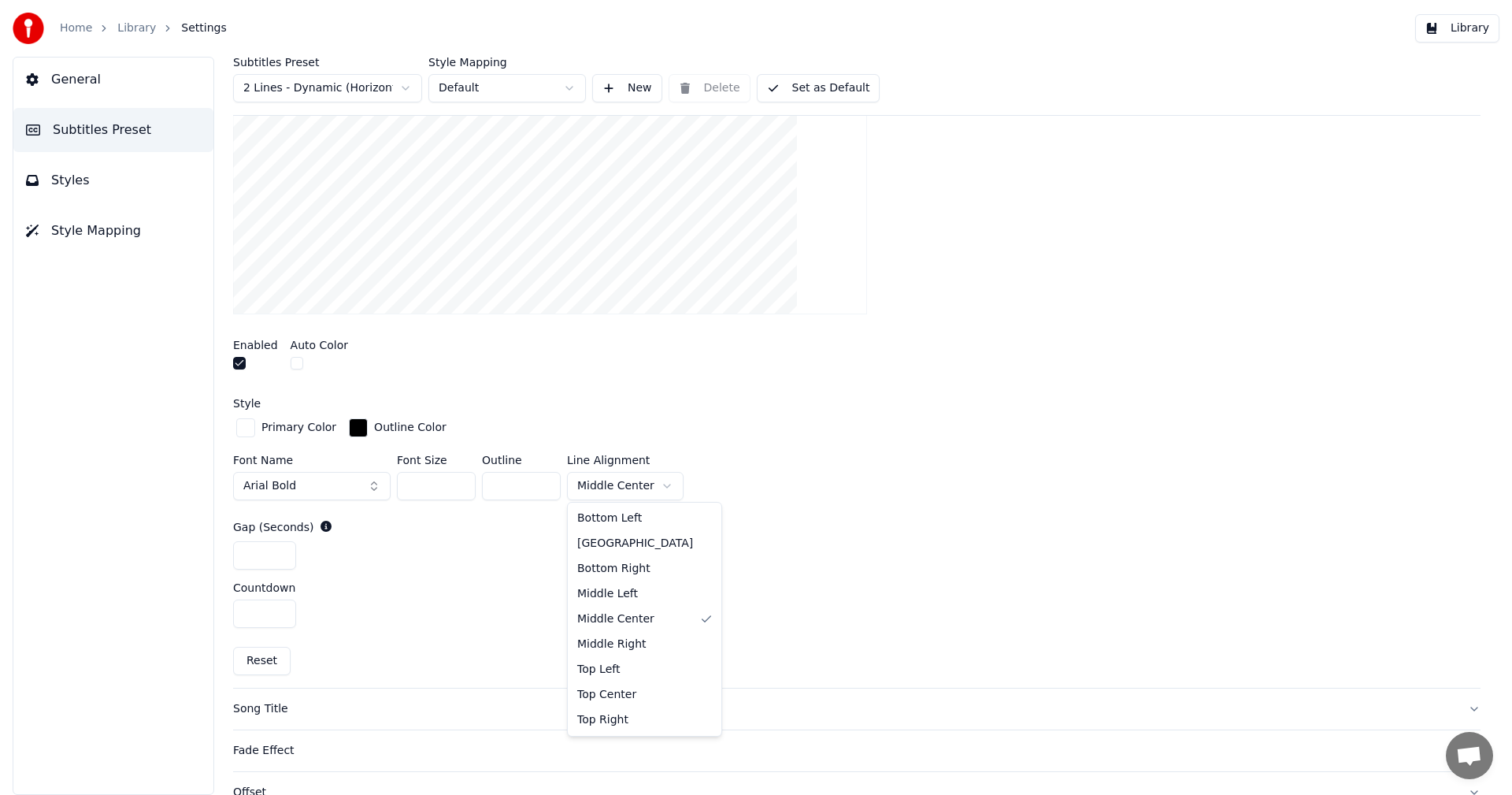
click at [662, 484] on html "Home Library Settings Library General Subtitles Preset Styles Style Mapping Sub…" at bounding box center [756, 398] width 1512 height 795
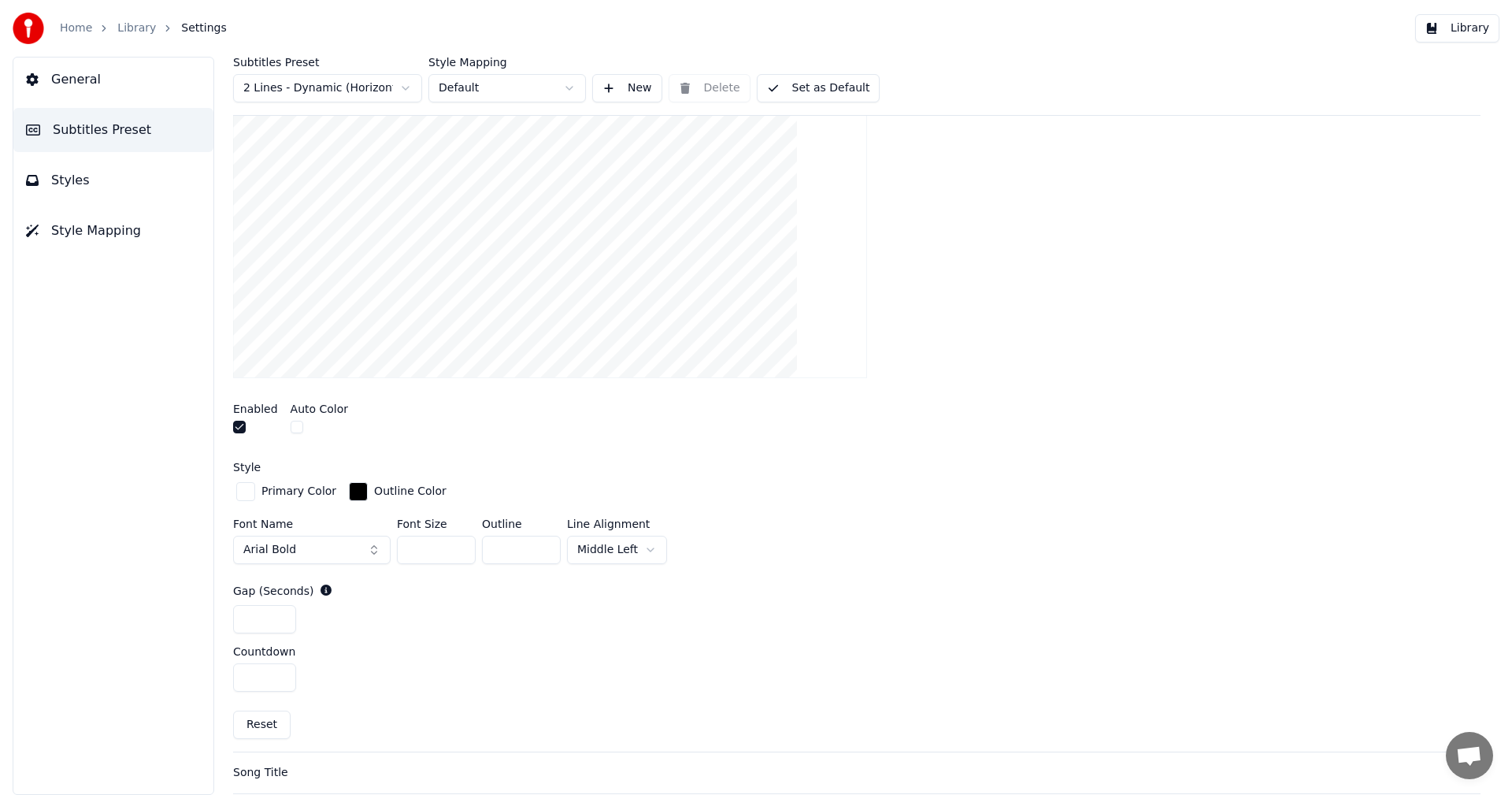
scroll to position [236, 0]
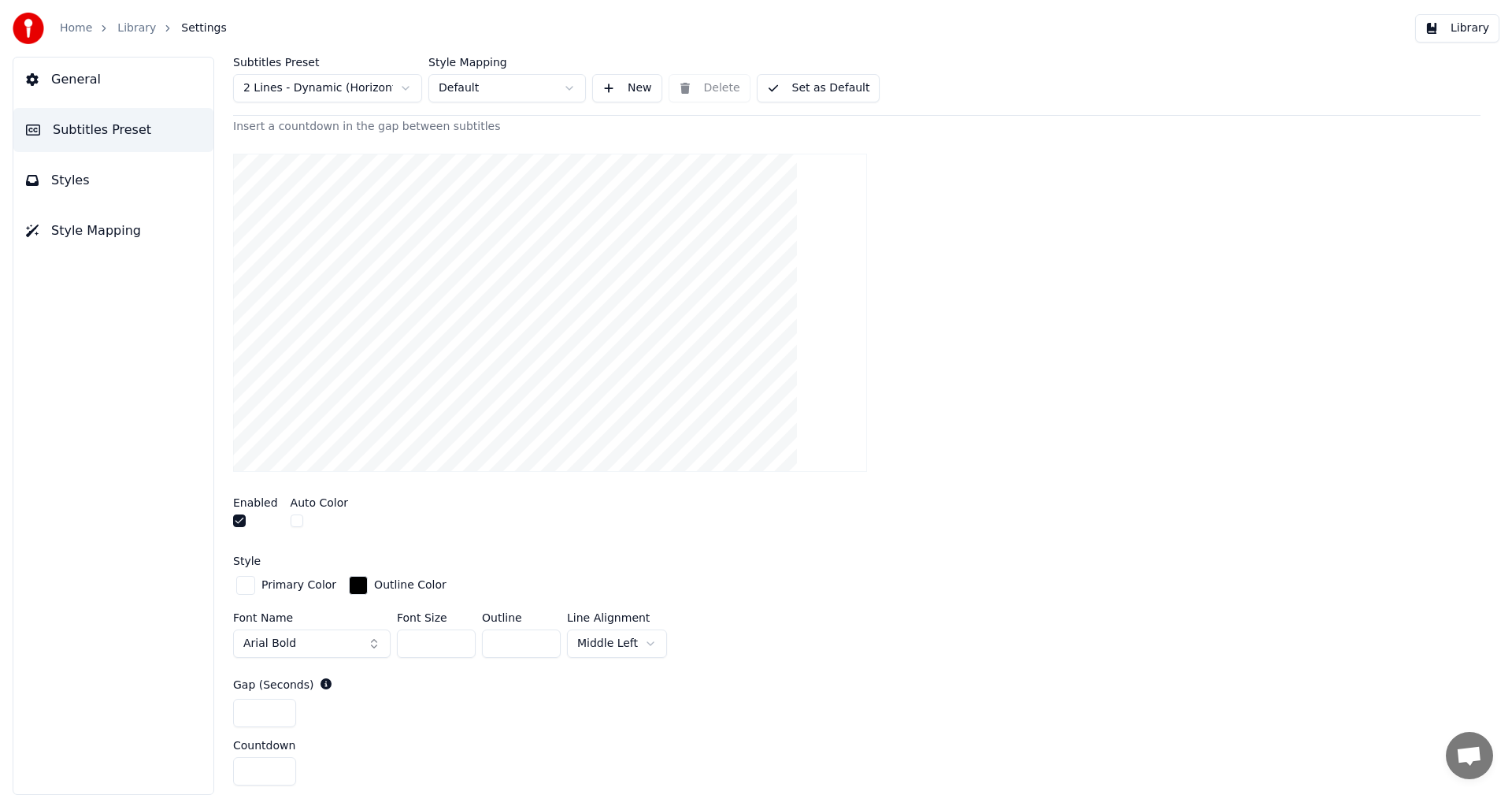
click at [544, 637] on input "**" at bounding box center [521, 644] width 79 height 29
click at [544, 645] on input "**" at bounding box center [521, 644] width 79 height 29
click at [545, 645] on input "***" at bounding box center [521, 644] width 79 height 29
type input "****"
click at [546, 645] on input "****" at bounding box center [521, 644] width 79 height 29
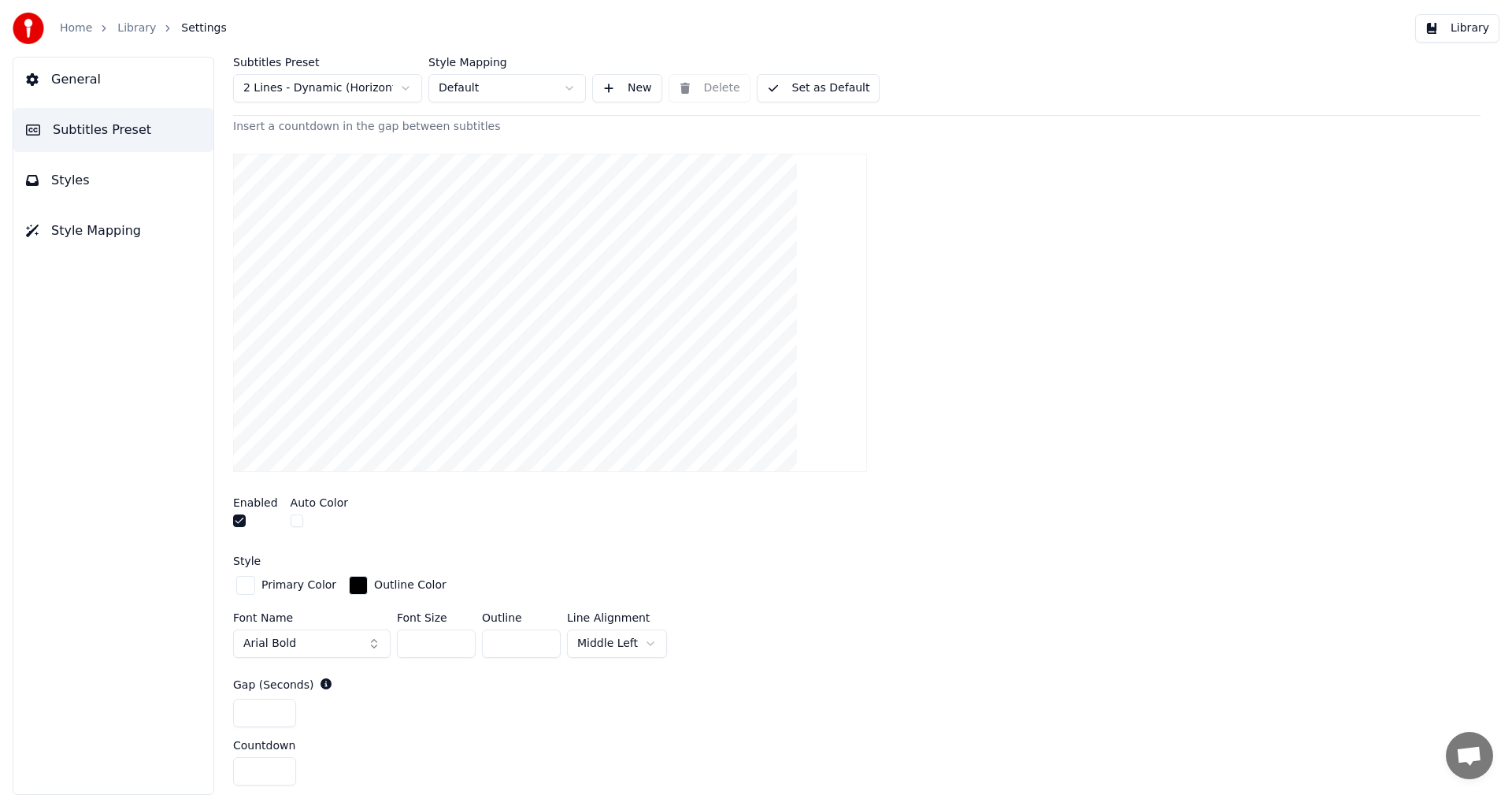
scroll to position [394, 0]
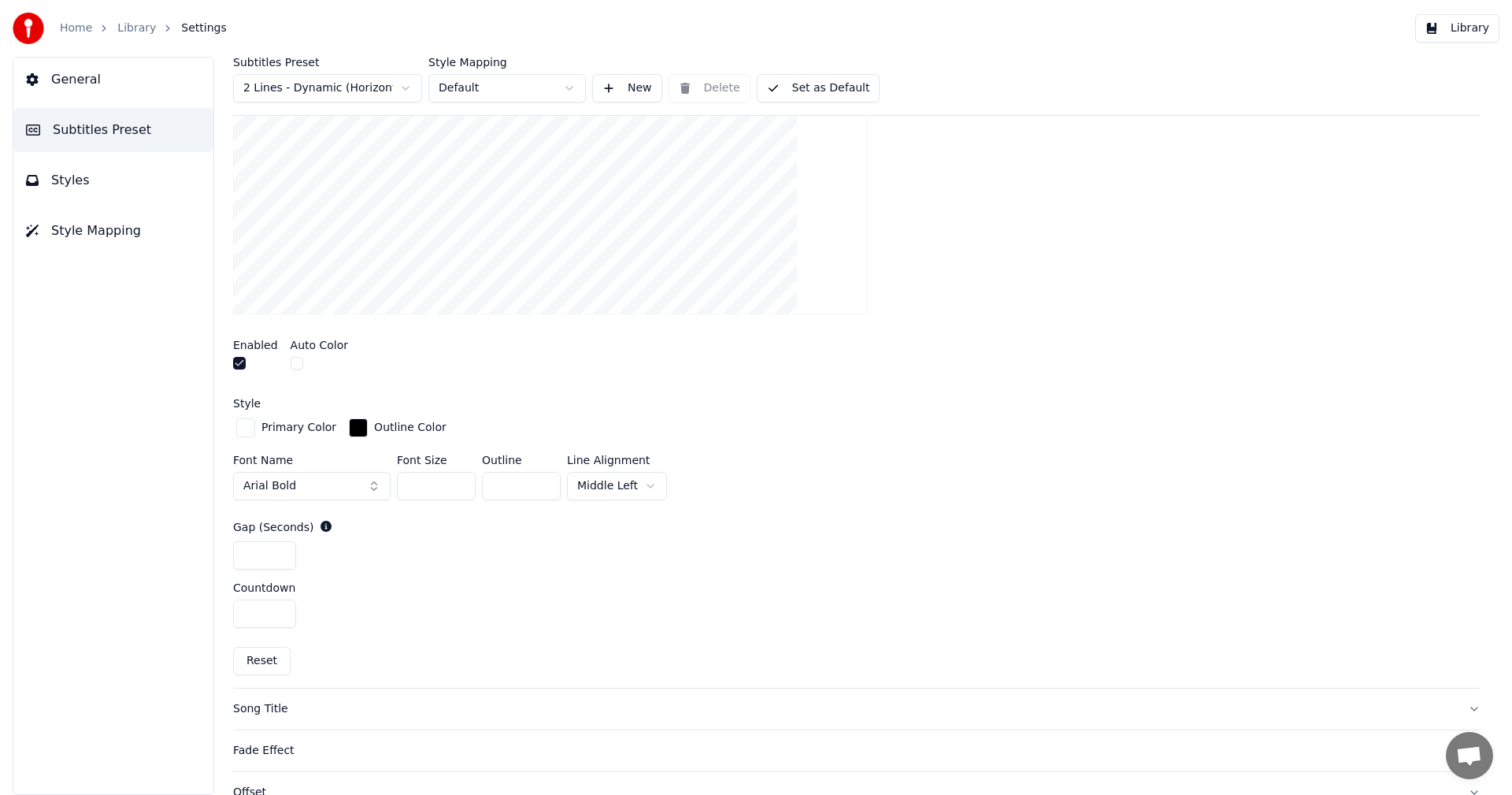
click at [1464, 24] on button "Library" at bounding box center [1457, 29] width 84 height 29
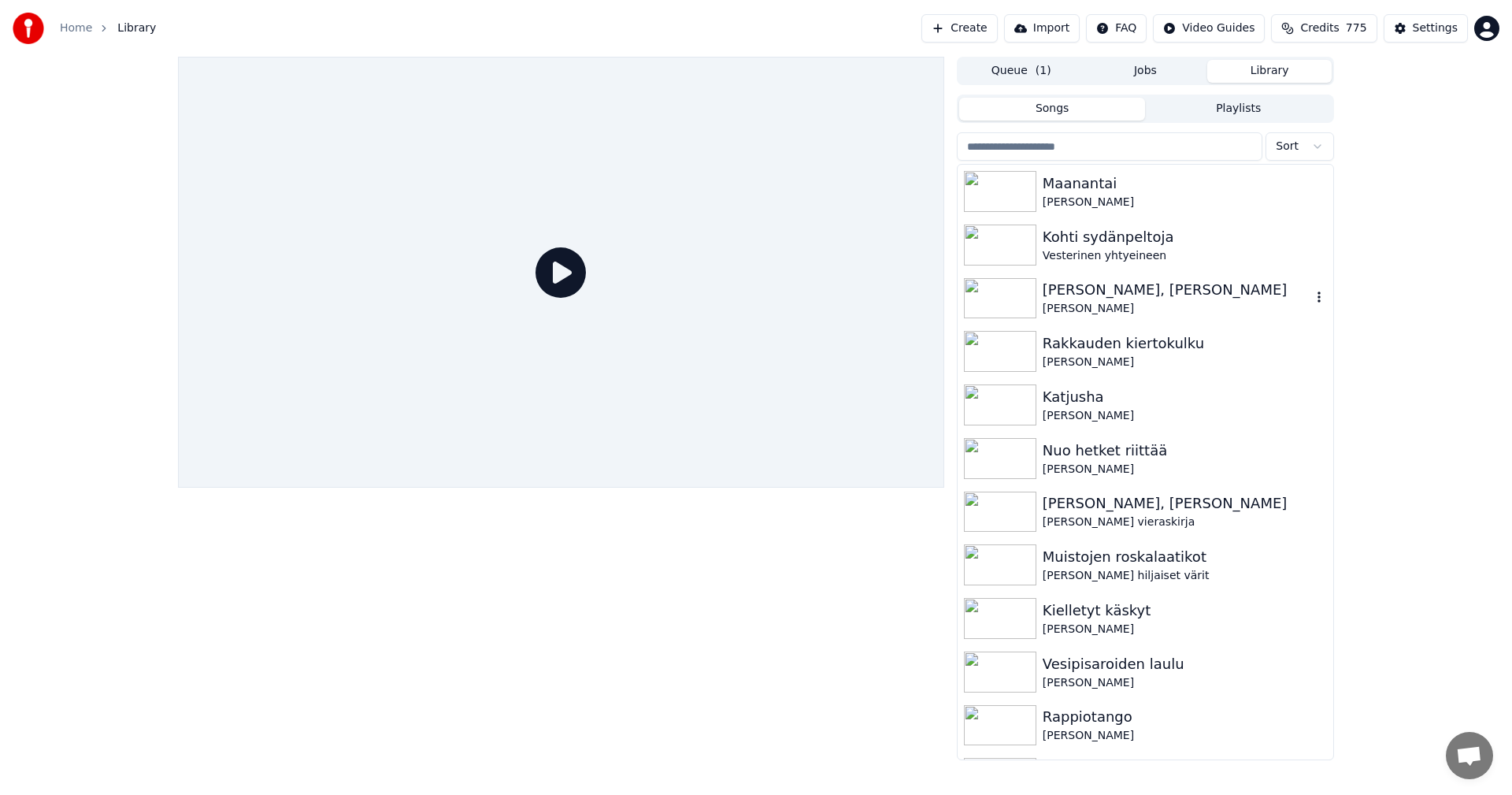
click at [1004, 301] on img at bounding box center [1000, 299] width 73 height 41
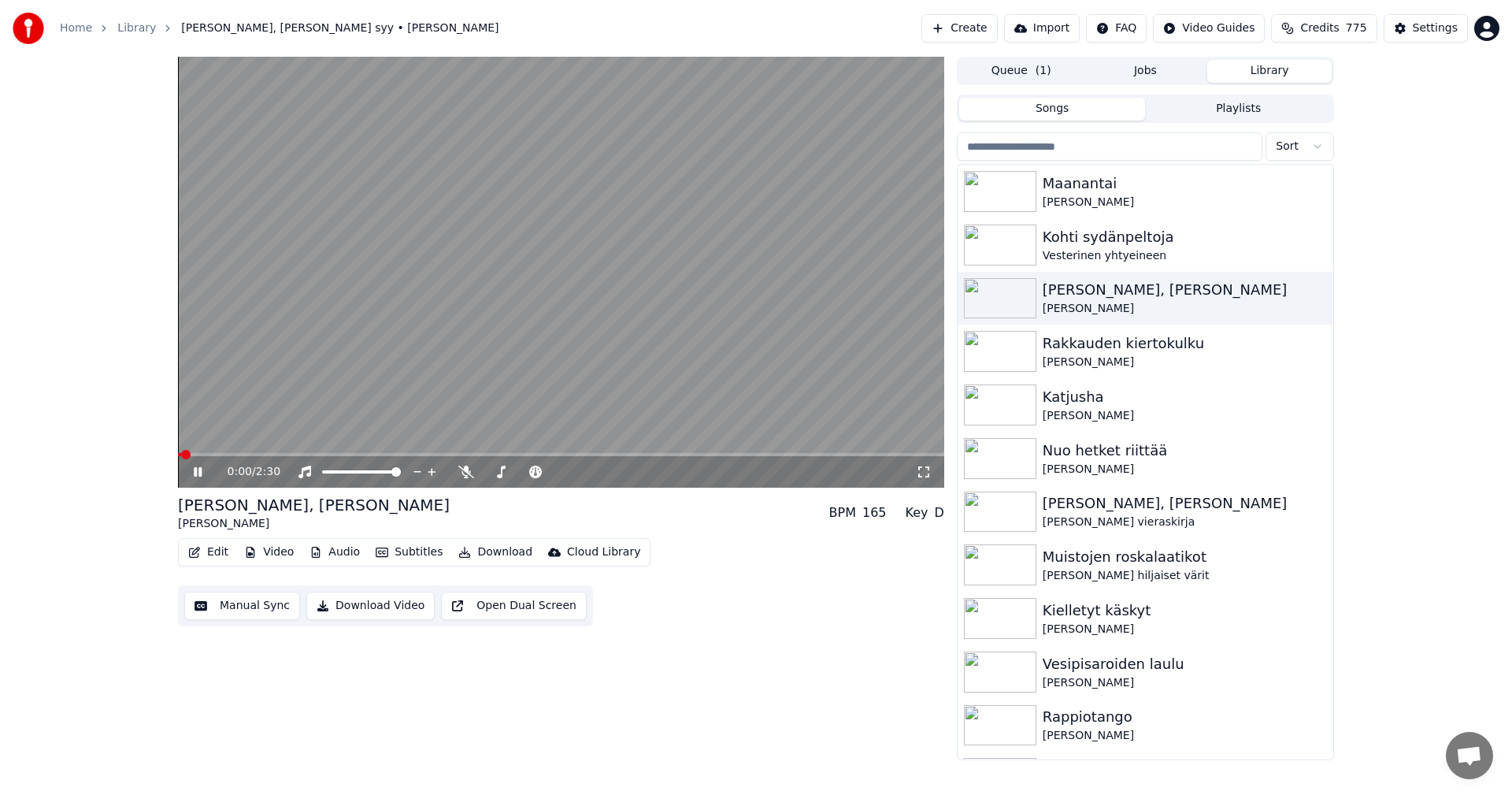
click at [197, 455] on span at bounding box center [561, 455] width 766 height 4
click at [197, 466] on icon at bounding box center [209, 472] width 37 height 13
click at [1419, 27] on div "Settings" at bounding box center [1435, 29] width 45 height 16
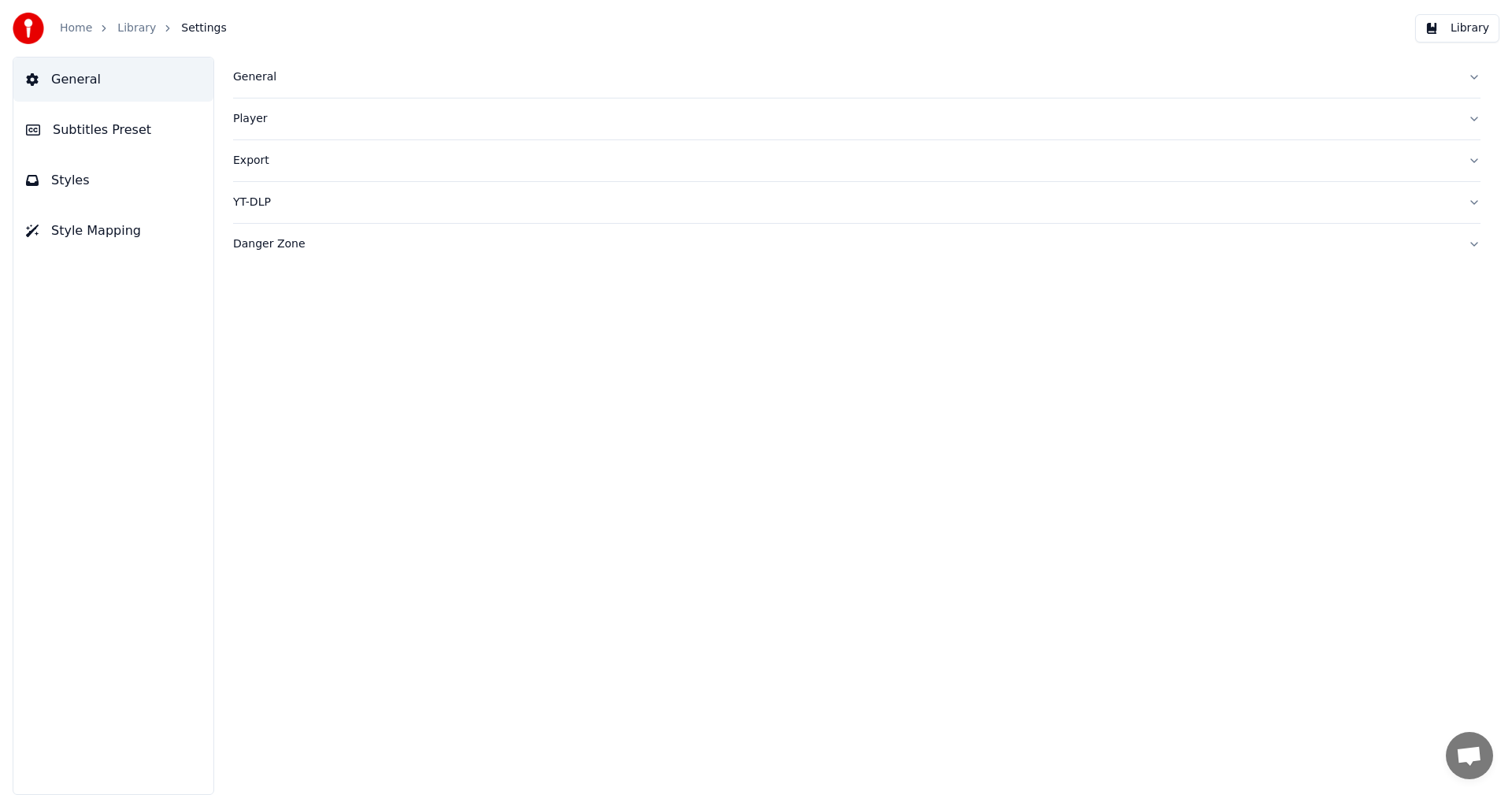
click at [133, 128] on span "Subtitles Preset" at bounding box center [102, 130] width 98 height 19
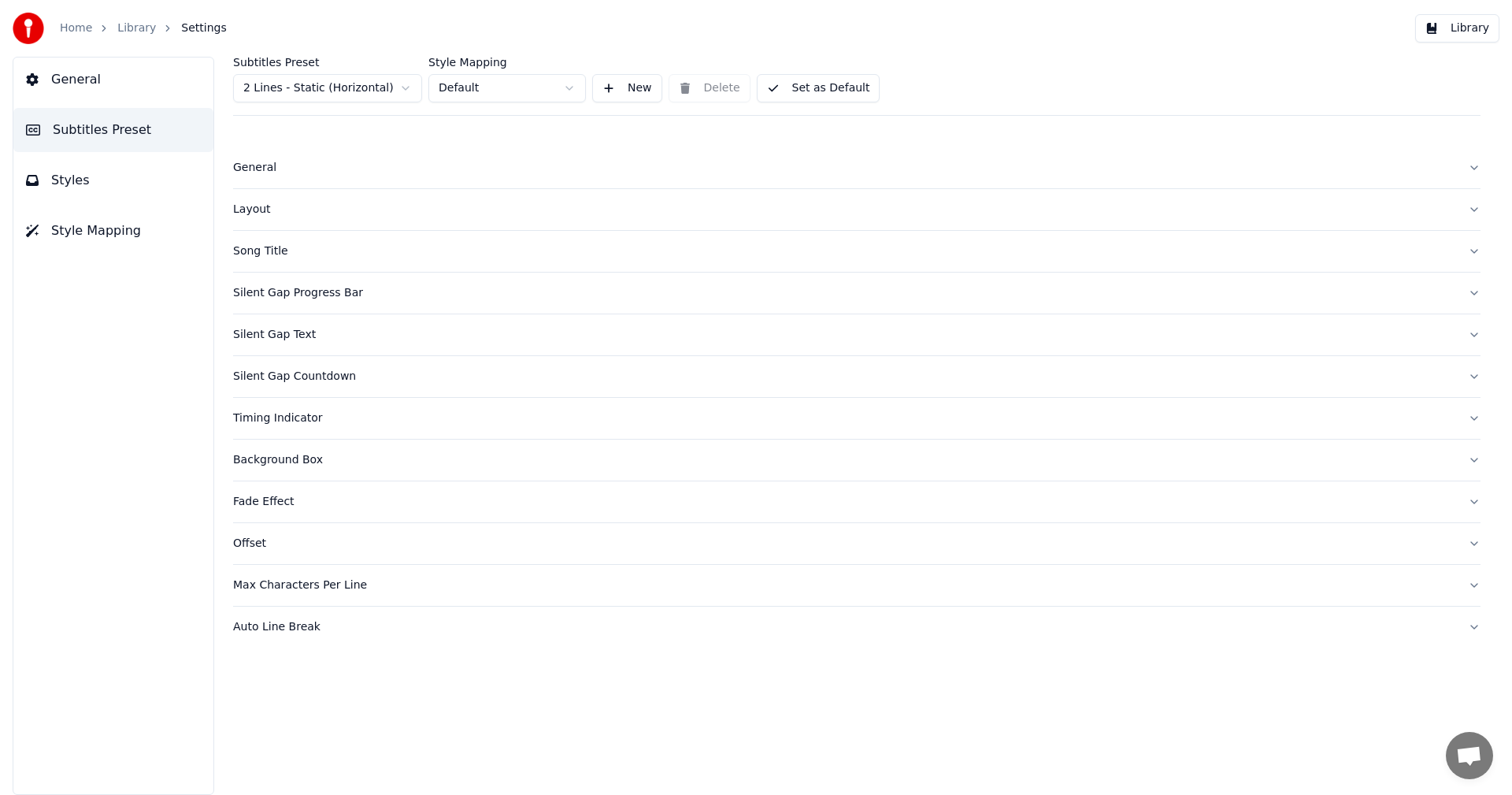
click at [366, 86] on html "Home Library Settings Library General Subtitles Preset Styles Style Mapping Sub…" at bounding box center [756, 398] width 1512 height 795
click at [292, 338] on div "Silent Gap Countdown" at bounding box center [843, 335] width 1222 height 16
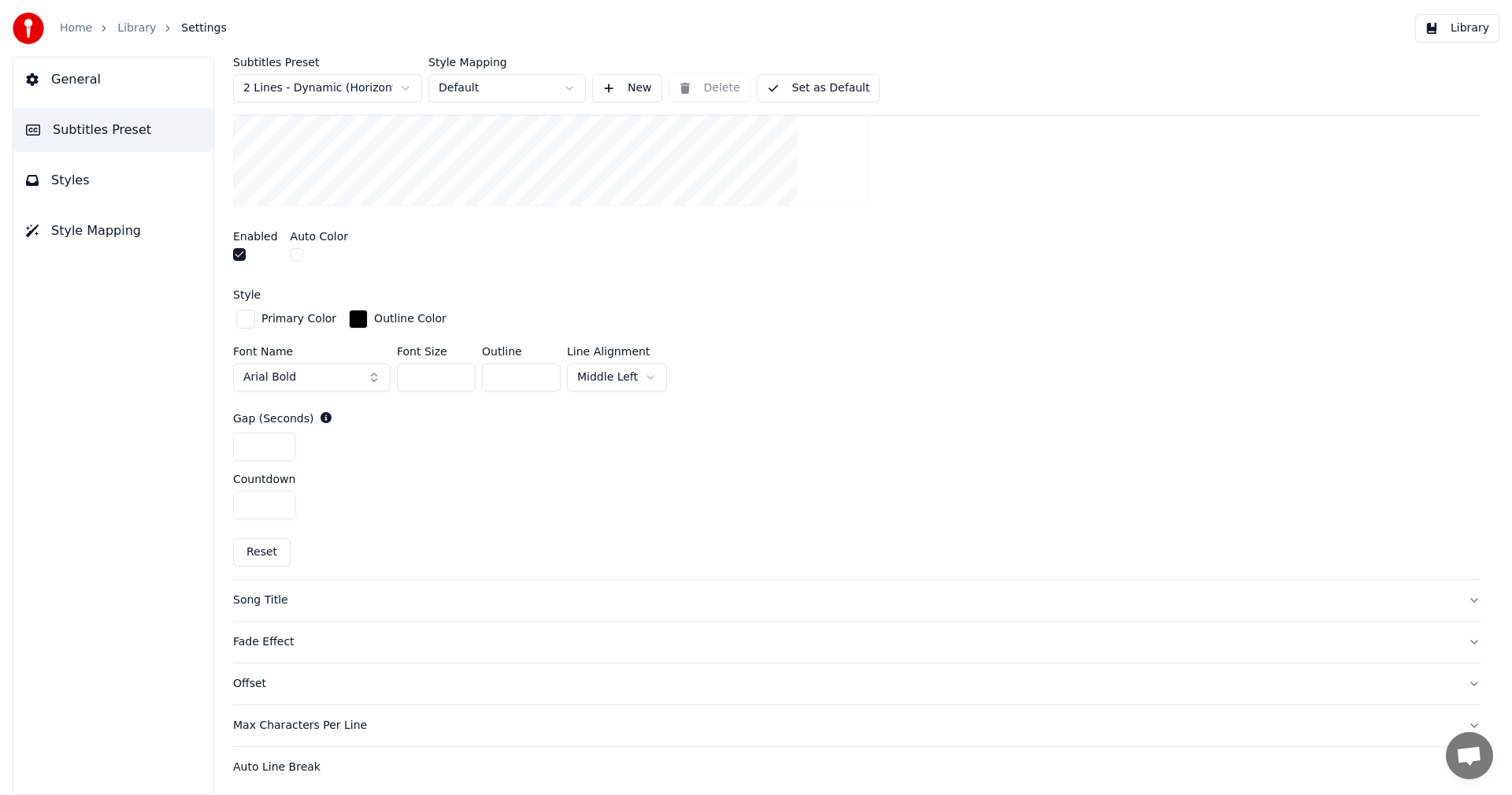
scroll to position [507, 0]
click at [259, 541] on button "Reset" at bounding box center [261, 549] width 57 height 29
type input "*"
click at [639, 372] on html "Home Library Settings Library General Subtitles Preset Styles Style Mapping Sub…" at bounding box center [756, 398] width 1512 height 795
click at [646, 371] on html "Home Library Settings Library General Subtitles Preset Styles Style Mapping Sub…" at bounding box center [756, 398] width 1512 height 795
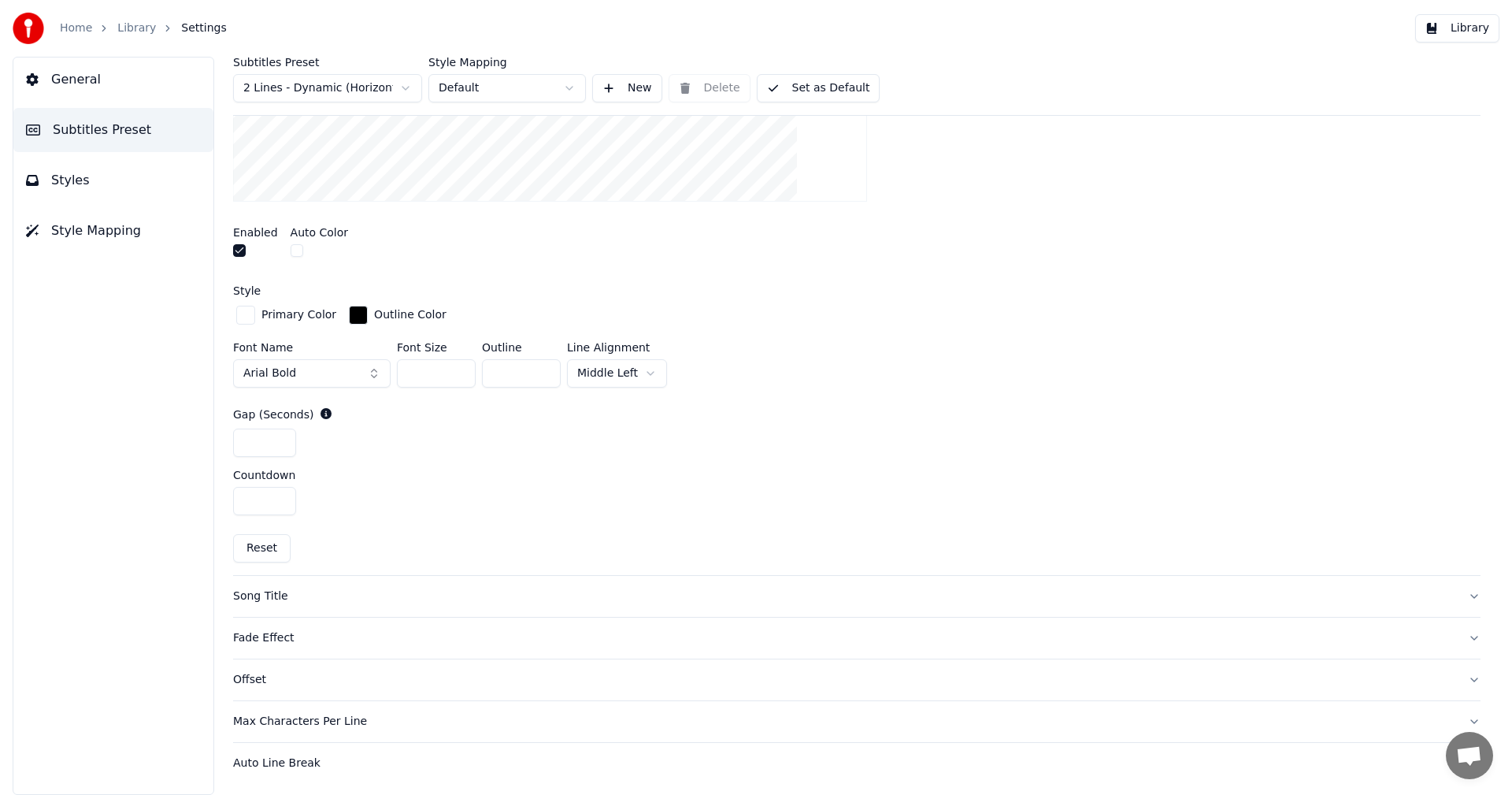
click at [947, 252] on div "Enabled Auto Color" at bounding box center [857, 244] width 1248 height 59
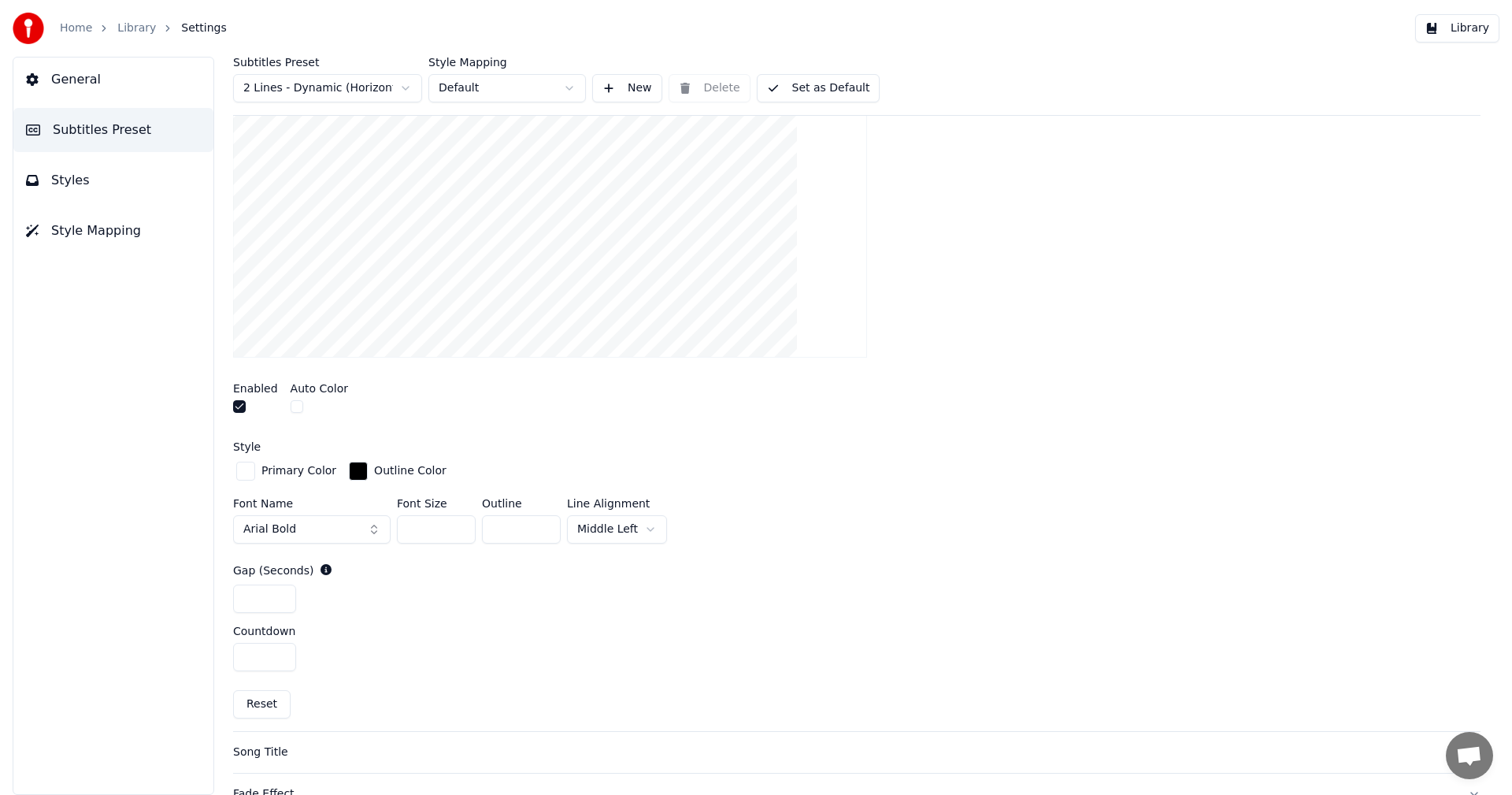
scroll to position [349, 0]
click at [249, 475] on div "button" at bounding box center [245, 472] width 19 height 19
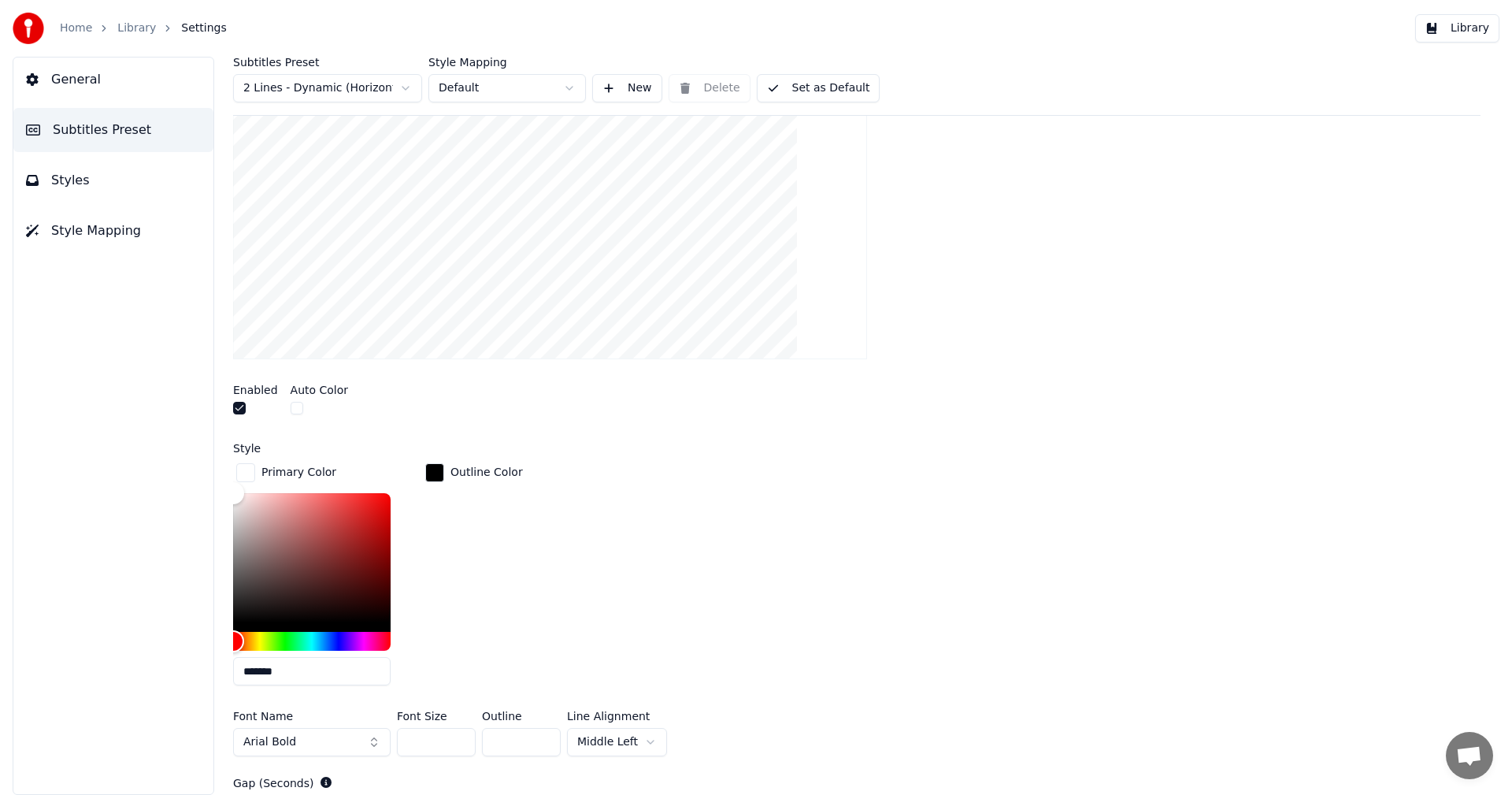
click at [567, 462] on div "Primary Color ******* Outline Color" at bounding box center [857, 579] width 1248 height 238
click at [402, 437] on div "Insert a countdown in the gap between subtitles Enabled Auto Color Style Primar…" at bounding box center [857, 475] width 1248 height 938
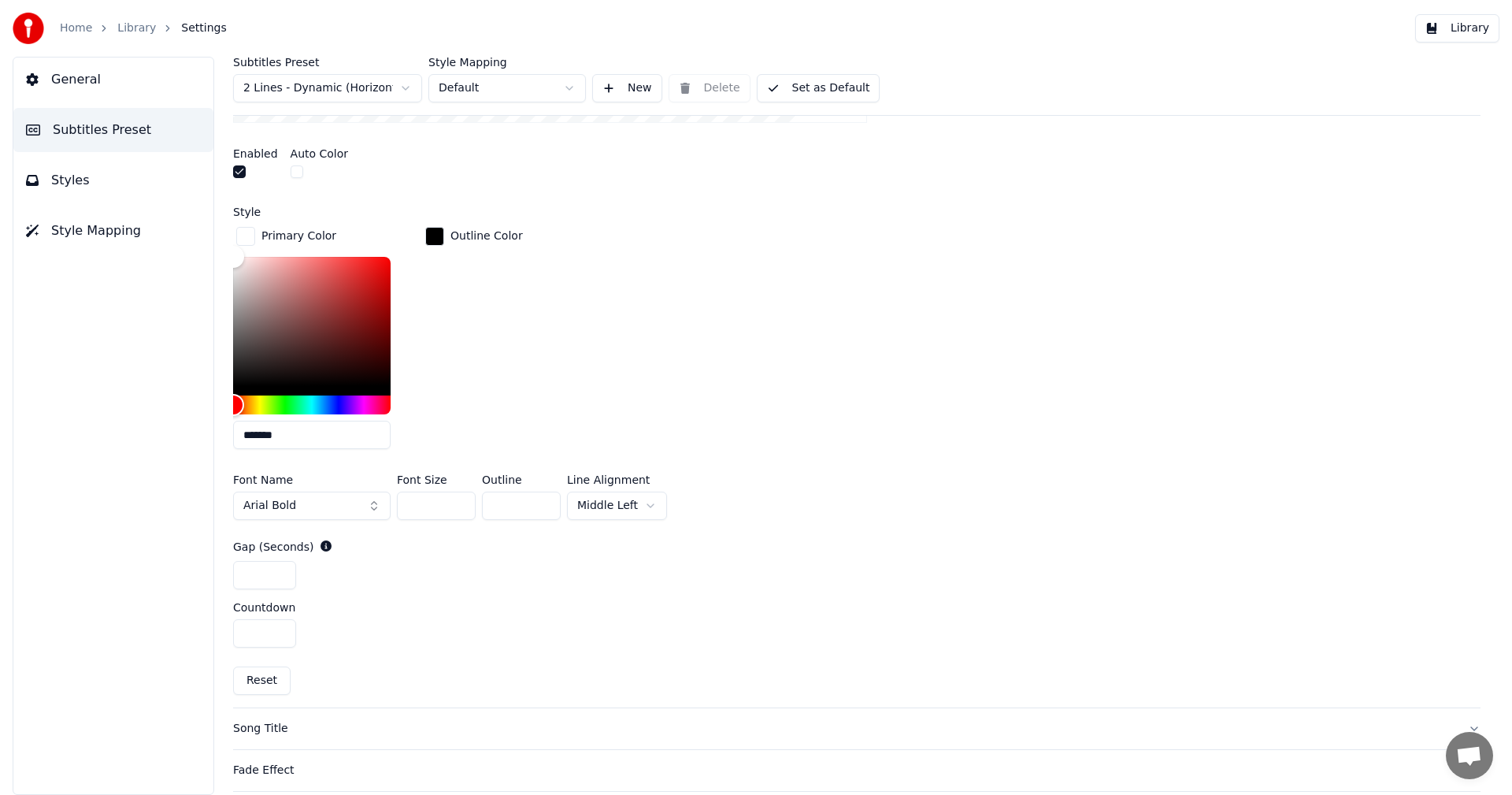
click at [724, 430] on div "Primary Color ******* Outline Color" at bounding box center [857, 343] width 1248 height 238
click at [241, 173] on button "button" at bounding box center [239, 172] width 13 height 13
click at [735, 275] on div "Primary Color ******* Outline Color" at bounding box center [857, 343] width 1248 height 238
click at [645, 503] on html "Home Library Settings Library General Subtitles Preset Styles Style Mapping Sub…" at bounding box center [756, 398] width 1512 height 795
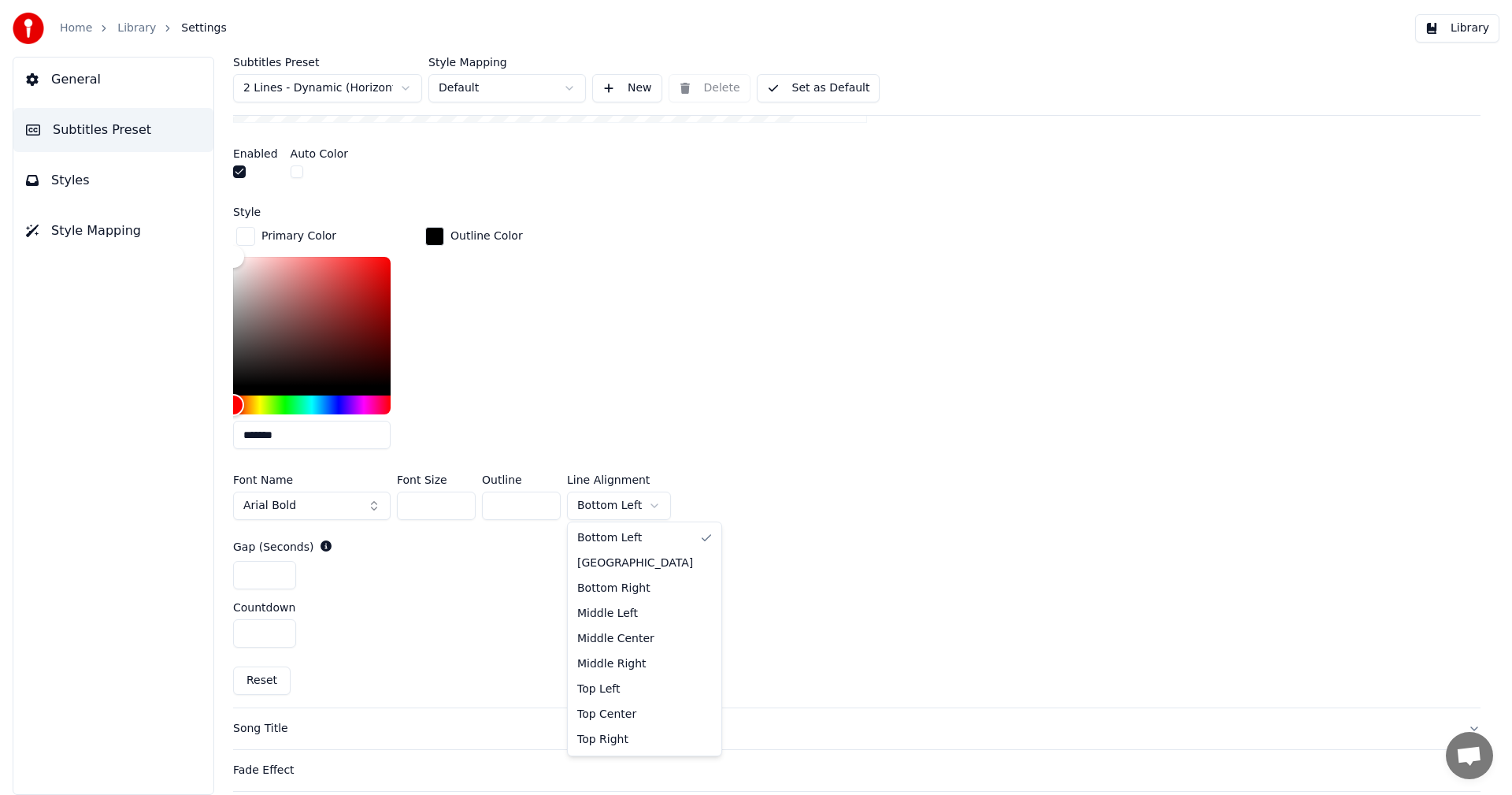
click at [645, 502] on html "Home Library Settings Library General Subtitles Preset Styles Style Mapping Sub…" at bounding box center [756, 398] width 1512 height 795
click at [847, 421] on div "Primary Color ******* Outline Color" at bounding box center [857, 343] width 1248 height 238
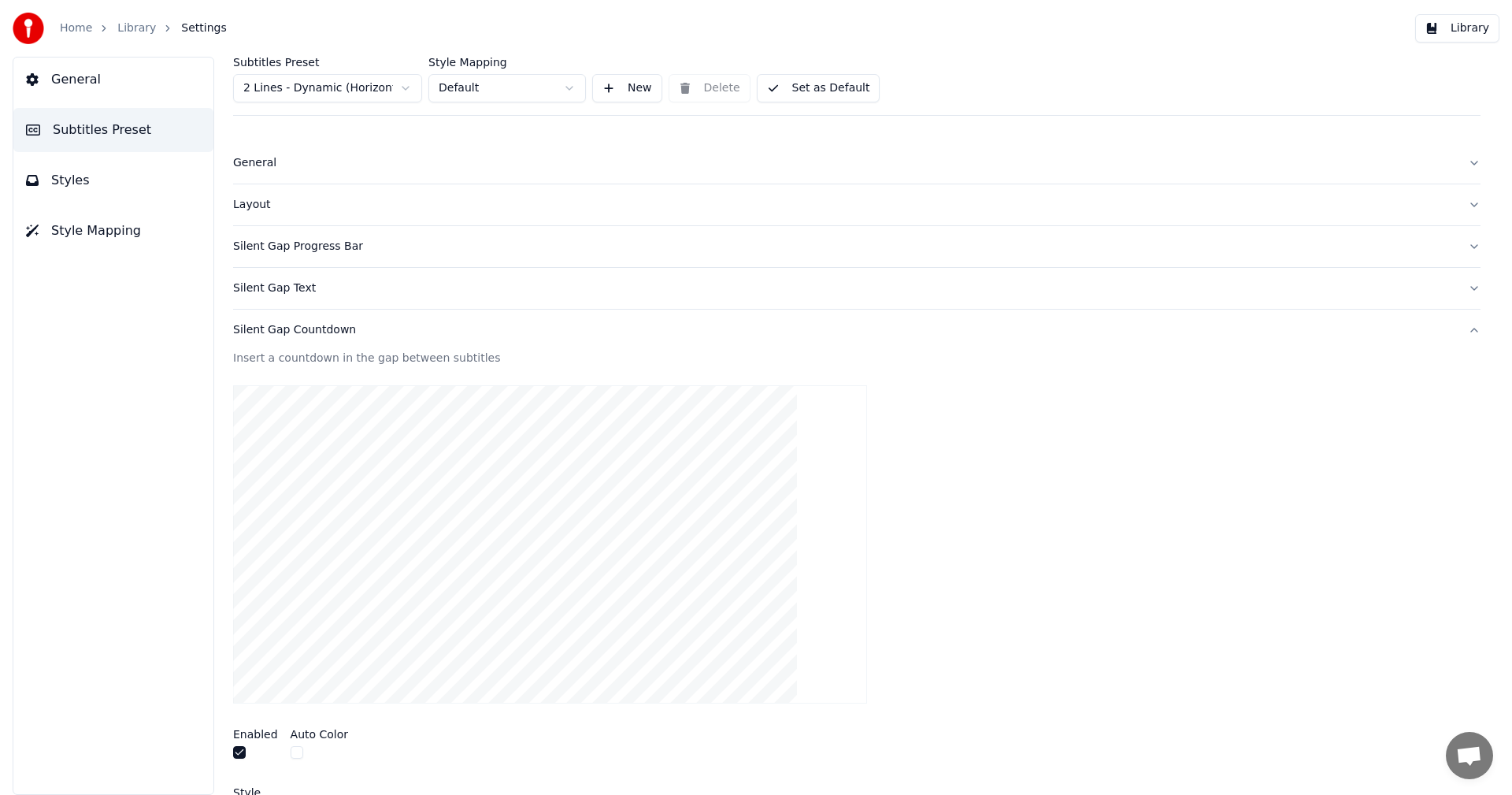
scroll to position [0, 0]
click at [1480, 21] on button "Library" at bounding box center [1457, 29] width 84 height 29
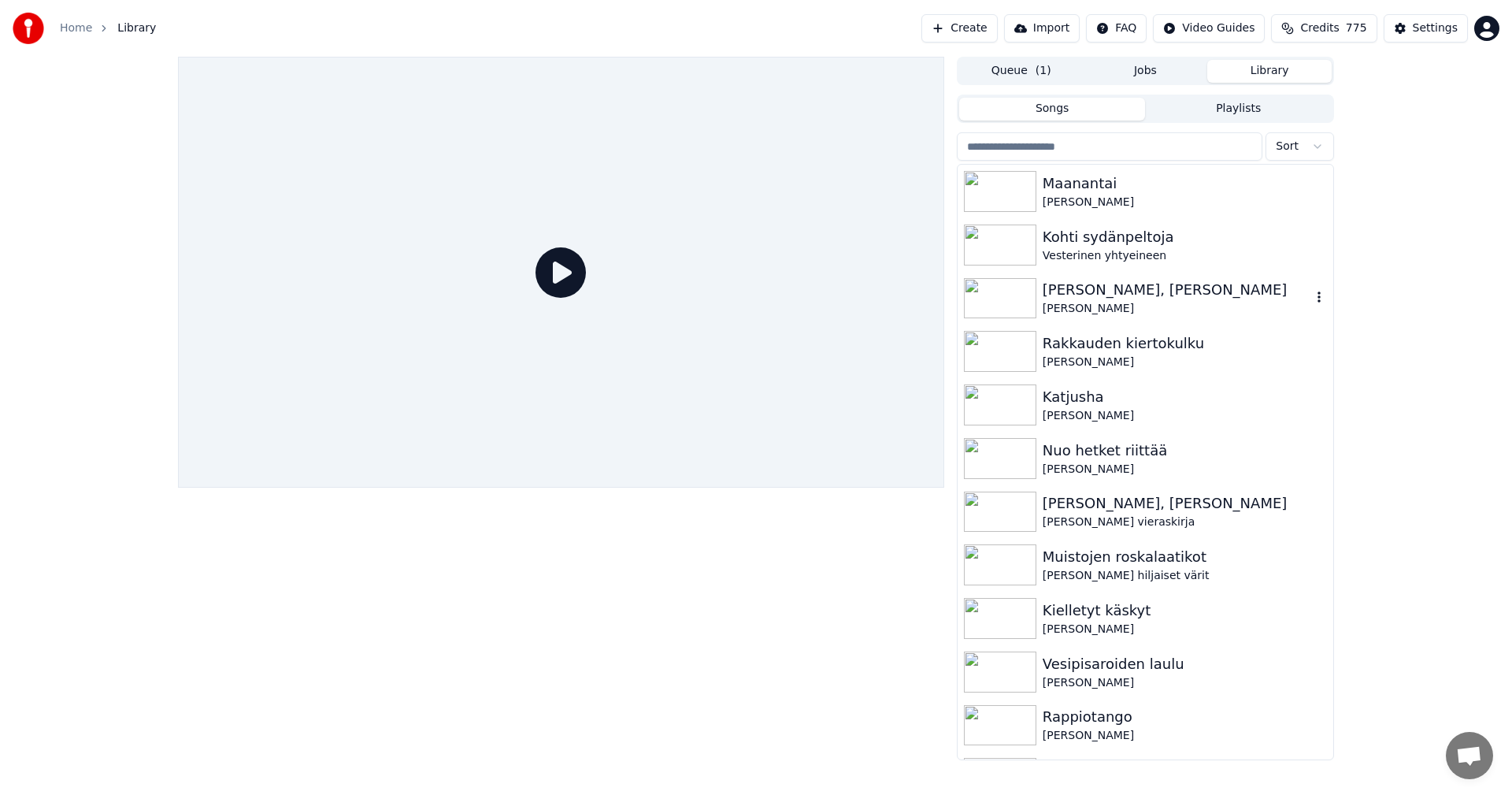
click at [1068, 292] on div "[PERSON_NAME], [PERSON_NAME]" at bounding box center [1177, 289] width 269 height 22
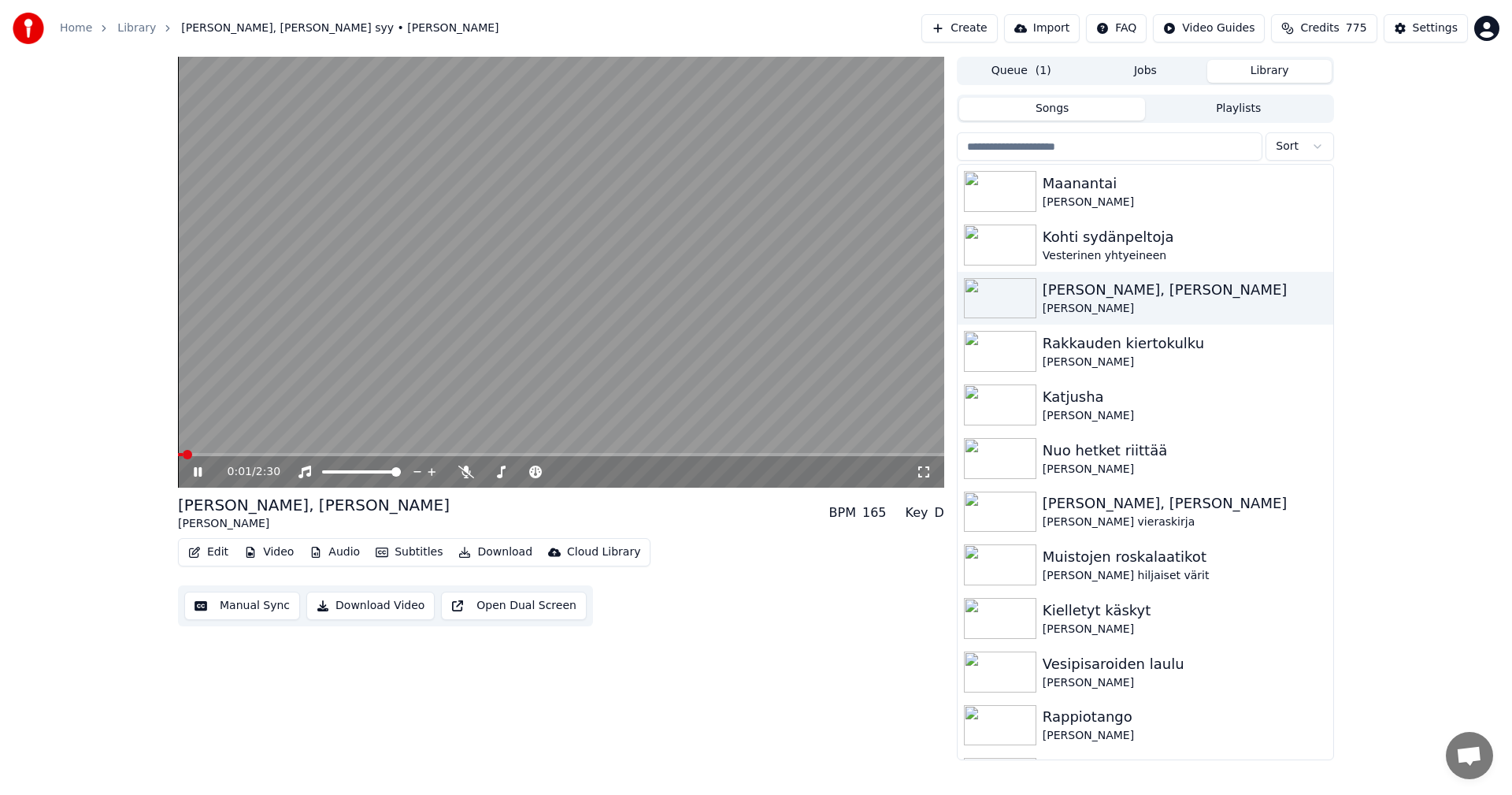
click at [208, 453] on span at bounding box center [561, 455] width 766 height 4
click at [195, 475] on icon at bounding box center [197, 472] width 8 height 10
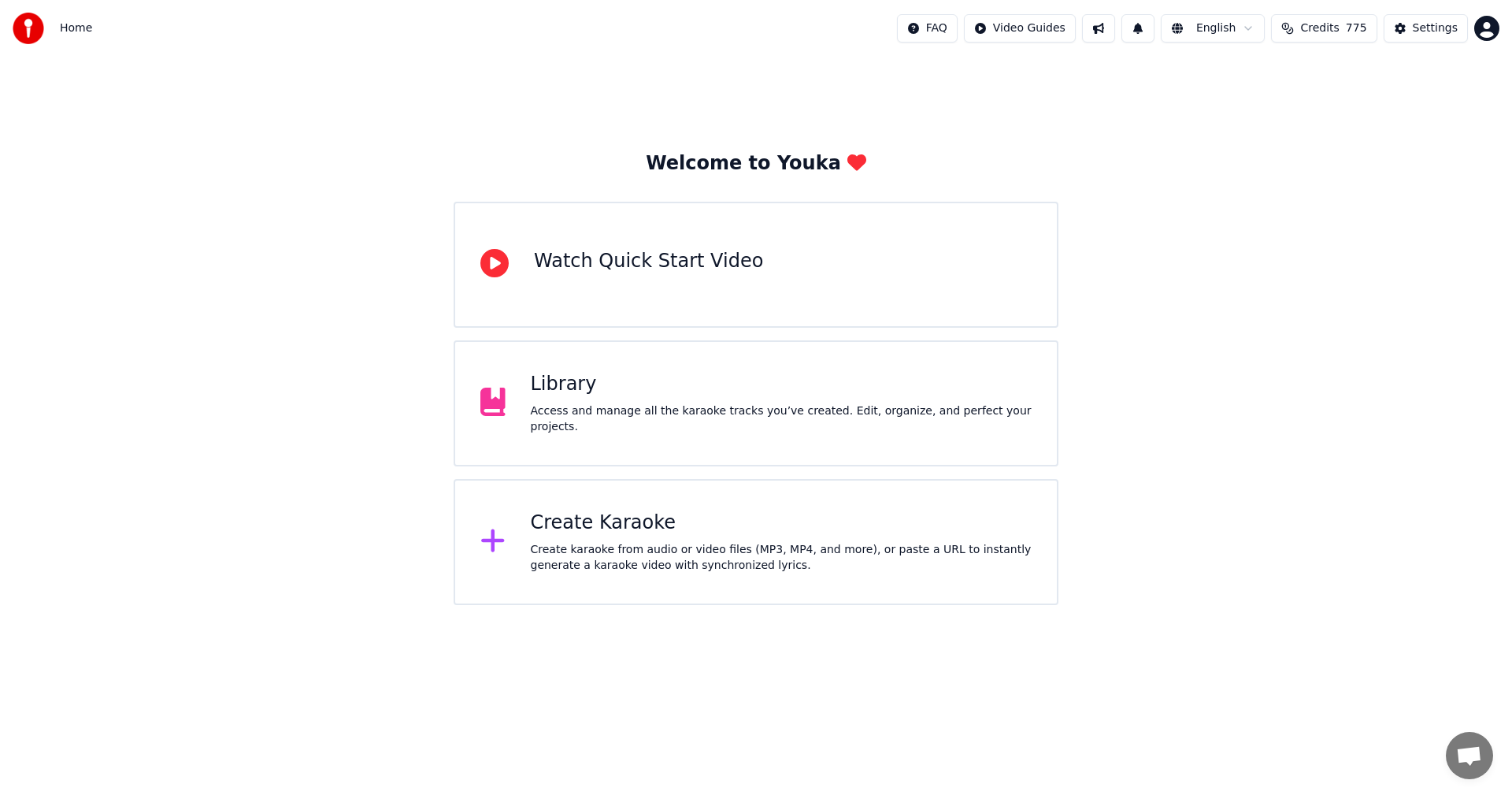
click at [698, 410] on div "Access and manage all the karaoke tracks you’ve created. Edit, organize, and pe…" at bounding box center [782, 418] width 501 height 31
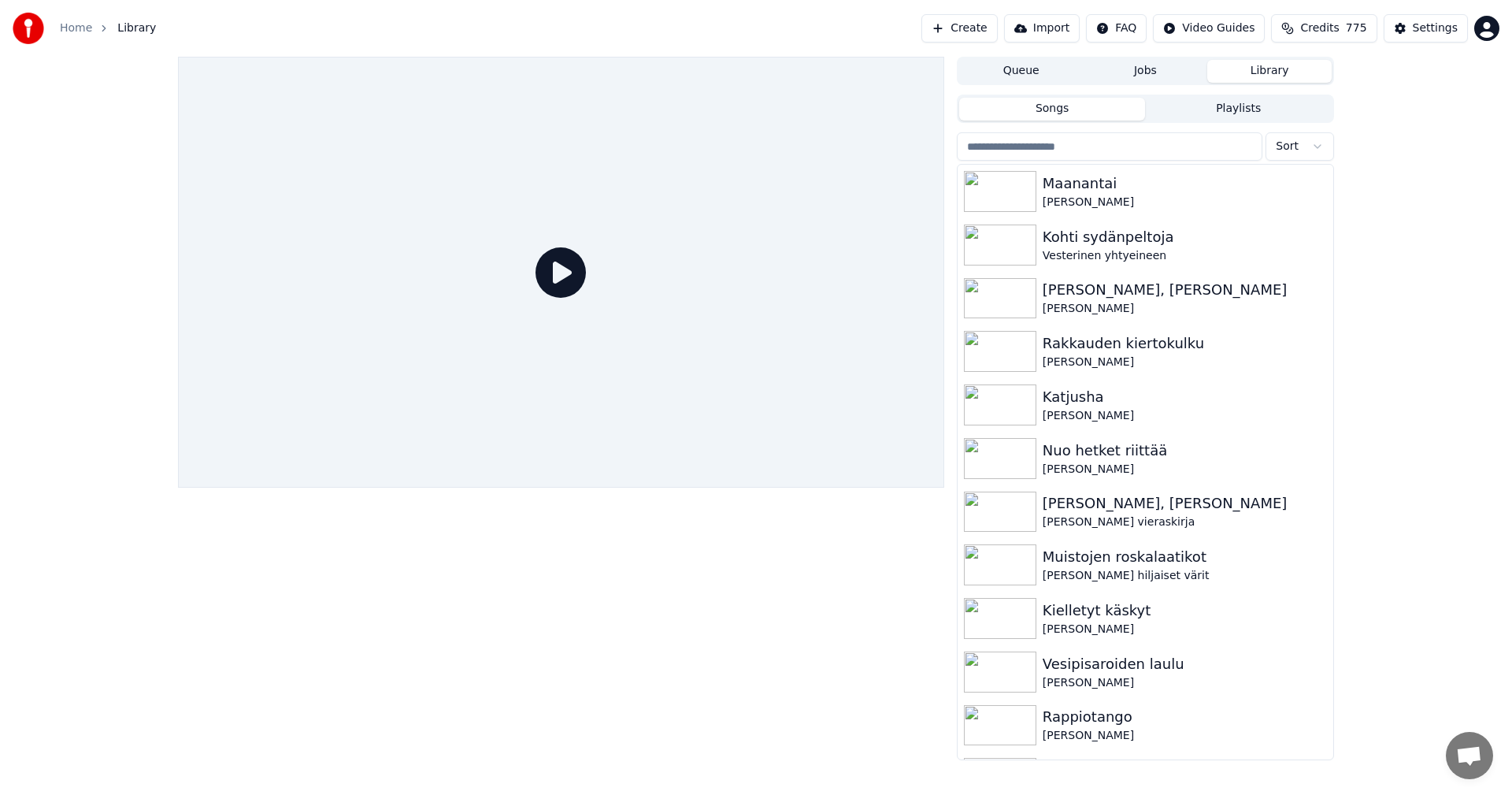
click at [1023, 151] on input "search" at bounding box center [1109, 147] width 305 height 29
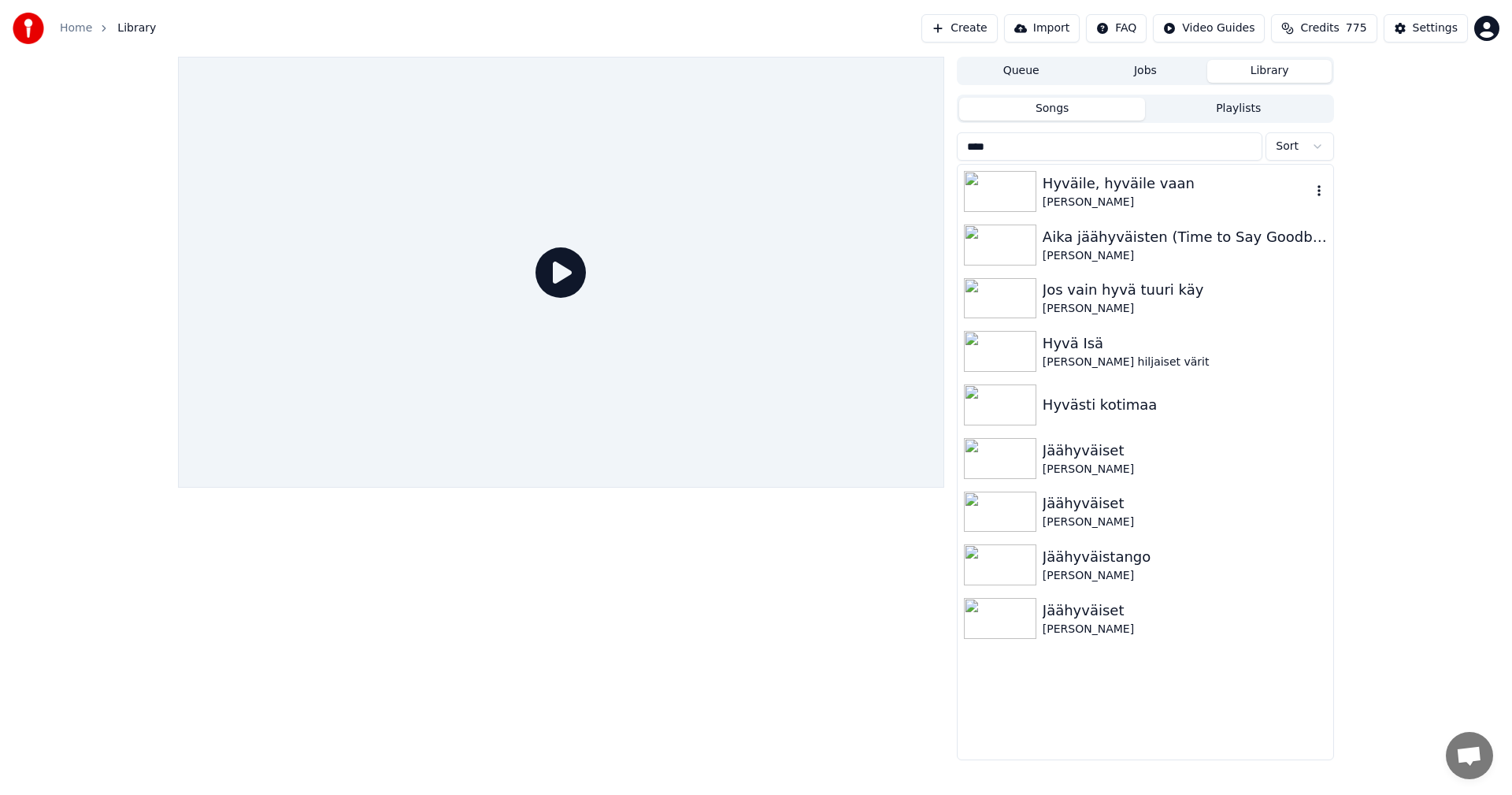
type input "****"
click at [1006, 190] on img at bounding box center [1000, 192] width 73 height 41
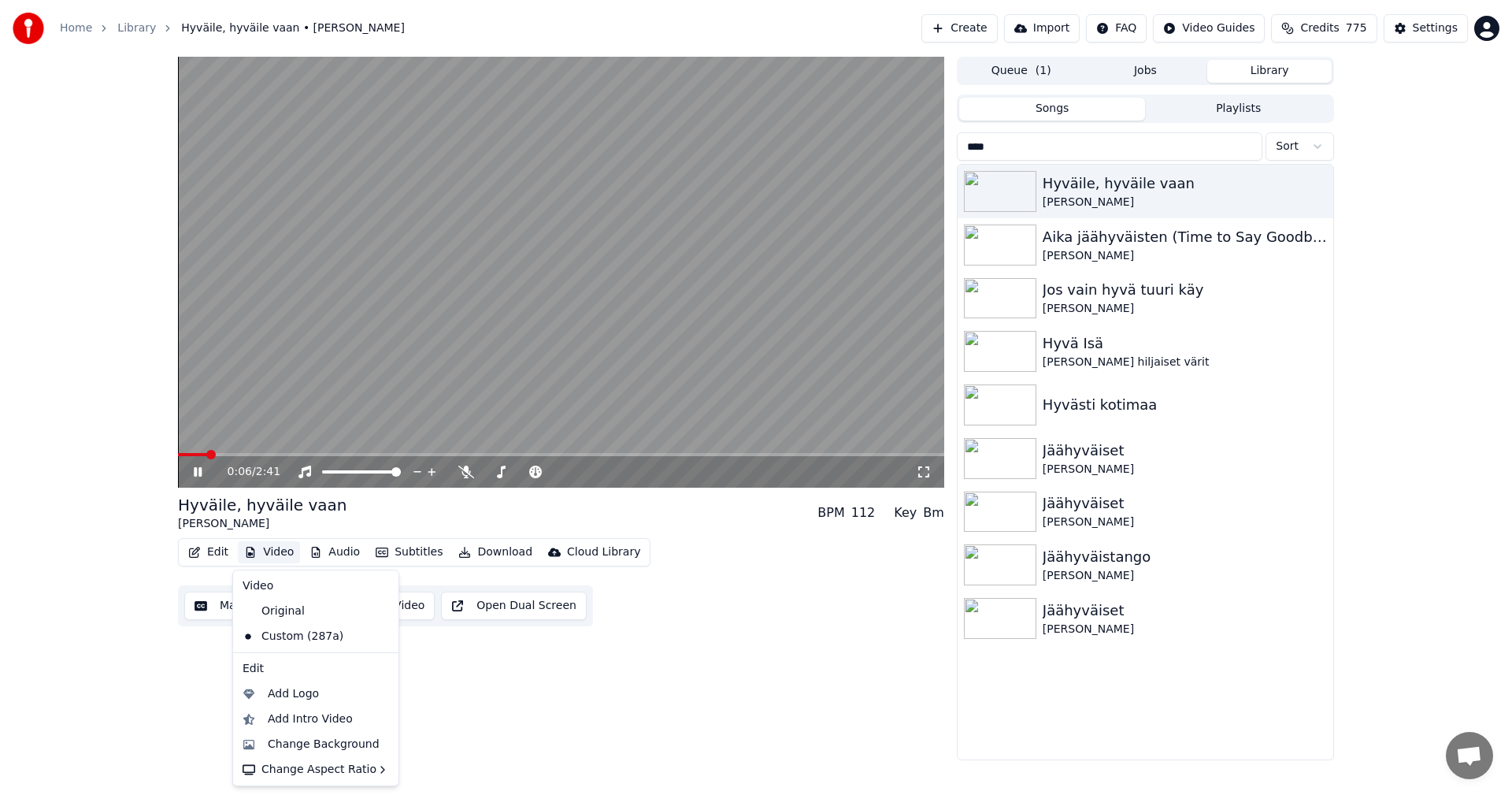
click at [280, 547] on button "Video" at bounding box center [269, 551] width 63 height 22
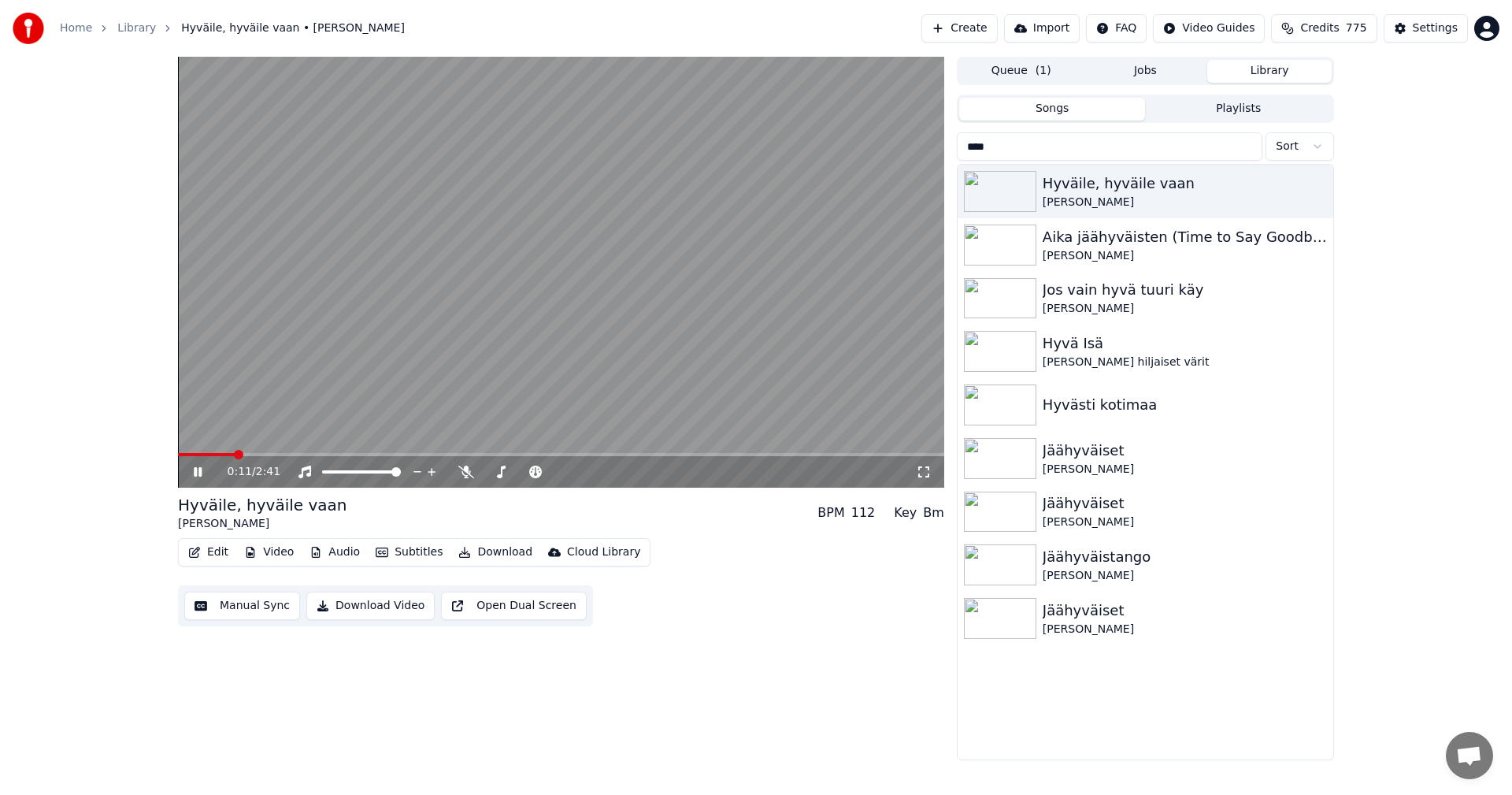
click at [215, 458] on div "0:11 / 2:41" at bounding box center [561, 471] width 766 height 31
click at [214, 456] on span at bounding box center [208, 455] width 59 height 4
click at [197, 454] on span at bounding box center [202, 455] width 48 height 4
click at [196, 474] on icon at bounding box center [197, 472] width 8 height 10
drag, startPoint x: 980, startPoint y: 158, endPoint x: 924, endPoint y: 188, distance: 63.5
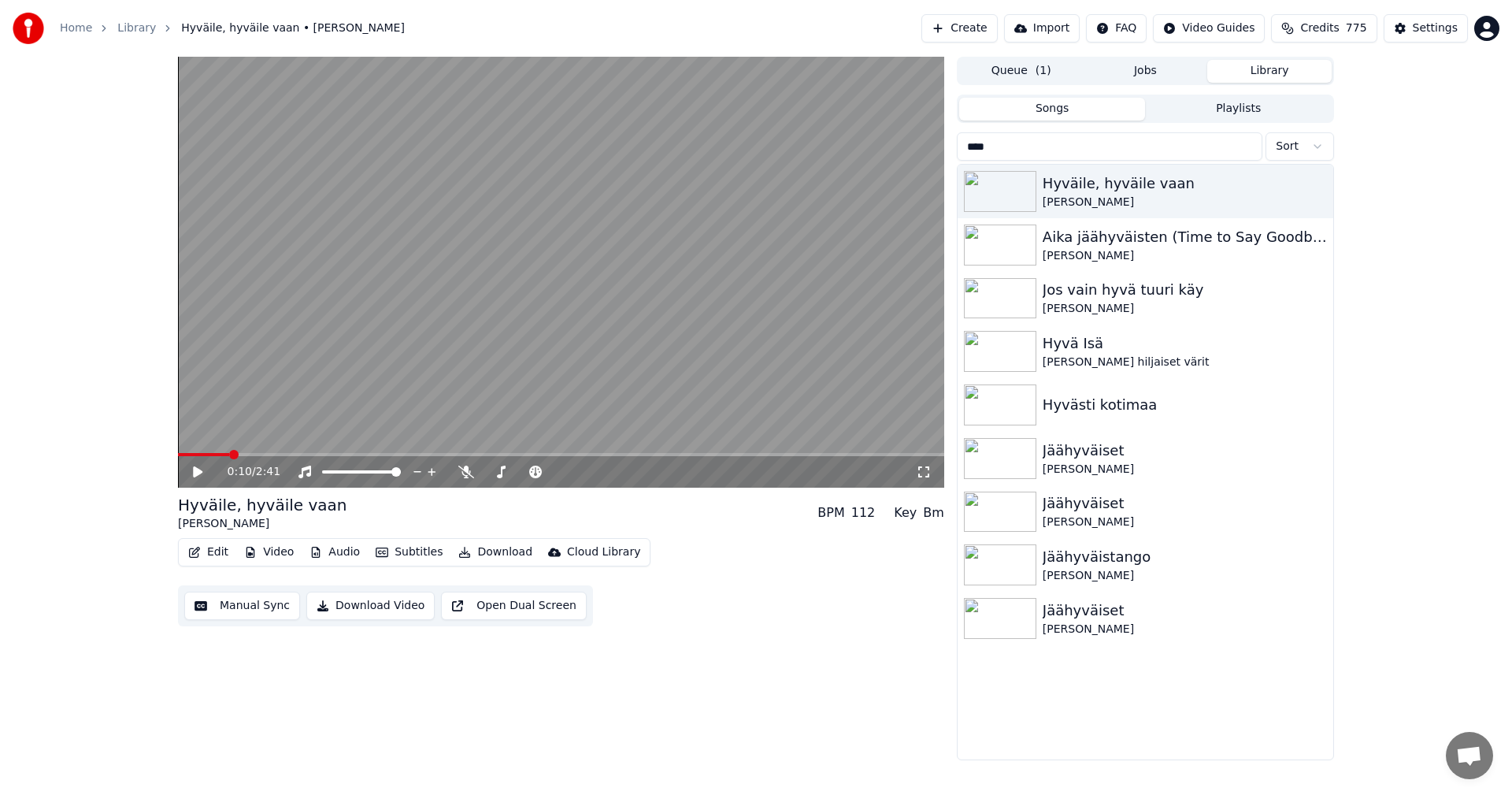
click at [924, 184] on div "0:10 / 2:41 Hyväile, hyväile vaan [PERSON_NAME] BPM 112 Key Bm Edit Video Audio…" at bounding box center [756, 408] width 1182 height 704
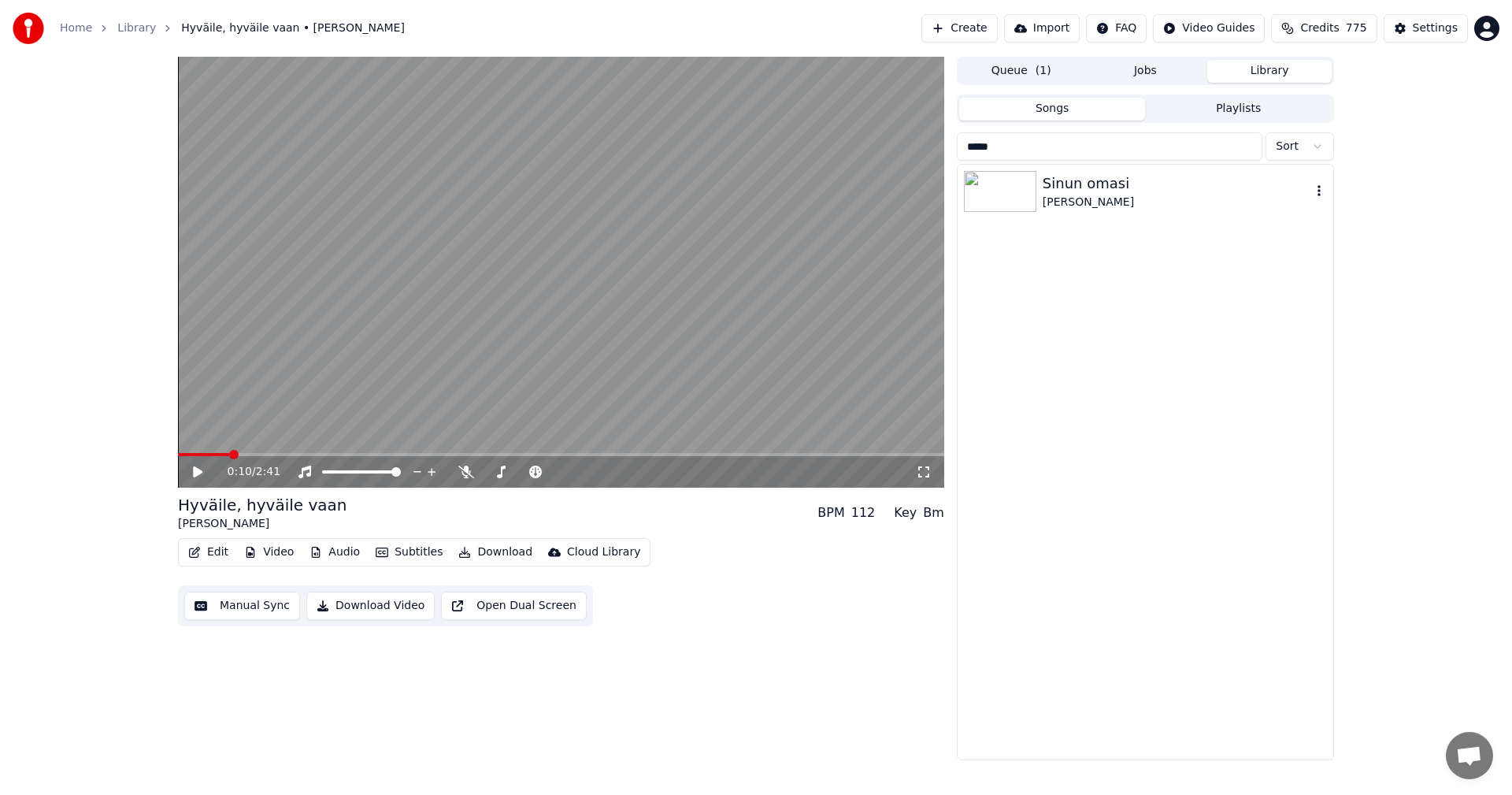
type input "*****"
click at [1062, 192] on div "Sinun omasi" at bounding box center [1177, 184] width 269 height 22
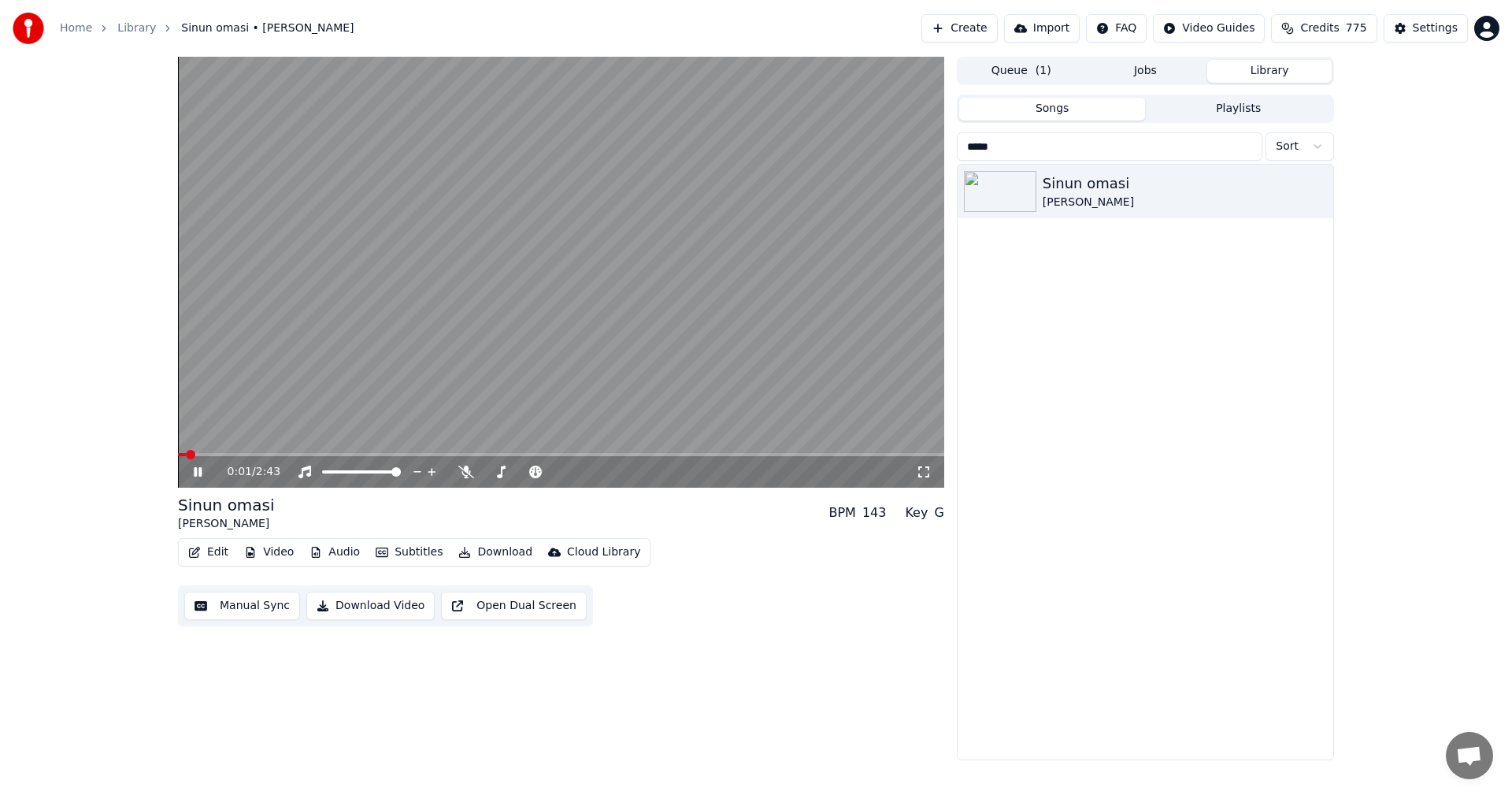
click at [210, 456] on span at bounding box center [561, 455] width 766 height 4
click at [191, 475] on icon at bounding box center [209, 472] width 37 height 13
click at [1427, 30] on div "Settings" at bounding box center [1435, 29] width 45 height 16
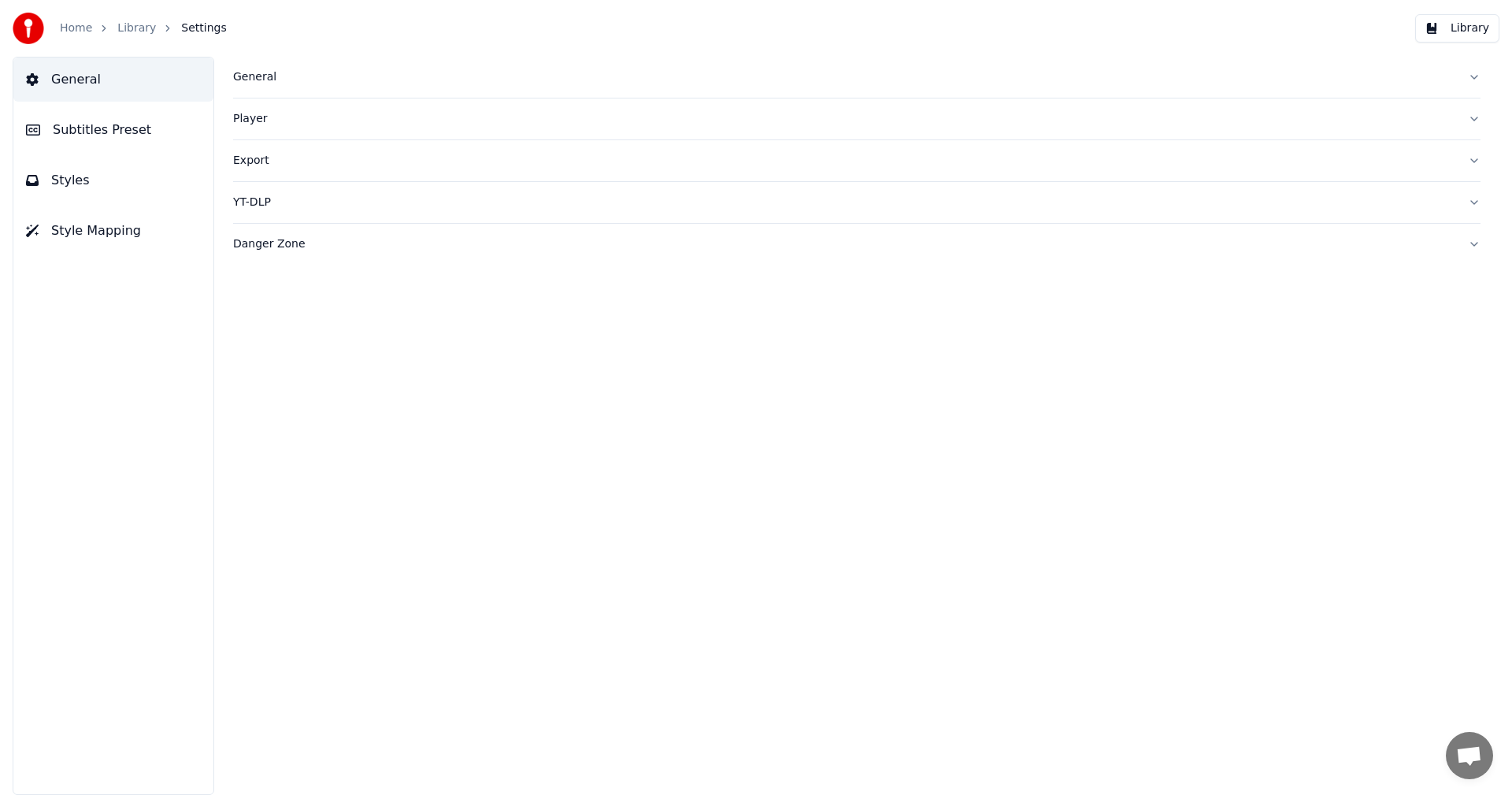
click at [116, 127] on span "Subtitles Preset" at bounding box center [102, 130] width 98 height 19
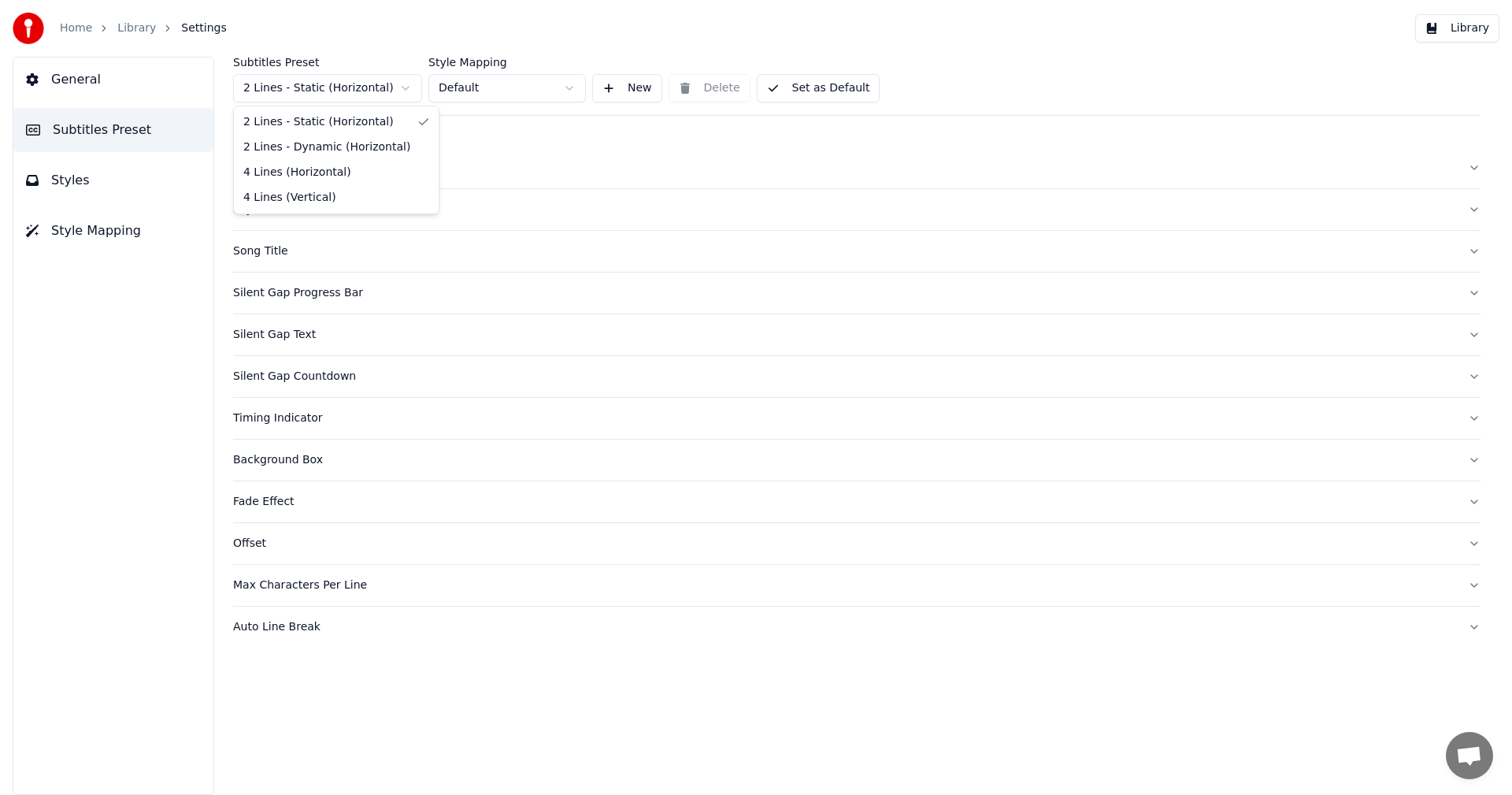
click at [342, 81] on html "Home Library Settings Library General Subtitles Preset Styles Style Mapping Sub…" at bounding box center [756, 398] width 1512 height 795
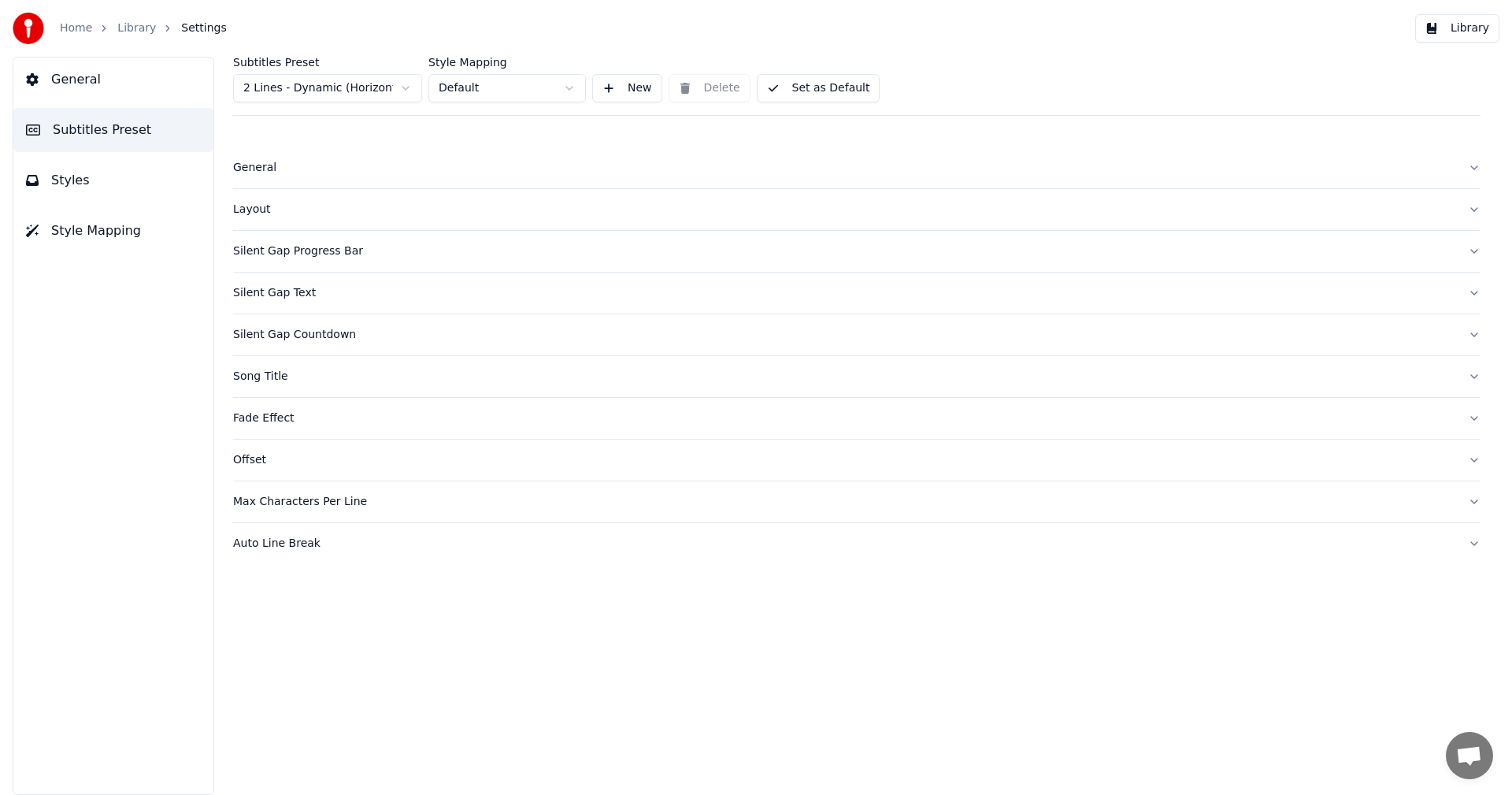
click at [293, 334] on div "Silent Gap Countdown" at bounding box center [843, 335] width 1222 height 16
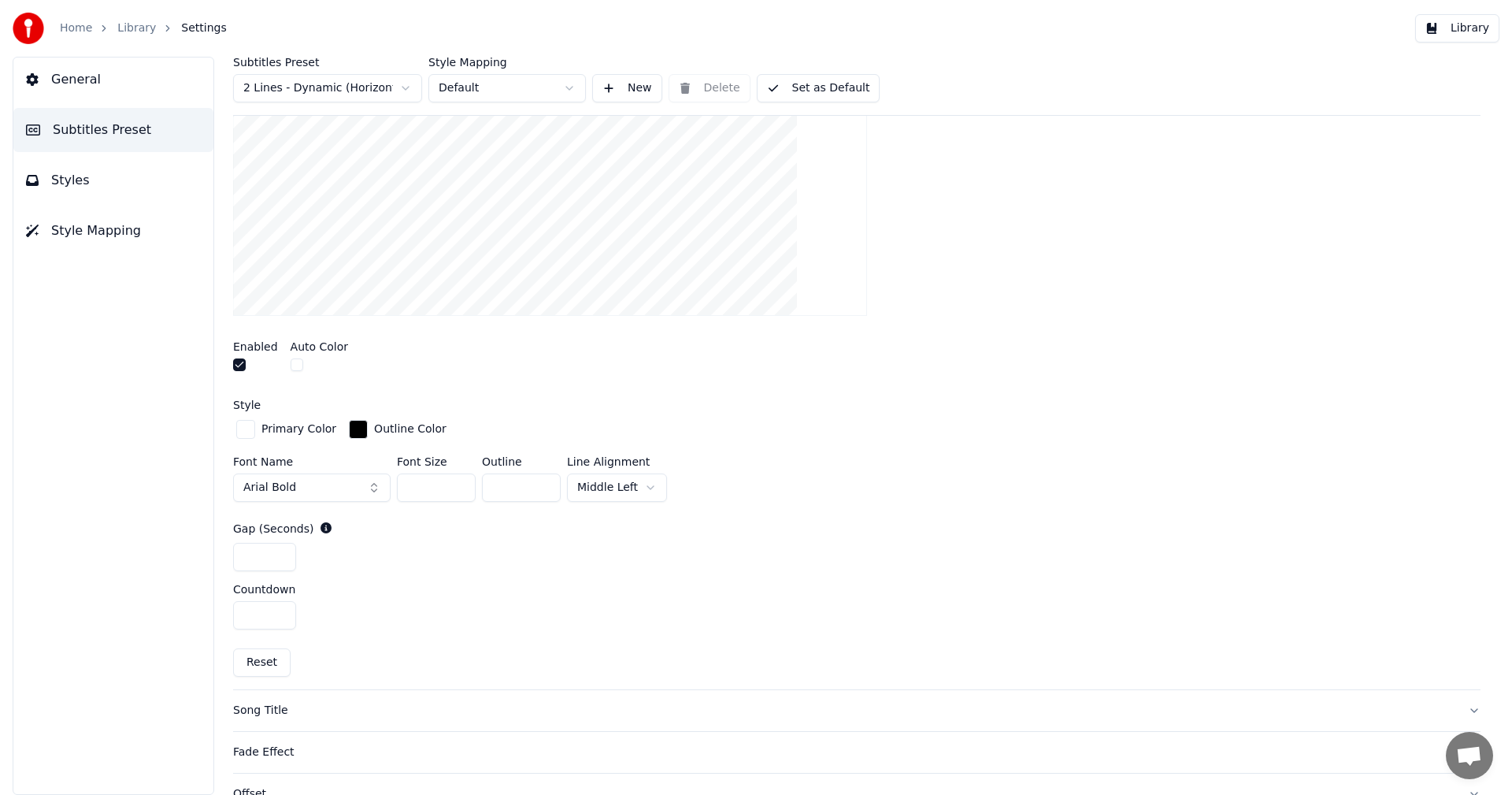
scroll to position [394, 0]
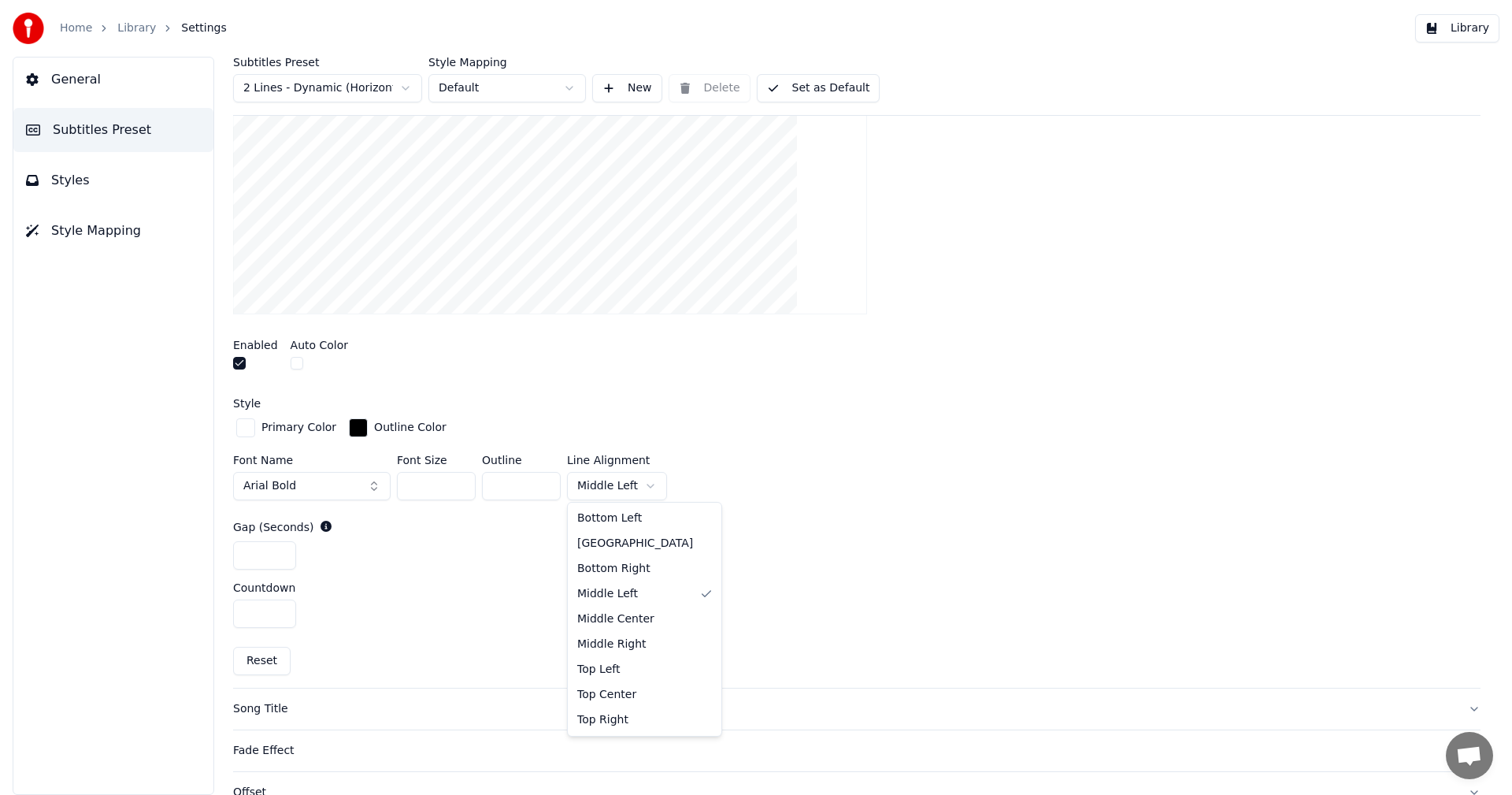
click at [634, 483] on html "Home Library Settings Library General Subtitles Preset Styles Style Mapping Sub…" at bounding box center [756, 398] width 1512 height 795
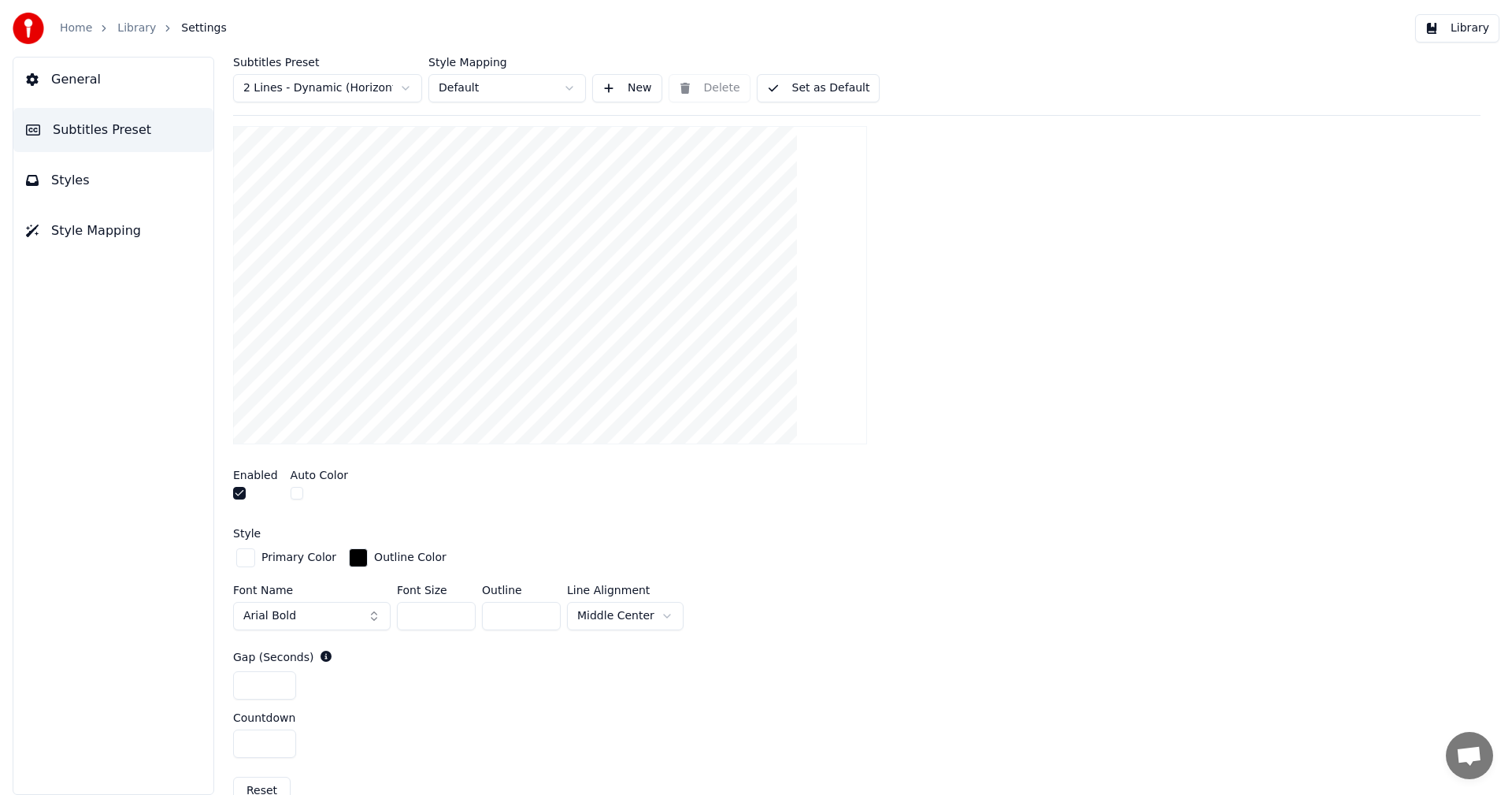
scroll to position [236, 0]
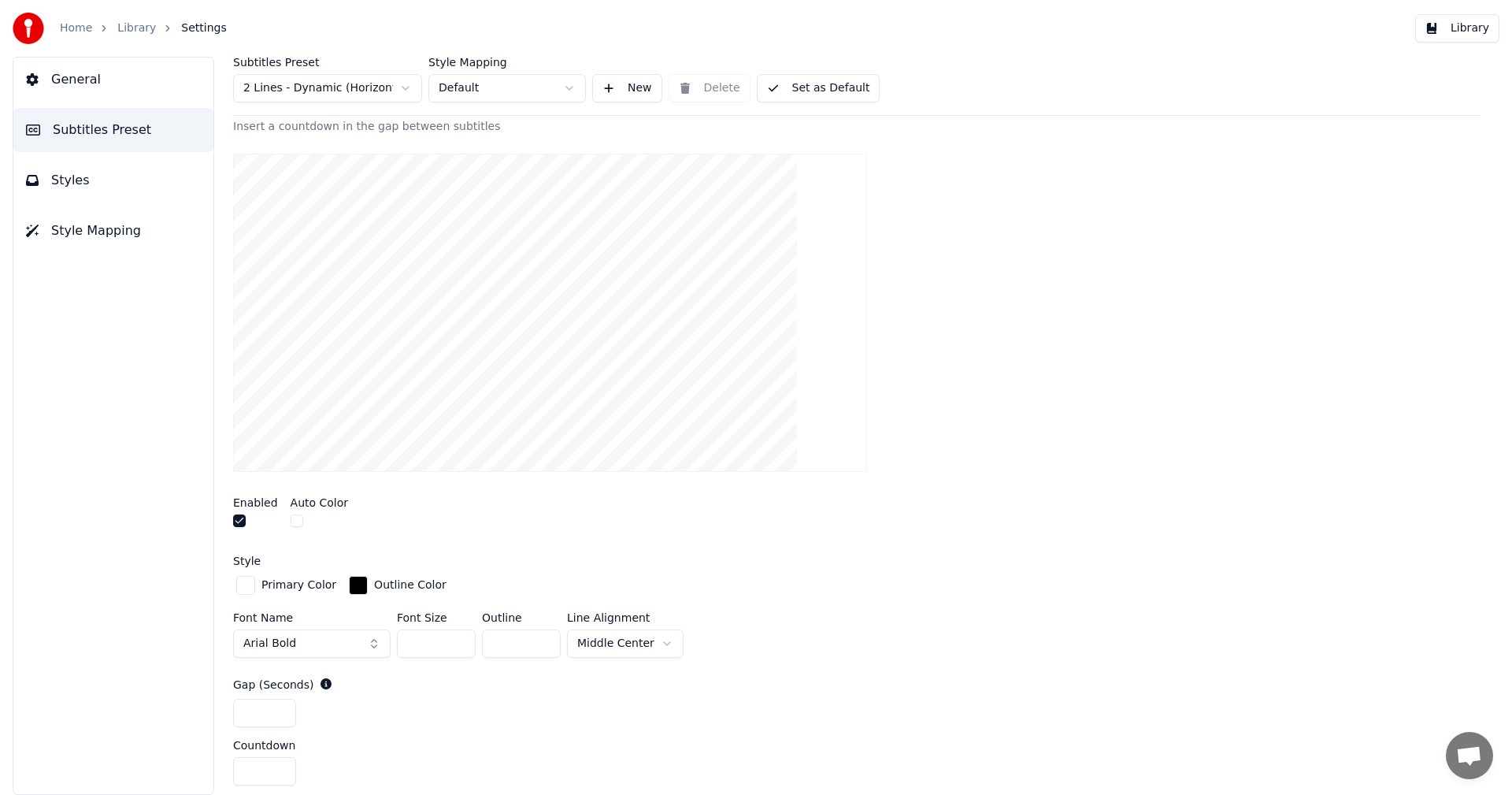
click at [1456, 38] on button "Library" at bounding box center [1457, 29] width 84 height 29
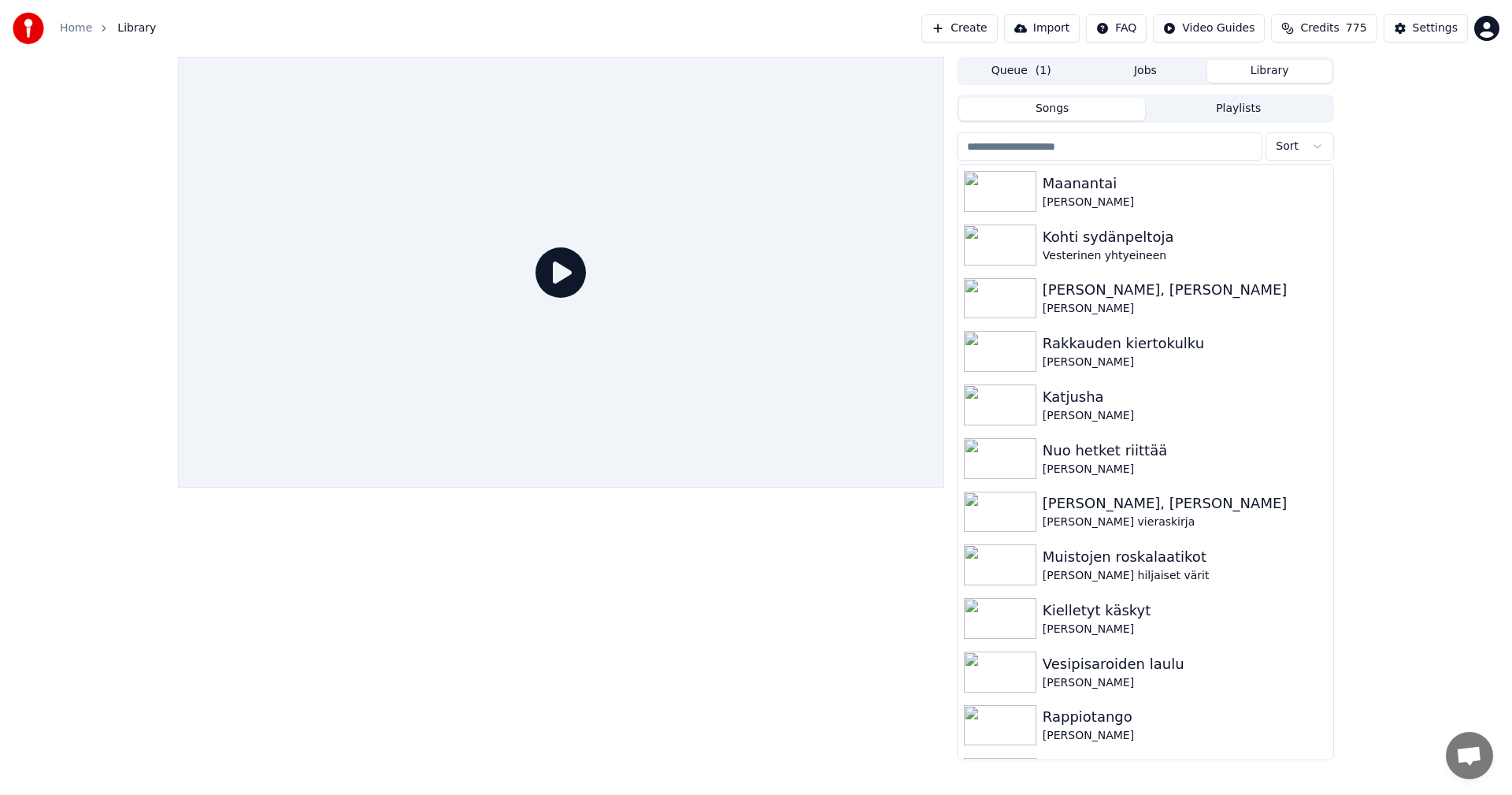
click at [1072, 148] on input "search" at bounding box center [1109, 147] width 305 height 29
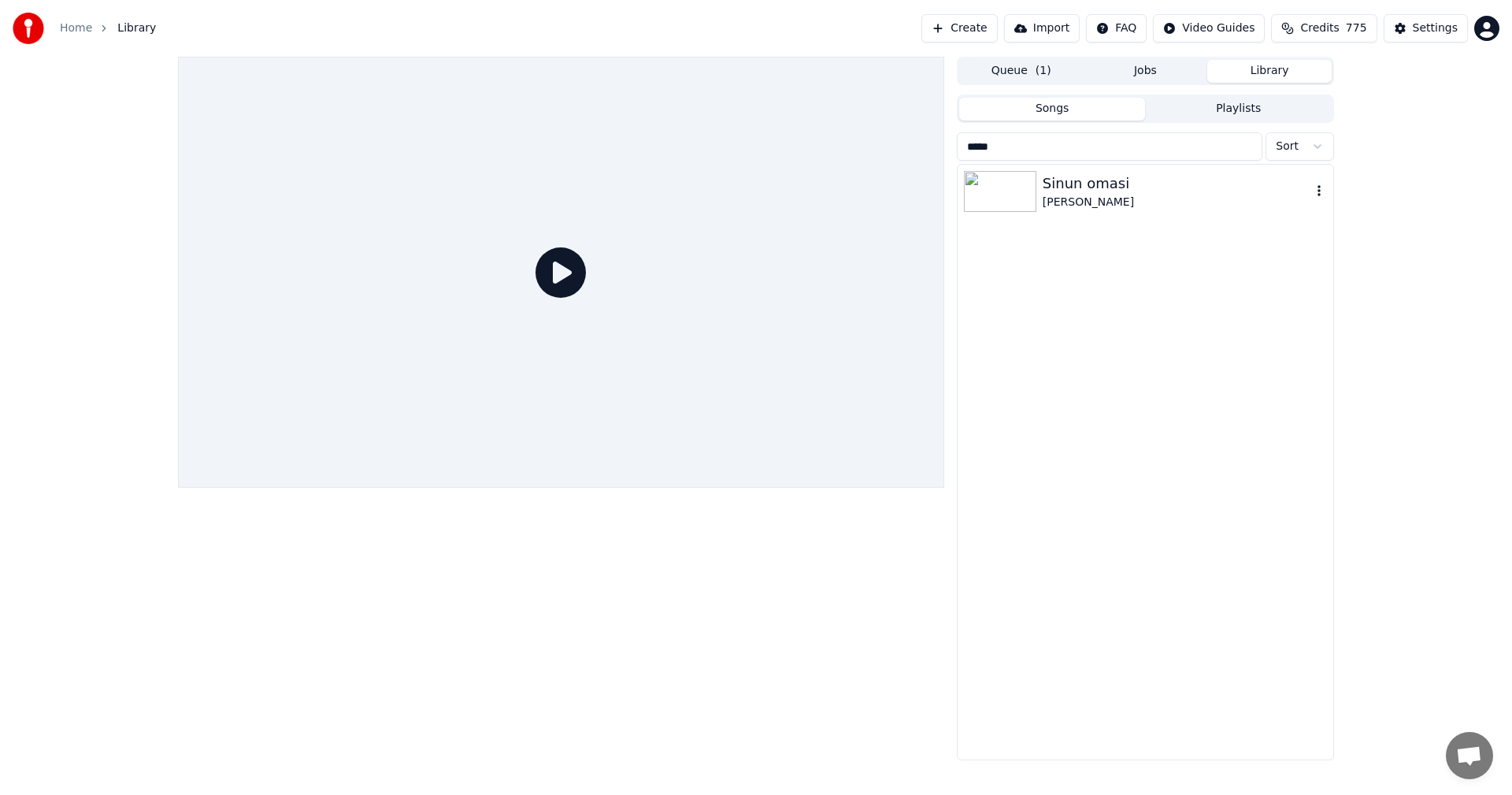
type input "*****"
click at [1028, 192] on img at bounding box center [1000, 192] width 73 height 41
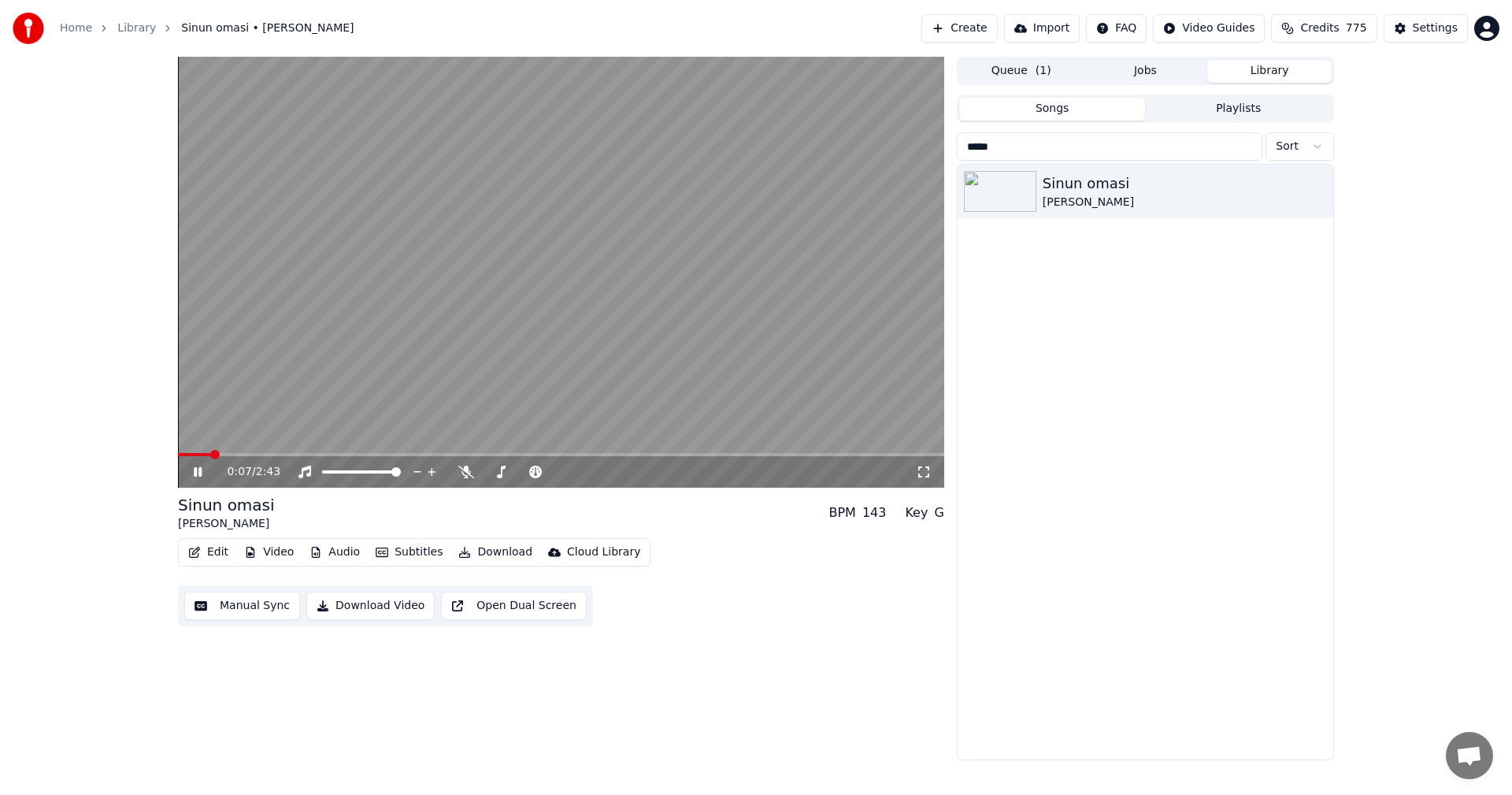
click at [209, 455] on span at bounding box center [561, 455] width 766 height 4
click at [199, 469] on icon at bounding box center [209, 472] width 37 height 13
click at [1446, 30] on div "Settings" at bounding box center [1435, 29] width 45 height 16
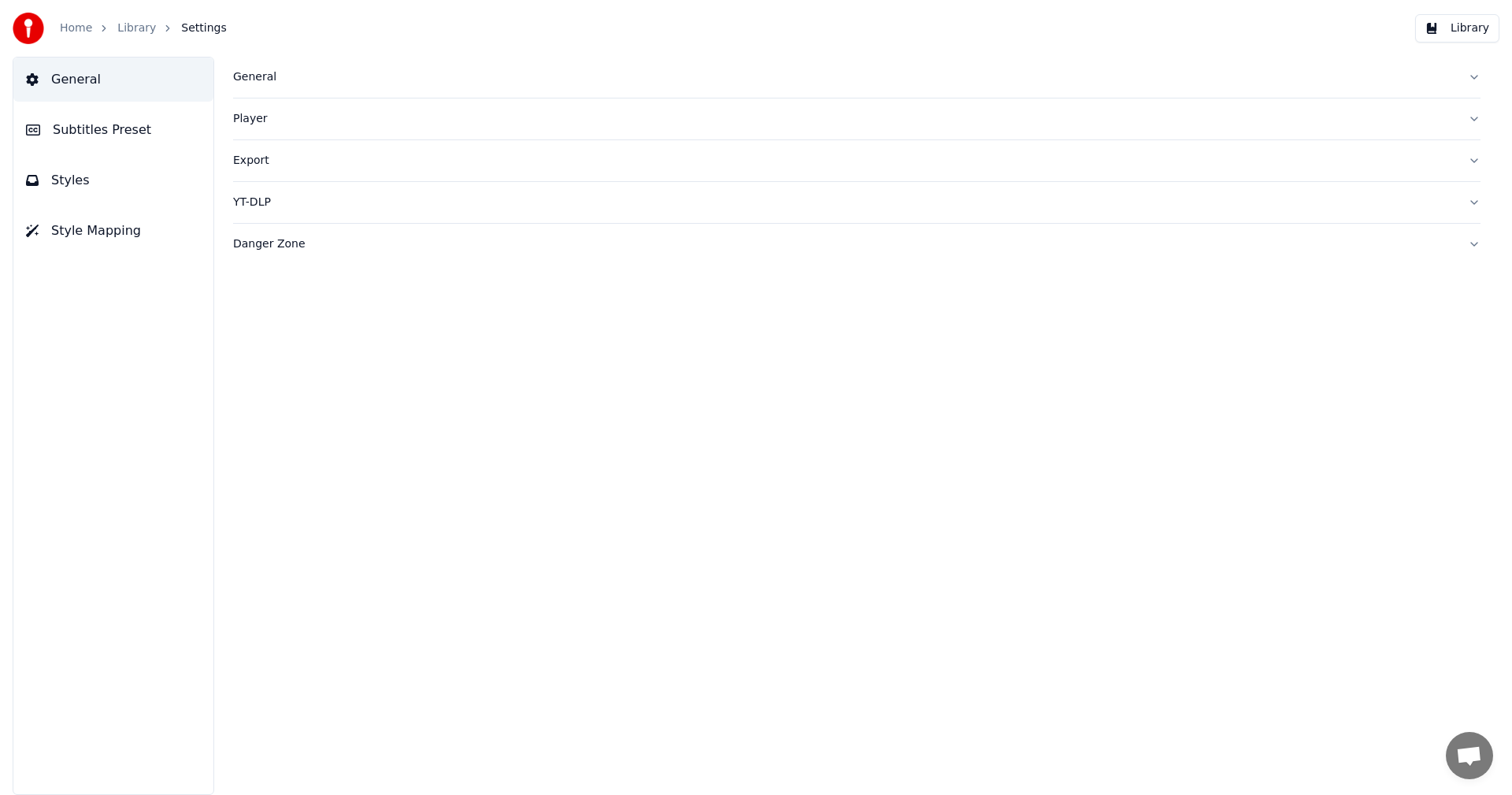
click at [108, 130] on span "Subtitles Preset" at bounding box center [102, 130] width 98 height 19
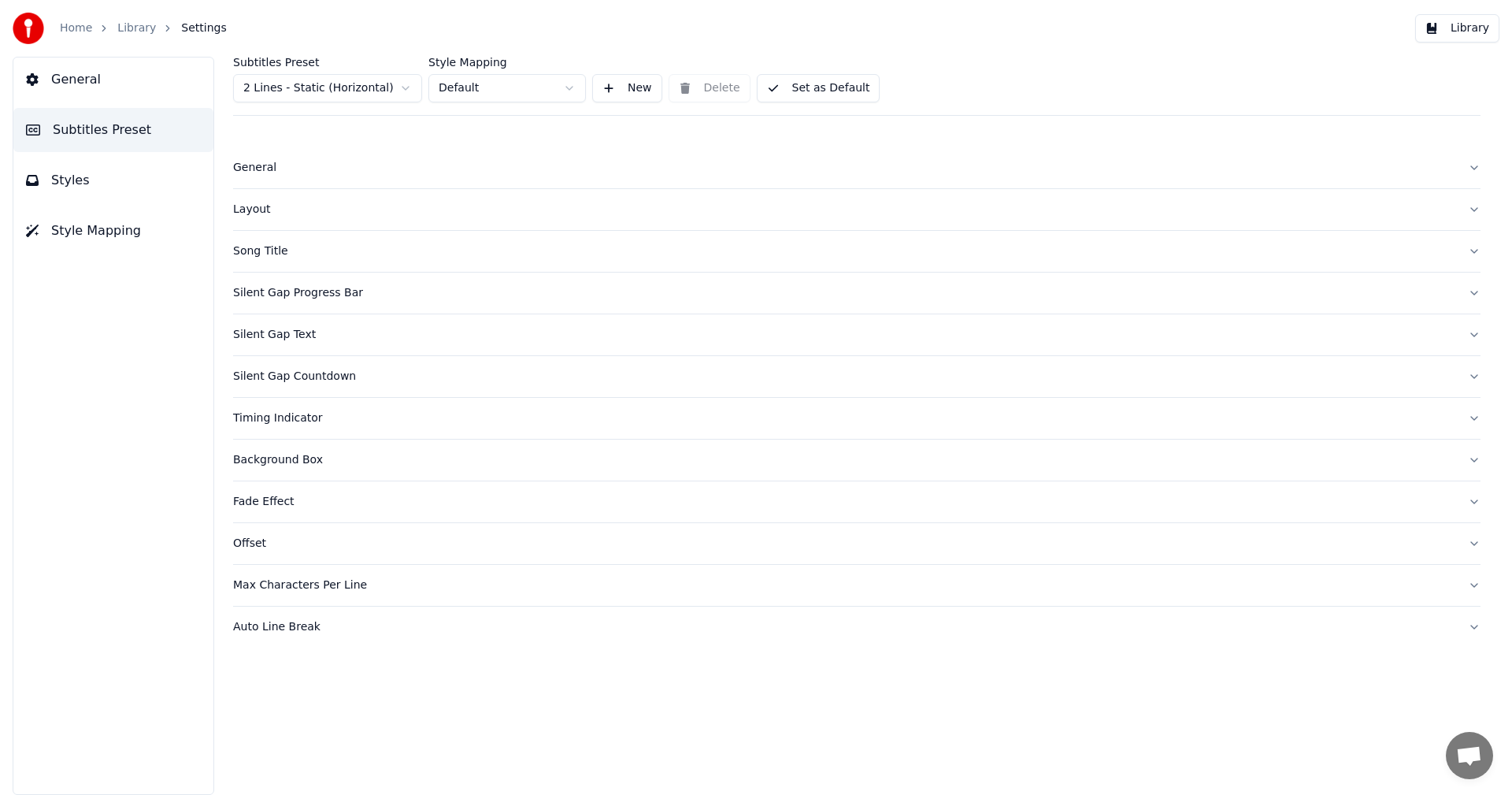
click at [313, 81] on html "Home Library Settings Library General Subtitles Preset Styles Style Mapping Sub…" at bounding box center [756, 398] width 1512 height 795
click at [260, 211] on div "Layout" at bounding box center [843, 209] width 1222 height 16
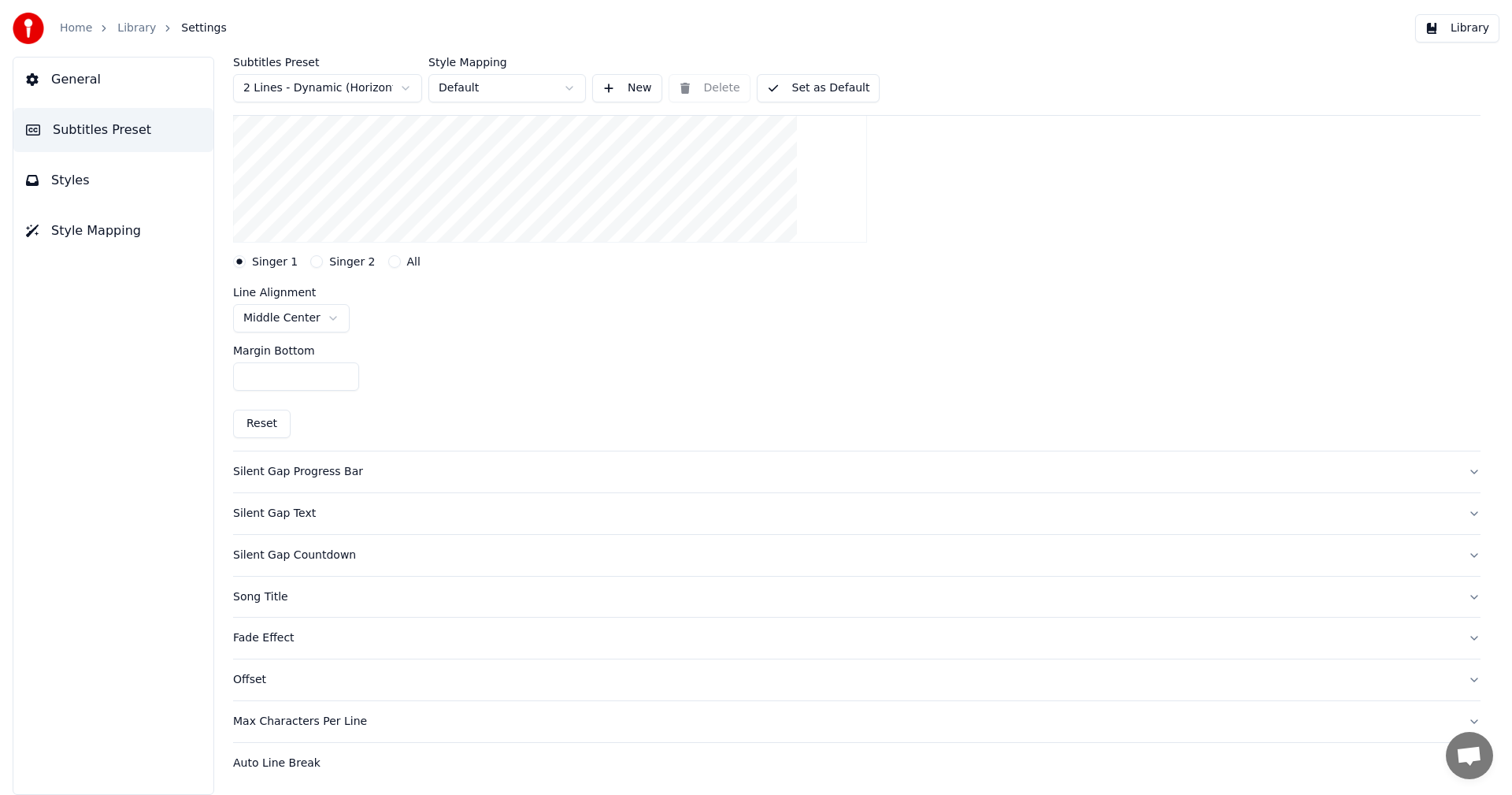
scroll to position [342, 0]
click at [250, 377] on input "***" at bounding box center [295, 375] width 126 height 29
type input "***"
click at [551, 377] on div "Margin Bottom ***" at bounding box center [857, 366] width 1248 height 71
click at [324, 318] on html "Home Library Settings Library General Subtitles Preset Styles Style Mapping Sub…" at bounding box center [756, 398] width 1512 height 795
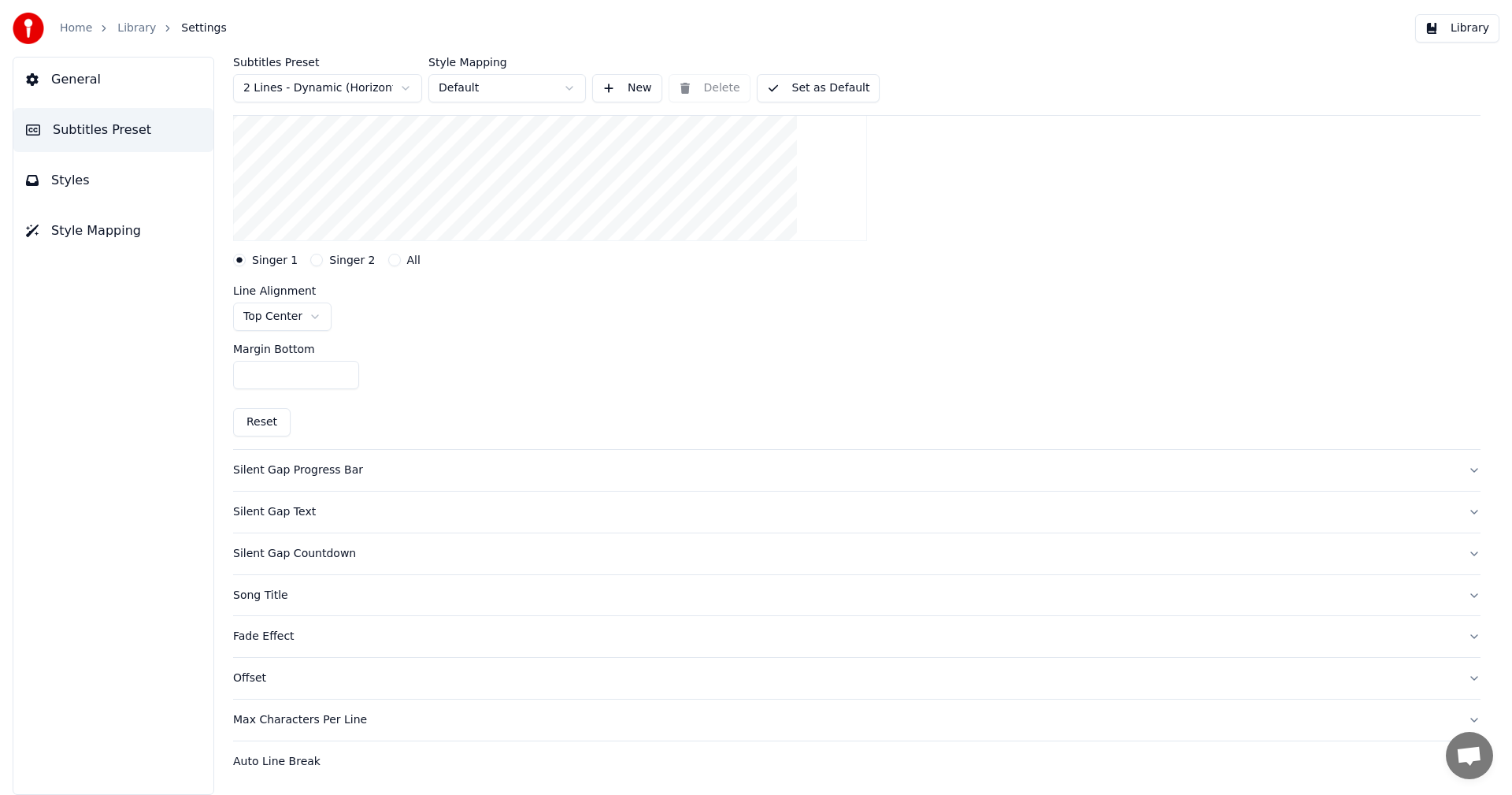
scroll to position [184, 0]
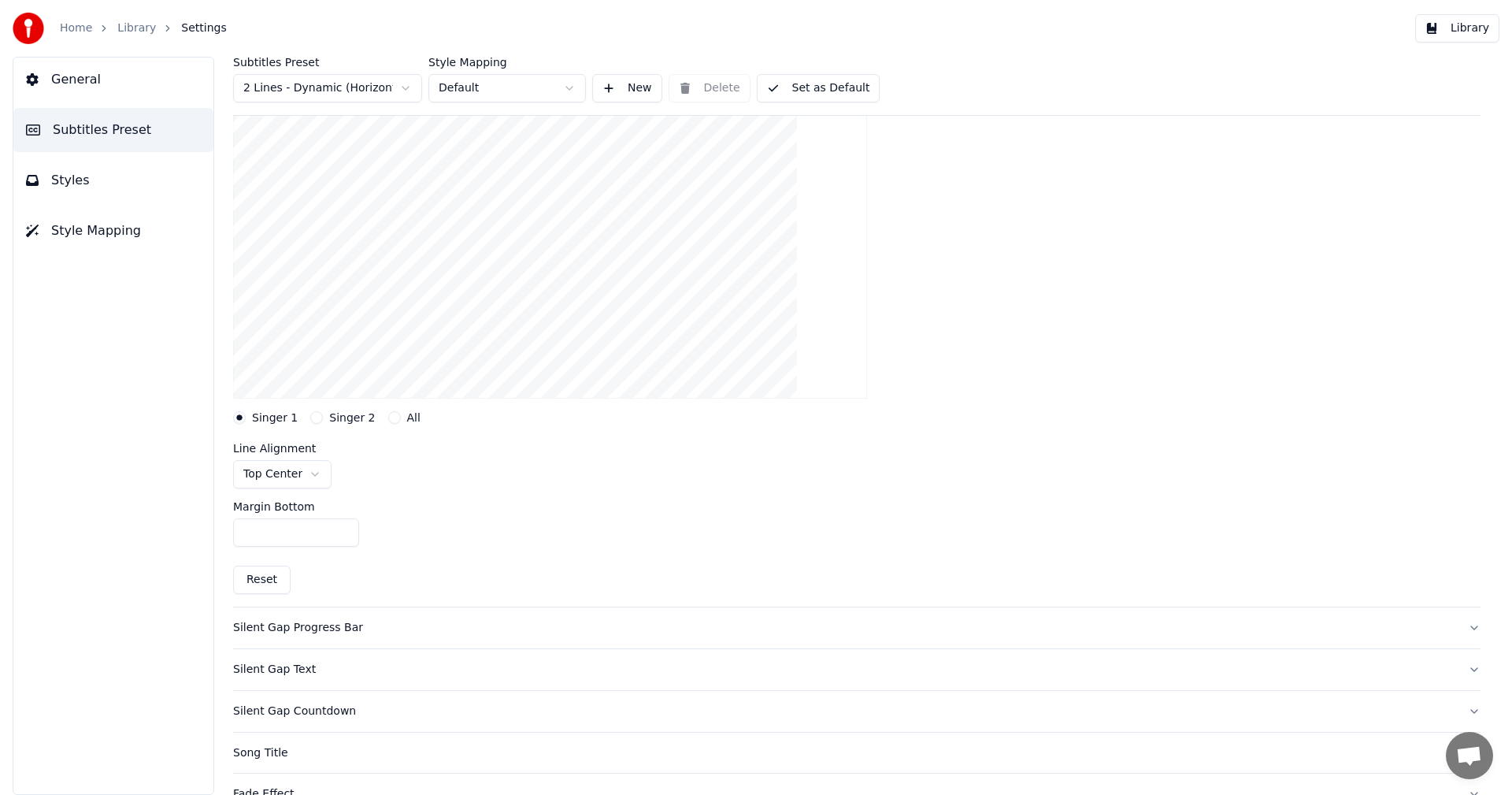
click at [1463, 27] on button "Library" at bounding box center [1457, 29] width 84 height 29
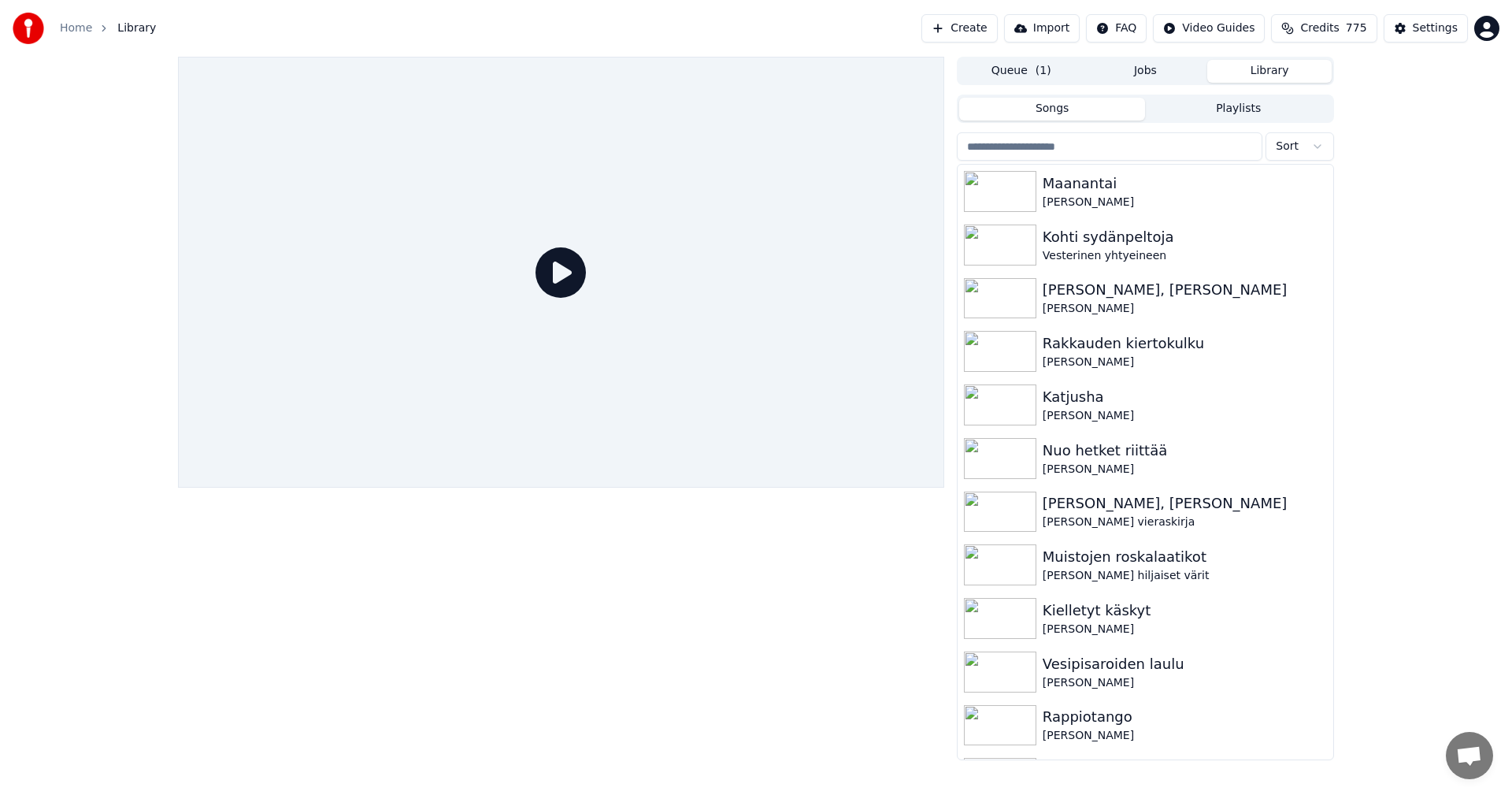
click at [1033, 145] on input "search" at bounding box center [1109, 147] width 305 height 29
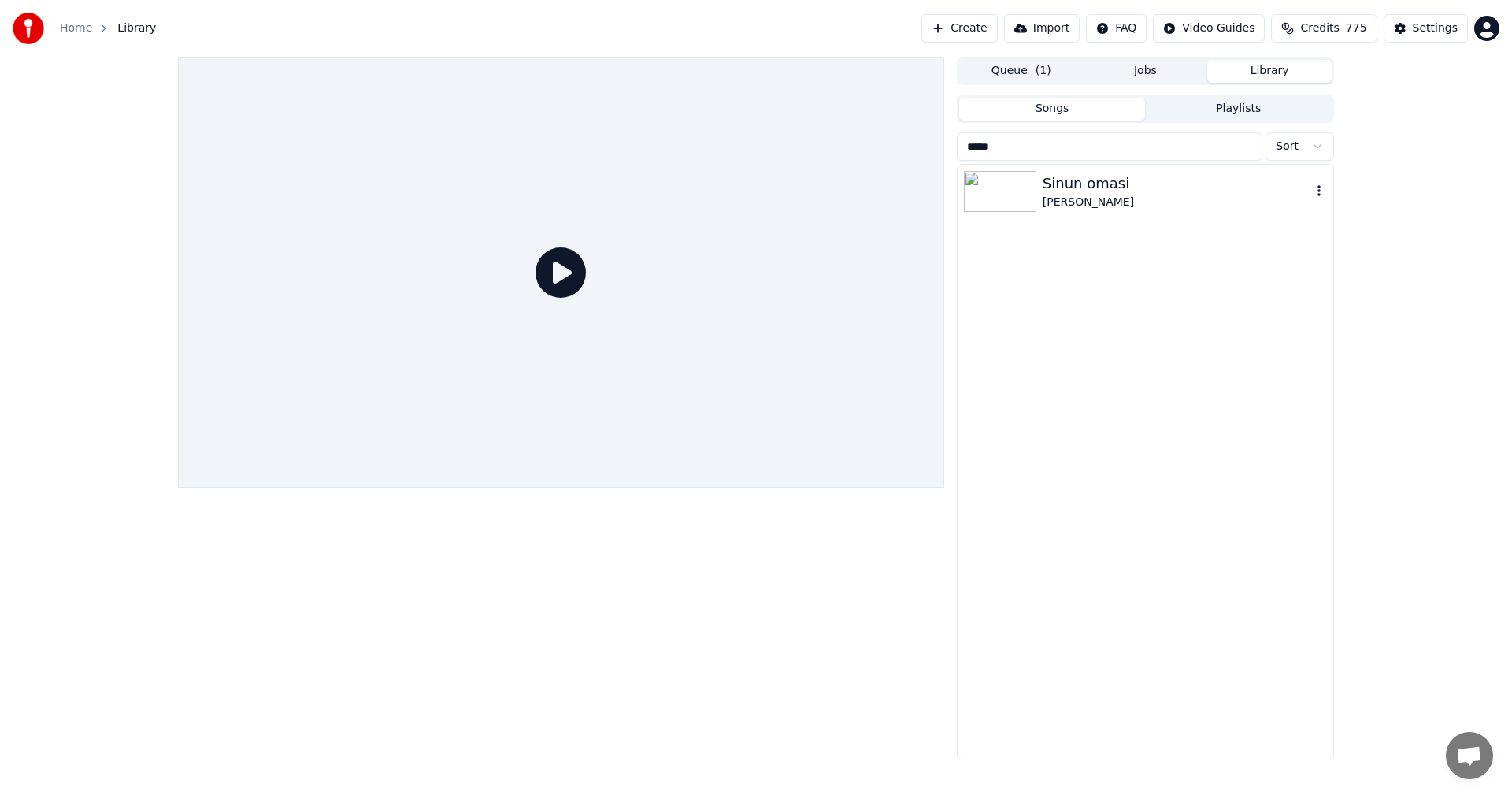
type input "*****"
click at [1011, 195] on img at bounding box center [1000, 192] width 73 height 41
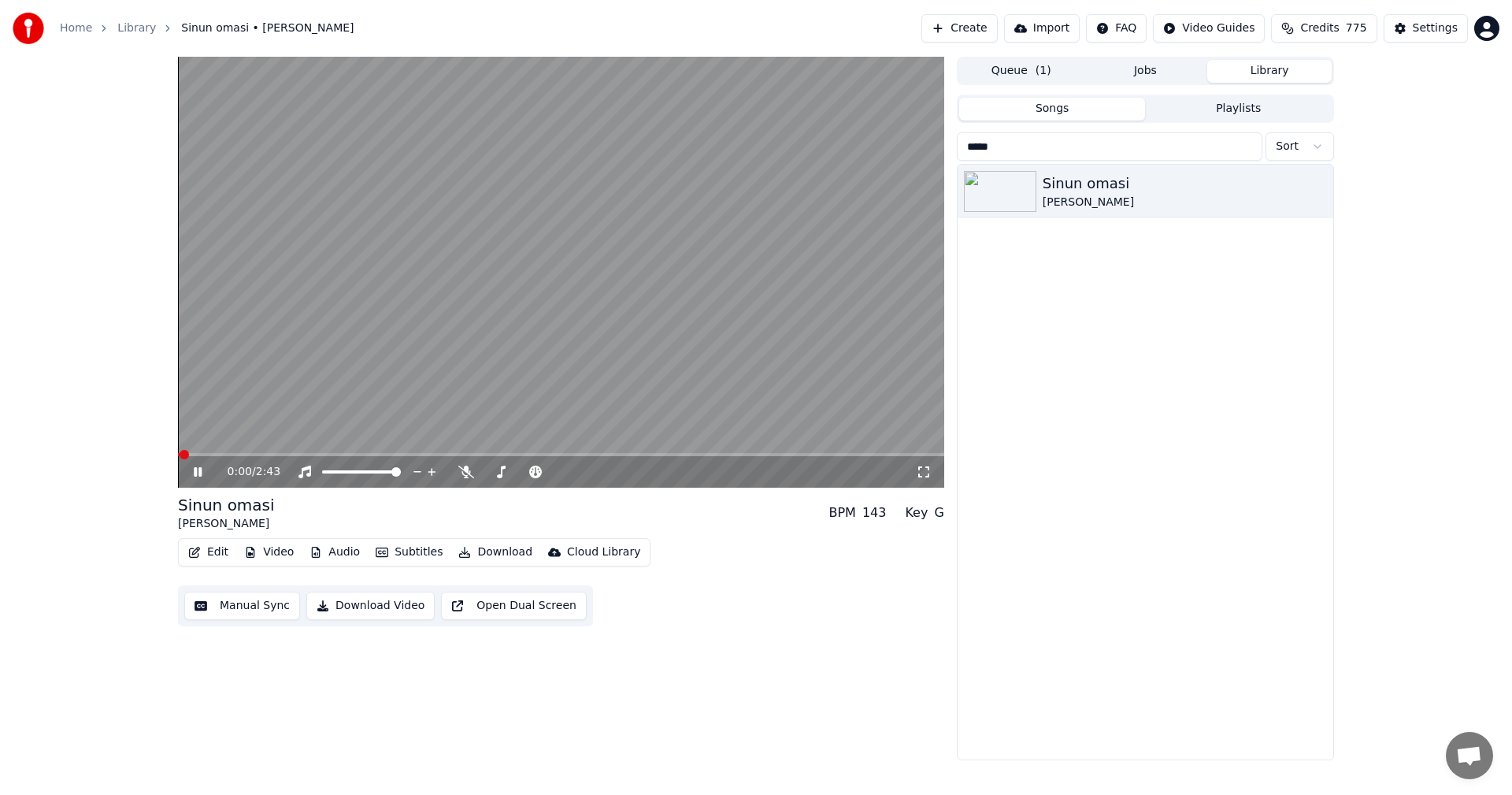
click at [225, 455] on span at bounding box center [561, 455] width 766 height 4
click at [194, 474] on icon at bounding box center [197, 472] width 8 height 10
click at [1412, 30] on button "Settings" at bounding box center [1426, 29] width 84 height 29
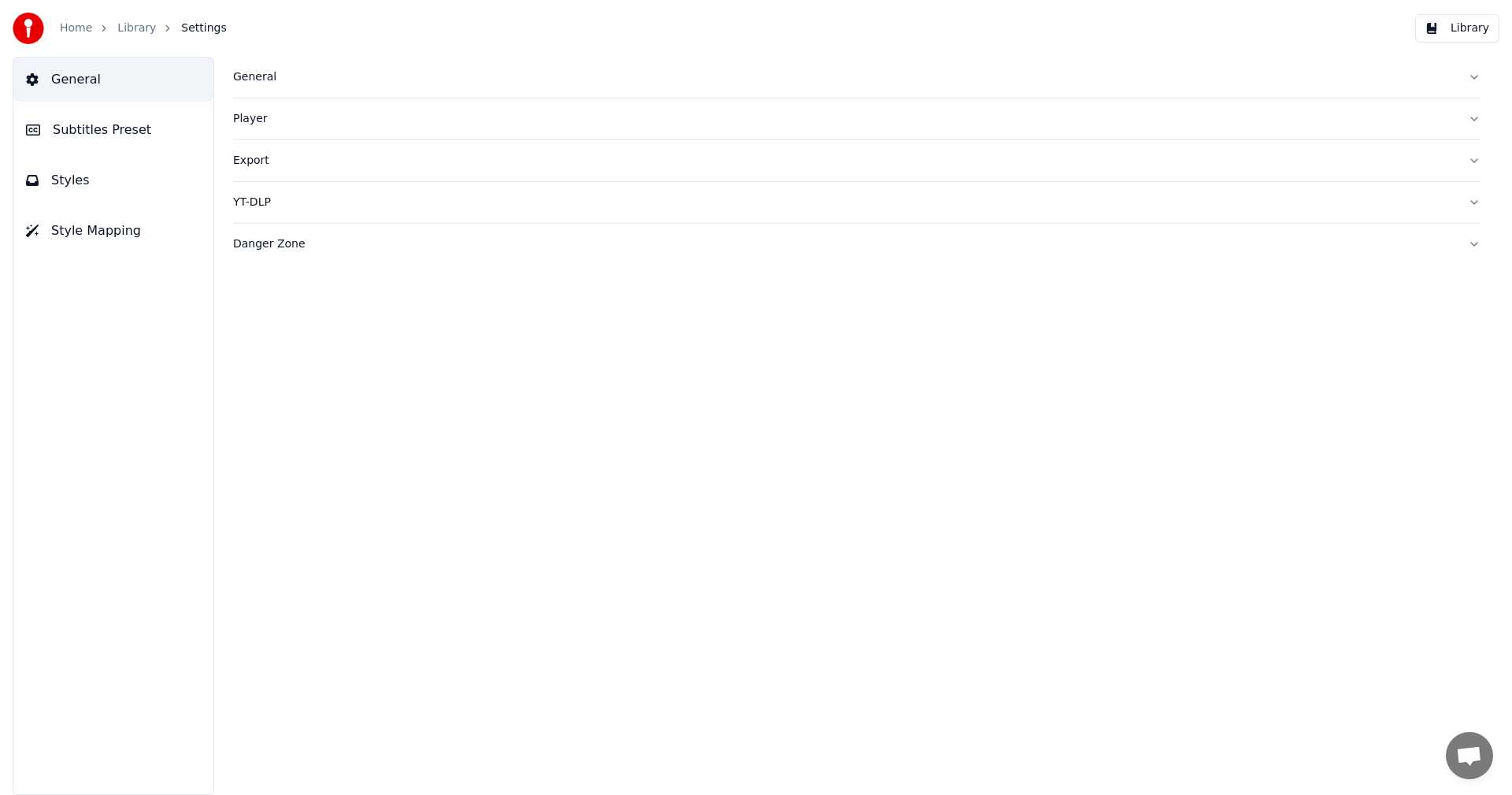
click at [102, 131] on span "Subtitles Preset" at bounding box center [102, 130] width 98 height 19
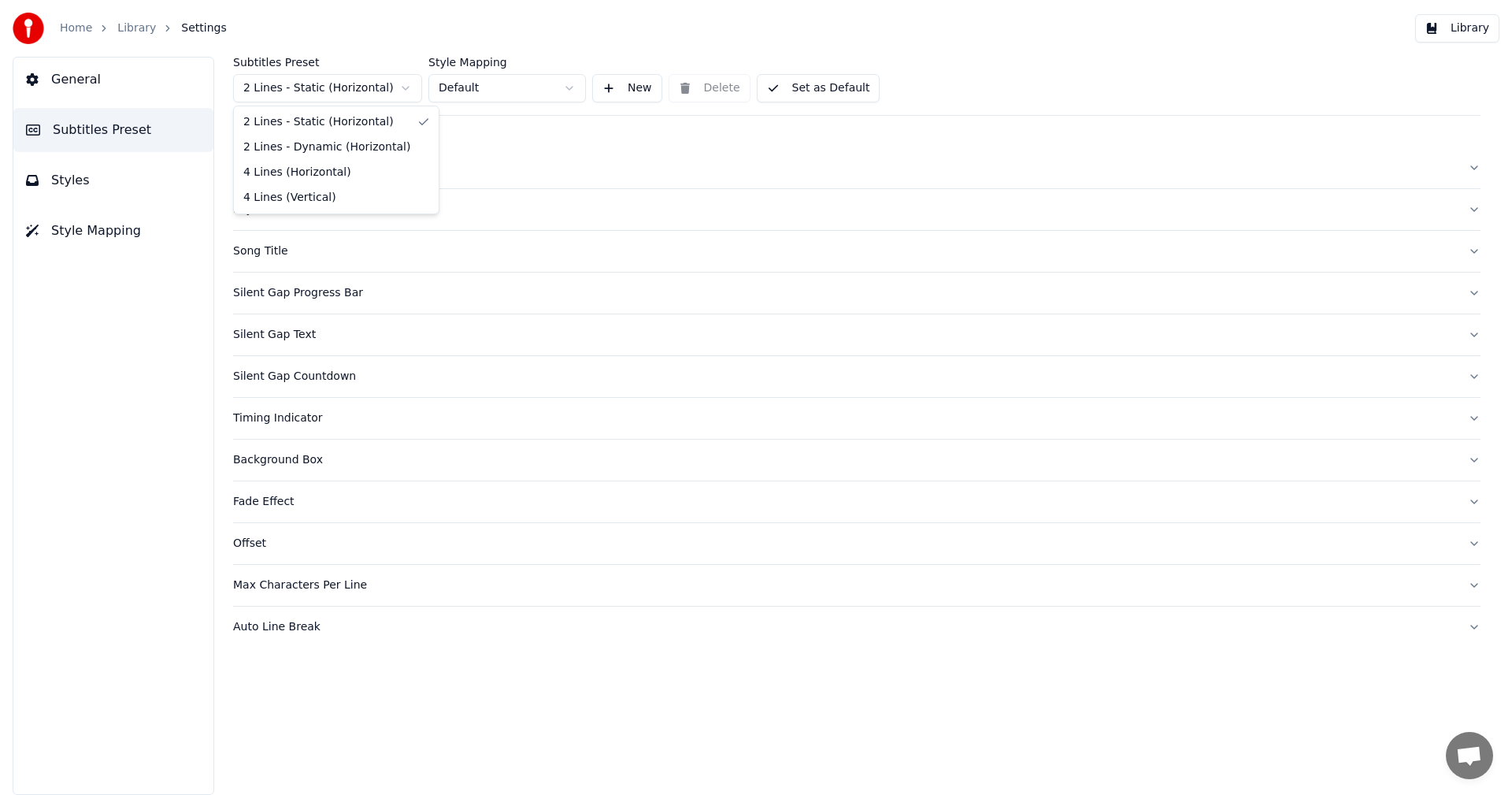
click at [312, 89] on html "Home Library Settings Library General Subtitles Preset Styles Style Mapping Sub…" at bounding box center [756, 398] width 1512 height 795
click at [403, 90] on html "Home Library Settings Library General Subtitles Preset Styles Style Mapping Sub…" at bounding box center [756, 398] width 1512 height 795
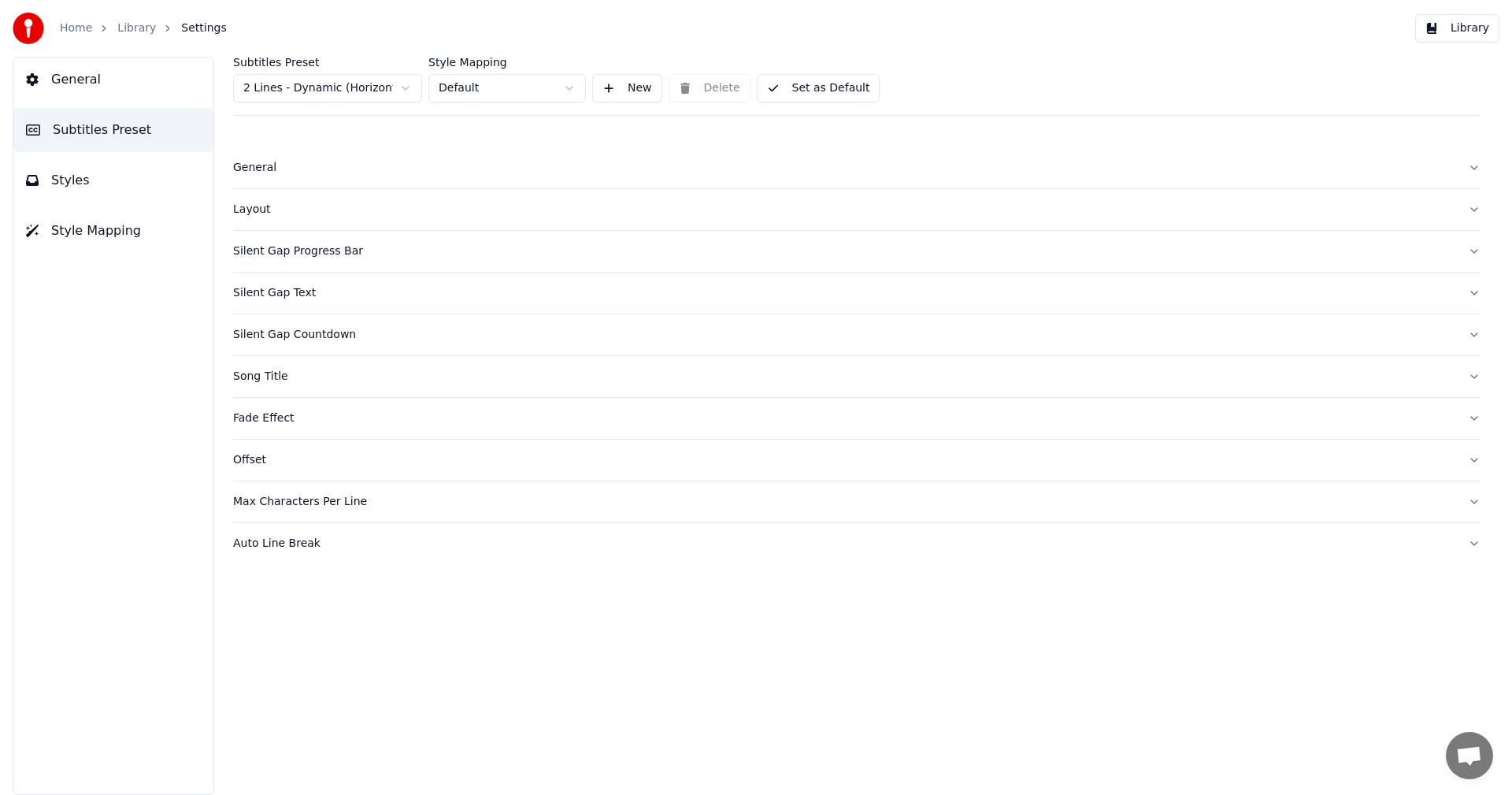
click at [260, 216] on div "Layout" at bounding box center [843, 209] width 1222 height 16
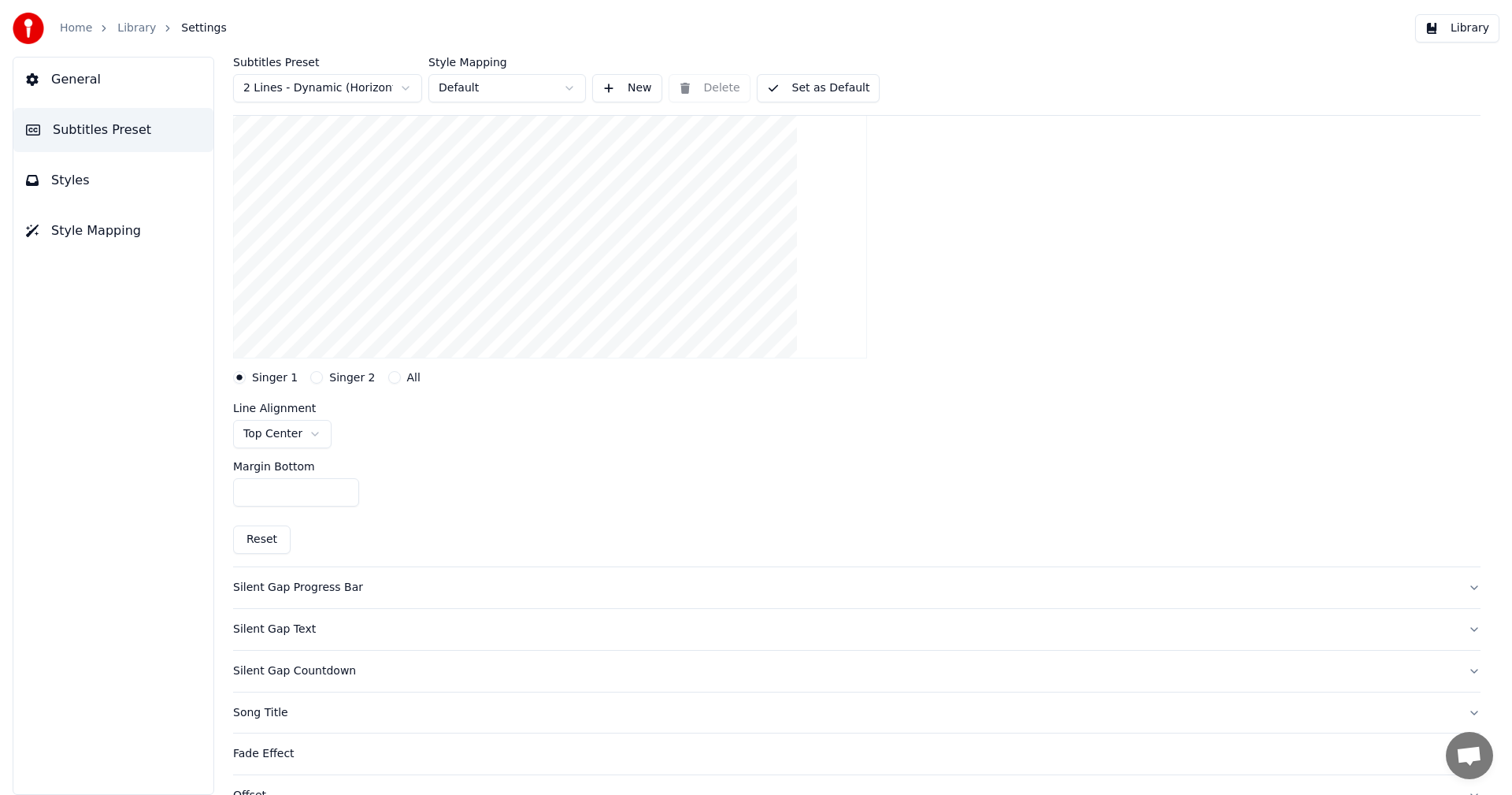
scroll to position [315, 0]
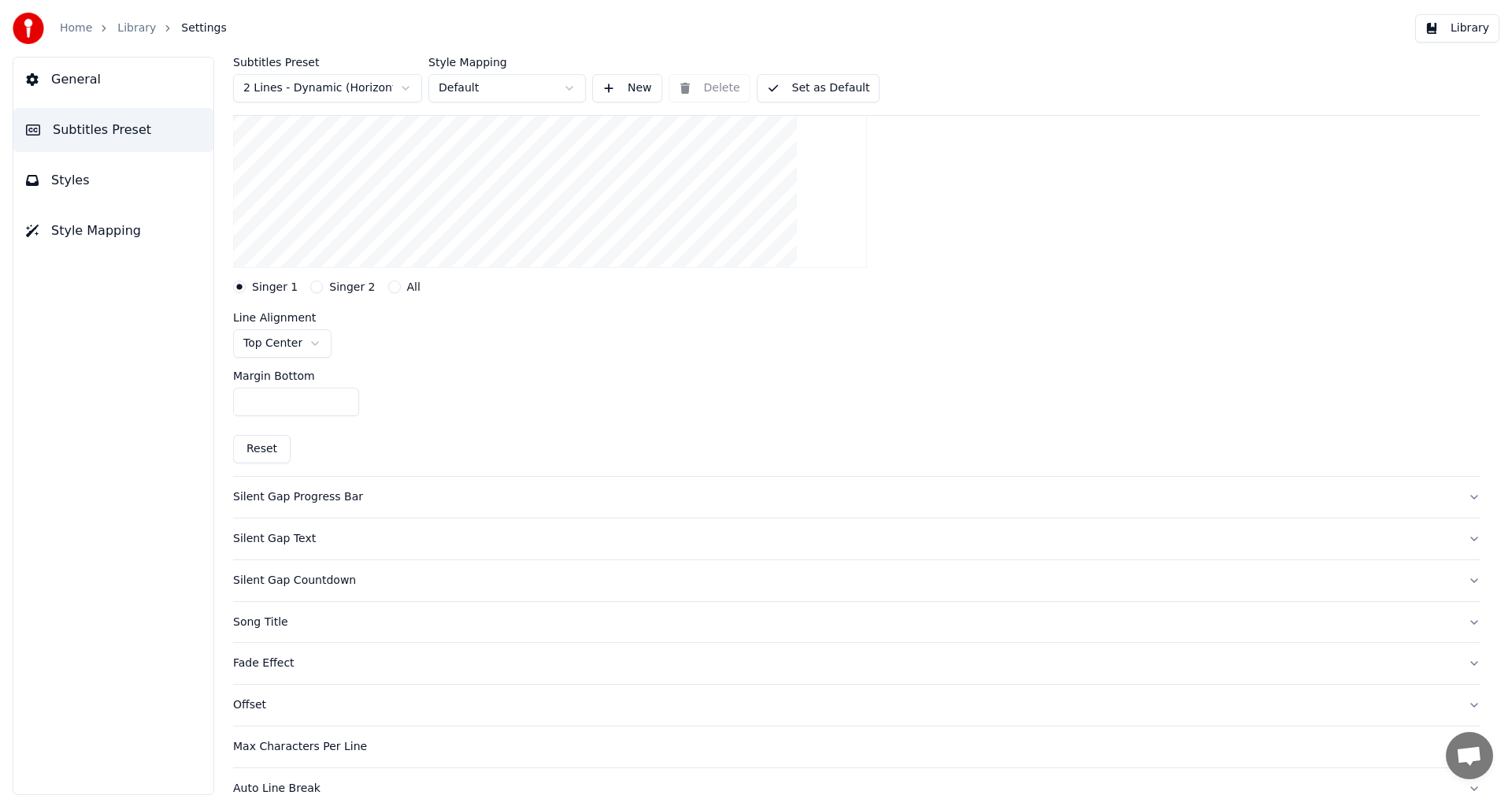
click at [311, 344] on html "Home Library Settings Library General Subtitles Preset Styles Style Mapping Sub…" at bounding box center [756, 398] width 1512 height 795
click at [272, 449] on button "Reset" at bounding box center [261, 449] width 57 height 29
type input "***"
click at [1451, 30] on button "Library" at bounding box center [1457, 29] width 84 height 29
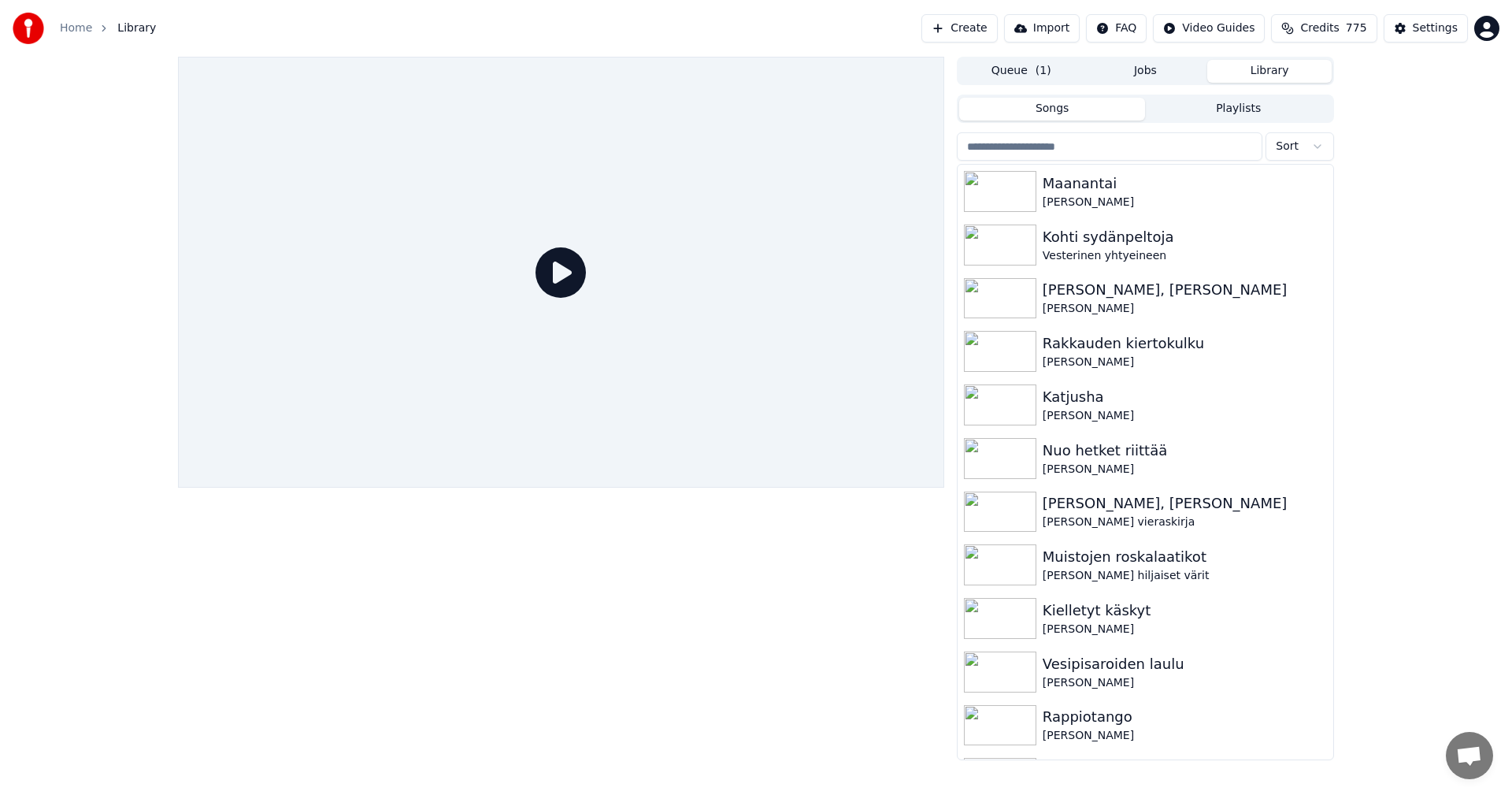
click at [1043, 150] on input "search" at bounding box center [1109, 147] width 305 height 29
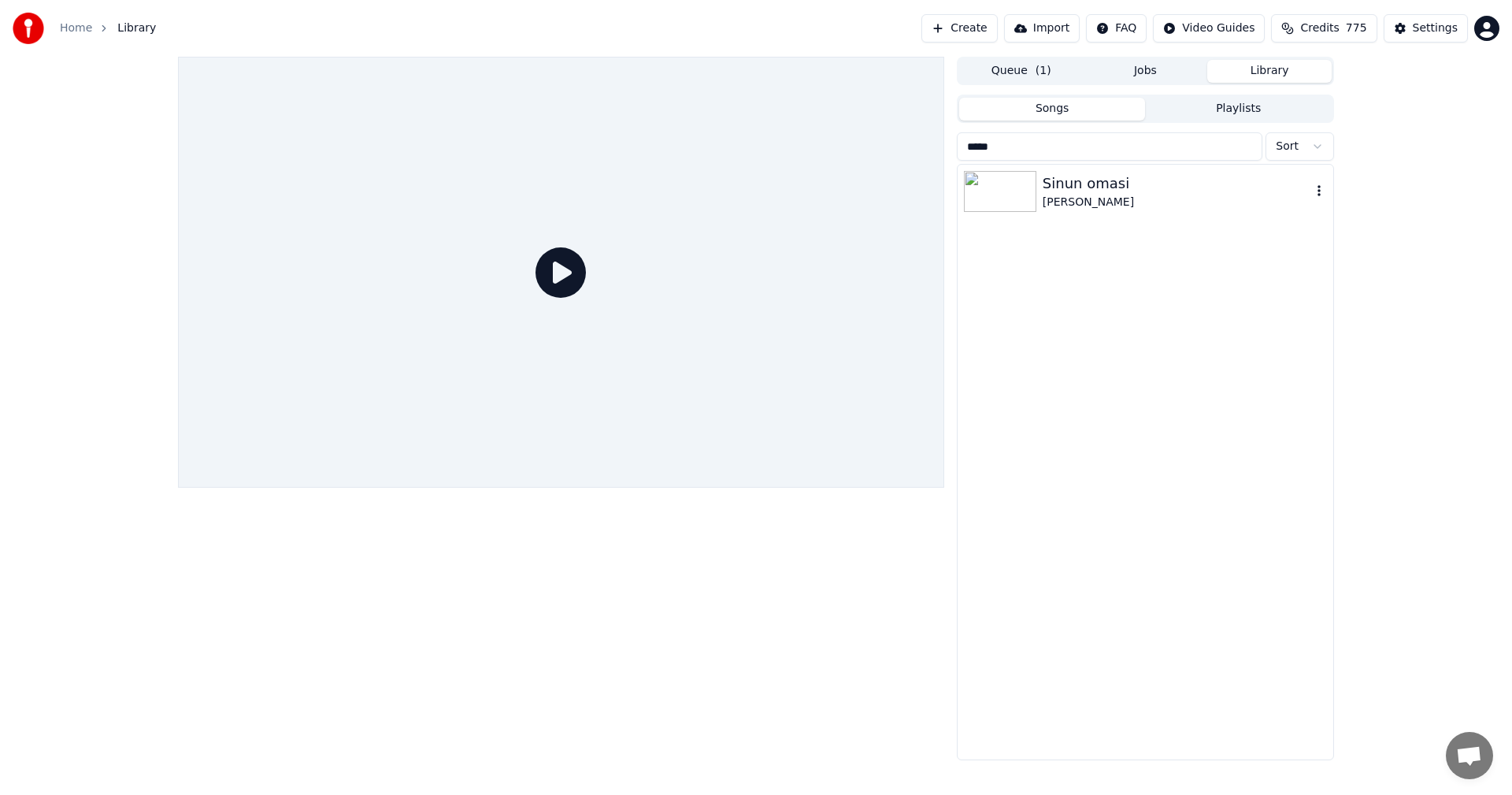
type input "*****"
click at [1022, 179] on img at bounding box center [1000, 192] width 73 height 41
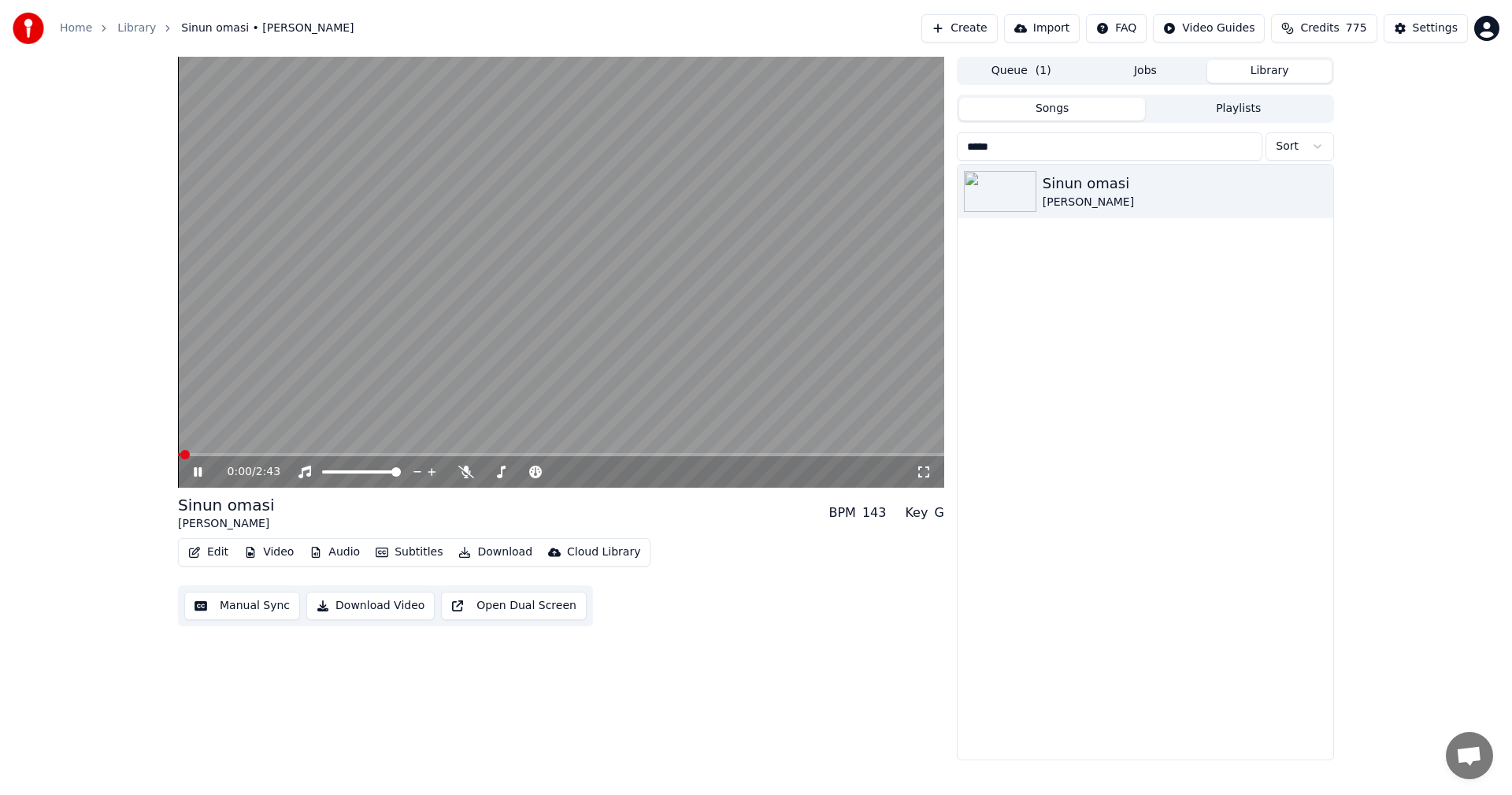
click at [226, 453] on span at bounding box center [561, 455] width 766 height 4
click at [198, 470] on icon at bounding box center [209, 472] width 37 height 13
click at [1448, 33] on div "Settings" at bounding box center [1435, 29] width 45 height 16
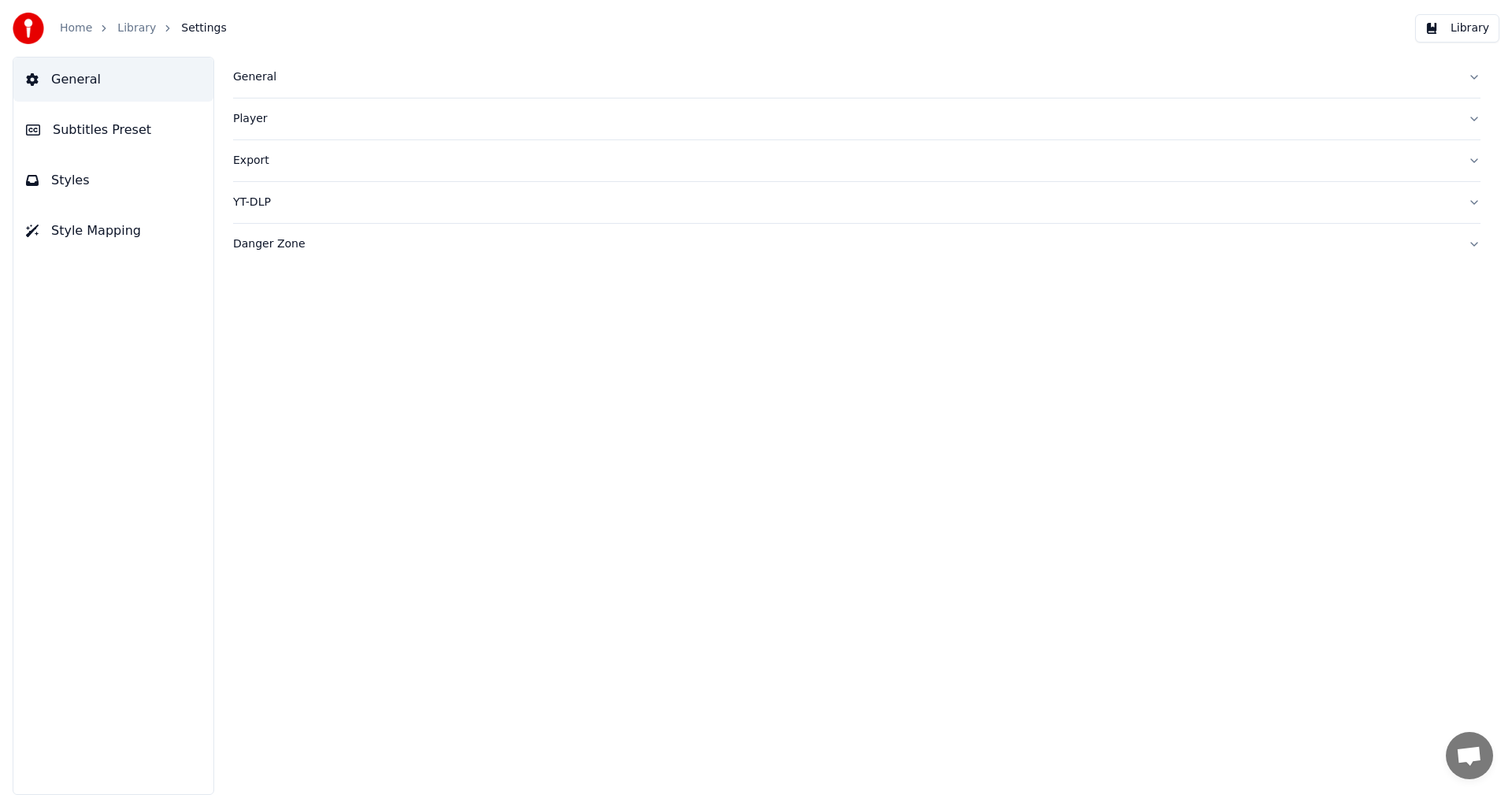
click at [121, 124] on span "Subtitles Preset" at bounding box center [102, 130] width 98 height 19
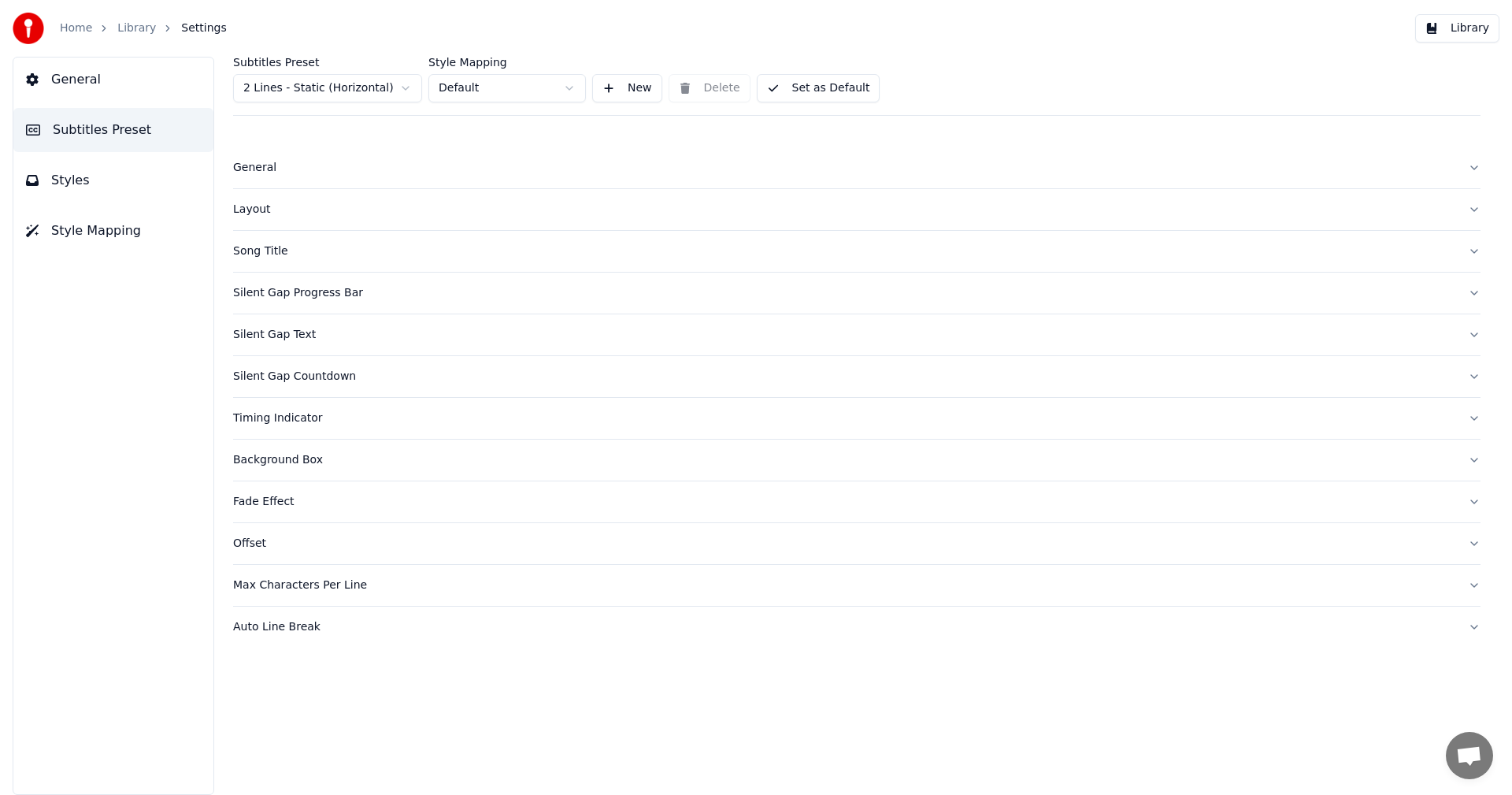
click at [346, 89] on html "Home Library Settings Library General Subtitles Preset Styles Style Mapping Sub…" at bounding box center [756, 398] width 1512 height 795
click at [110, 138] on span "Subtitles Preset" at bounding box center [102, 130] width 98 height 19
click at [292, 333] on div "Silent Gap Countdown" at bounding box center [843, 335] width 1222 height 16
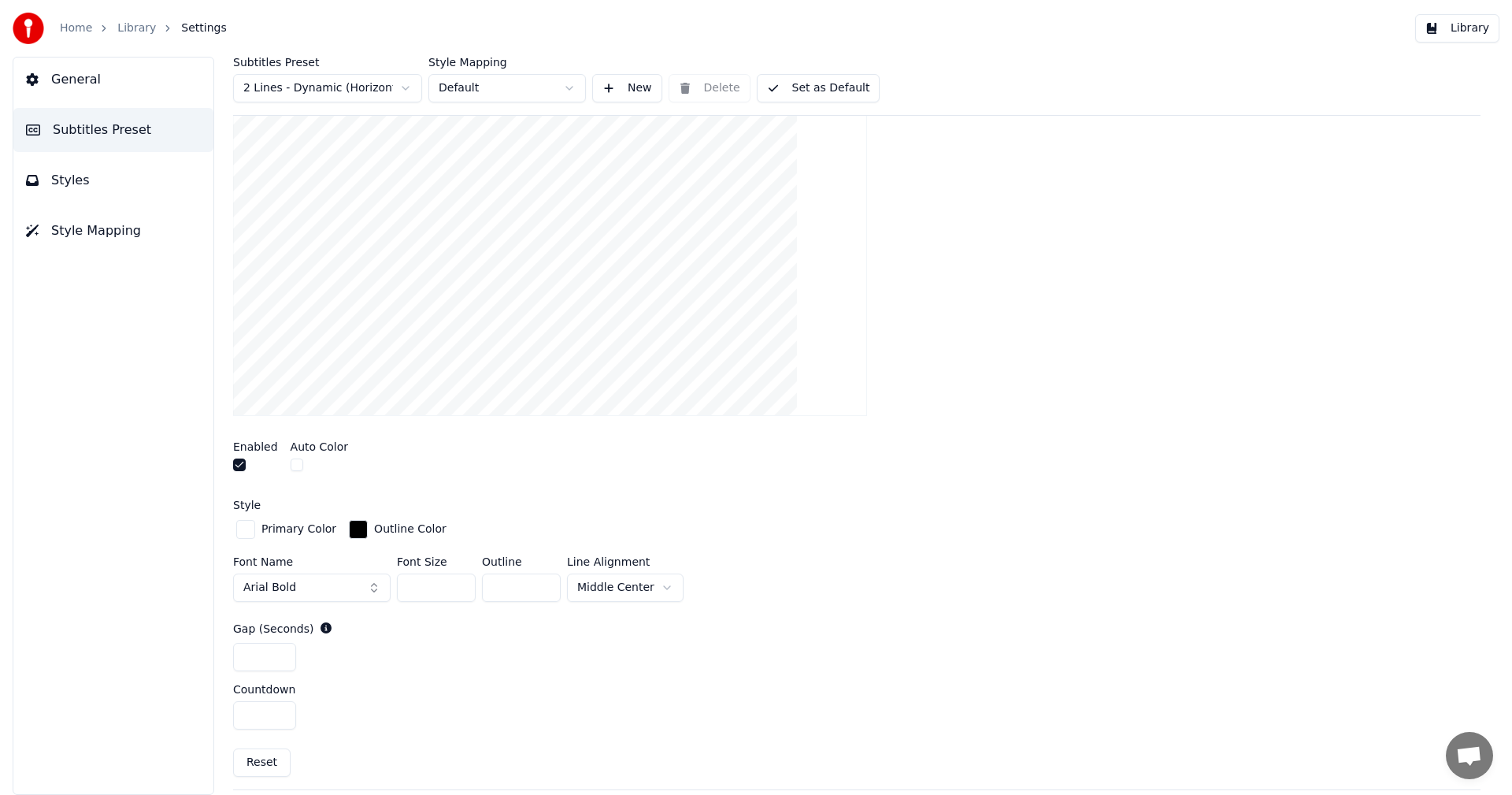
scroll to position [394, 0]
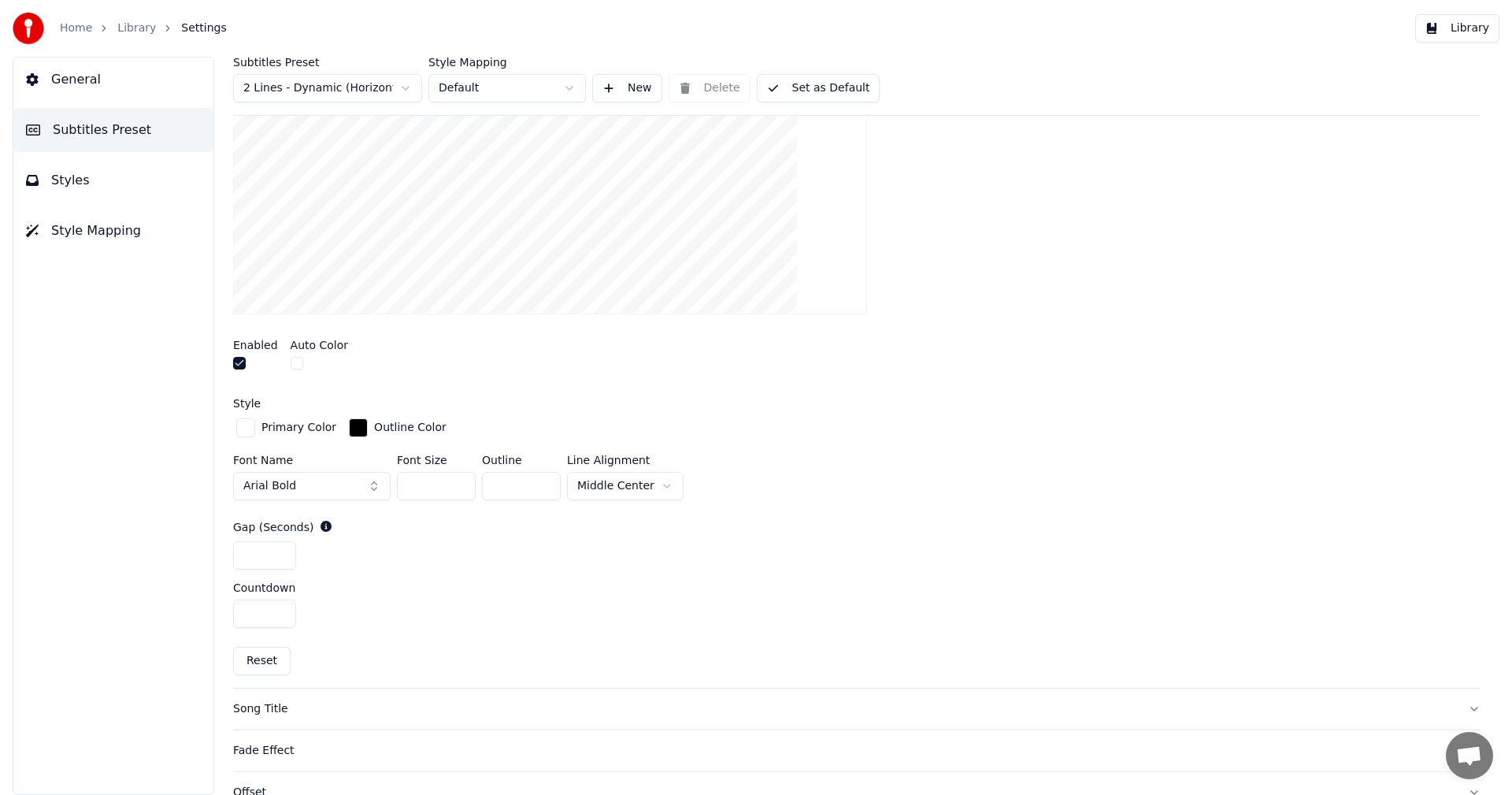
click at [639, 481] on html "Home Library Settings Library General Subtitles Preset Styles Style Mapping Sub…" at bounding box center [756, 398] width 1512 height 795
click at [1019, 368] on div "Enabled Auto Color" at bounding box center [857, 356] width 1248 height 59
click at [1452, 30] on button "Library" at bounding box center [1457, 29] width 84 height 29
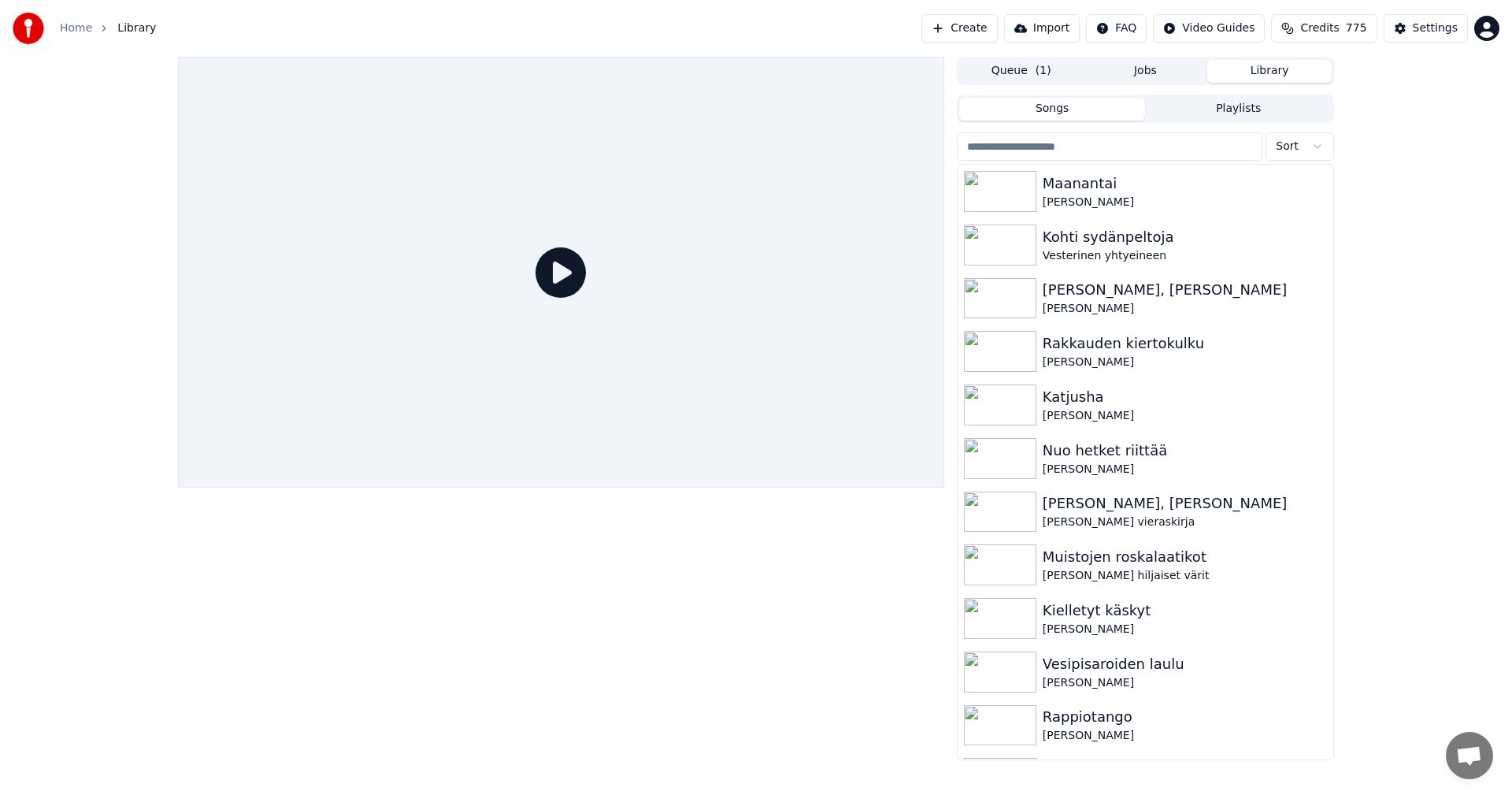
click at [1046, 150] on input "search" at bounding box center [1109, 147] width 305 height 29
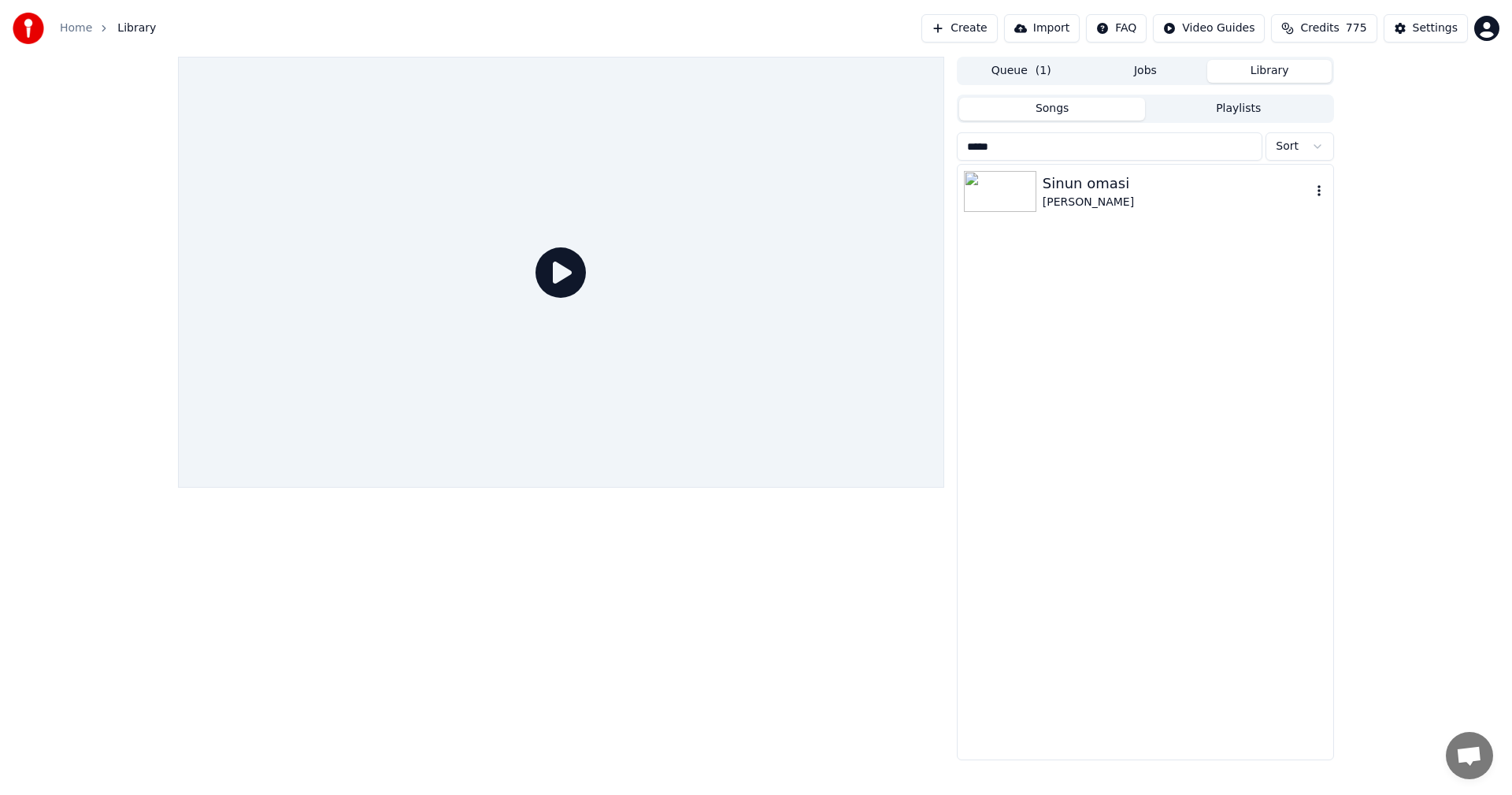
type input "*****"
click at [1005, 190] on img at bounding box center [1000, 192] width 73 height 41
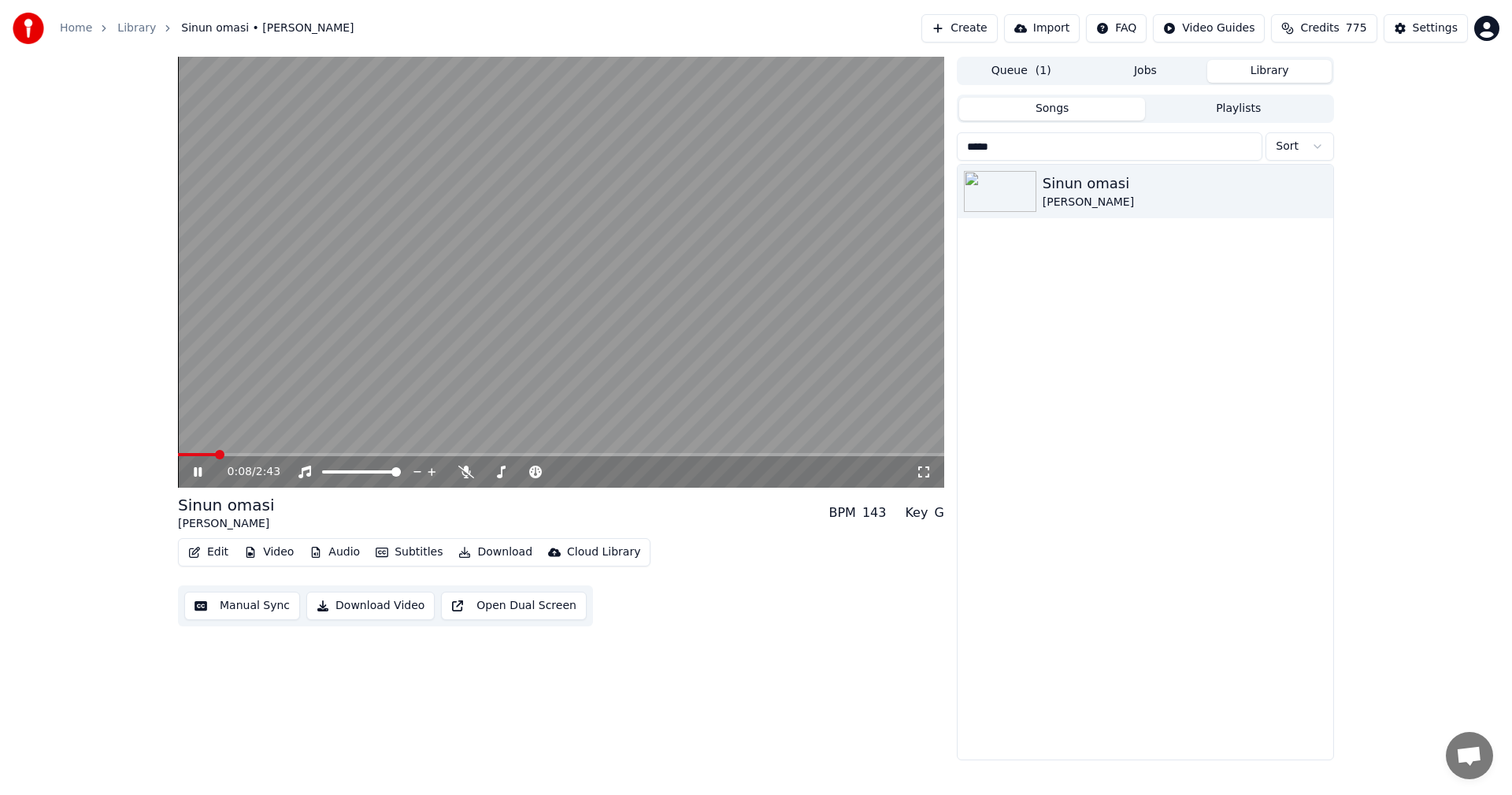
click at [216, 453] on span at bounding box center [561, 455] width 766 height 4
click at [201, 472] on icon at bounding box center [197, 472] width 8 height 10
